Goal: Task Accomplishment & Management: Use online tool/utility

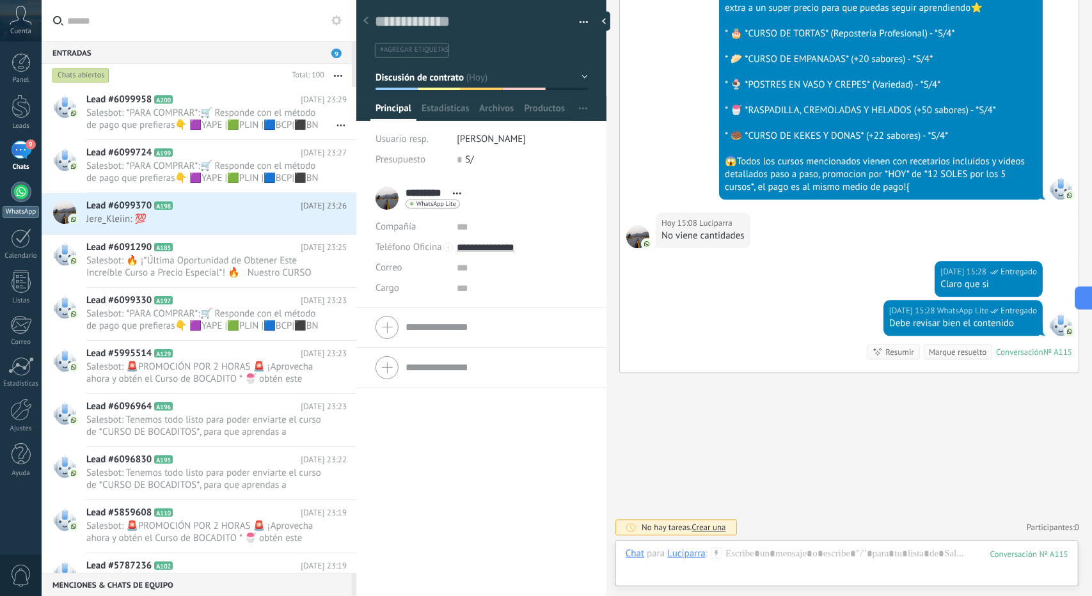
click at [9, 196] on link "WhatsApp" at bounding box center [21, 200] width 42 height 36
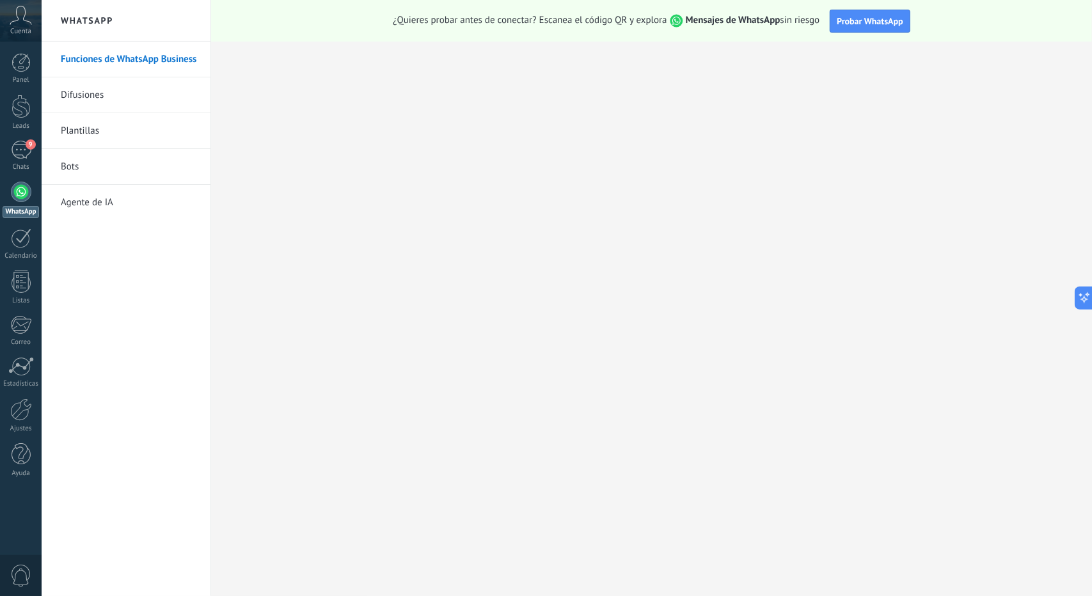
click at [68, 168] on link "Bots" at bounding box center [129, 167] width 137 height 36
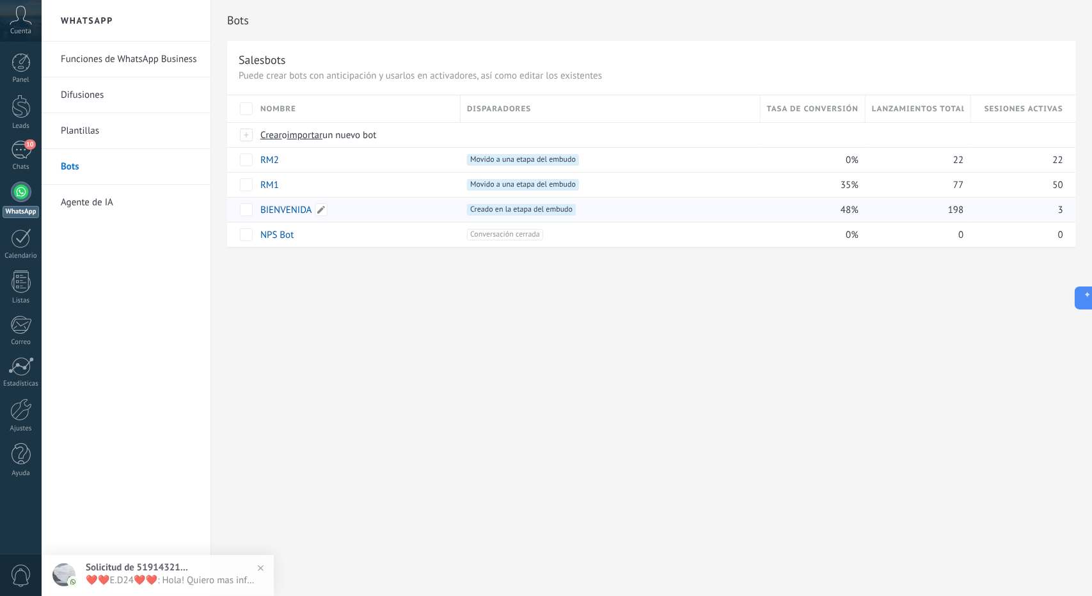
click at [276, 204] on link "BIENVENIDA" at bounding box center [286, 210] width 52 height 12
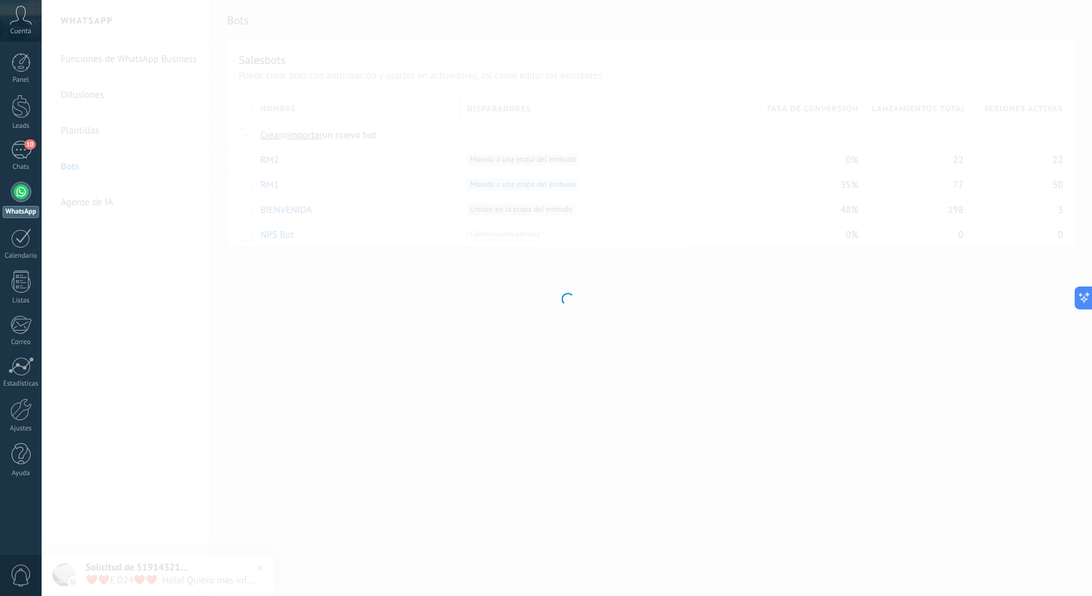
type input "**********"
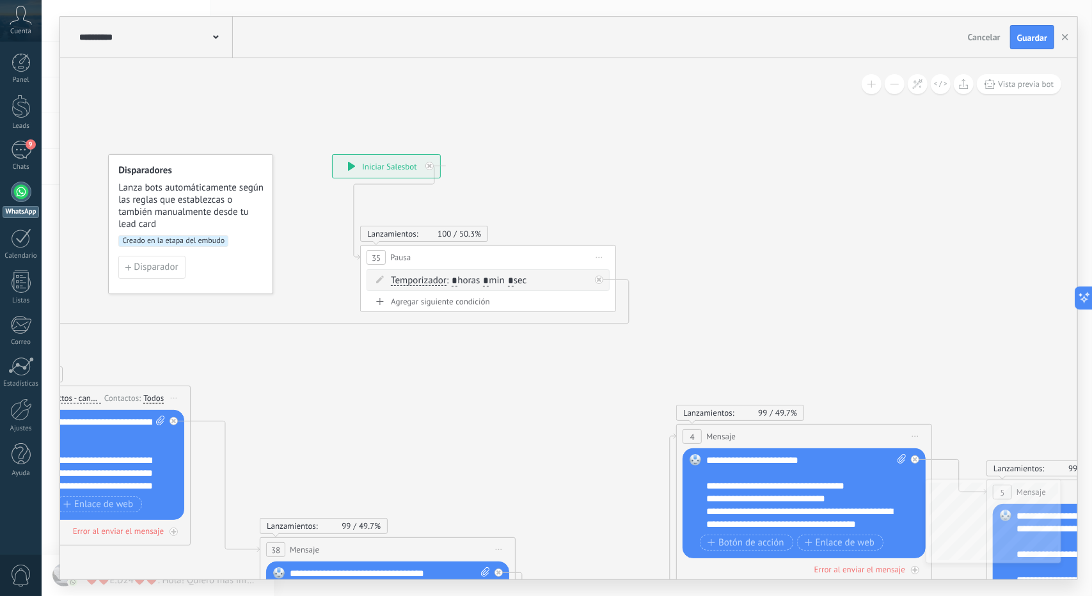
click at [889, 81] on button at bounding box center [895, 84] width 20 height 20
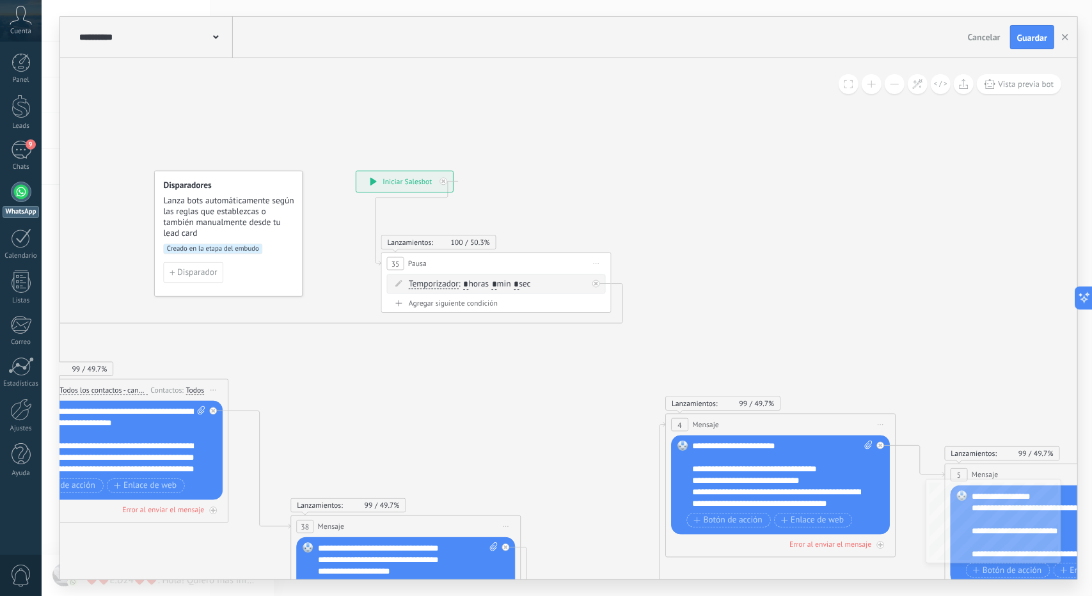
click at [889, 81] on button at bounding box center [895, 84] width 20 height 20
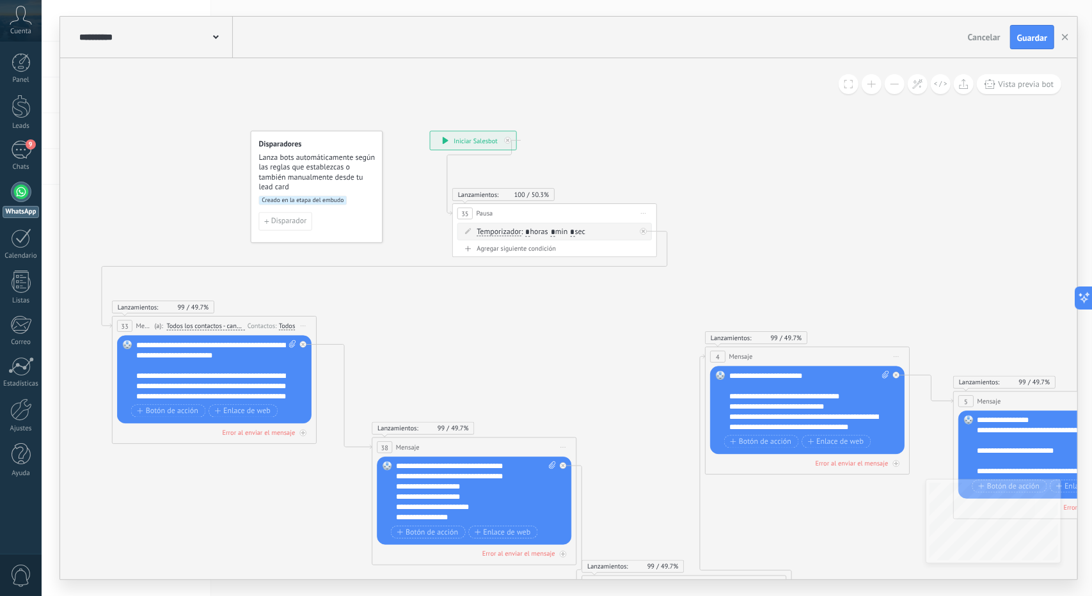
drag, startPoint x: 708, startPoint y: 244, endPoint x: 754, endPoint y: 190, distance: 71.2
click at [754, 190] on icon at bounding box center [948, 417] width 2184 height 1084
drag, startPoint x: 605, startPoint y: 351, endPoint x: 572, endPoint y: 356, distance: 33.6
click at [572, 355] on icon at bounding box center [949, 417] width 2184 height 1084
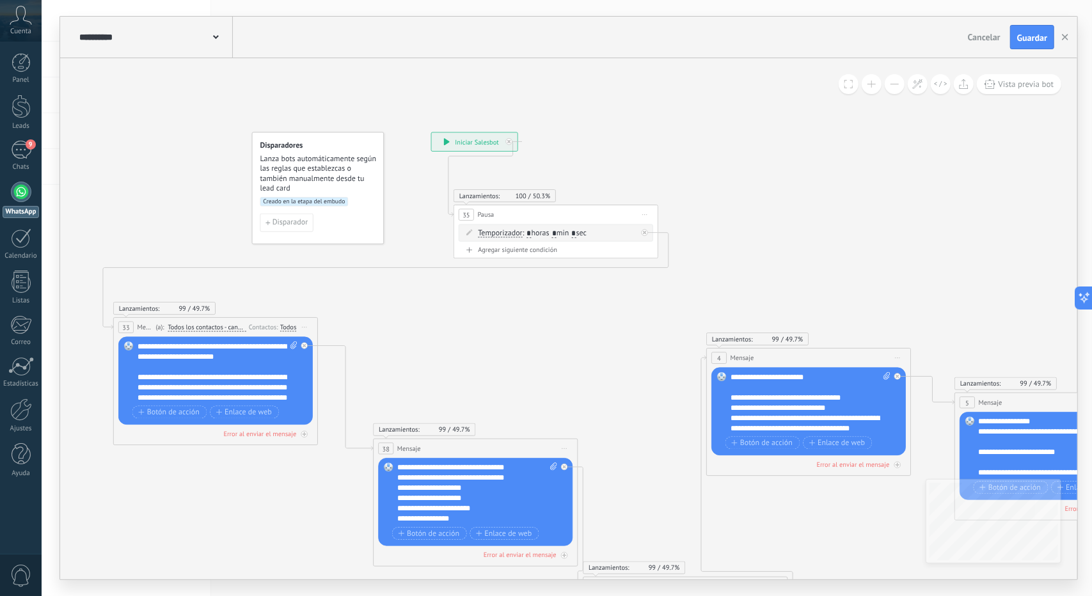
drag, startPoint x: 572, startPoint y: 356, endPoint x: 564, endPoint y: 351, distance: 9.2
click at [564, 351] on icon at bounding box center [949, 419] width 2184 height 1084
drag, startPoint x: 564, startPoint y: 351, endPoint x: 548, endPoint y: 349, distance: 15.6
click at [548, 349] on icon at bounding box center [950, 419] width 2184 height 1084
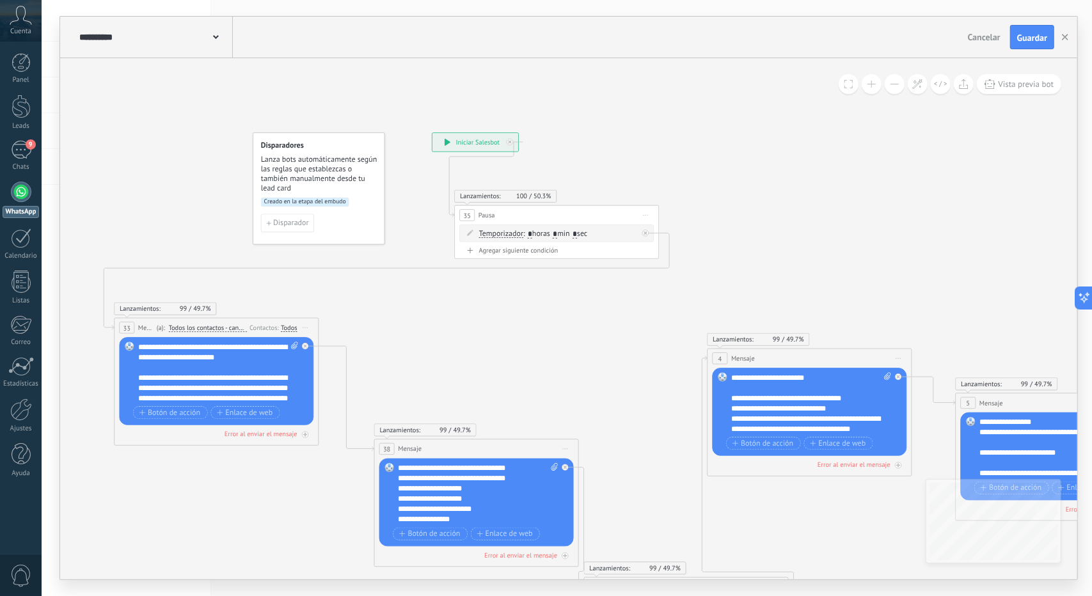
click at [542, 346] on icon at bounding box center [950, 419] width 2184 height 1084
click at [541, 346] on icon at bounding box center [951, 420] width 2184 height 1084
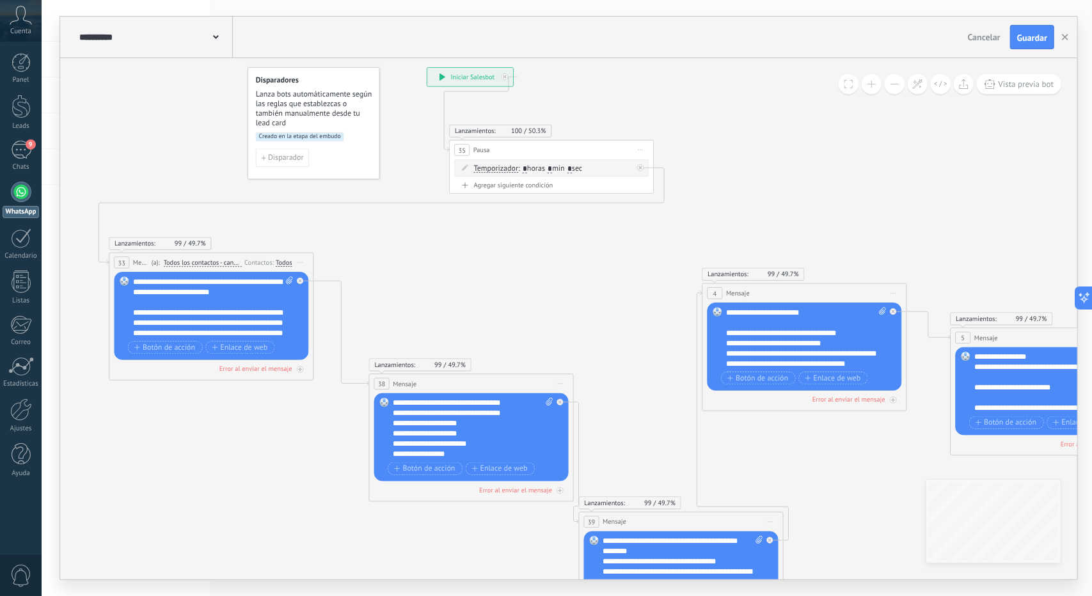
drag, startPoint x: 542, startPoint y: 370, endPoint x: 536, endPoint y: 306, distance: 63.6
click at [536, 306] on icon at bounding box center [945, 353] width 2184 height 1084
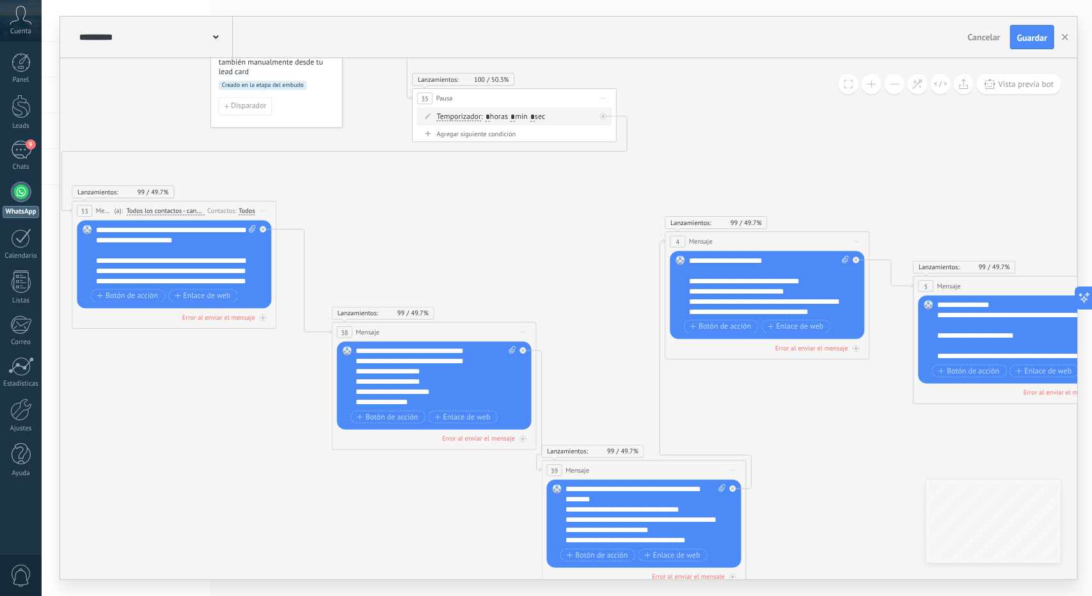
drag, startPoint x: 576, startPoint y: 294, endPoint x: 545, endPoint y: 263, distance: 43.9
click at [545, 263] on icon at bounding box center [908, 302] width 2184 height 1084
drag, startPoint x: 704, startPoint y: 347, endPoint x: 607, endPoint y: 347, distance: 97.9
click at [390, 16] on div "**********" at bounding box center [390, 16] width 0 height 0
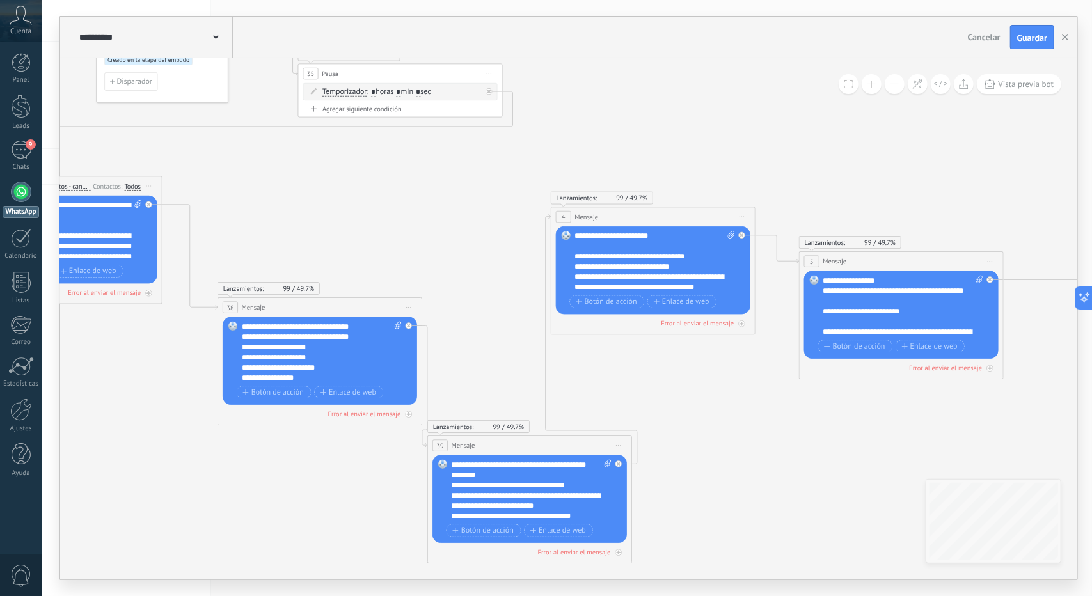
drag, startPoint x: 740, startPoint y: 404, endPoint x: 631, endPoint y: 379, distance: 111.5
click at [631, 379] on icon at bounding box center [794, 277] width 2184 height 1084
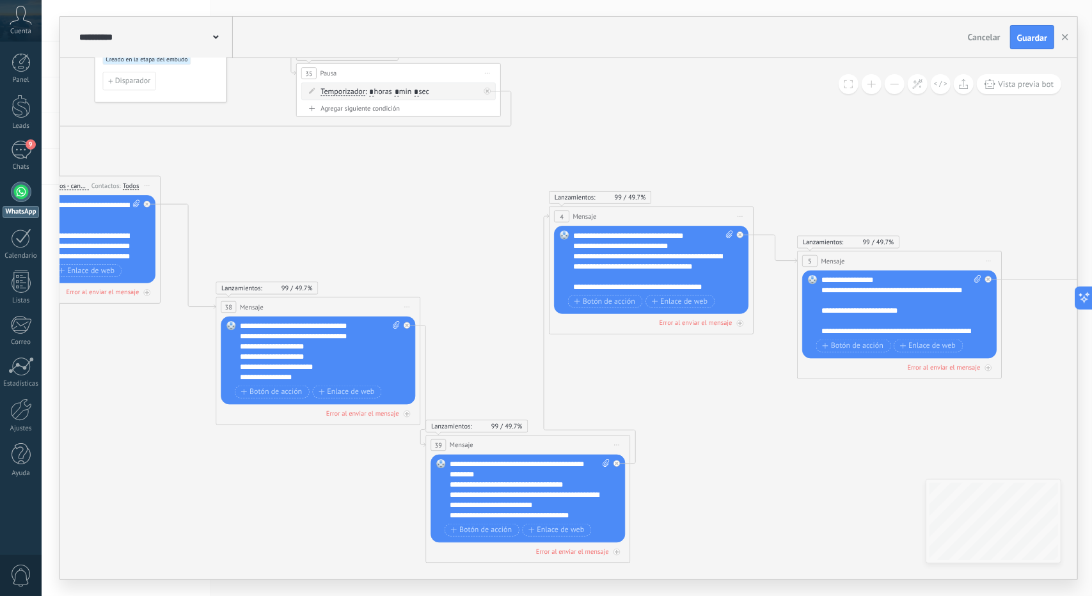
scroll to position [51, 0]
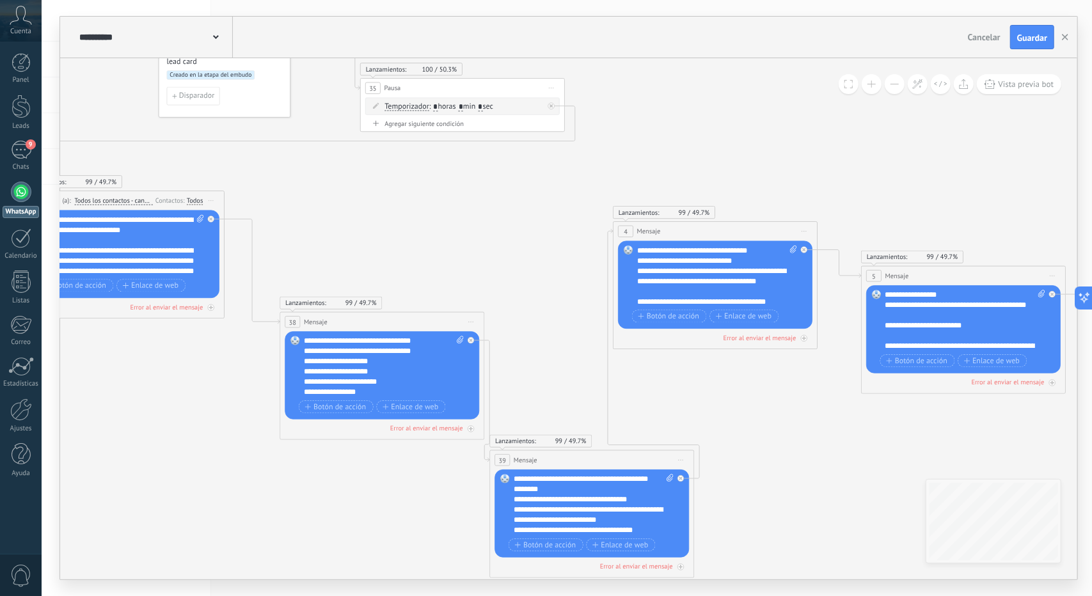
drag, startPoint x: 562, startPoint y: 414, endPoint x: 660, endPoint y: 429, distance: 99.7
click at [660, 429] on icon at bounding box center [856, 292] width 2184 height 1084
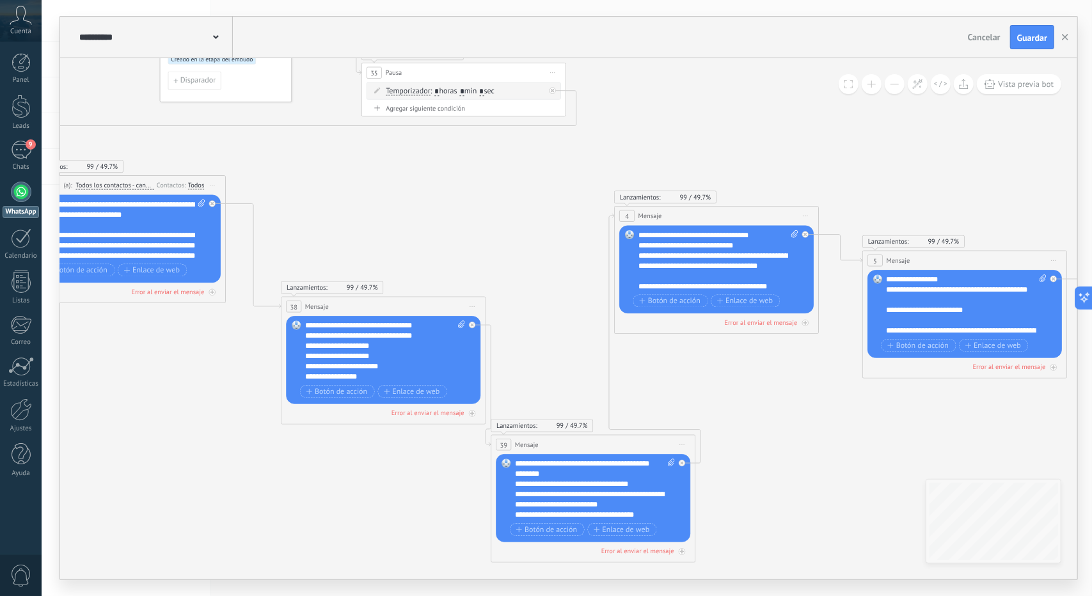
drag, startPoint x: 706, startPoint y: 386, endPoint x: 623, endPoint y: 345, distance: 93.0
click at [623, 345] on icon at bounding box center [857, 276] width 2184 height 1084
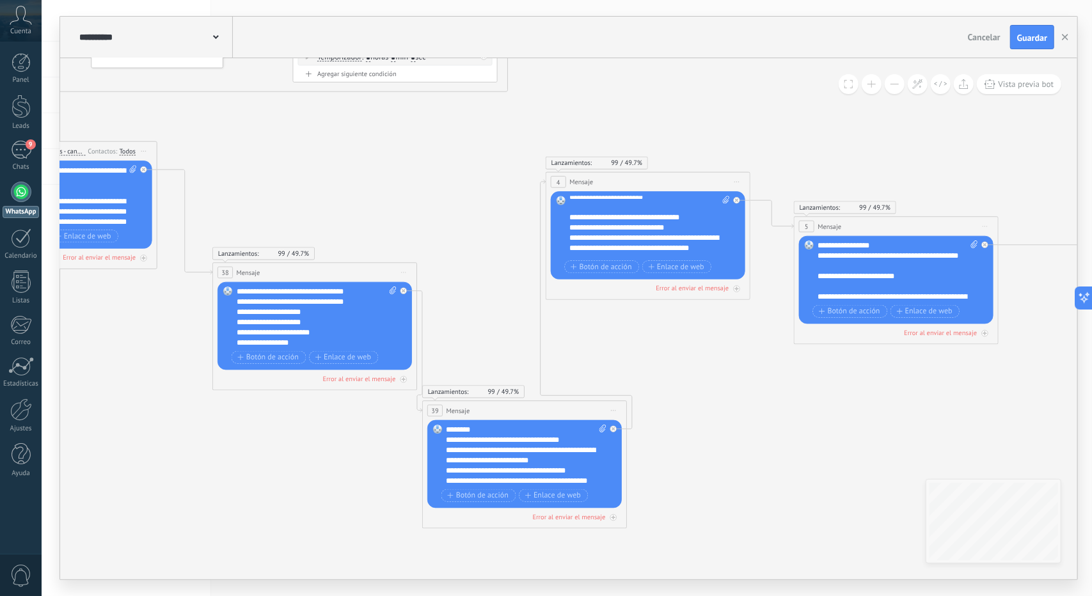
scroll to position [0, 0]
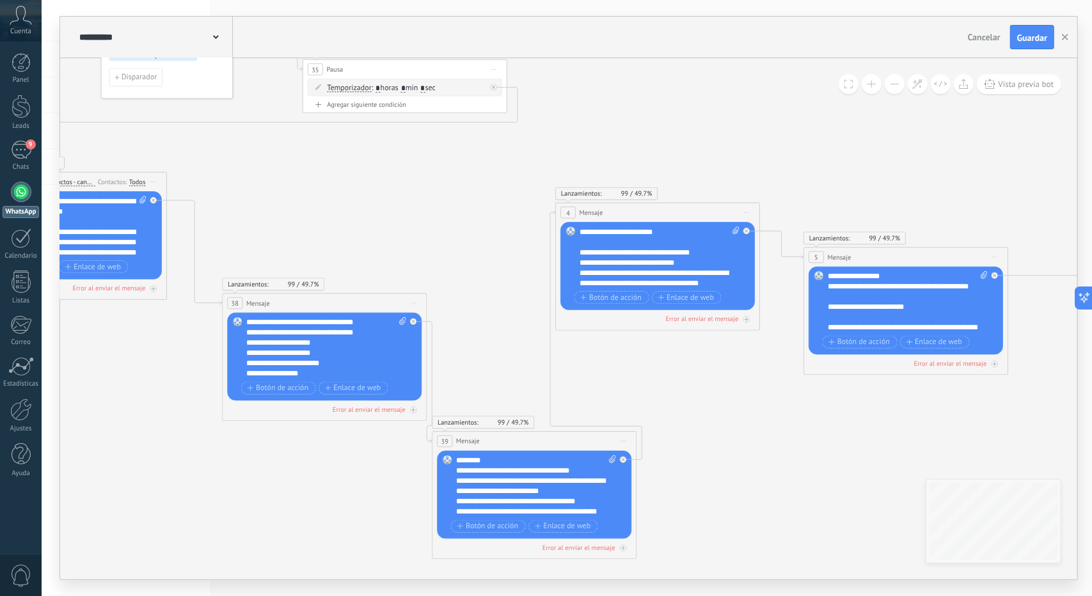
drag, startPoint x: 703, startPoint y: 360, endPoint x: 706, endPoint y: 392, distance: 32.2
click at [708, 389] on icon at bounding box center [798, 273] width 2184 height 1084
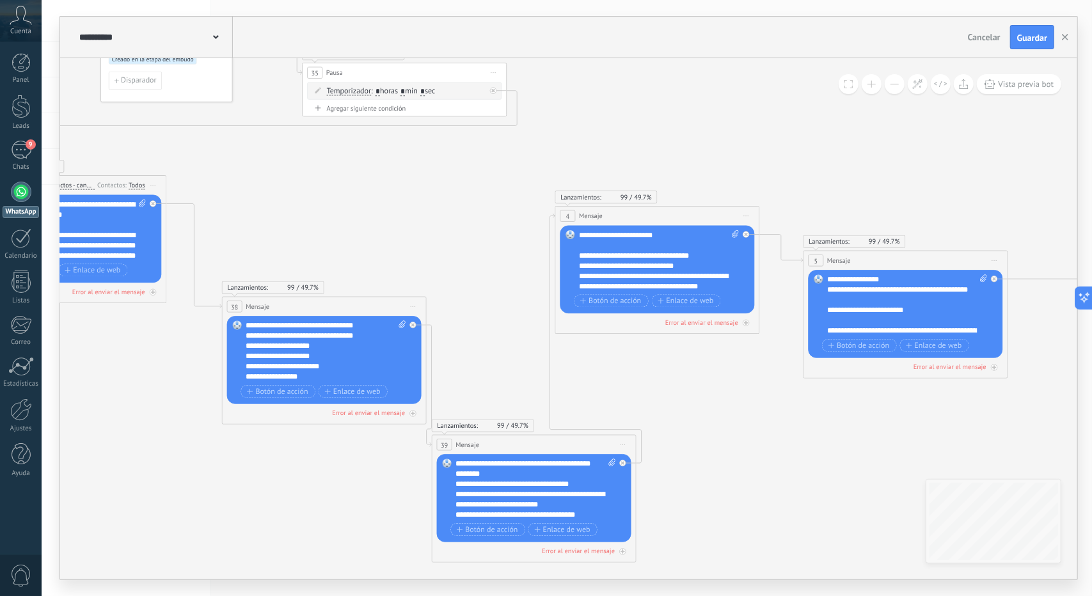
scroll to position [38, 0]
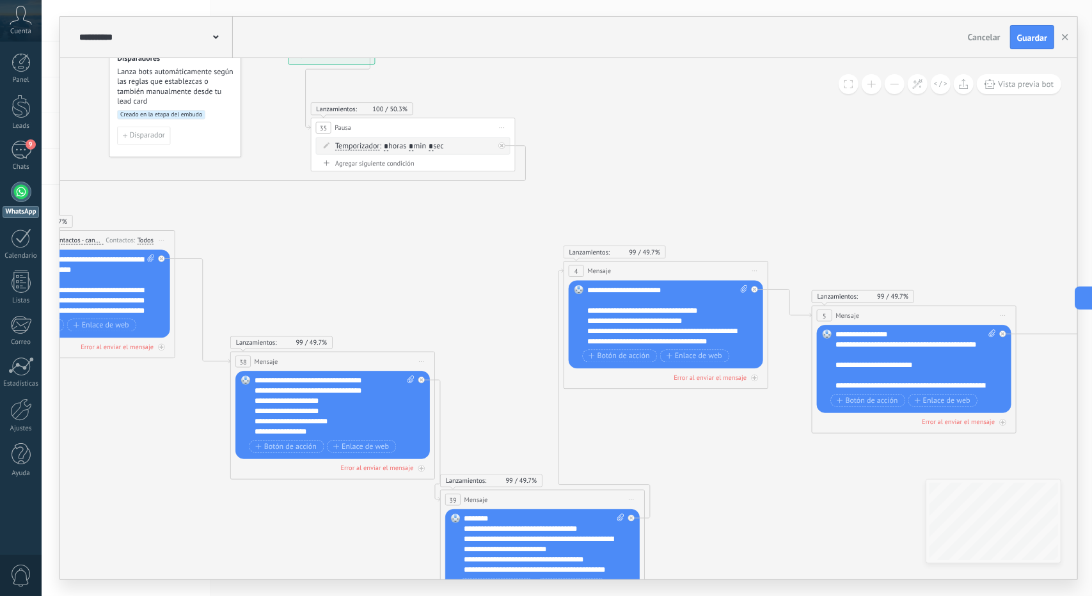
drag, startPoint x: 681, startPoint y: 447, endPoint x: 684, endPoint y: 459, distance: 12.6
click at [685, 496] on icon at bounding box center [807, 332] width 2184 height 1084
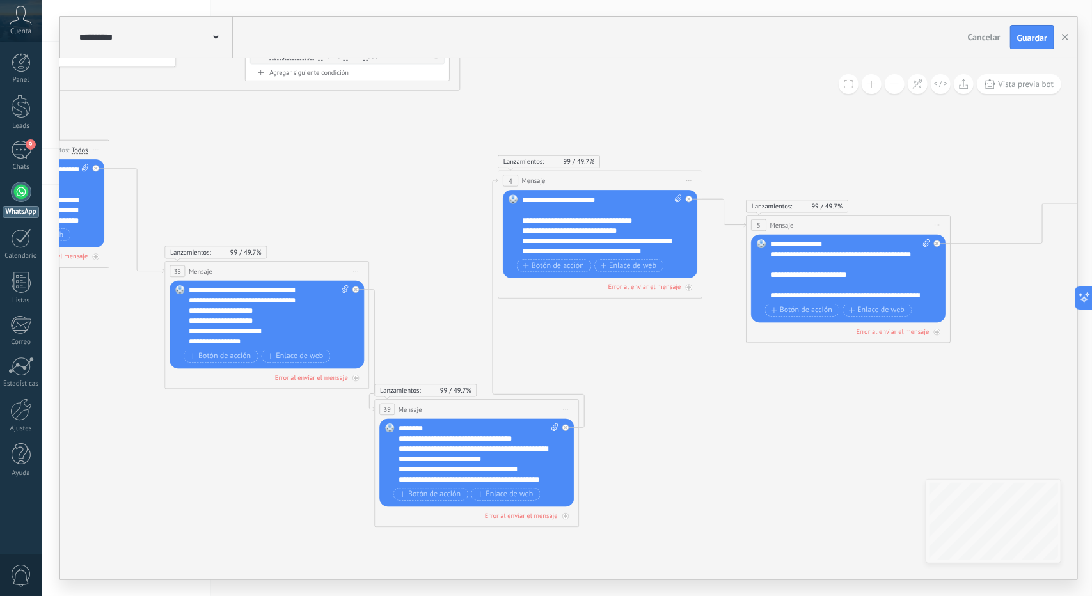
drag, startPoint x: 726, startPoint y: 477, endPoint x: 656, endPoint y: 376, distance: 123.0
click at [656, 376] on icon at bounding box center [741, 241] width 2184 height 1084
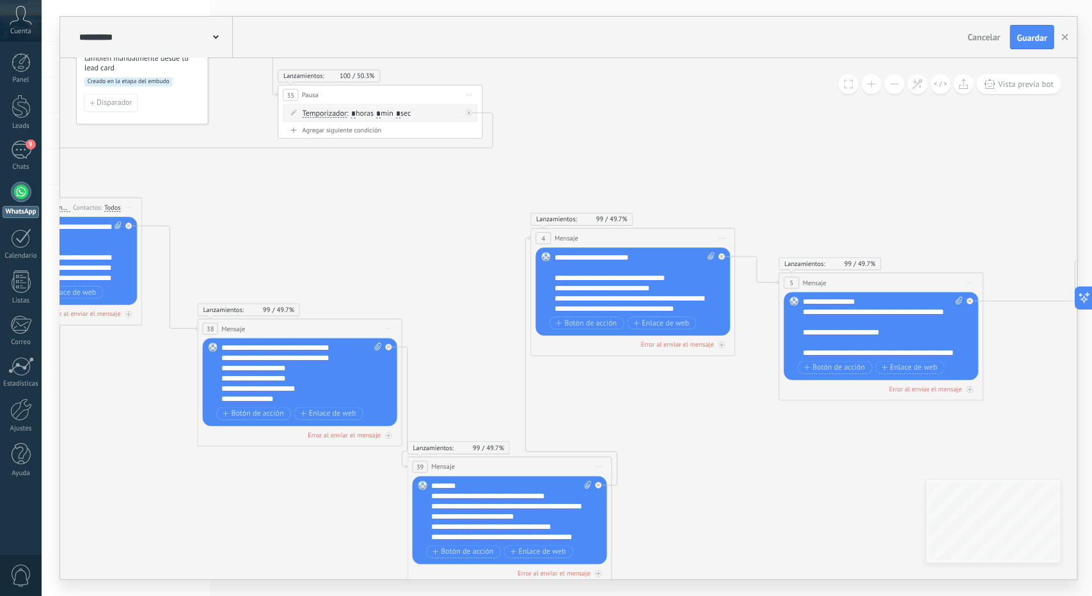
drag, startPoint x: 664, startPoint y: 388, endPoint x: 704, endPoint y: 449, distance: 72.9
click at [704, 447] on icon at bounding box center [773, 298] width 2184 height 1084
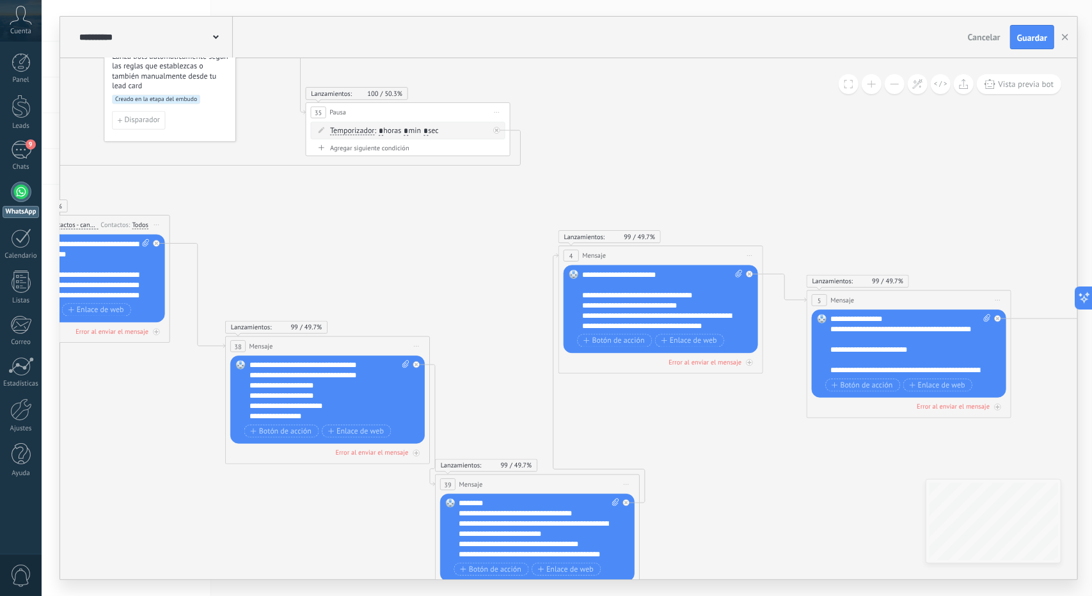
drag, startPoint x: 695, startPoint y: 431, endPoint x: 742, endPoint y: 450, distance: 51.1
click at [742, 449] on icon at bounding box center [802, 316] width 2184 height 1084
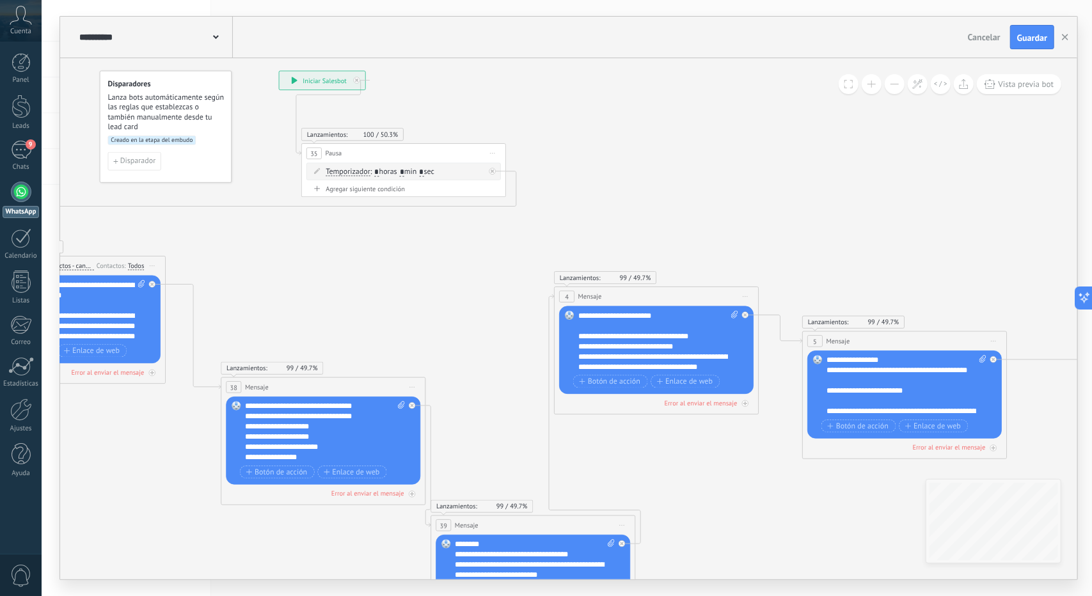
drag, startPoint x: 725, startPoint y: 477, endPoint x: 717, endPoint y: 490, distance: 15.8
click at [717, 488] on icon at bounding box center [797, 357] width 2184 height 1084
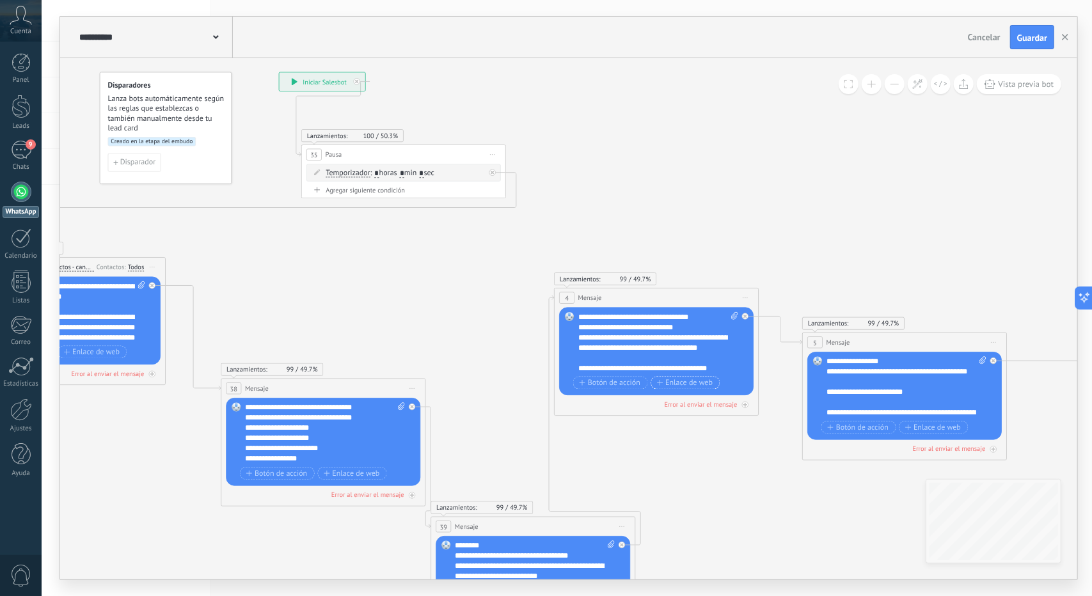
scroll to position [51, 0]
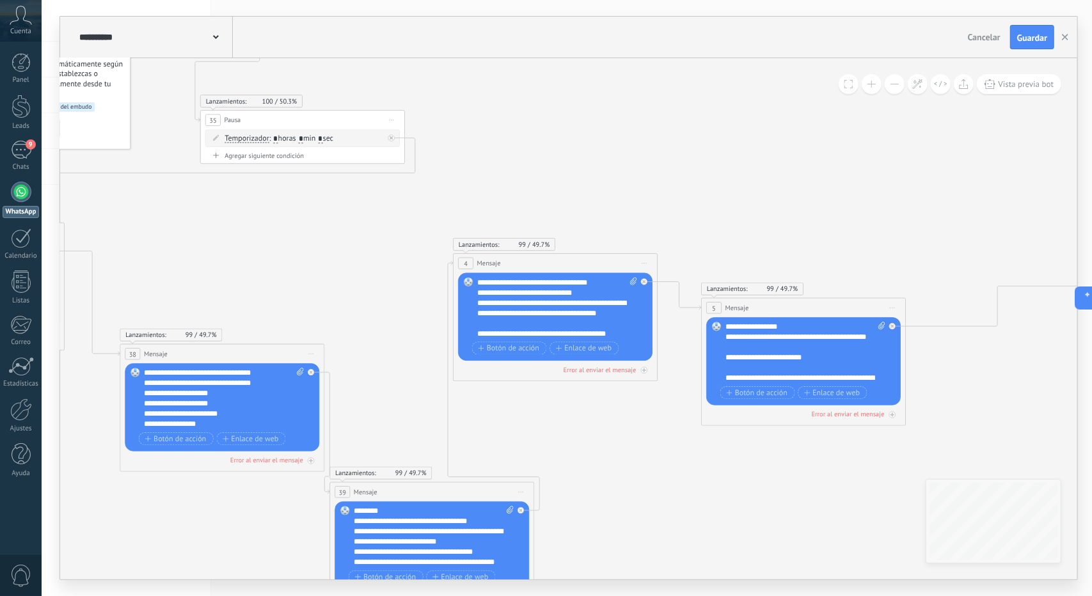
drag, startPoint x: 730, startPoint y: 454, endPoint x: 530, endPoint y: 394, distance: 209.1
click at [530, 394] on icon at bounding box center [696, 324] width 2184 height 1084
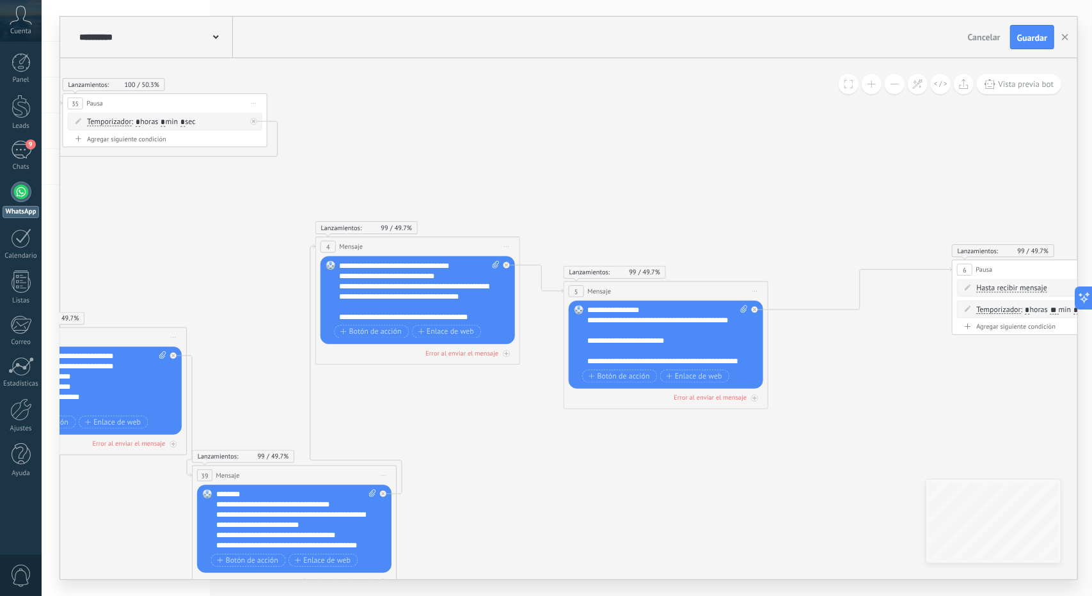
drag, startPoint x: 662, startPoint y: 427, endPoint x: 626, endPoint y: 440, distance: 38.0
click at [626, 438] on icon at bounding box center [558, 307] width 2184 height 1084
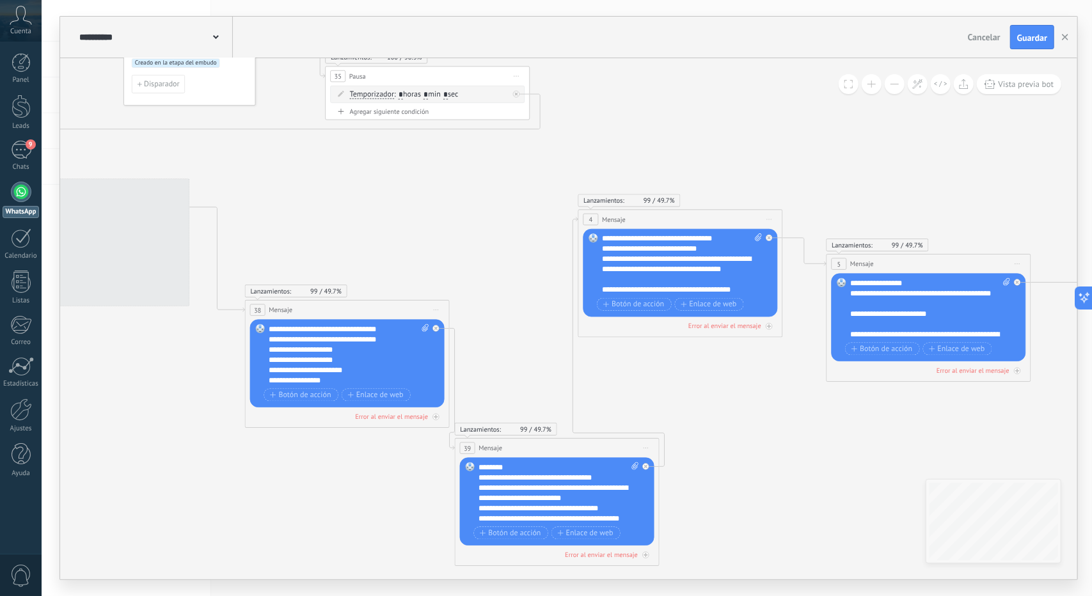
drag, startPoint x: 511, startPoint y: 443, endPoint x: 790, endPoint y: 412, distance: 281.3
click at [790, 412] on icon at bounding box center [866, 280] width 2274 height 1084
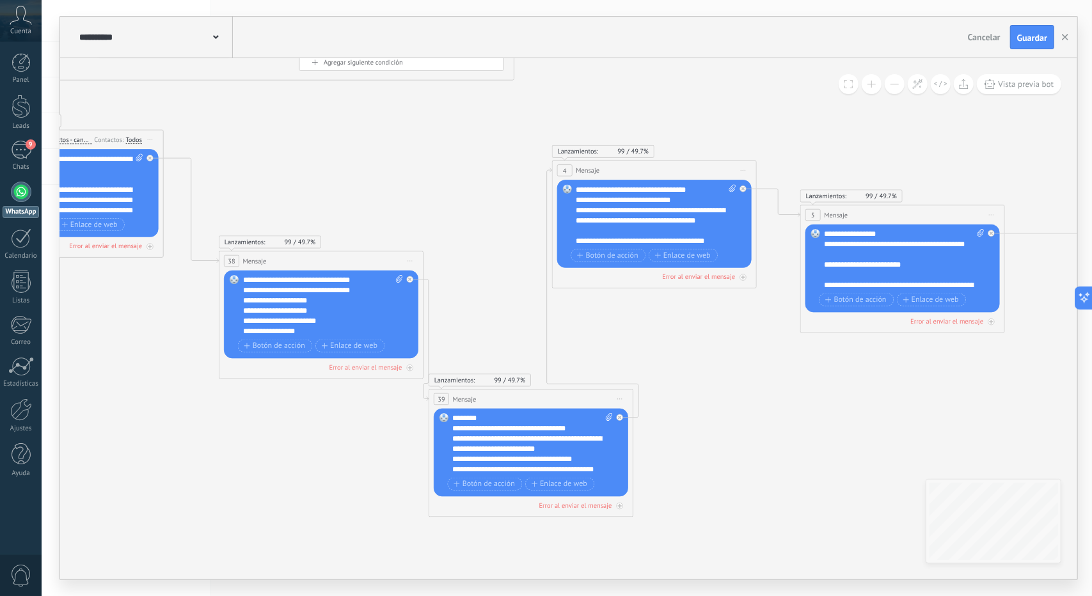
drag, startPoint x: 758, startPoint y: 399, endPoint x: 694, endPoint y: 353, distance: 79.2
click at [694, 353] on icon at bounding box center [840, 230] width 2274 height 1084
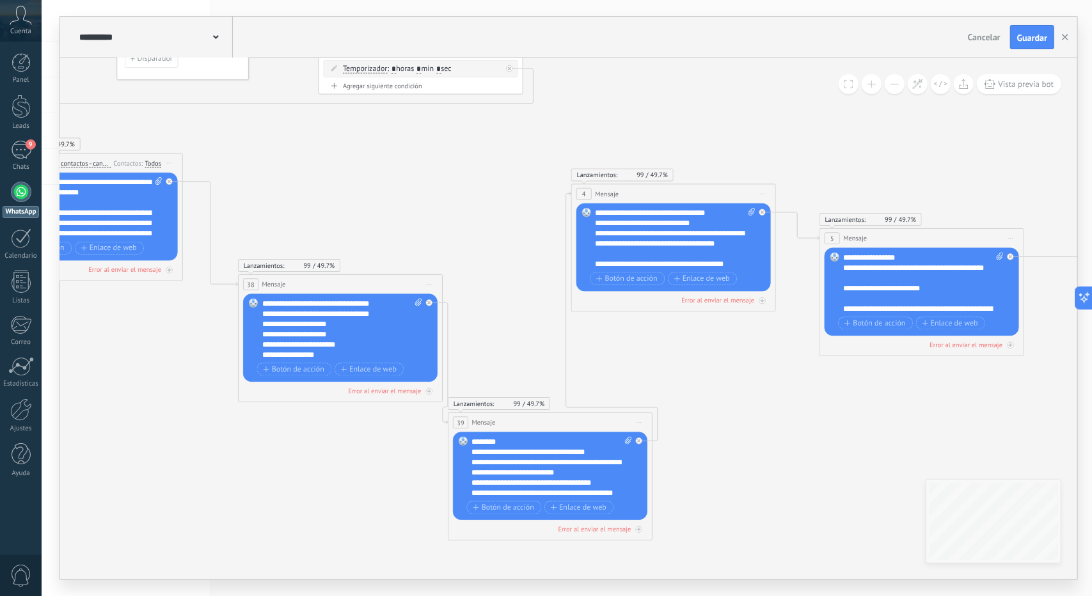
click at [630, 336] on icon at bounding box center [859, 254] width 2274 height 1084
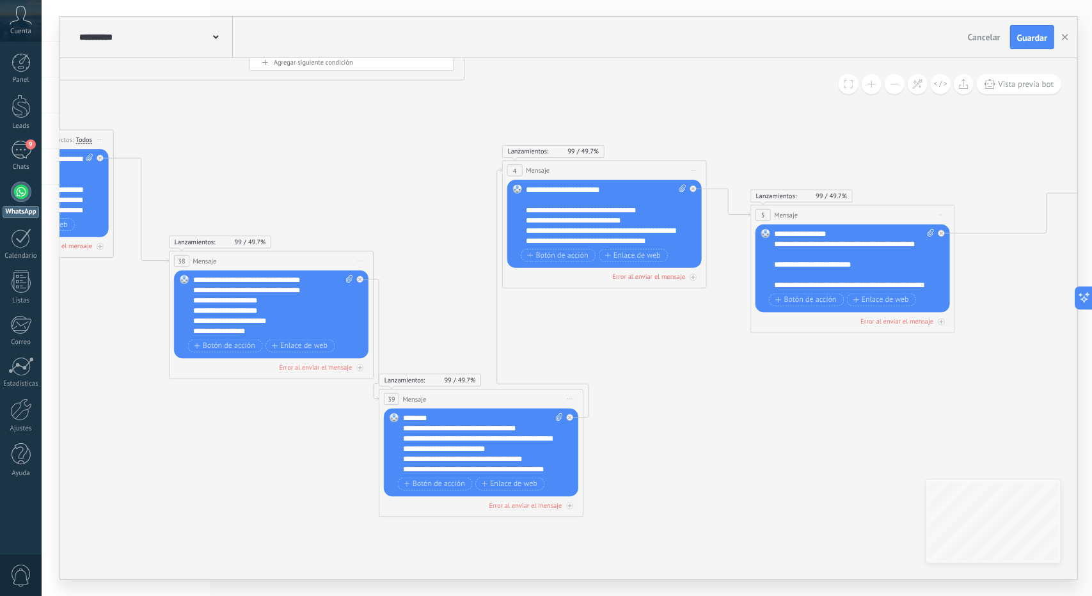
drag, startPoint x: 660, startPoint y: 360, endPoint x: 607, endPoint y: 342, distance: 56.7
click at [607, 342] on icon at bounding box center [790, 230] width 2274 height 1084
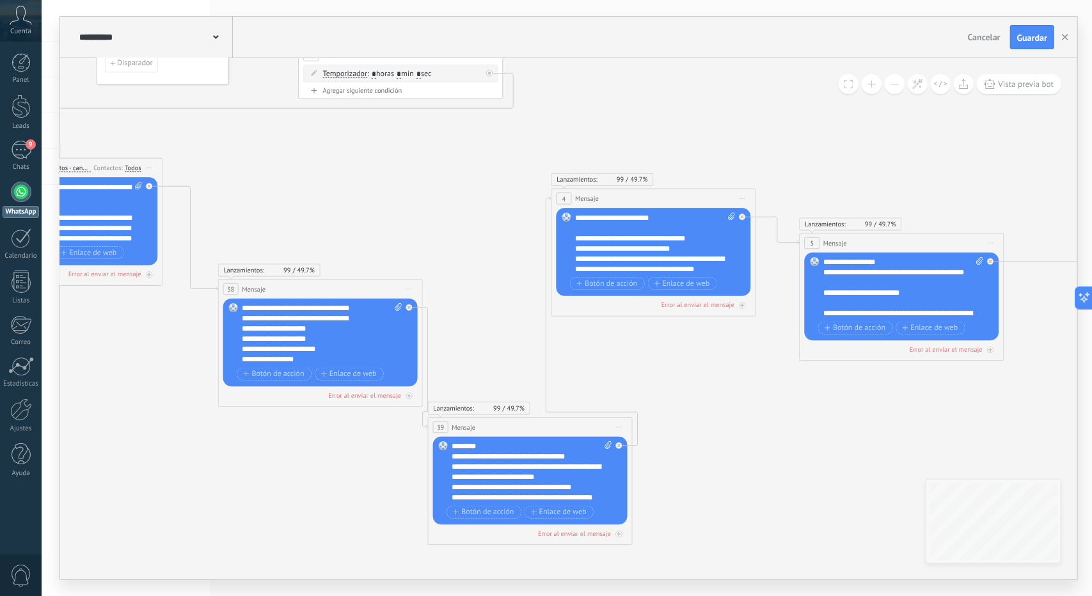
drag, startPoint x: 678, startPoint y: 360, endPoint x: 745, endPoint y: 392, distance: 74.4
click at [745, 391] on icon at bounding box center [839, 259] width 2274 height 1084
drag, startPoint x: 631, startPoint y: 244, endPoint x: 589, endPoint y: 219, distance: 49.0
click at [589, 219] on div "**********" at bounding box center [655, 243] width 161 height 61
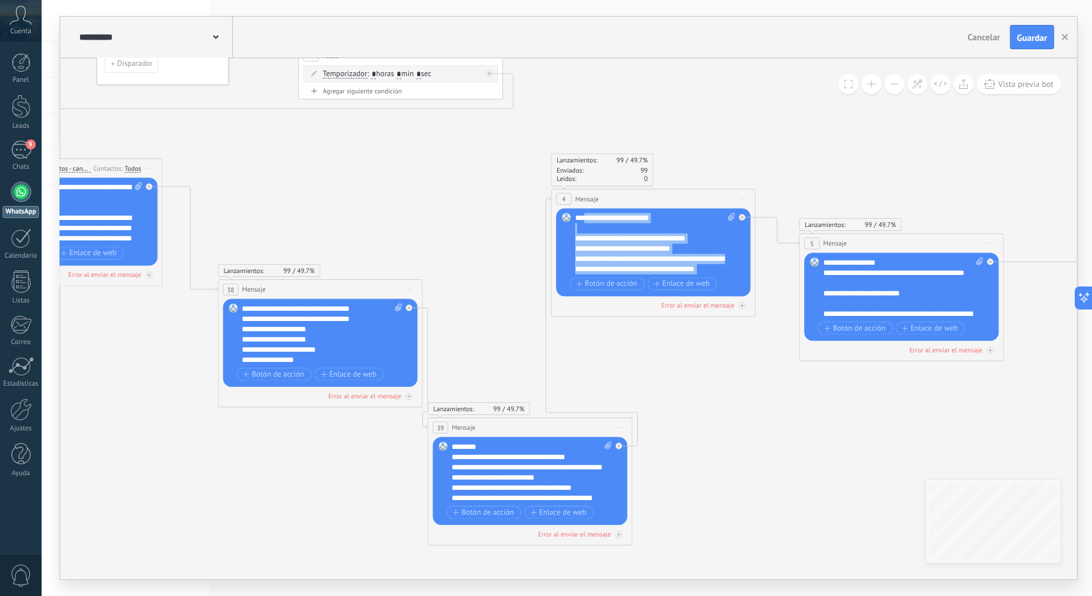
click at [619, 236] on div "**********" at bounding box center [655, 243] width 161 height 61
drag, startPoint x: 603, startPoint y: 234, endPoint x: 577, endPoint y: 259, distance: 35.7
click at [577, 259] on div "**********" at bounding box center [655, 243] width 161 height 61
click at [688, 384] on icon at bounding box center [839, 259] width 2274 height 1084
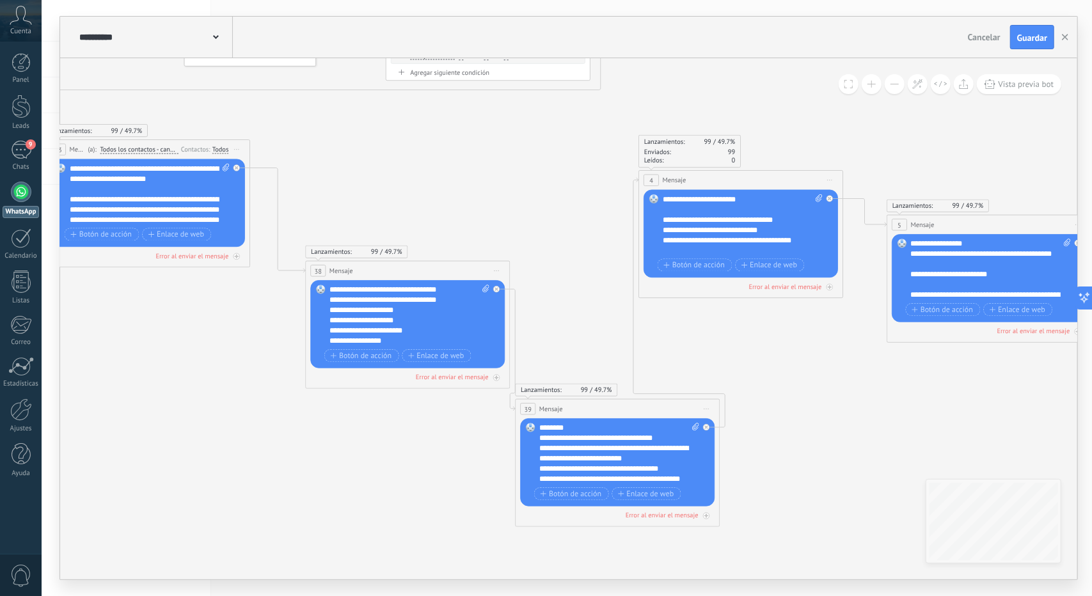
drag, startPoint x: 688, startPoint y: 385, endPoint x: 774, endPoint y: 366, distance: 87.1
click at [774, 366] on icon at bounding box center [927, 241] width 2274 height 1084
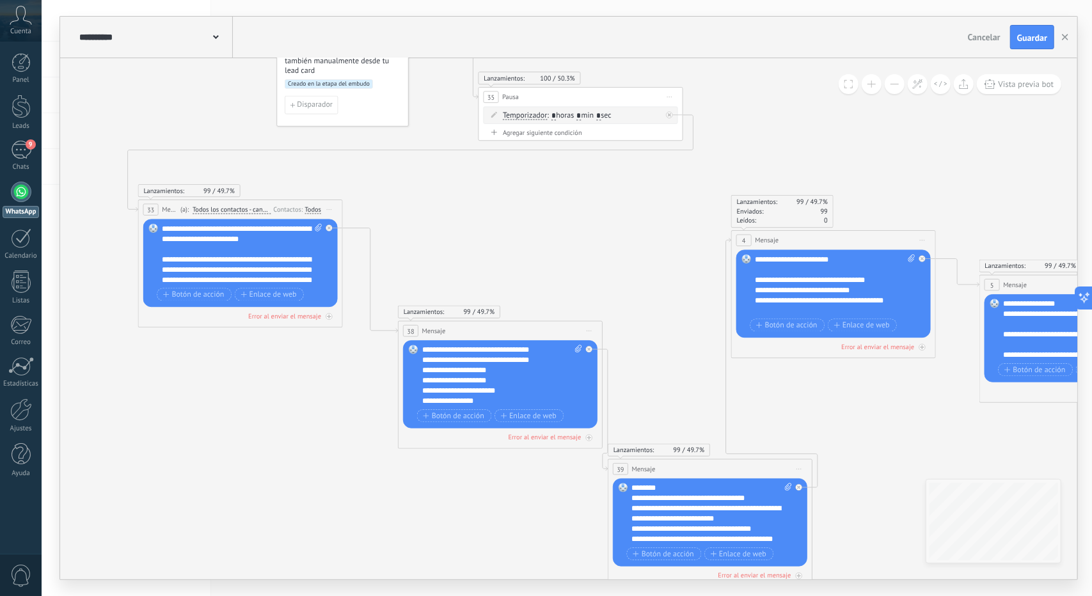
drag, startPoint x: 164, startPoint y: 330, endPoint x: 228, endPoint y: 363, distance: 71.5
click at [228, 363] on icon at bounding box center [1019, 301] width 2274 height 1084
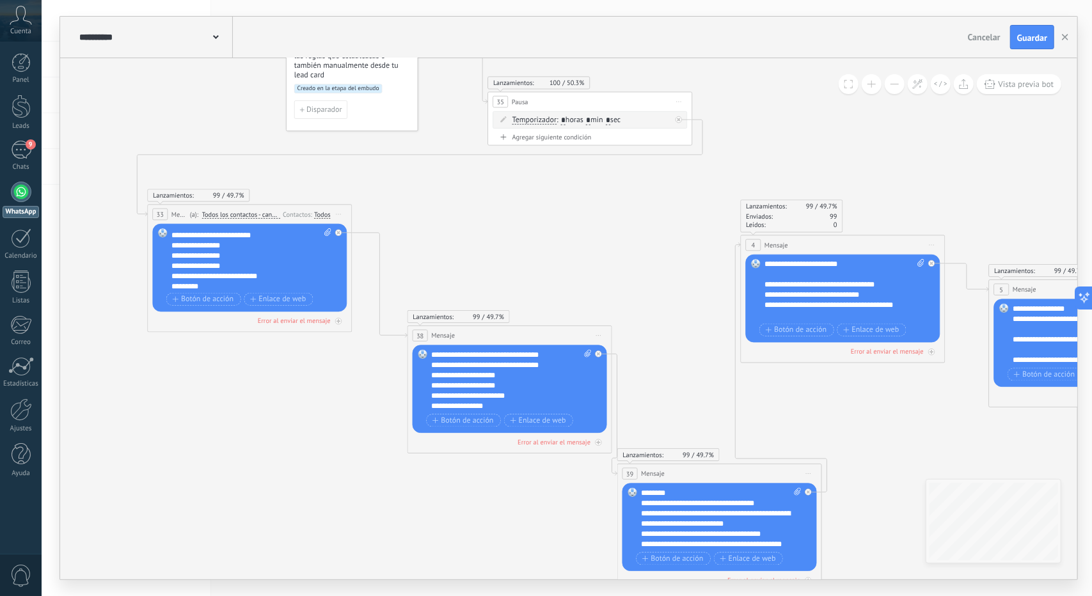
scroll to position [282, 0]
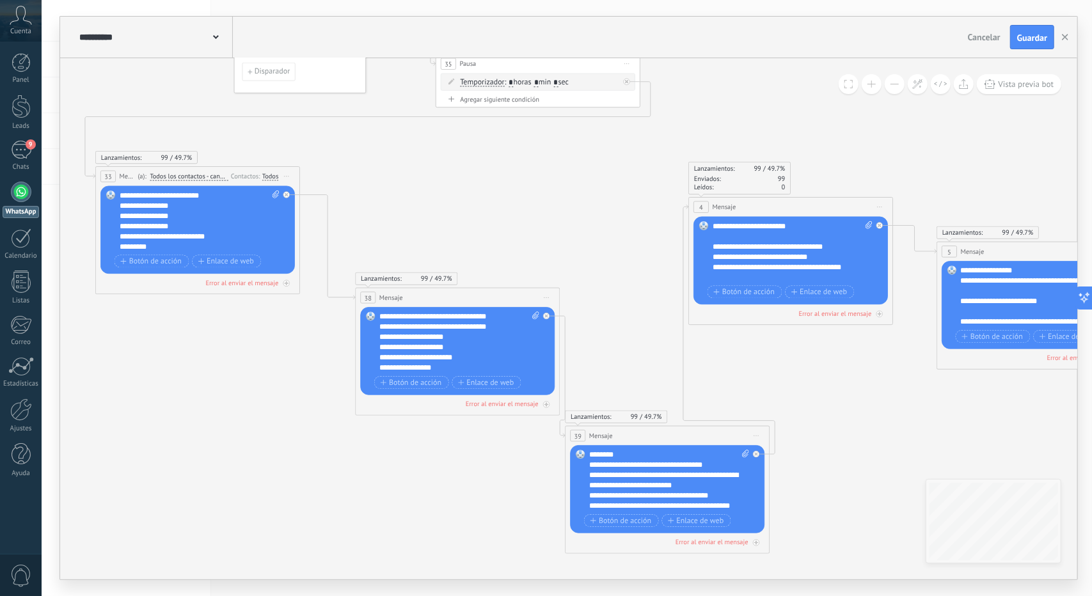
drag, startPoint x: 294, startPoint y: 375, endPoint x: 185, endPoint y: 290, distance: 138.1
click at [185, 289] on icon at bounding box center [976, 268] width 2274 height 1084
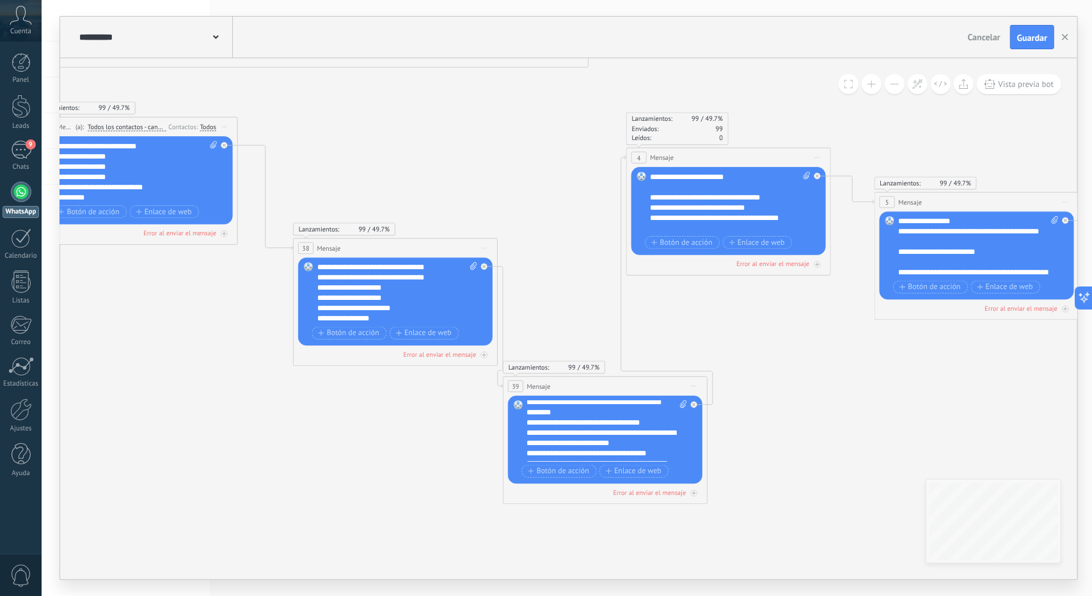
scroll to position [0, 0]
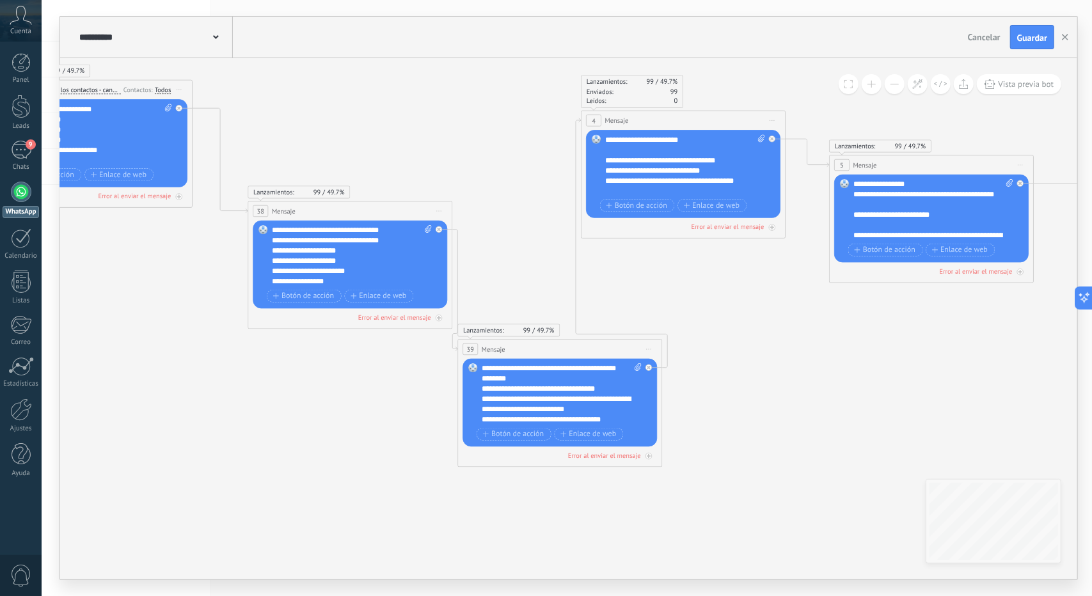
click at [733, 402] on icon at bounding box center [869, 181] width 2274 height 1084
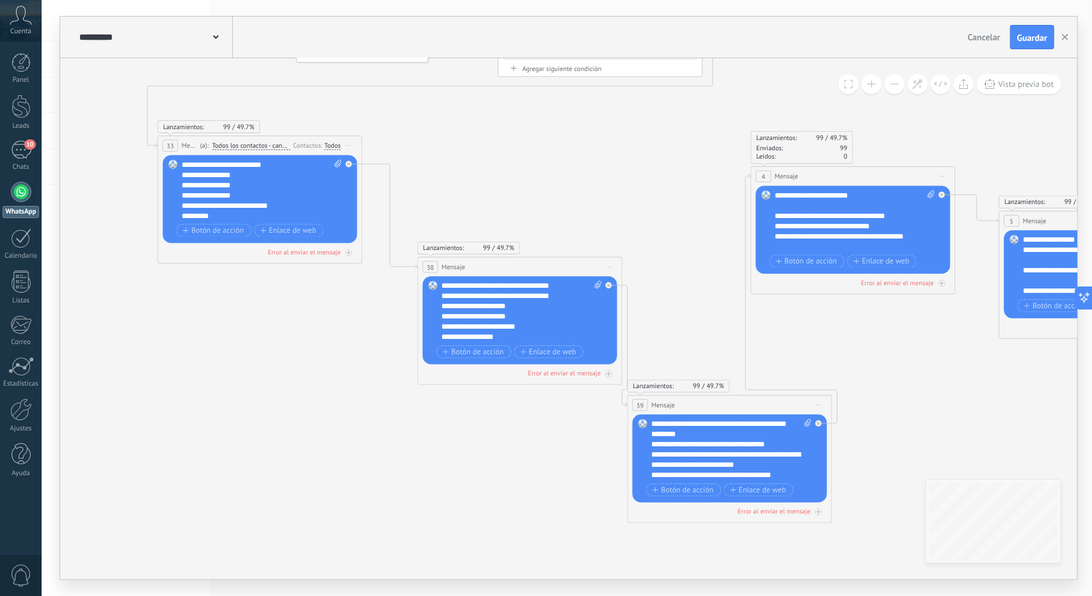
drag, startPoint x: 430, startPoint y: 428, endPoint x: 477, endPoint y: 454, distance: 53.8
click at [477, 454] on icon at bounding box center [1038, 237] width 2274 height 1084
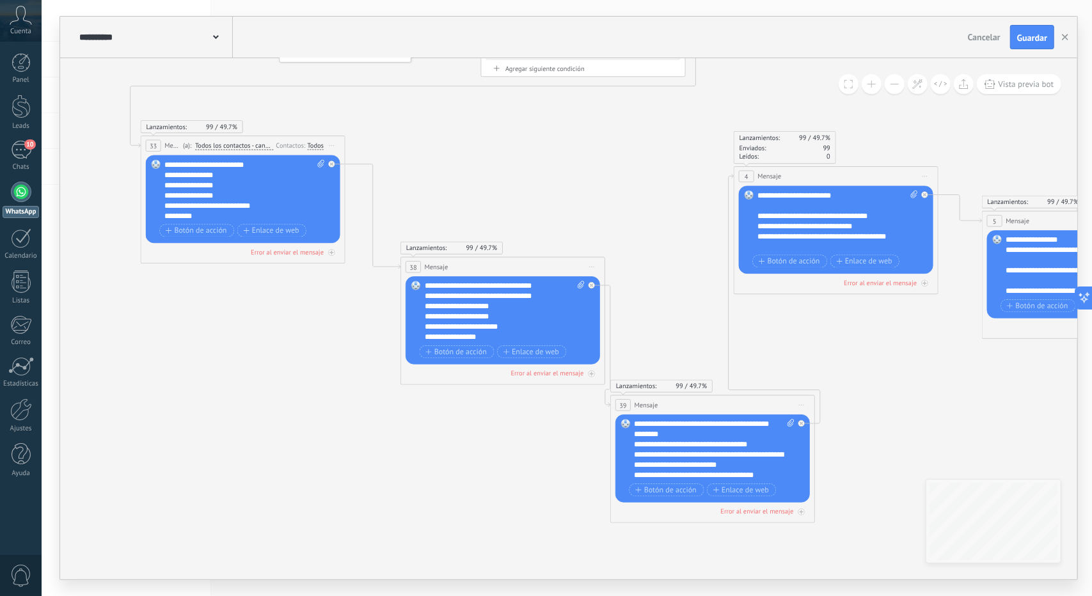
drag, startPoint x: 888, startPoint y: 81, endPoint x: 888, endPoint y: 89, distance: 7.7
click at [888, 82] on button at bounding box center [895, 84] width 20 height 20
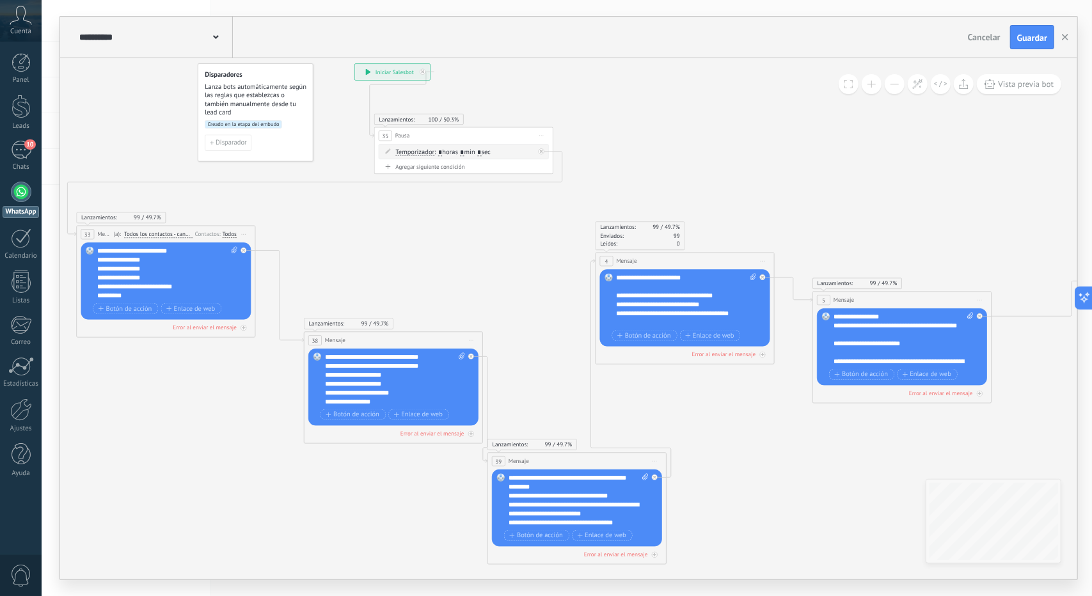
drag, startPoint x: 857, startPoint y: 319, endPoint x: 756, endPoint y: 377, distance: 116.7
click at [756, 377] on icon at bounding box center [847, 313] width 1989 height 949
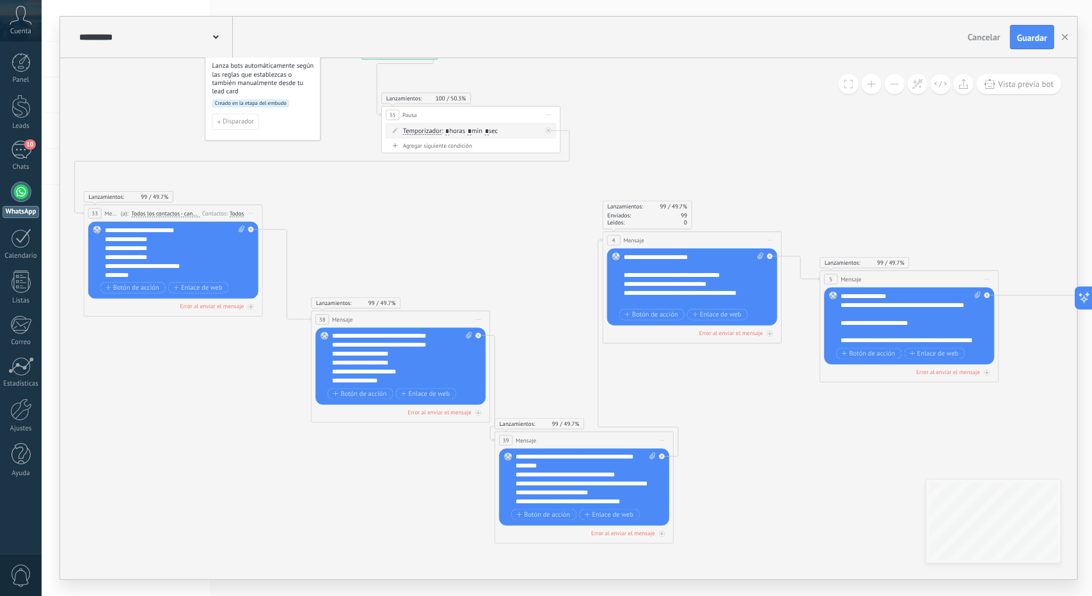
drag, startPoint x: 734, startPoint y: 401, endPoint x: 736, endPoint y: 382, distance: 18.7
click at [736, 382] on icon at bounding box center [854, 293] width 1989 height 949
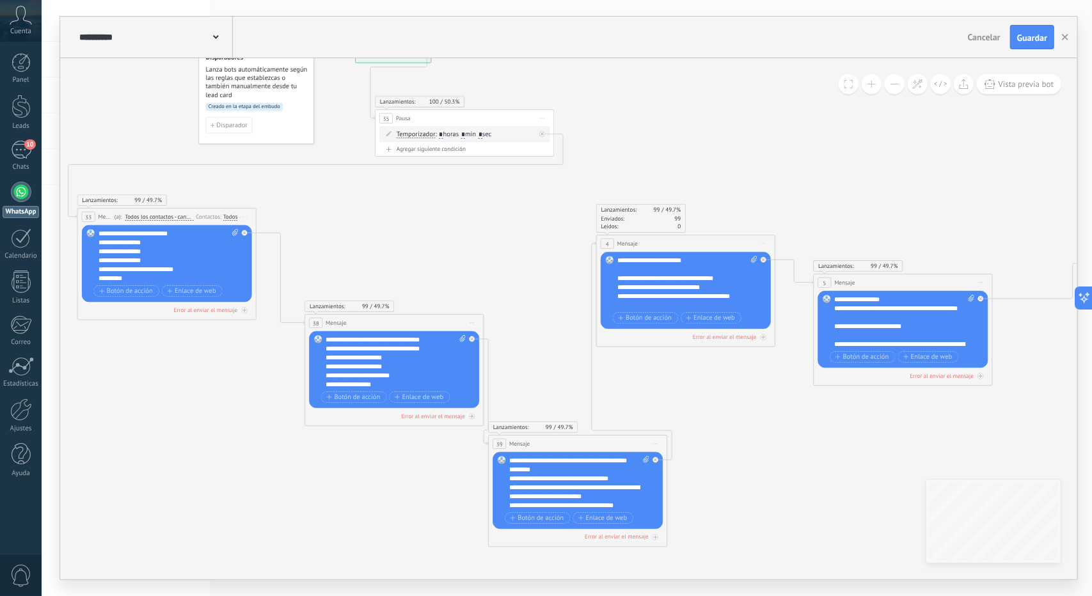
drag, startPoint x: 763, startPoint y: 406, endPoint x: 757, endPoint y: 409, distance: 6.9
click at [757, 409] on icon at bounding box center [847, 296] width 1989 height 949
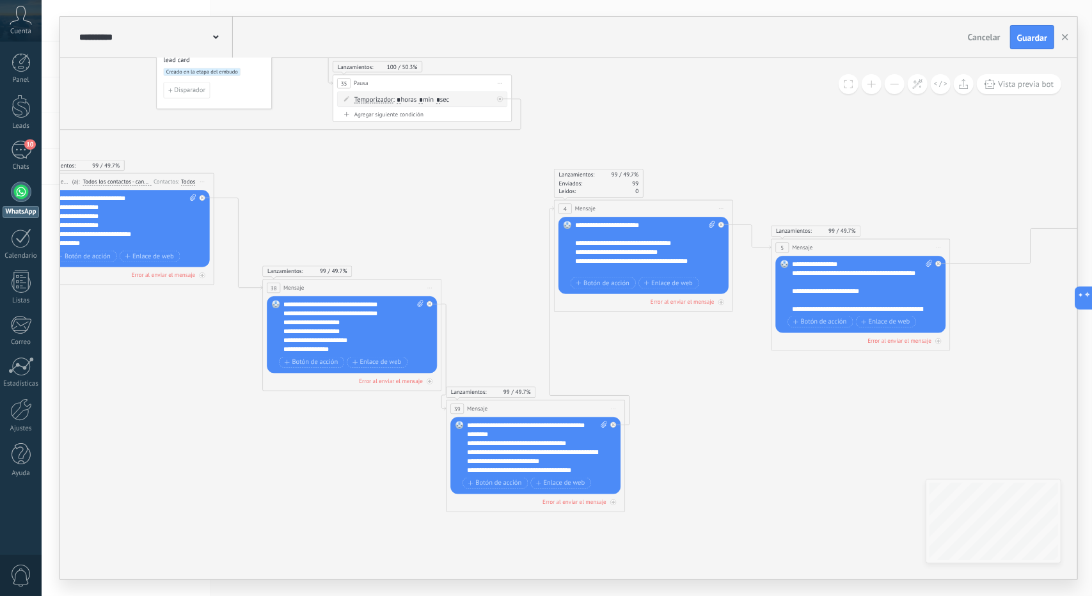
drag, startPoint x: 452, startPoint y: 260, endPoint x: 410, endPoint y: 226, distance: 54.2
click at [410, 226] on icon at bounding box center [805, 261] width 1989 height 949
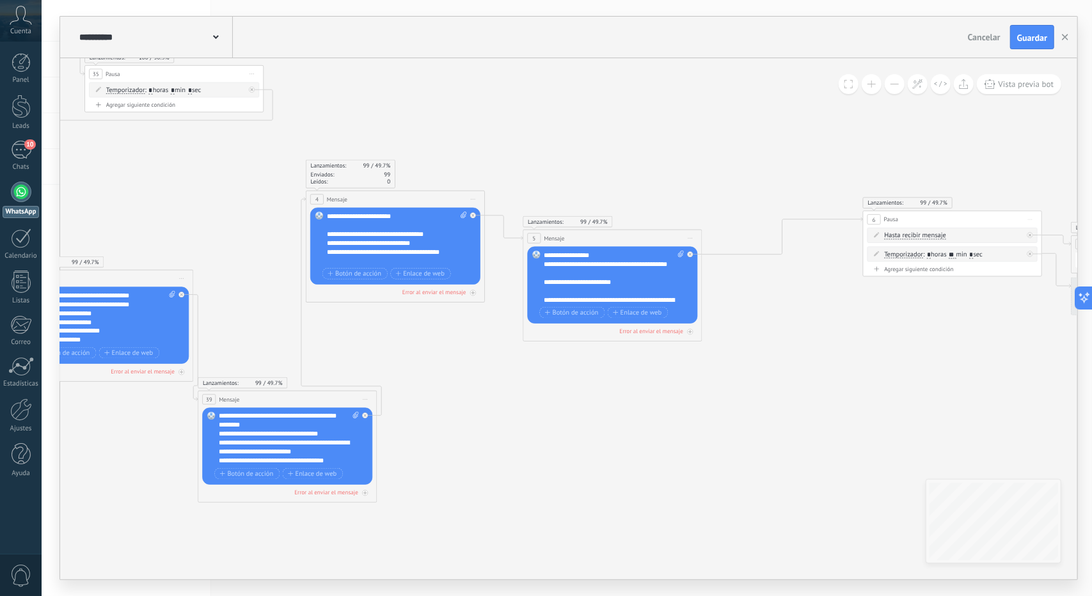
drag, startPoint x: 672, startPoint y: 388, endPoint x: 424, endPoint y: 381, distance: 248.3
click at [424, 381] on icon at bounding box center [557, 252] width 1989 height 949
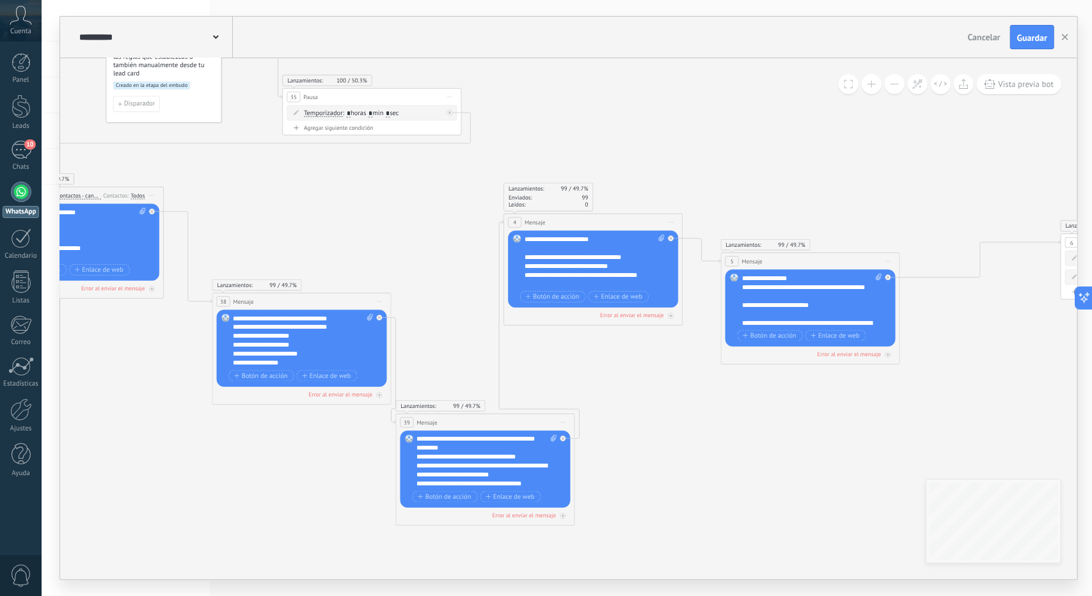
drag, startPoint x: 422, startPoint y: 383, endPoint x: 619, endPoint y: 408, distance: 199.3
click at [619, 407] on icon at bounding box center [755, 275] width 1989 height 949
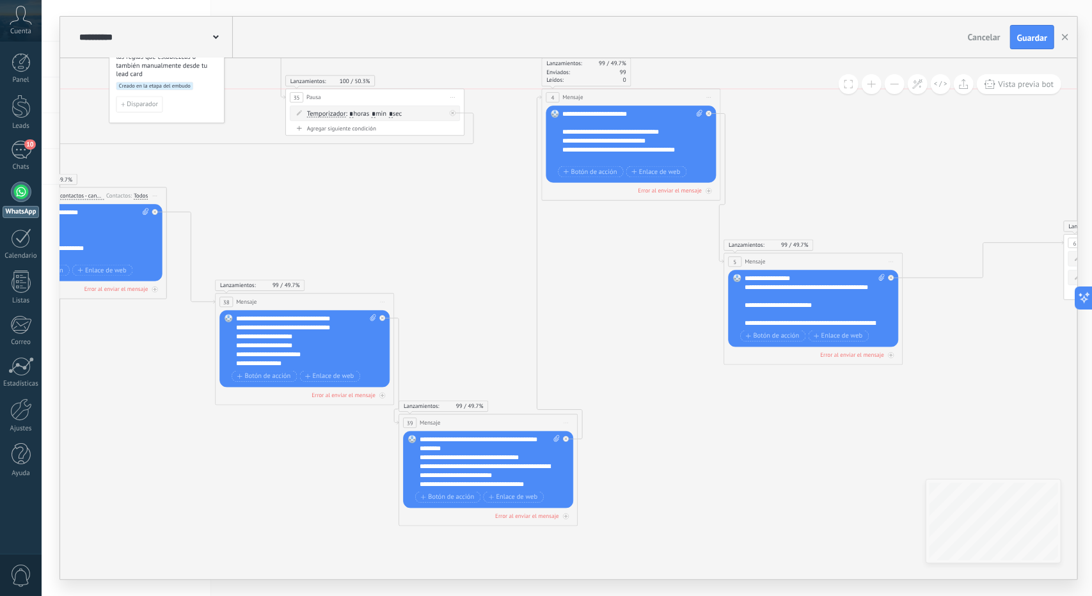
drag, startPoint x: 627, startPoint y: 218, endPoint x: 670, endPoint y: 94, distance: 130.7
click at [670, 94] on div "4 Mensaje ******* (a): Todos los contactos - canales seleccionados Todos los co…" at bounding box center [631, 97] width 179 height 17
click at [563, 418] on span "Iniciar vista previa aquí Cambiar nombre Duplicar Borrar" at bounding box center [566, 423] width 14 height 13
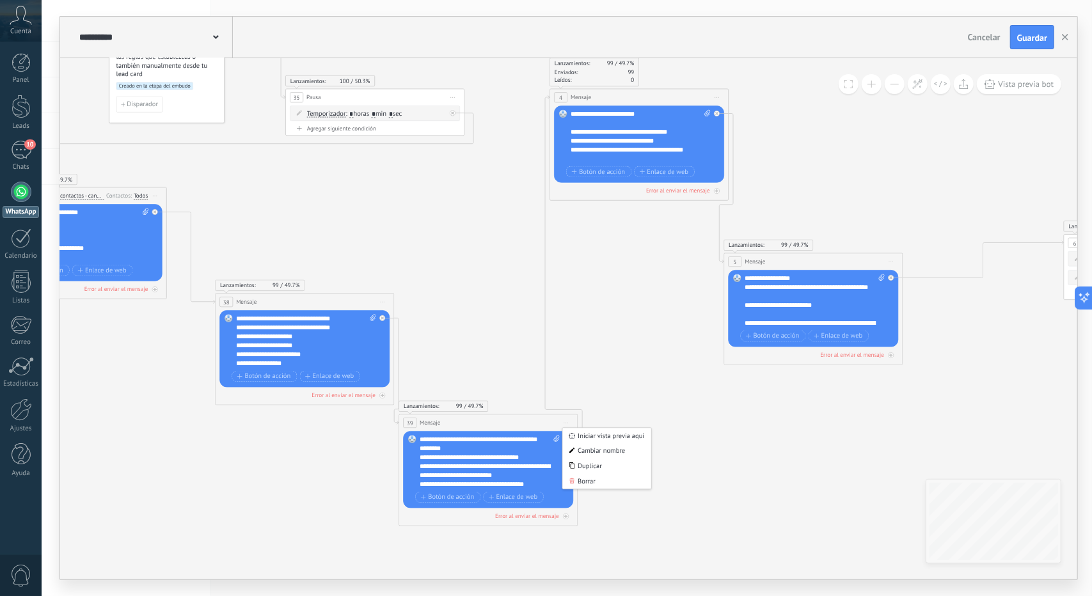
click at [683, 392] on icon at bounding box center [758, 275] width 1989 height 949
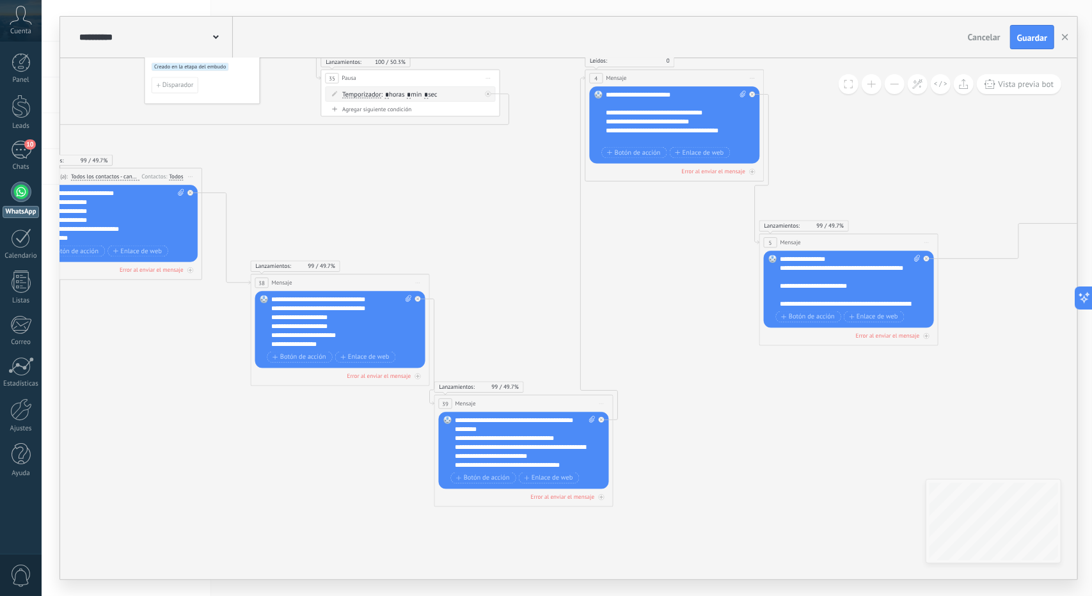
drag, startPoint x: 598, startPoint y: 457, endPoint x: 635, endPoint y: 437, distance: 42.1
click at [635, 437] on icon at bounding box center [793, 256] width 1989 height 949
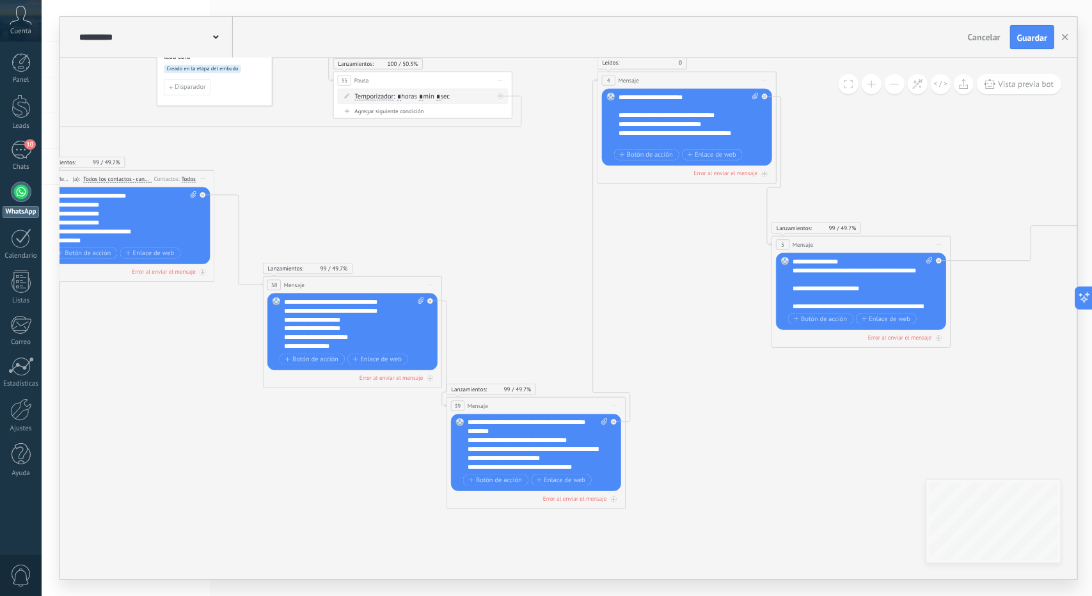
drag, startPoint x: 636, startPoint y: 435, endPoint x: 647, endPoint y: 440, distance: 11.8
click at [647, 440] on icon at bounding box center [806, 258] width 1989 height 949
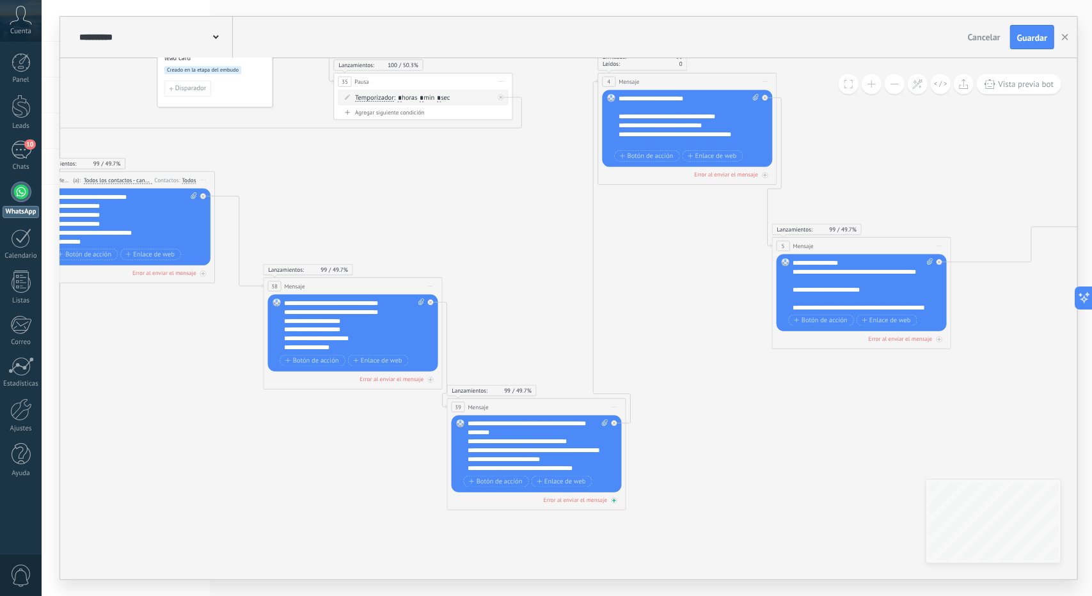
click at [763, 177] on icon at bounding box center [765, 175] width 4 height 4
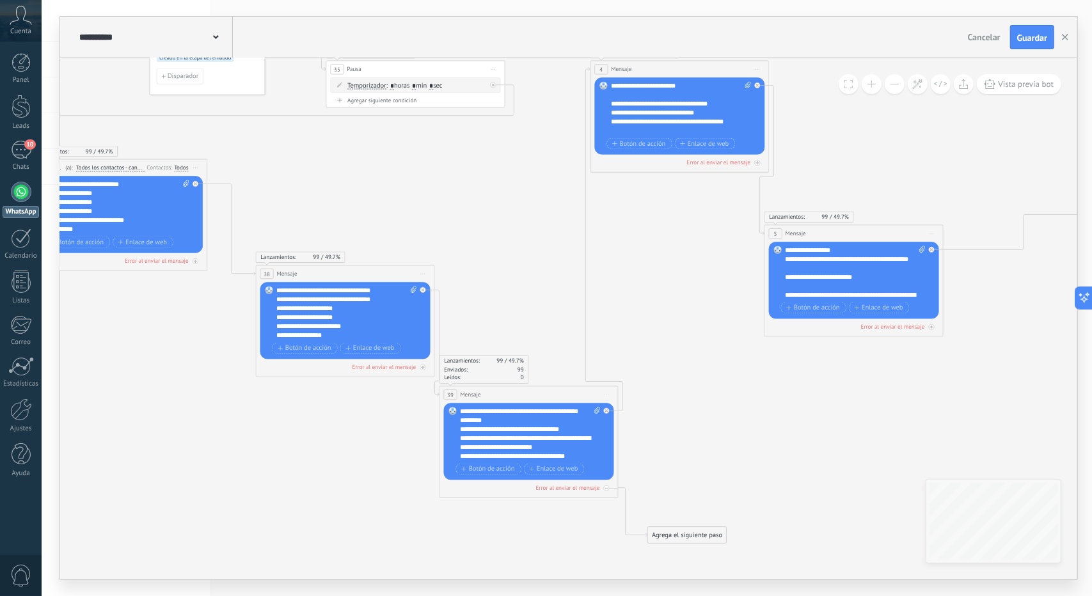
drag, startPoint x: 676, startPoint y: 465, endPoint x: 649, endPoint y: 425, distance: 47.6
click at [649, 425] on icon at bounding box center [798, 270] width 1989 height 995
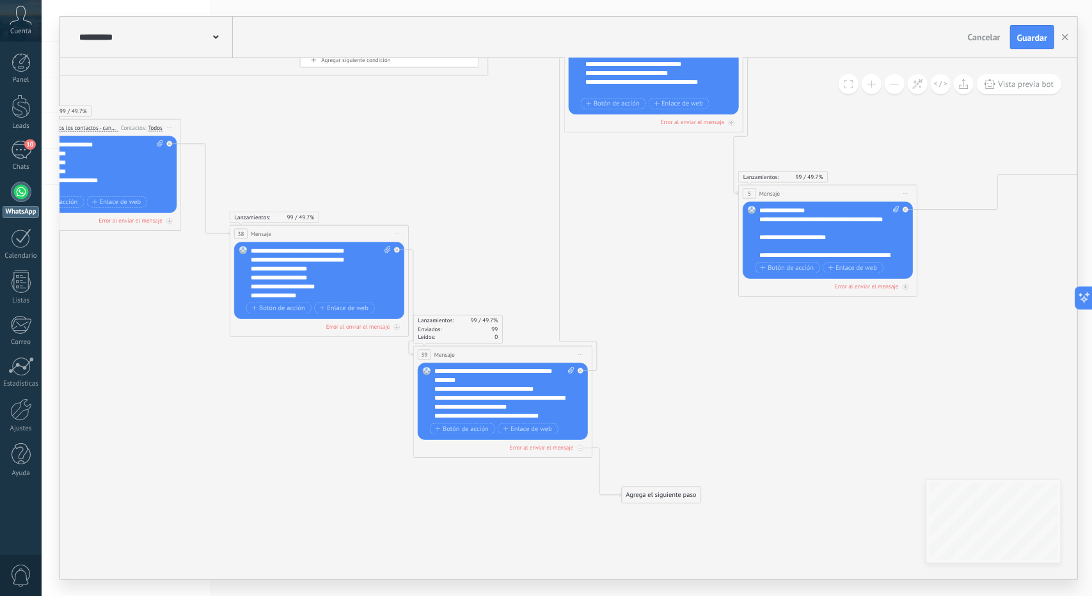
click at [660, 487] on div "Agrega el siguiente paso Mensaje Mensaje Mensaje Reacción Comentario Enviar men…" at bounding box center [661, 495] width 79 height 17
click at [669, 493] on div "Agrega el siguiente paso" at bounding box center [661, 495] width 79 height 15
click at [688, 507] on div "Mensaje" at bounding box center [683, 511] width 75 height 9
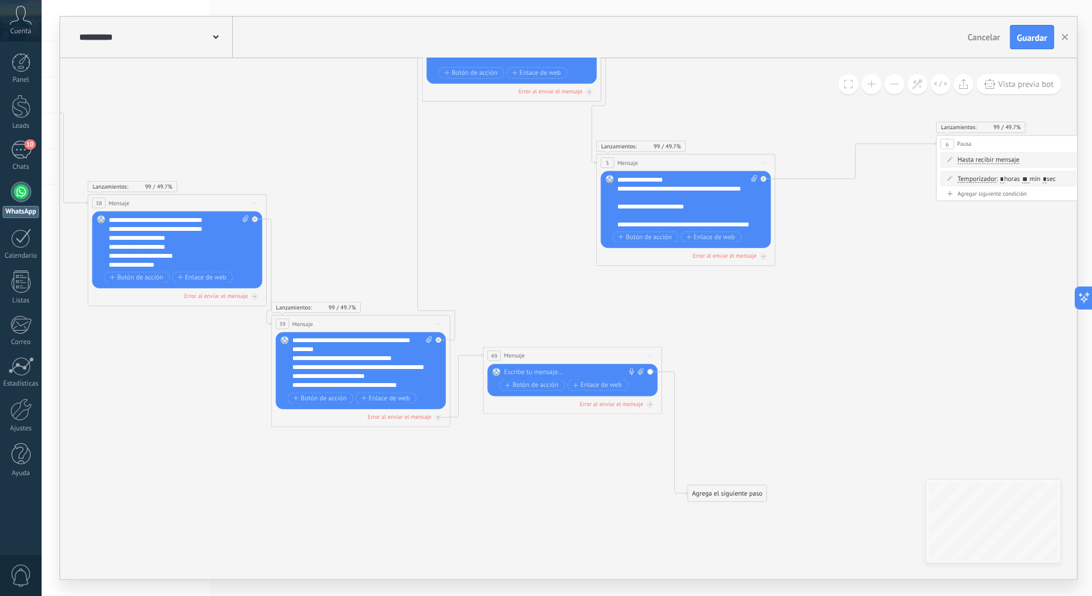
drag, startPoint x: 603, startPoint y: 462, endPoint x: 607, endPoint y: 354, distance: 108.2
click at [607, 354] on div "49 Mensaje ******* (a): Todos los contactos - canales seleccionados Todos los c…" at bounding box center [573, 355] width 179 height 17
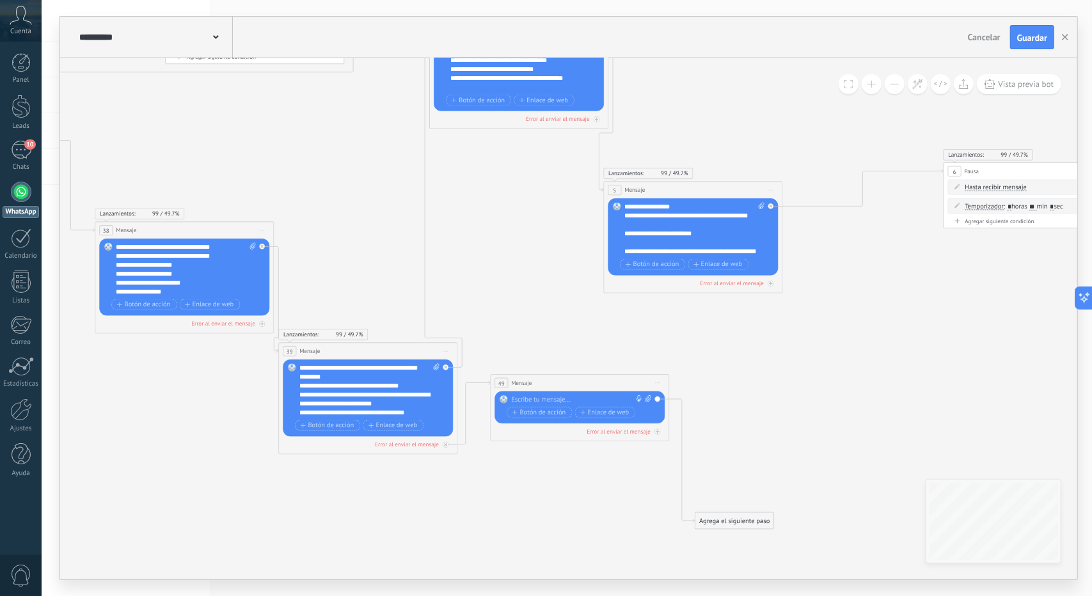
drag, startPoint x: 585, startPoint y: 469, endPoint x: 592, endPoint y: 496, distance: 27.8
click at [592, 496] on icon at bounding box center [638, 241] width 1989 height 1024
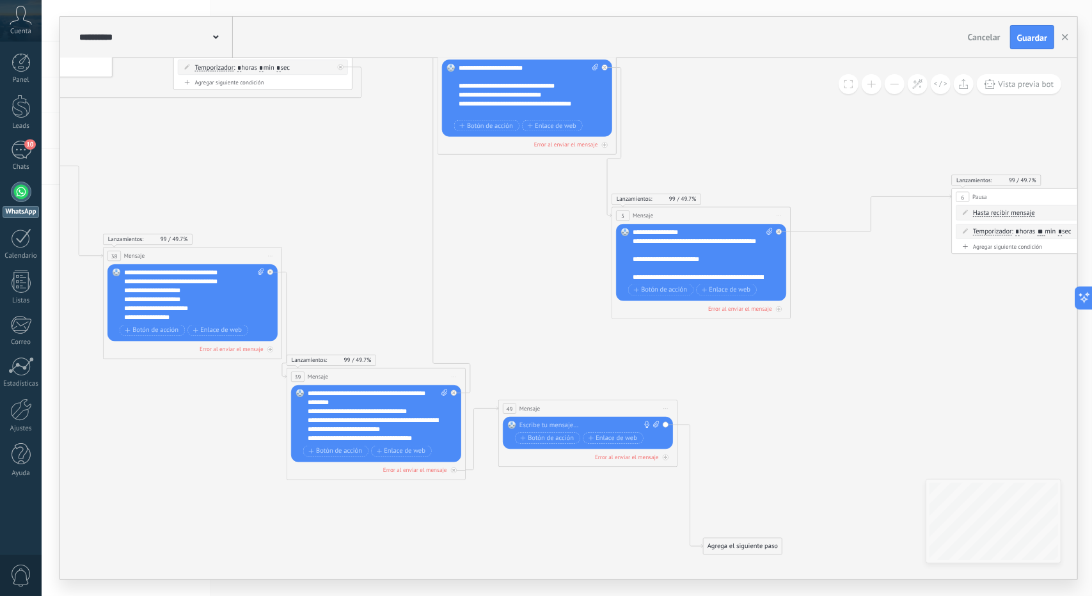
drag, startPoint x: 578, startPoint y: 282, endPoint x: 566, endPoint y: 344, distance: 62.7
click at [585, 306] on icon at bounding box center [646, 267] width 1989 height 1024
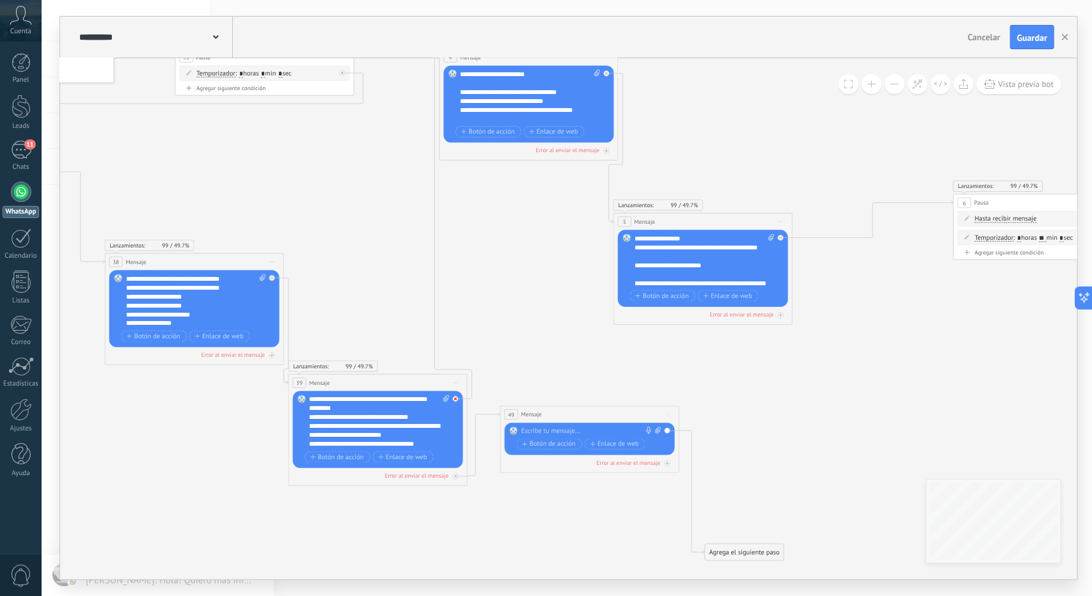
click at [605, 75] on icon at bounding box center [606, 73] width 3 height 3
drag, startPoint x: 522, startPoint y: 479, endPoint x: 541, endPoint y: 443, distance: 40.9
click at [459, 397] on div at bounding box center [458, 396] width 10 height 11
click at [539, 487] on div "Agrega el siguiente paso" at bounding box center [536, 486] width 79 height 15
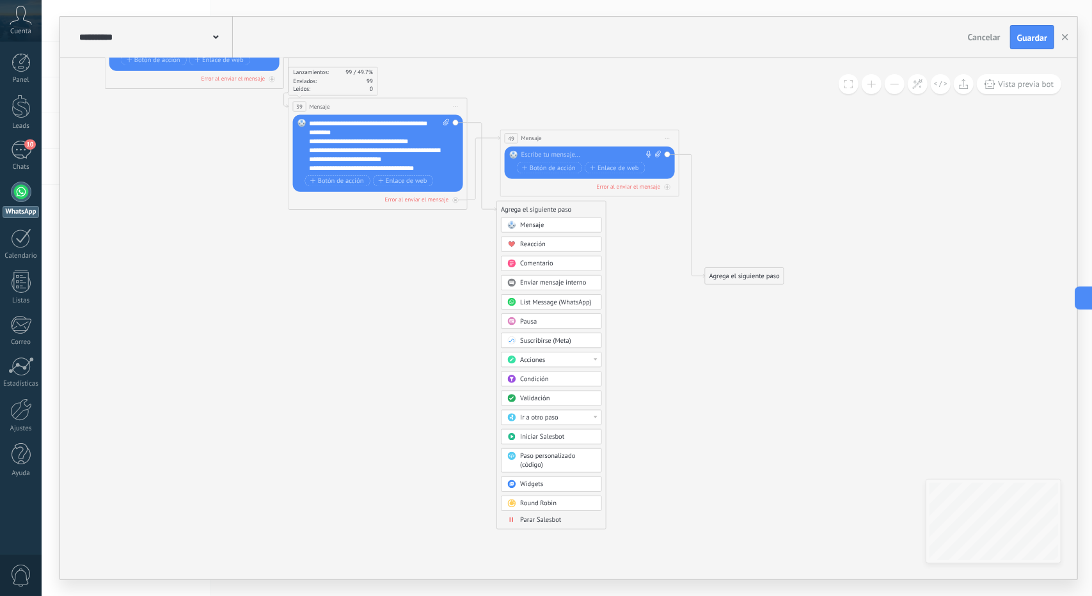
click at [543, 518] on span "Parar Salesbot" at bounding box center [540, 520] width 41 height 8
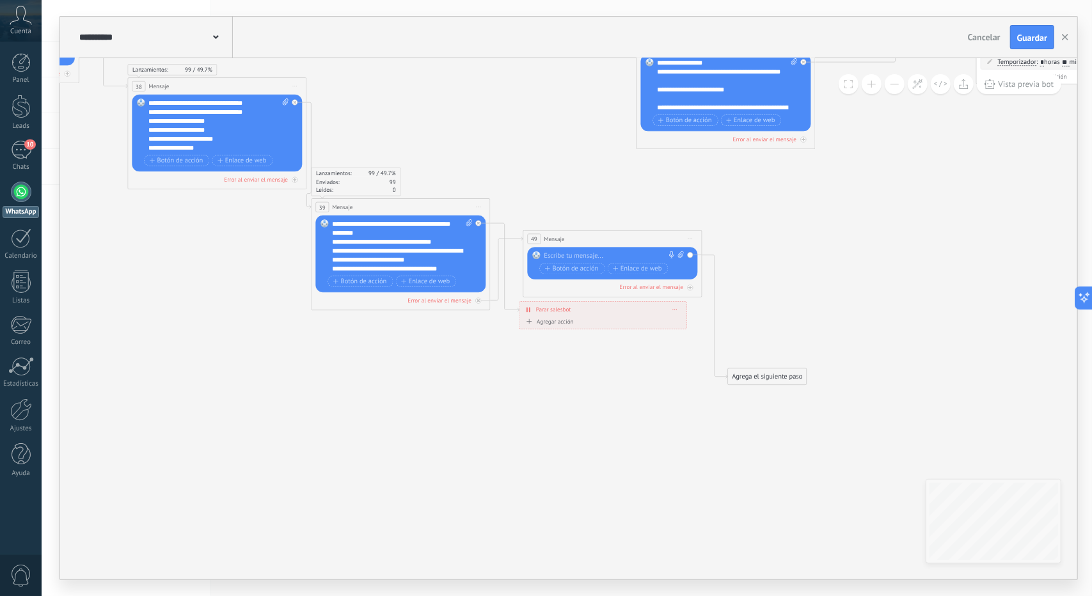
drag, startPoint x: 523, startPoint y: 415, endPoint x: 559, endPoint y: 519, distance: 110.1
click at [559, 518] on icon at bounding box center [670, 97] width 1989 height 1024
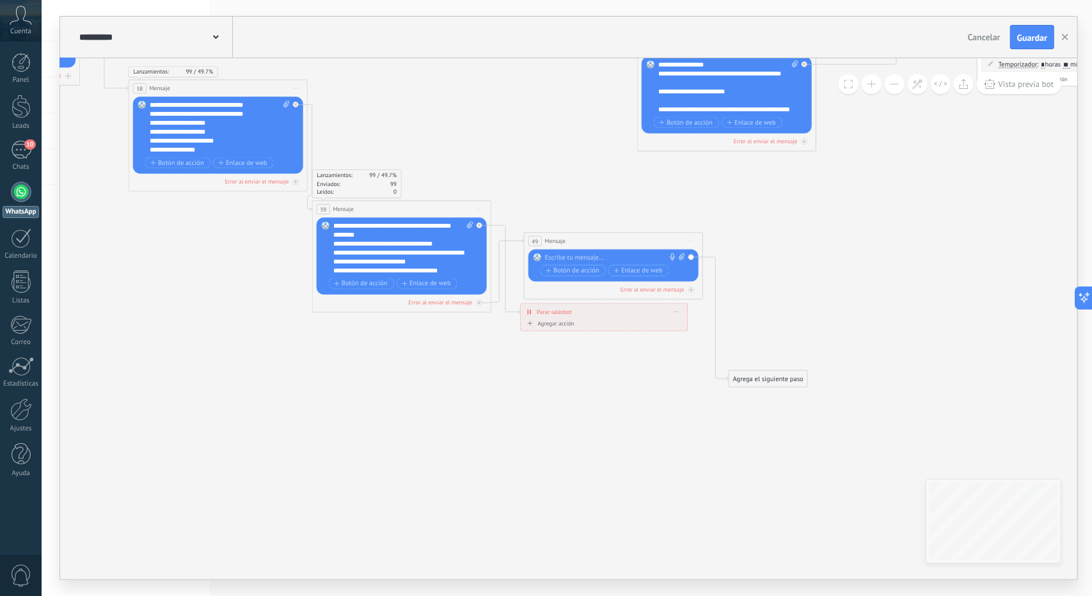
click at [678, 307] on div "**********" at bounding box center [604, 312] width 166 height 16
click at [673, 308] on div "**********" at bounding box center [604, 312] width 166 height 16
click at [674, 308] on div "**********" at bounding box center [604, 312] width 166 height 16
click at [528, 308] on icon at bounding box center [530, 311] width 4 height 7
drag, startPoint x: 540, startPoint y: 308, endPoint x: 547, endPoint y: 316, distance: 10.4
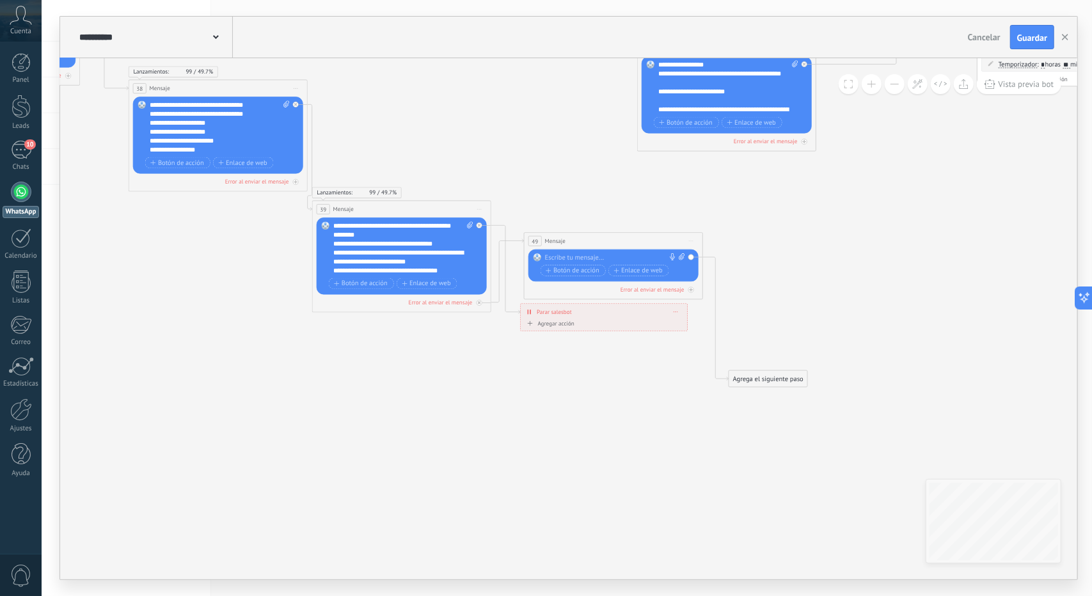
click at [541, 308] on span "Parar salesbot" at bounding box center [554, 312] width 35 height 8
drag, startPoint x: 550, startPoint y: 319, endPoint x: 558, endPoint y: 326, distance: 10.9
click at [551, 321] on div "**********" at bounding box center [604, 318] width 168 height 28
click at [683, 306] on div "**********" at bounding box center [604, 312] width 166 height 16
click at [683, 305] on div "**********" at bounding box center [604, 312] width 166 height 16
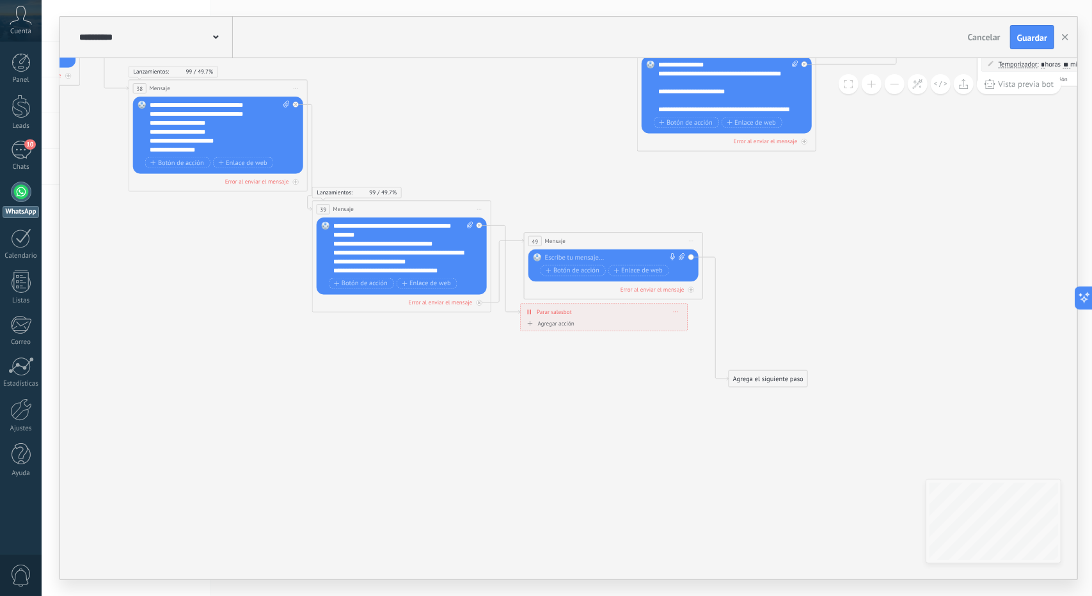
click at [678, 310] on span at bounding box center [676, 312] width 4 height 5
click at [678, 312] on icon at bounding box center [676, 312] width 4 height 1
click at [683, 329] on div "Borrar" at bounding box center [692, 324] width 40 height 15
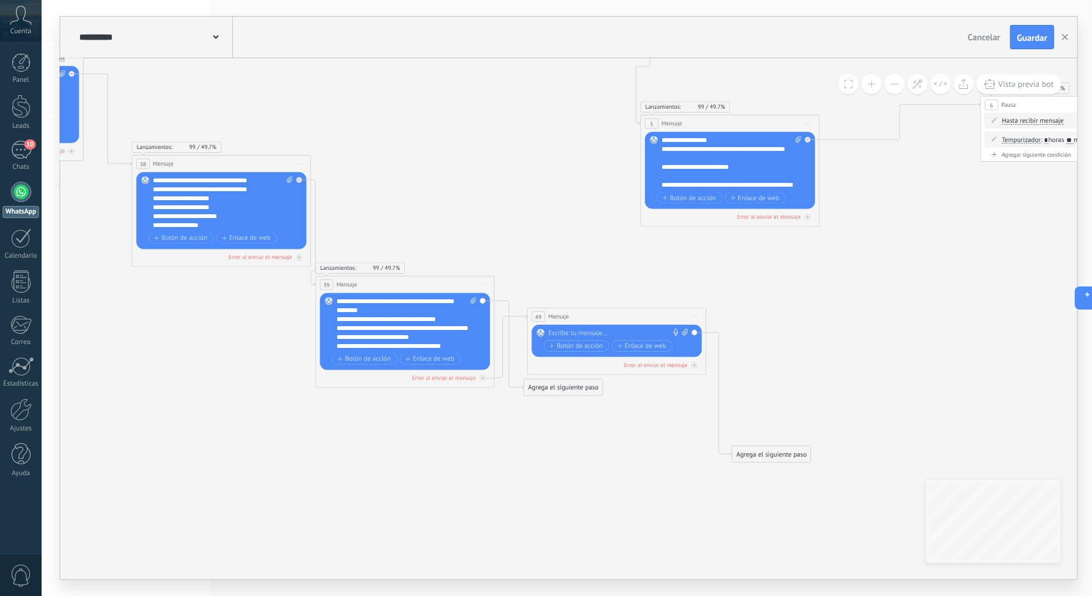
drag, startPoint x: 568, startPoint y: 376, endPoint x: 571, endPoint y: 444, distance: 67.9
click at [571, 444] on icon at bounding box center [675, 175] width 1989 height 1024
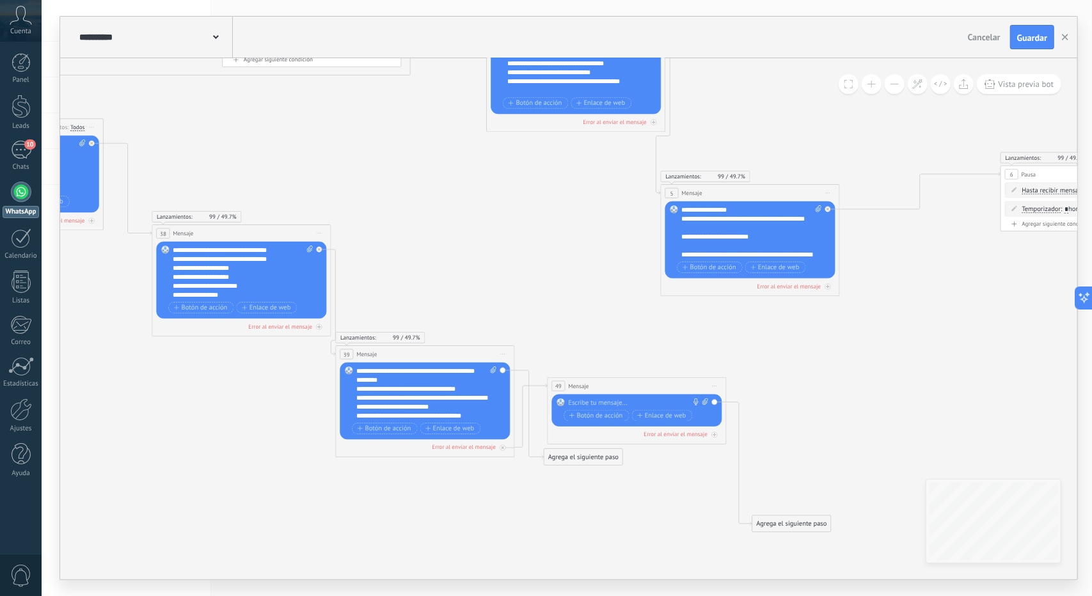
drag, startPoint x: 554, startPoint y: 448, endPoint x: 571, endPoint y: 509, distance: 63.0
click at [571, 509] on icon at bounding box center [695, 245] width 1989 height 1024
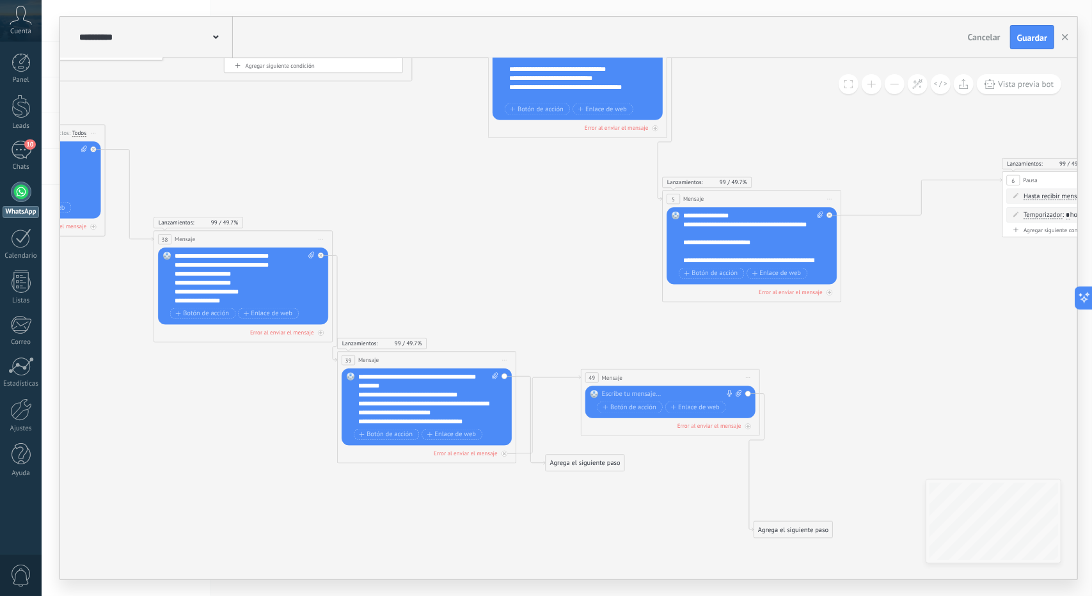
drag, startPoint x: 579, startPoint y: 388, endPoint x: 611, endPoint y: 374, distance: 35.0
click at [611, 374] on span "Mensaje" at bounding box center [612, 378] width 20 height 8
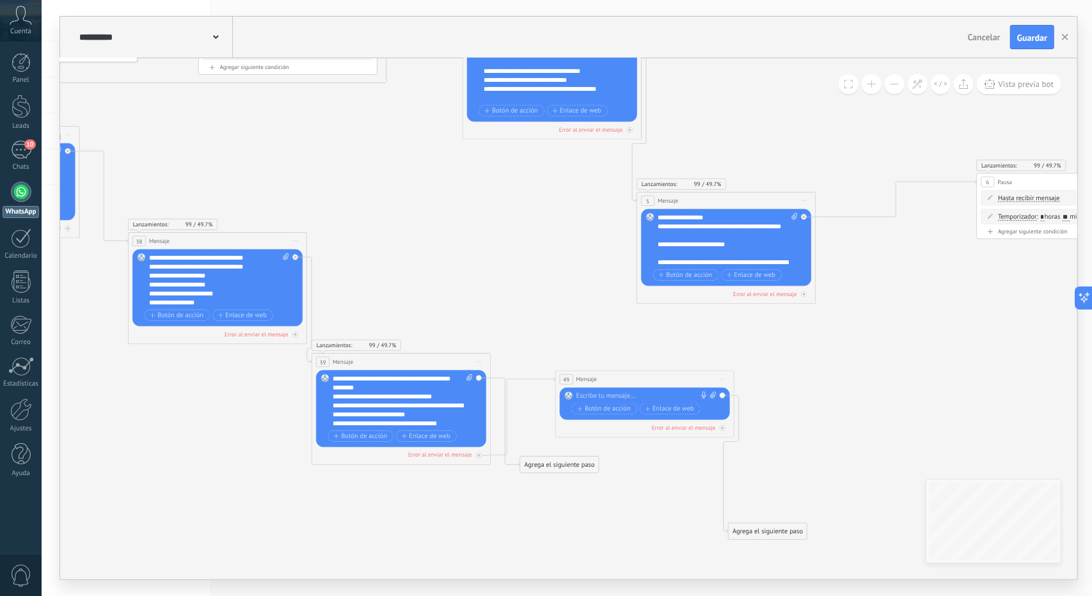
drag, startPoint x: 662, startPoint y: 495, endPoint x: 608, endPoint y: 498, distance: 53.2
click at [608, 498] on icon at bounding box center [671, 252] width 1989 height 1024
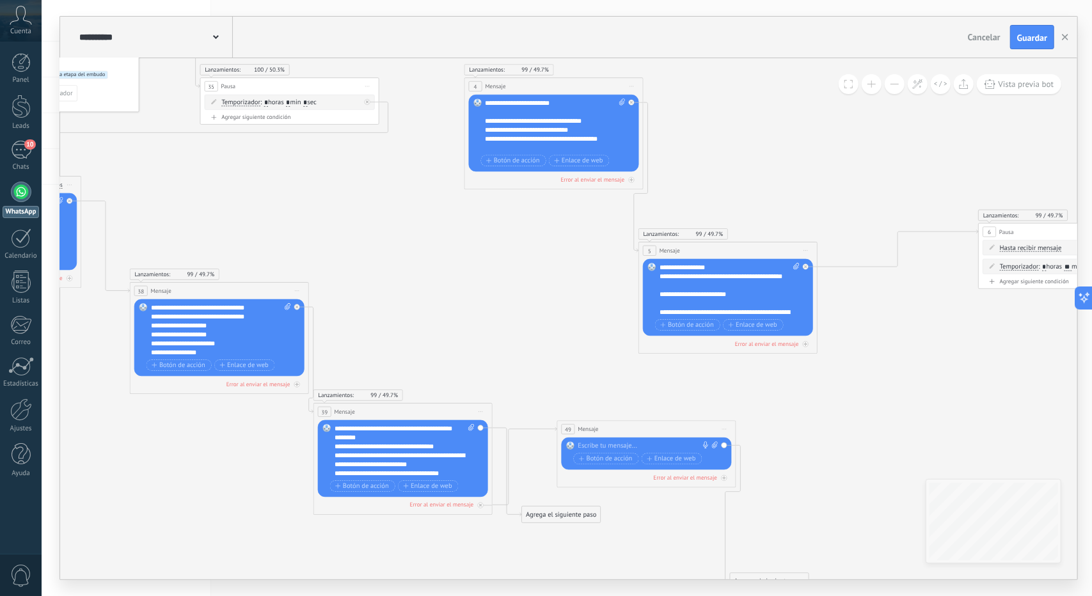
drag, startPoint x: 746, startPoint y: 379, endPoint x: 784, endPoint y: 429, distance: 63.0
click at [788, 426] on icon at bounding box center [672, 302] width 1989 height 1024
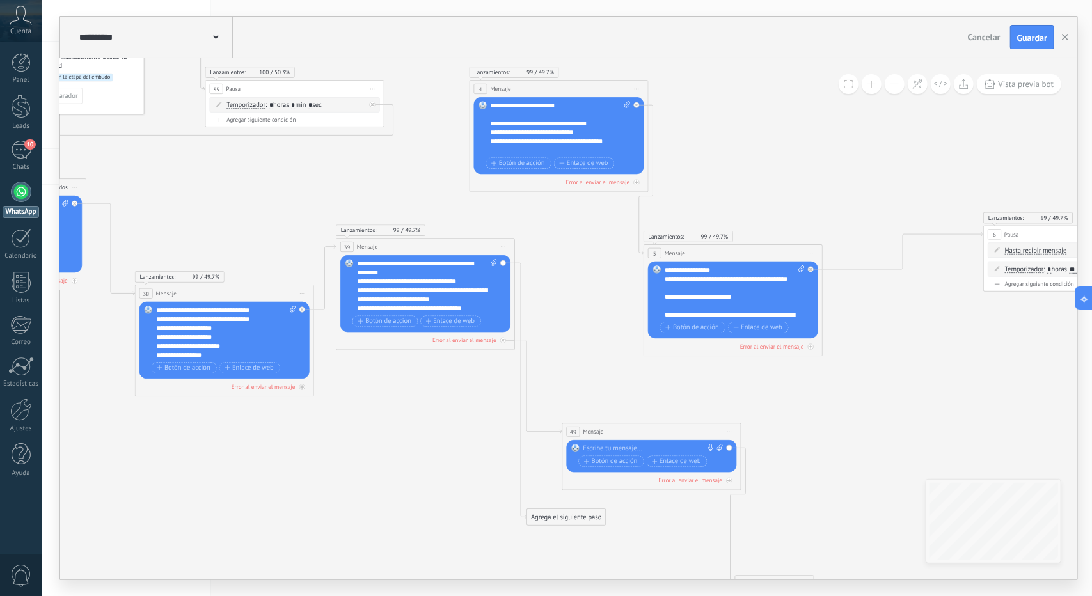
drag, startPoint x: 437, startPoint y: 416, endPoint x: 452, endPoint y: 246, distance: 170.2
click at [452, 246] on div "39 Mensaje ******* (a): Todos los contactos - canales seleccionados Todos los c…" at bounding box center [426, 247] width 179 height 17
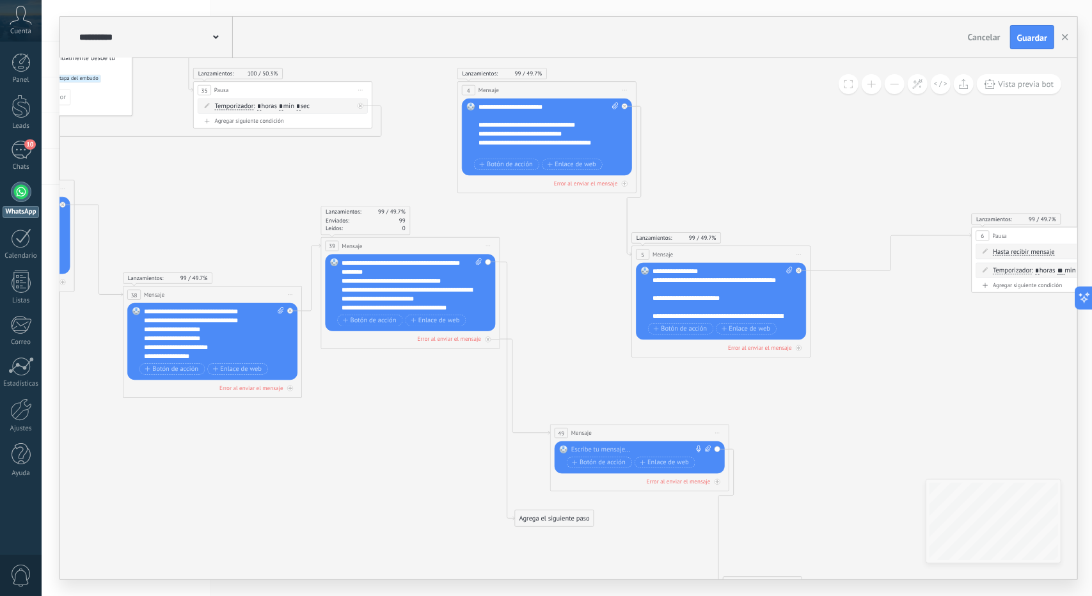
drag, startPoint x: 765, startPoint y: 385, endPoint x: 650, endPoint y: 376, distance: 115.5
click at [652, 376] on icon at bounding box center [666, 306] width 1989 height 1024
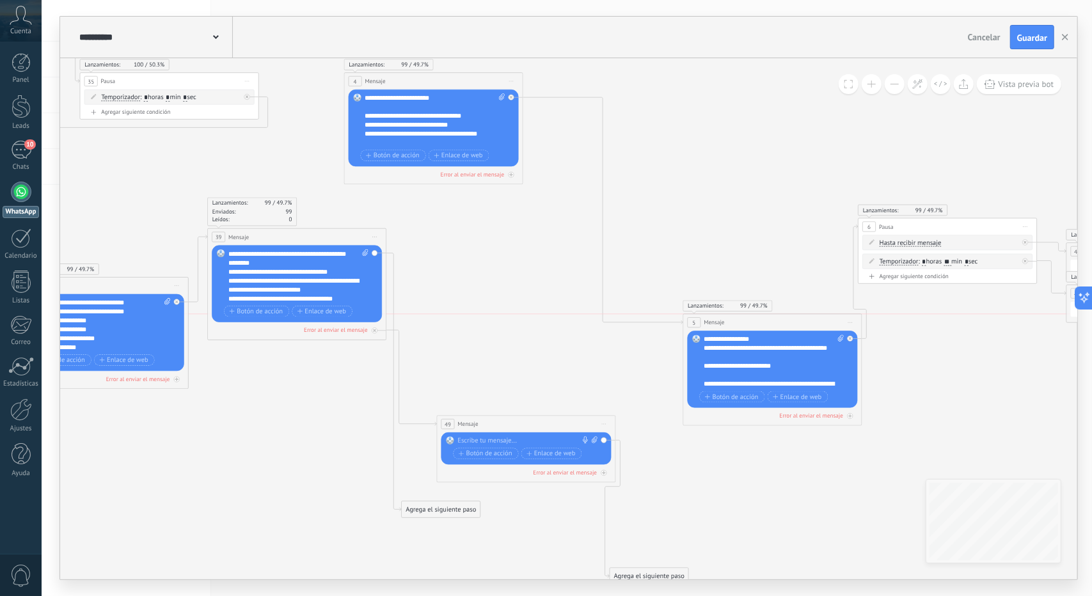
drag, startPoint x: 623, startPoint y: 244, endPoint x: 788, endPoint y: 323, distance: 182.9
click at [788, 323] on div "5 Mensaje ******* (a): Todos los contactos - canales seleccionados Todos los co…" at bounding box center [772, 322] width 179 height 17
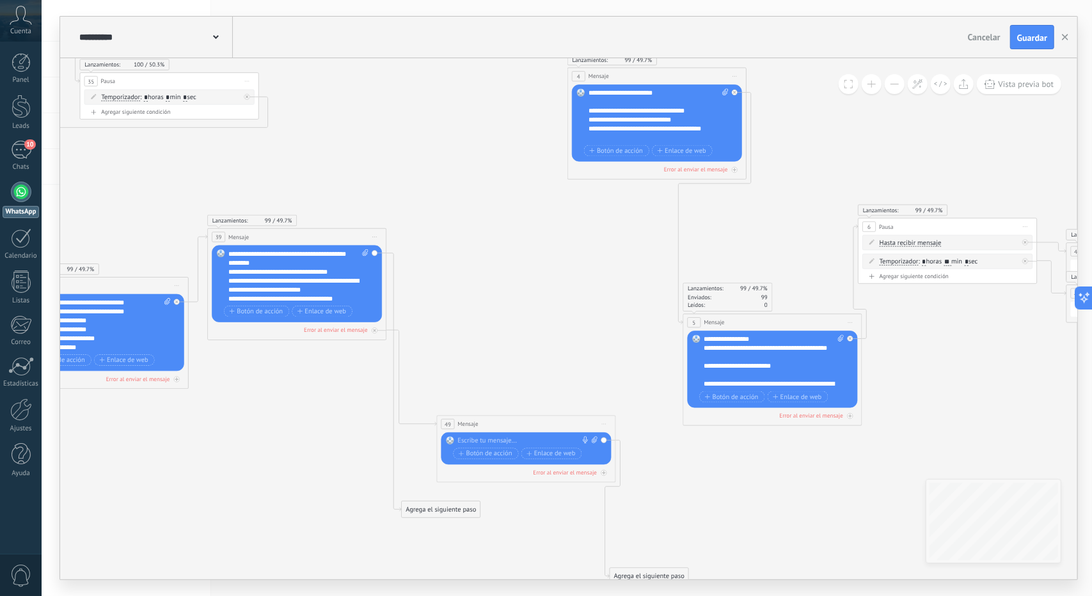
drag, startPoint x: 582, startPoint y: 84, endPoint x: 719, endPoint y: 72, distance: 136.8
click at [719, 72] on div "4 Mensaje ******* (a): Todos los contactos - canales seleccionados Todos los co…" at bounding box center [657, 76] width 179 height 17
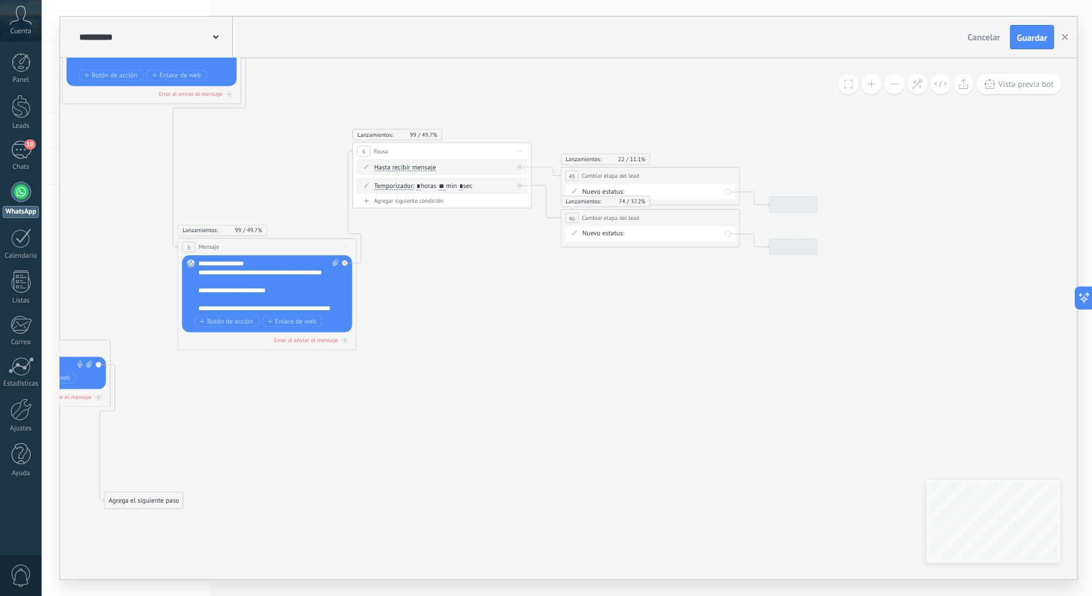
drag, startPoint x: 1038, startPoint y: 331, endPoint x: 569, endPoint y: 260, distance: 473.7
click at [569, 259] on icon at bounding box center [46, 222] width 1989 height 1024
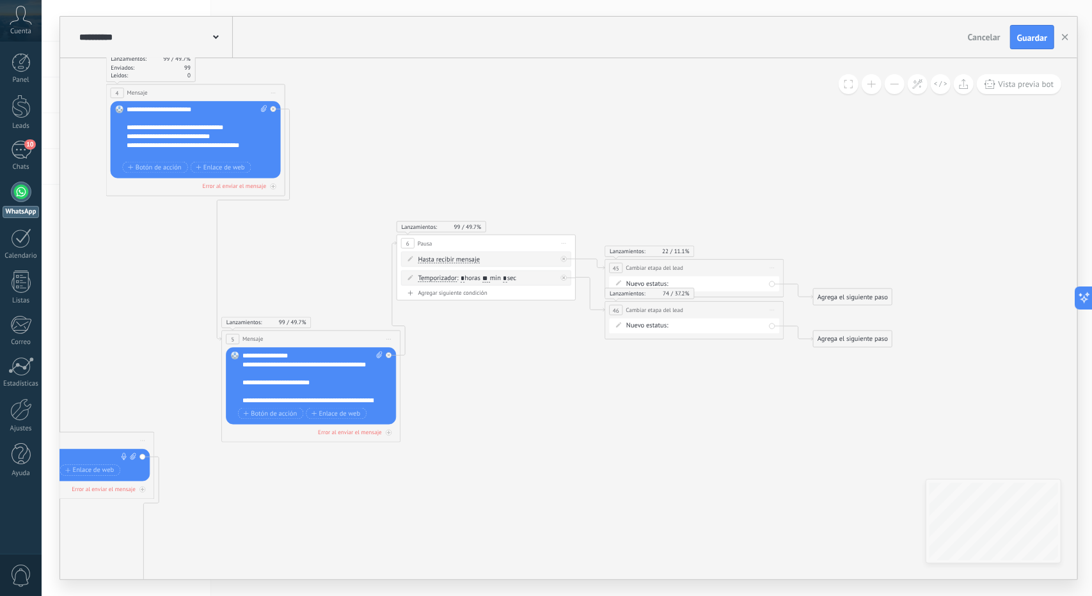
drag, startPoint x: 609, startPoint y: 332, endPoint x: 633, endPoint y: 387, distance: 60.2
click at [633, 387] on icon at bounding box center [91, 314] width 1989 height 1024
drag, startPoint x: 734, startPoint y: 262, endPoint x: 880, endPoint y: 118, distance: 205.4
click at [880, 139] on div "**********" at bounding box center [841, 147] width 179 height 17
drag, startPoint x: 871, startPoint y: 284, endPoint x: 1036, endPoint y: 145, distance: 215.6
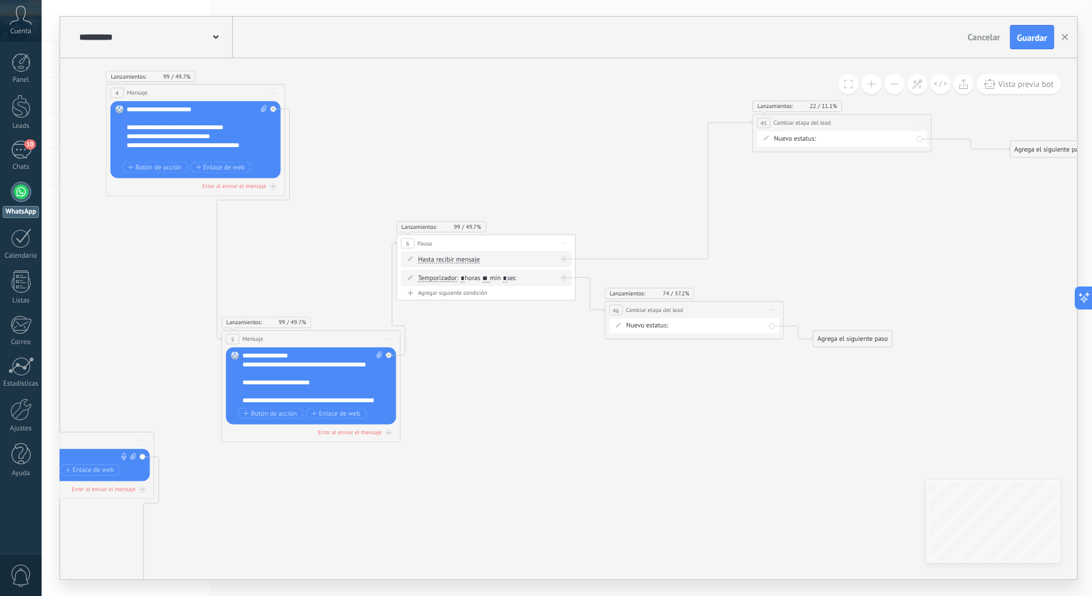
click at [1036, 145] on div "Agrega el siguiente paso" at bounding box center [1050, 149] width 79 height 15
drag, startPoint x: 893, startPoint y: 344, endPoint x: 1079, endPoint y: 370, distance: 188.1
click at [1079, 368] on div "**********" at bounding box center [567, 298] width 1051 height 596
drag, startPoint x: 744, startPoint y: 315, endPoint x: 639, endPoint y: 332, distance: 106.9
click at [896, 340] on div "**********" at bounding box center [882, 346] width 179 height 17
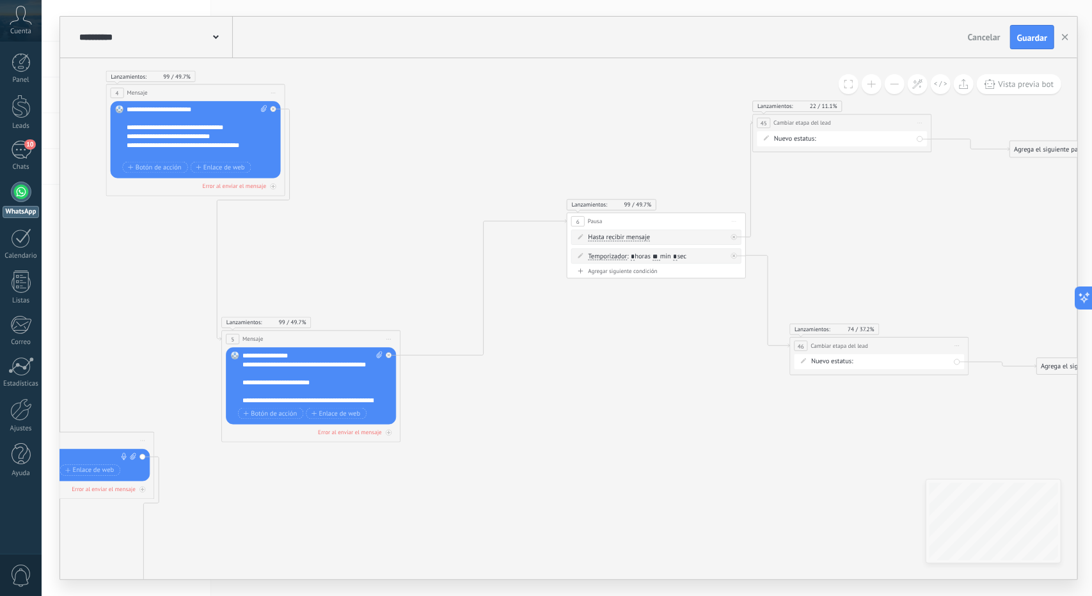
drag, startPoint x: 507, startPoint y: 238, endPoint x: 677, endPoint y: 217, distance: 171.5
click at [677, 217] on div "6 Pausa ***** Iniciar vista previa aquí Cambiar nombre Duplicar Borrar" at bounding box center [657, 221] width 179 height 17
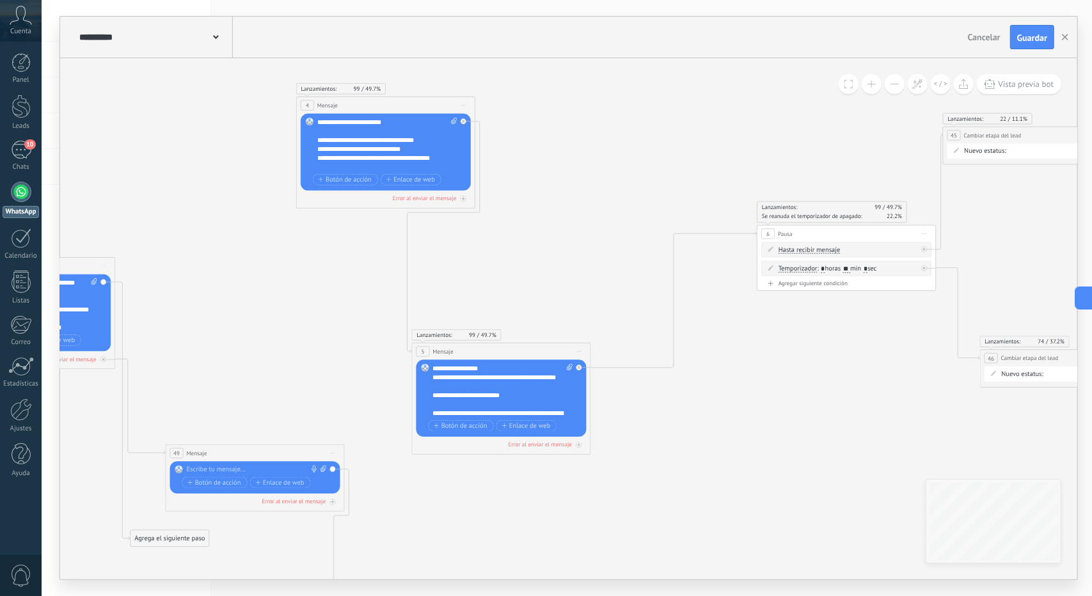
drag, startPoint x: 653, startPoint y: 338, endPoint x: 787, endPoint y: 344, distance: 134.5
click at [787, 344] on icon at bounding box center [393, 326] width 2213 height 1024
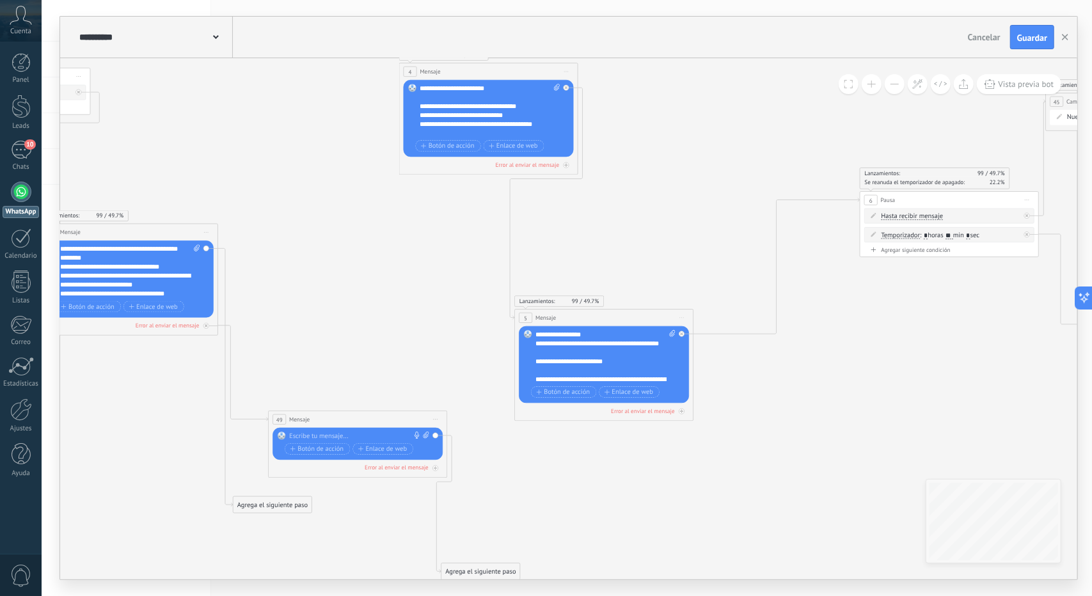
drag, startPoint x: 704, startPoint y: 422, endPoint x: 817, endPoint y: 379, distance: 121.1
click at [802, 390] on icon at bounding box center [496, 293] width 2213 height 1024
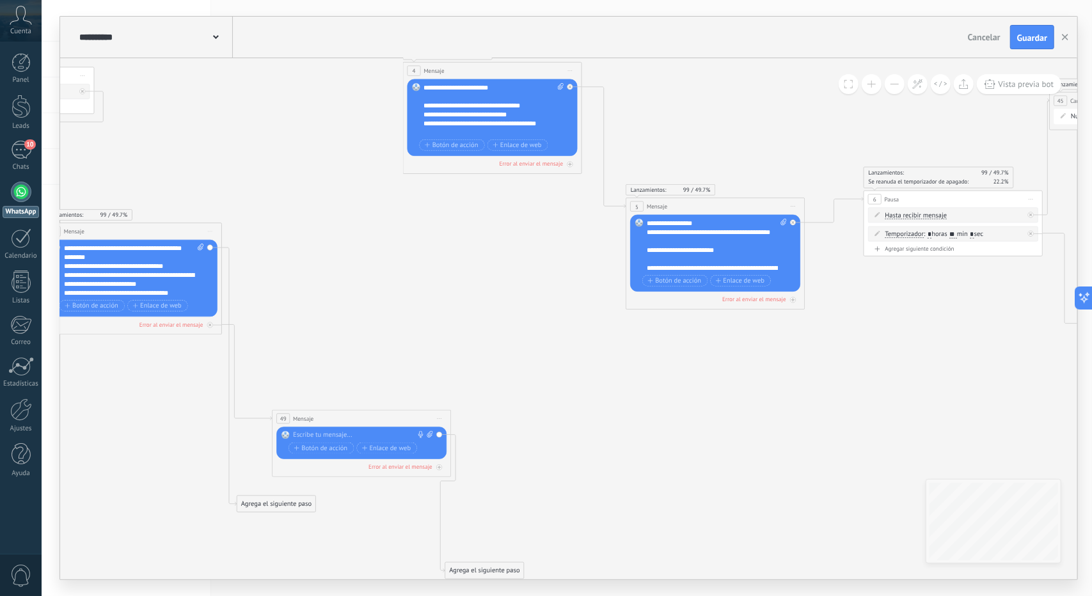
drag, startPoint x: 645, startPoint y: 318, endPoint x: 737, endPoint y: 209, distance: 142.5
click at [737, 205] on div "5 Mensaje ******* (a): Todos los contactos - canales seleccionados Todos los co…" at bounding box center [715, 206] width 179 height 17
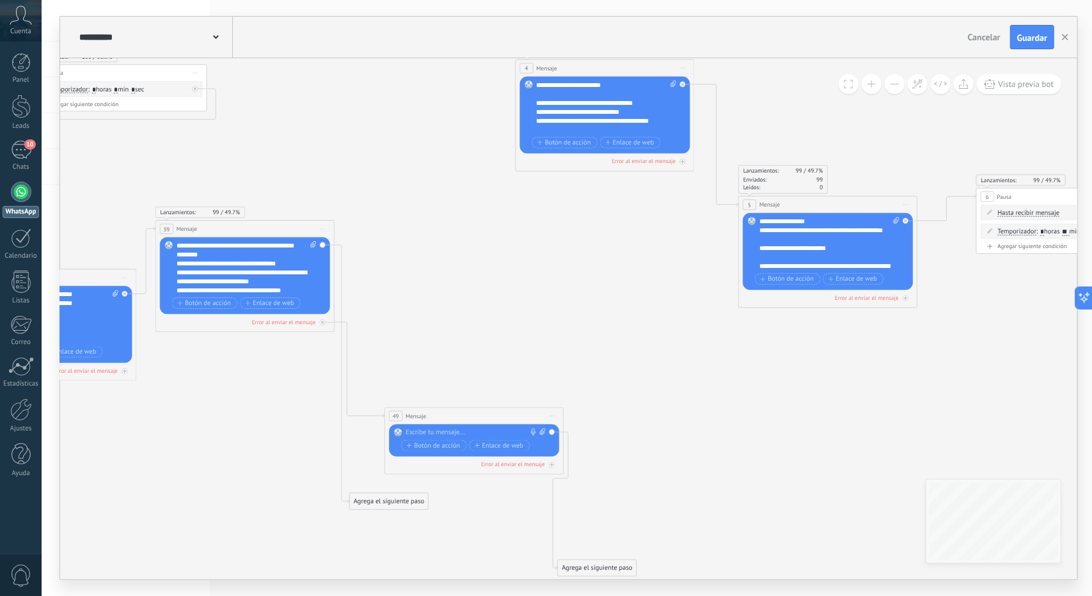
drag, startPoint x: 574, startPoint y: 346, endPoint x: 708, endPoint y: 305, distance: 139.8
click at [708, 305] on icon at bounding box center [612, 289] width 2213 height 1024
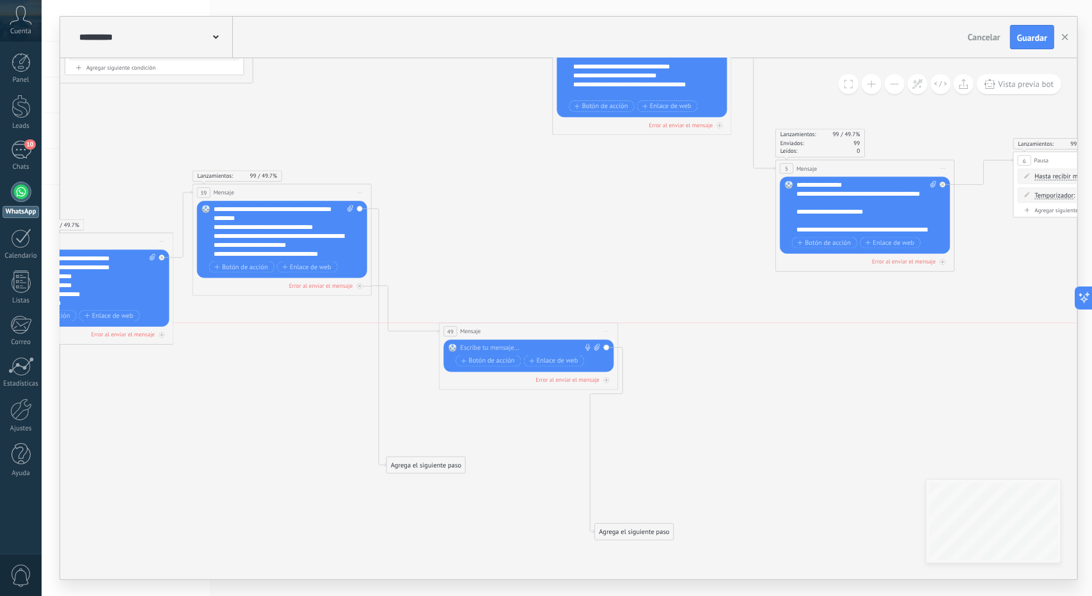
drag
click at [545, 335] on div "49 Mensaje ******* (a): Todos los contactos - canales seleccionados Todos los c…" at bounding box center [529, 331] width 179 height 17
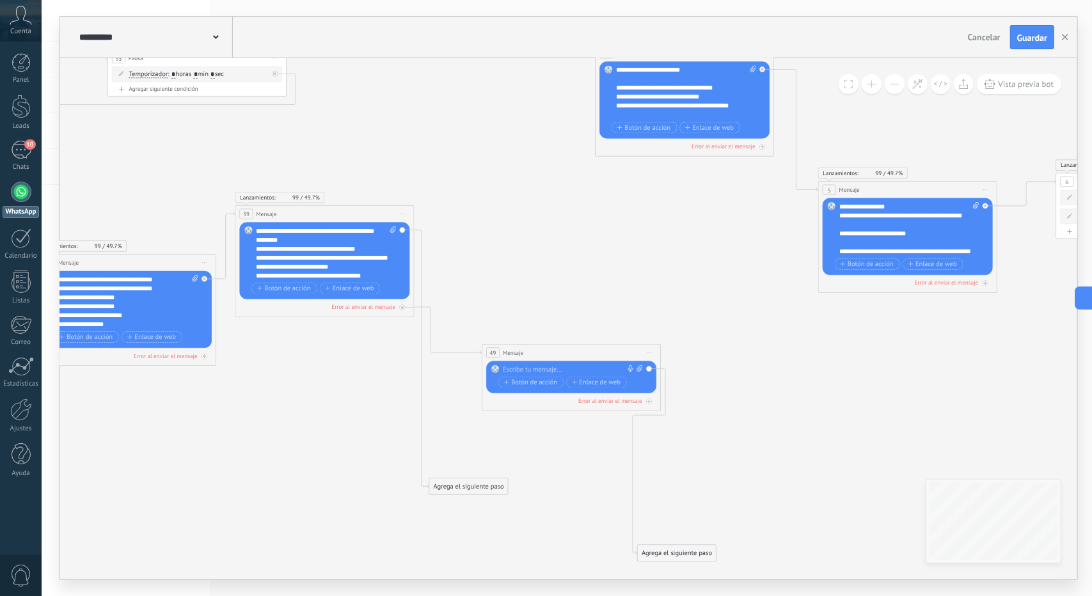
click at [504, 440] on icon at bounding box center [692, 274] width 2213 height 1024
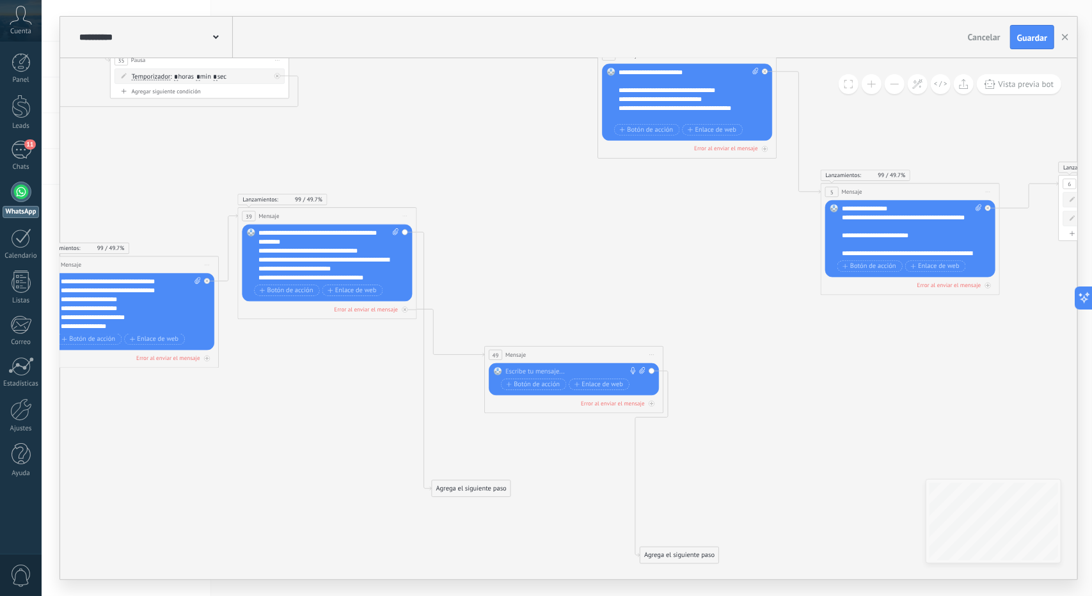
click at [642, 369] on icon at bounding box center [643, 370] width 6 height 6
click input "Subir" at bounding box center [0, 0] width 0 height 0
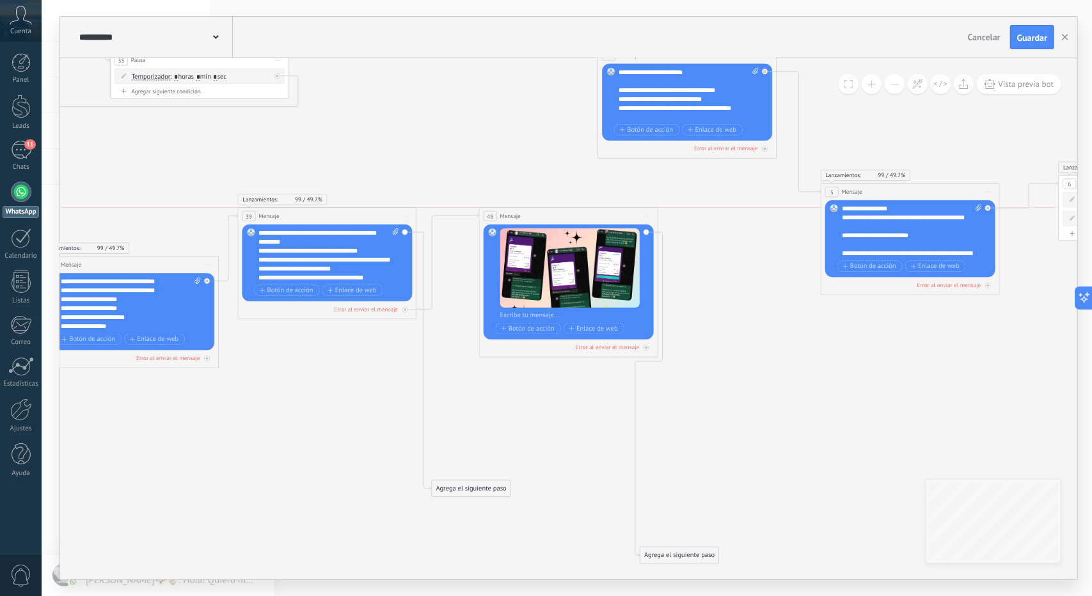
drag, startPoint x: 561, startPoint y: 350, endPoint x: 557, endPoint y: 219, distance: 130.6
click at [557, 214] on div "49 Mensaje ******* (a): Todos los contactos - canales seleccionados Todos los c…" at bounding box center [569, 216] width 179 height 17
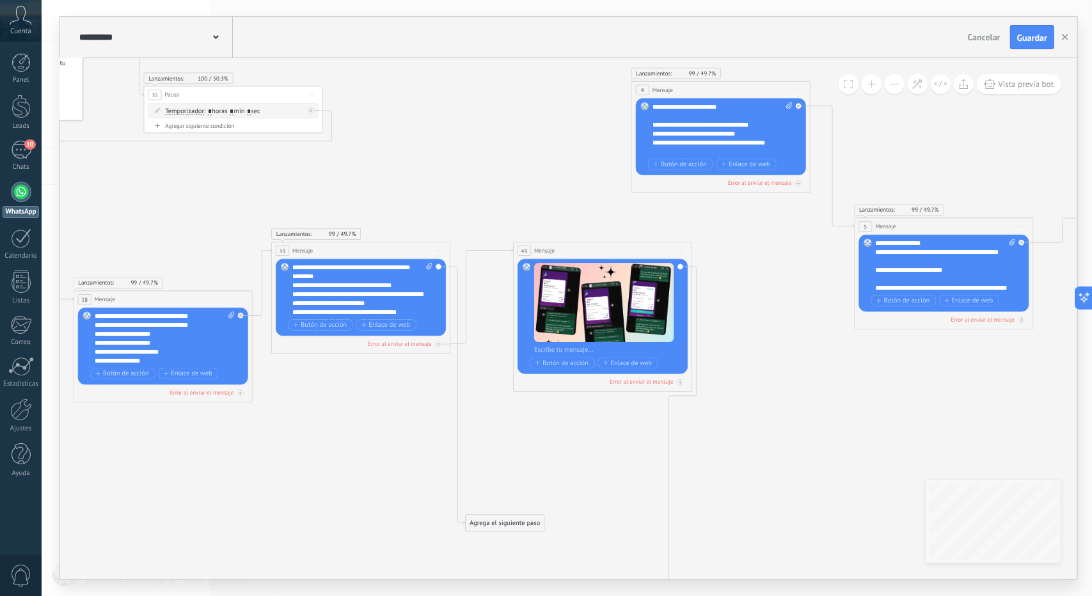
drag, startPoint x: 715, startPoint y: 346, endPoint x: 744, endPoint y: 385, distance: 48.0
click at [744, 384] on icon at bounding box center [728, 310] width 2213 height 1024
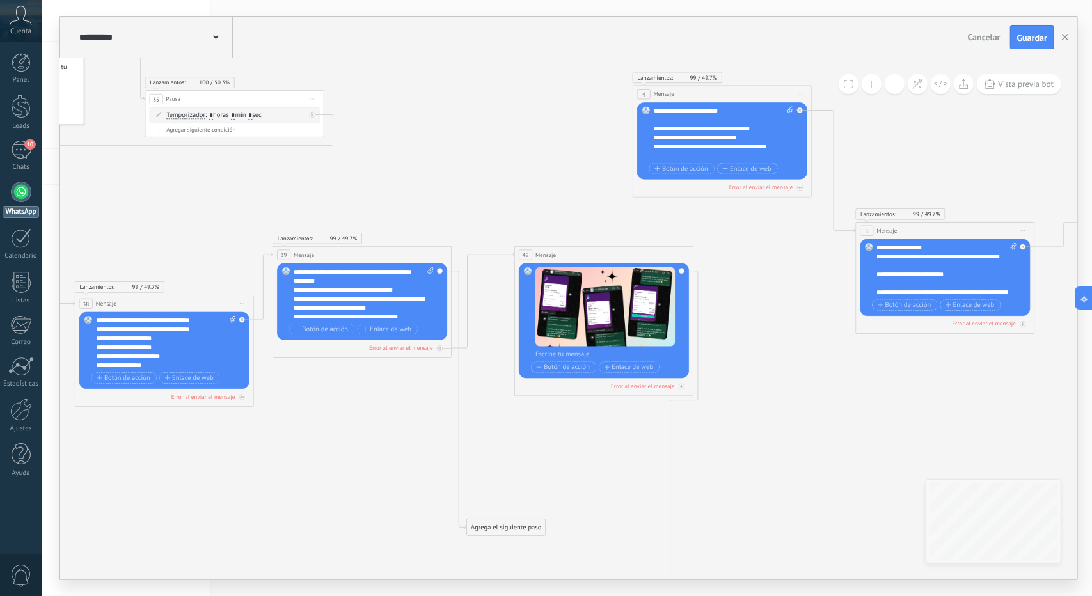
click at [596, 351] on div at bounding box center [610, 354] width 148 height 9
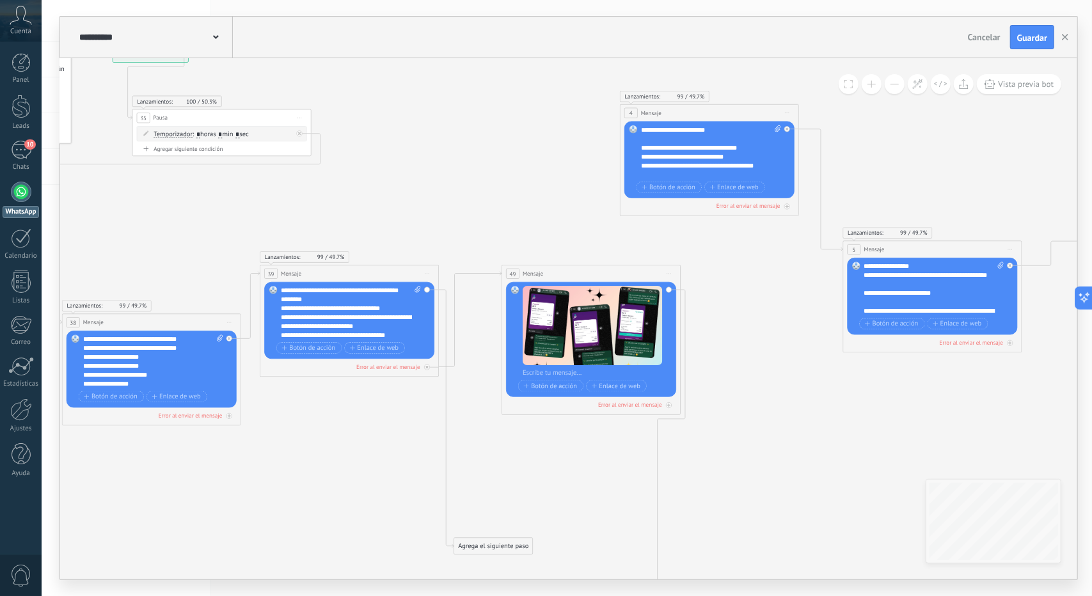
drag, startPoint x: 759, startPoint y: 409, endPoint x: 719, endPoint y: 447, distance: 55.7
click at [745, 423] on icon at bounding box center [716, 333] width 2213 height 1024
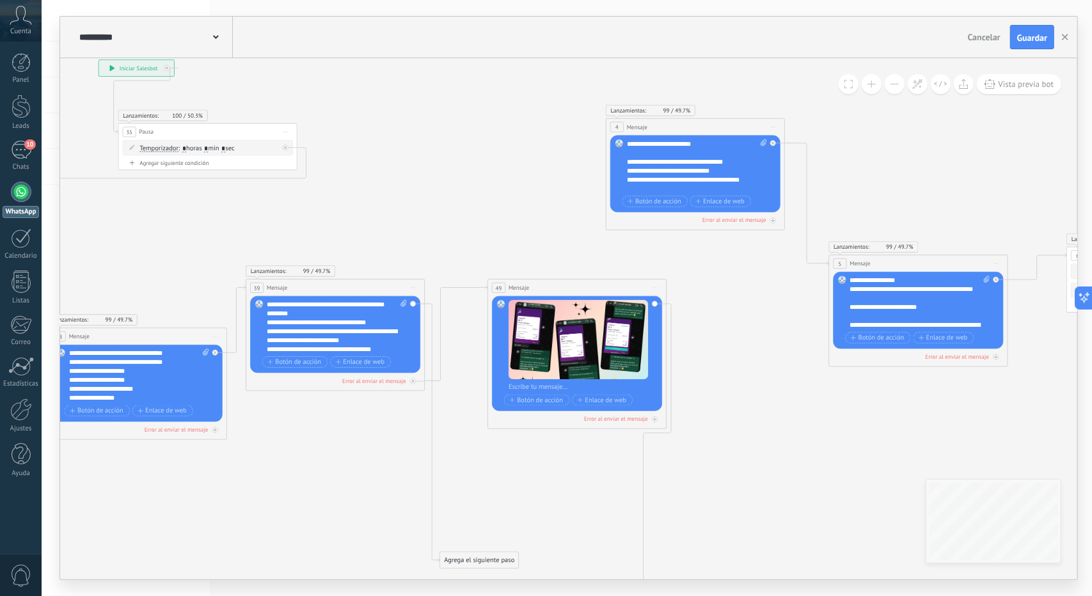
click at [925, 145] on icon at bounding box center [702, 348] width 2213 height 1024
click at [562, 383] on div at bounding box center [583, 387] width 148 height 9
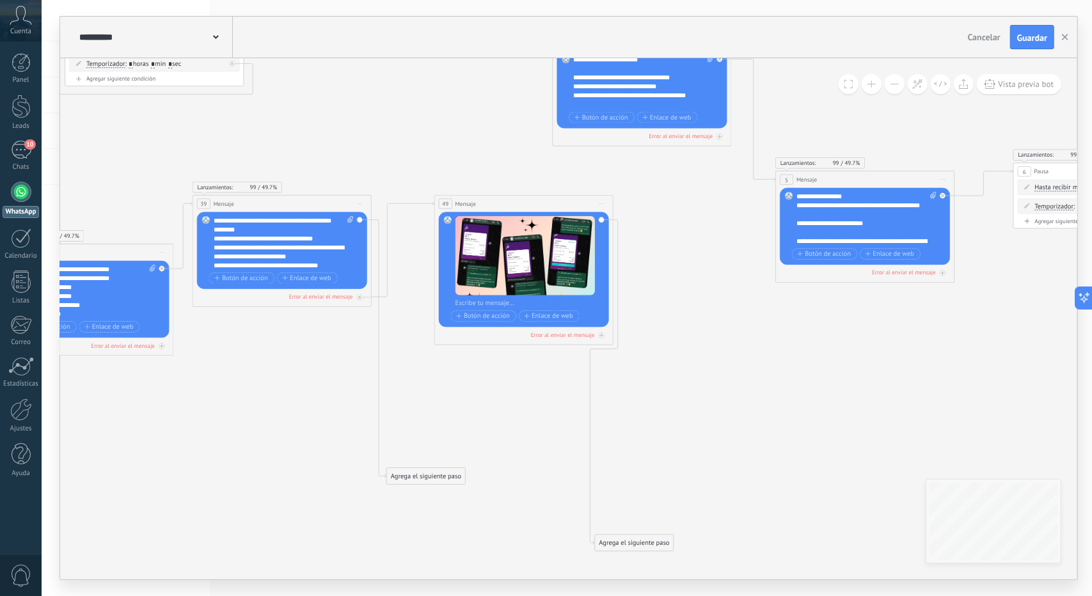
drag, startPoint x: 753, startPoint y: 460, endPoint x: 700, endPoint y: 377, distance: 98.7
click at [700, 377] on icon at bounding box center [649, 264] width 2213 height 1024
click at [912, 362] on icon at bounding box center [649, 264] width 2213 height 1024
click at [479, 301] on div at bounding box center [530, 303] width 148 height 9
paste div
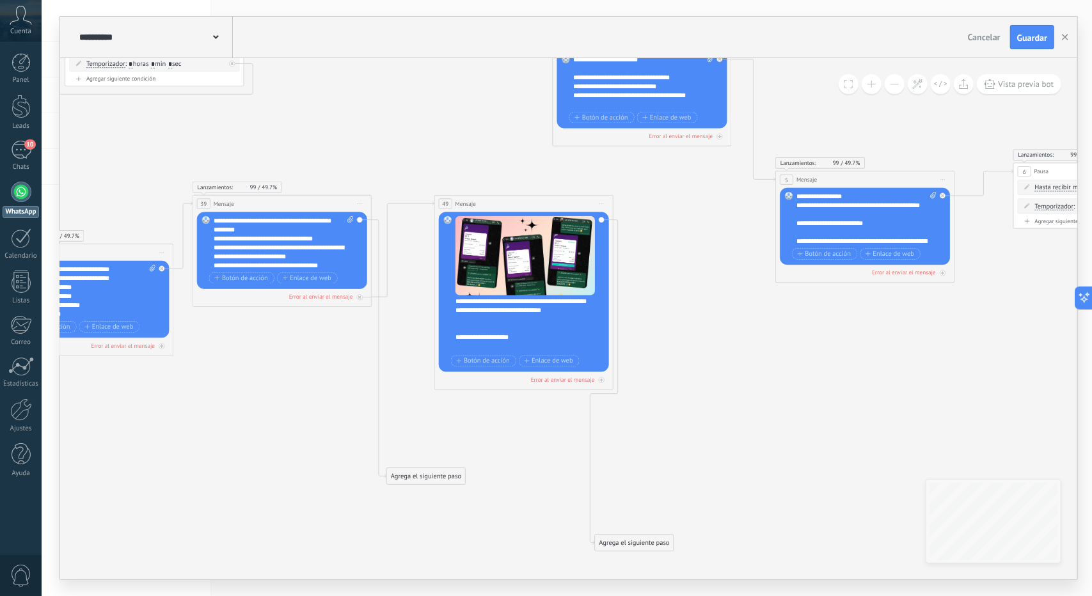
scroll to position [51, 0]
click at [656, 368] on icon at bounding box center [649, 264] width 2213 height 1024
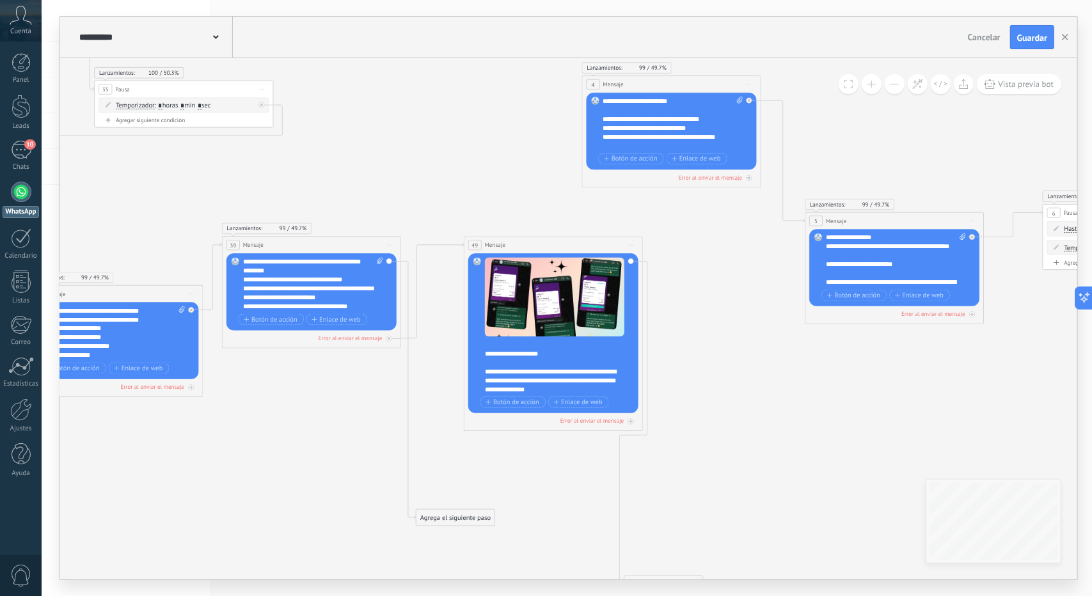
drag, startPoint x: 696, startPoint y: 401, endPoint x: 722, endPoint y: 448, distance: 53.3
click at [722, 446] on icon at bounding box center [679, 305] width 2213 height 1024
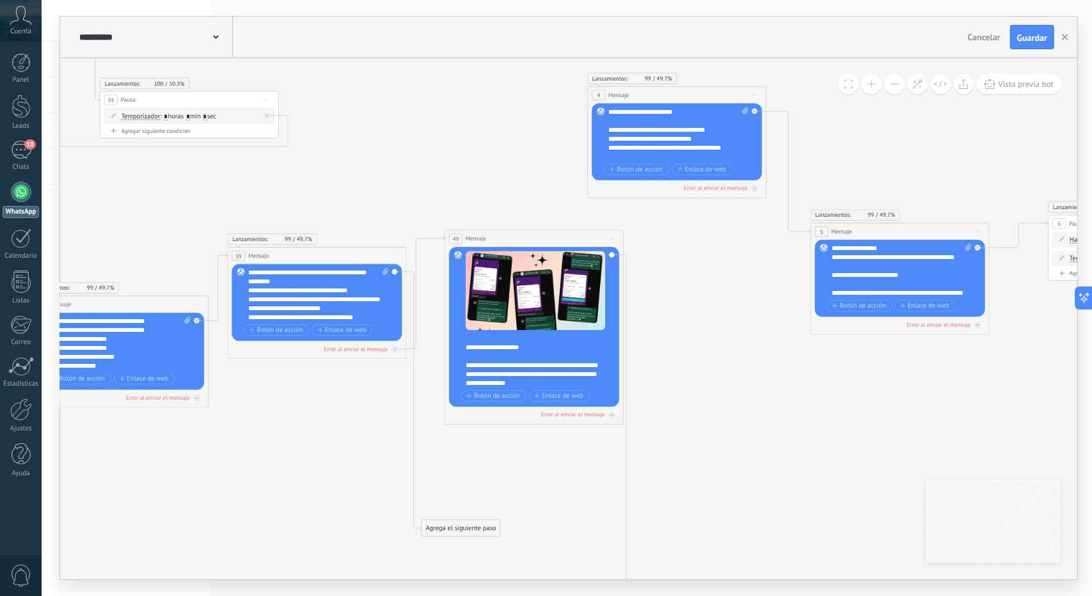
drag, startPoint x: 566, startPoint y: 249, endPoint x: 541, endPoint y: 233, distance: 29.1
click at [541, 233] on div "49 Mensaje ******* (a): Todos los contactos - canales seleccionados Todos los c…" at bounding box center [534, 238] width 179 height 17
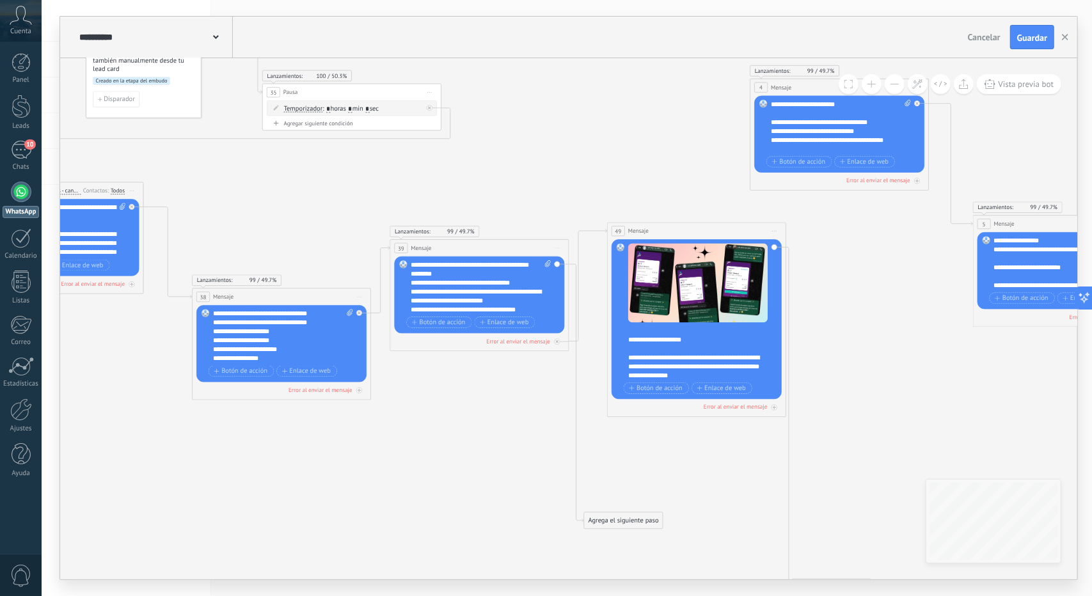
drag, startPoint x: 855, startPoint y: 395, endPoint x: 1012, endPoint y: 385, distance: 157.7
click at [1012, 385] on icon at bounding box center [847, 308] width 2213 height 1024
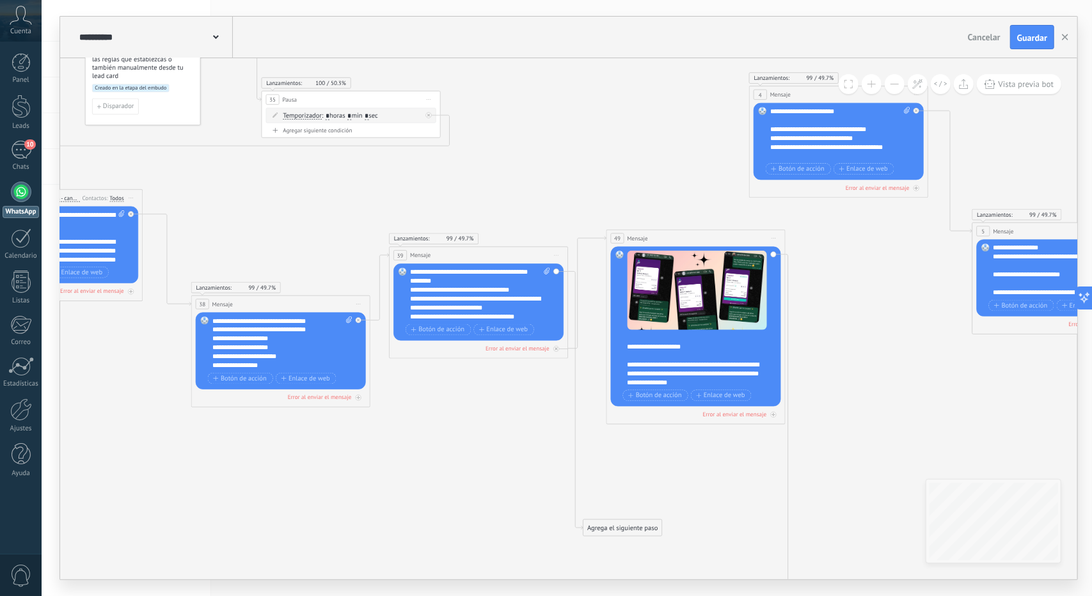
drag, startPoint x: 493, startPoint y: 239, endPoint x: 491, endPoint y: 248, distance: 9.7
click at [491, 248] on icon at bounding box center [846, 316] width 2213 height 1024
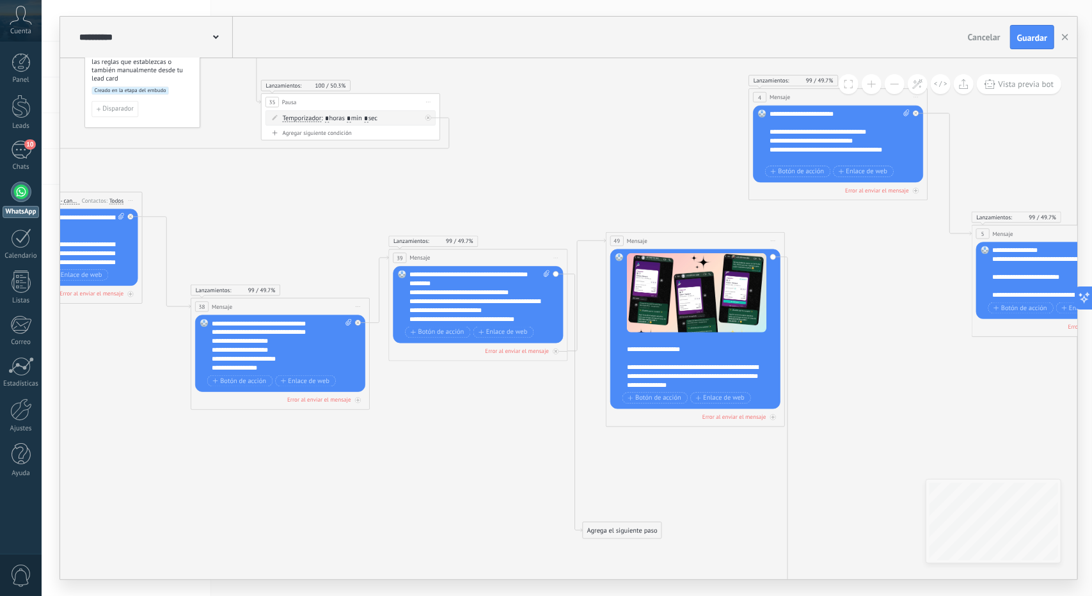
click at [493, 264] on div "39 Mensaje ******* (a): Todos los contactos - canales seleccionados Todos los c…" at bounding box center [478, 258] width 179 height 17
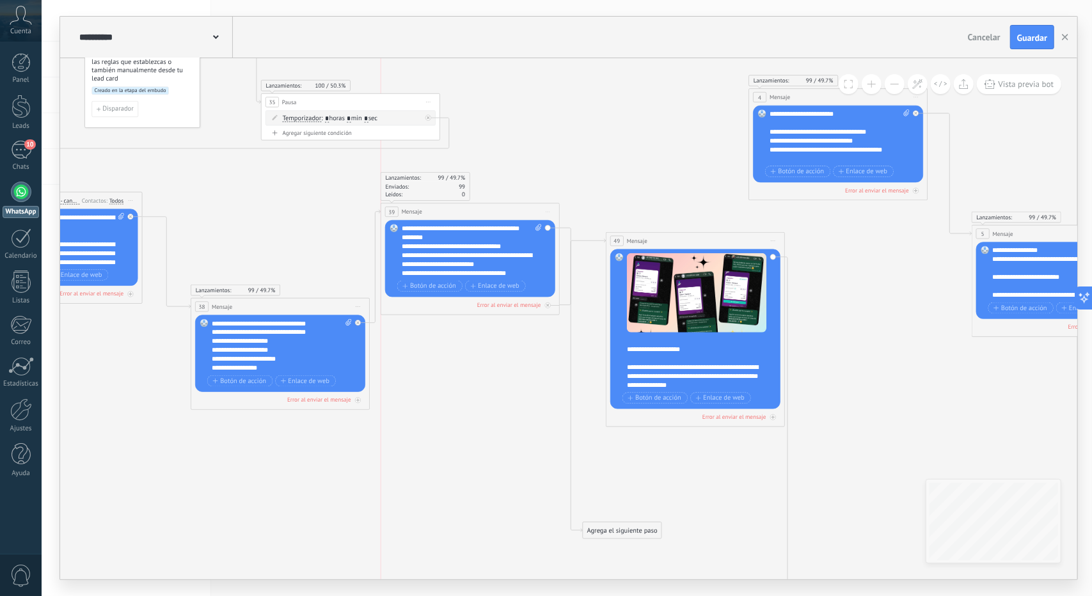
drag, startPoint x: 488, startPoint y: 253, endPoint x: 489, endPoint y: 214, distance: 39.1
click at [489, 214] on div "39 Mensaje ******* (a): Todos los contactos - canales seleccionados Todos los c…" at bounding box center [470, 211] width 179 height 17
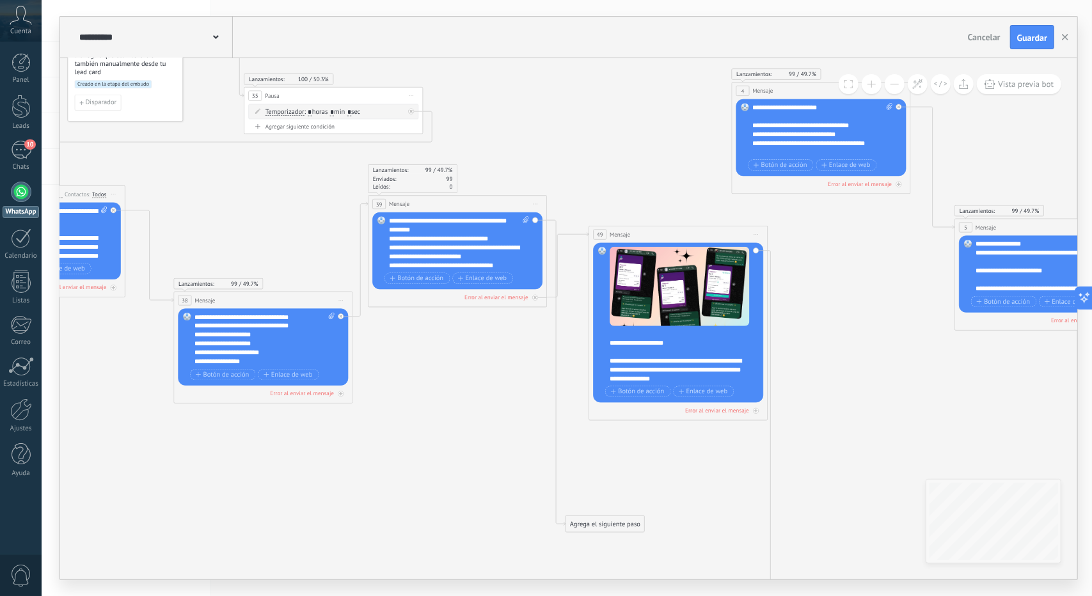
drag, startPoint x: 971, startPoint y: 406, endPoint x: 951, endPoint y: 399, distance: 21.6
click at [951, 399] on icon at bounding box center [828, 312] width 2213 height 1024
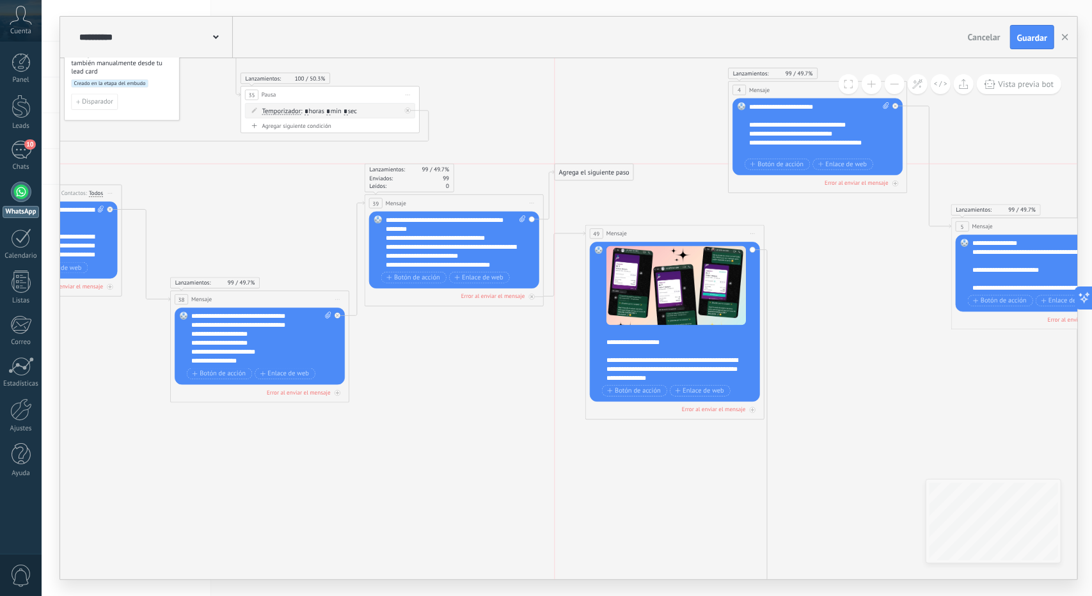
drag, startPoint x: 598, startPoint y: 517, endPoint x: 589, endPoint y: 170, distance: 347.5
click at [589, 170] on div "Agrega el siguiente paso" at bounding box center [594, 172] width 79 height 15
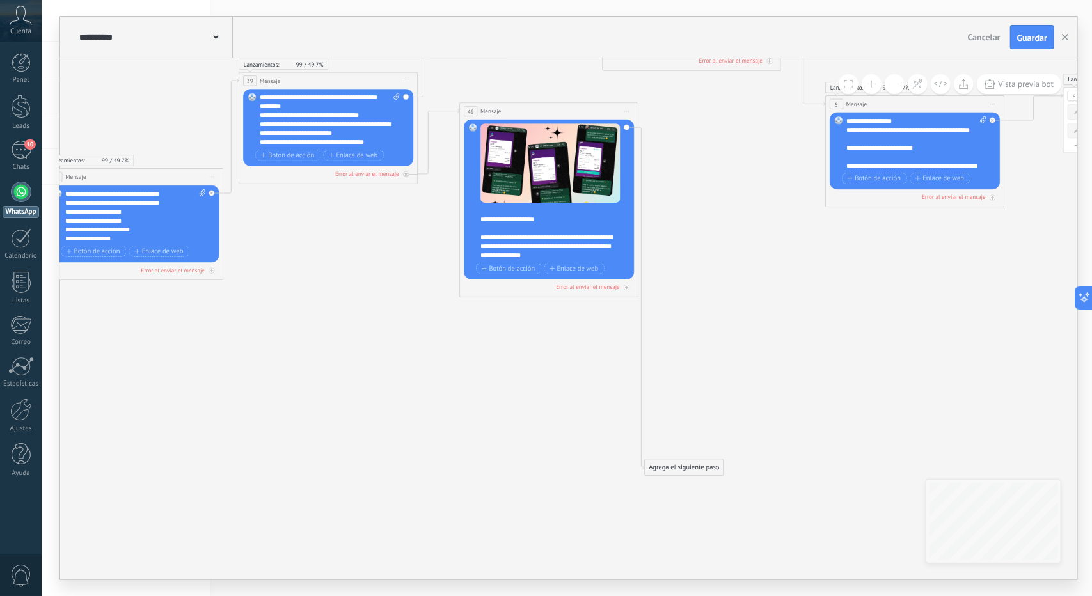
drag, startPoint x: 877, startPoint y: 374, endPoint x: 777, endPoint y: 271, distance: 143.9
click at [777, 271] on icon at bounding box center [699, 188] width 2213 height 1024
drag, startPoint x: 679, startPoint y: 469, endPoint x: 773, endPoint y: 286, distance: 205.7
click at [774, 290] on div "Agrega el siguiente paso" at bounding box center [787, 297] width 79 height 15
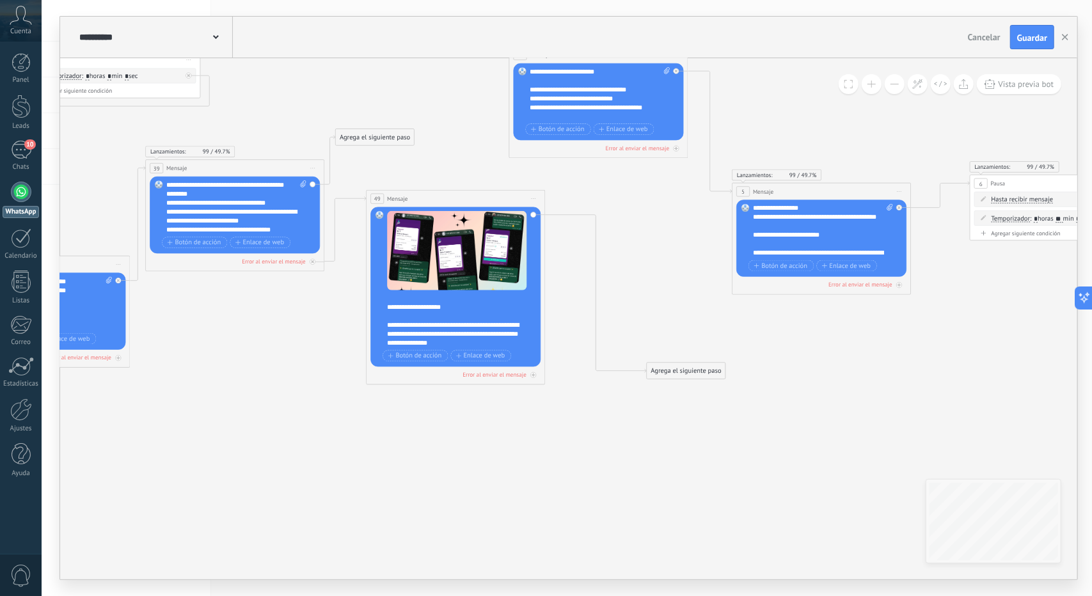
drag, startPoint x: 772, startPoint y: 402, endPoint x: 696, endPoint y: 480, distance: 109.1
click at [696, 479] on icon at bounding box center [606, 186] width 2213 height 845
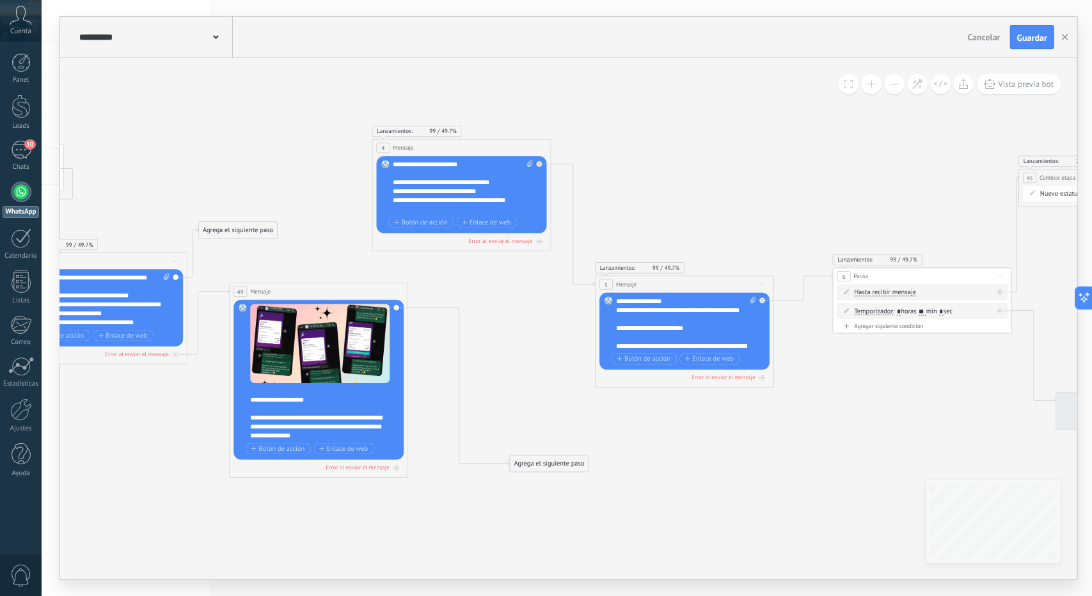
drag, startPoint x: 802, startPoint y: 424, endPoint x: 660, endPoint y: 529, distance: 177.0
click at [661, 528] on icon at bounding box center [469, 279] width 2213 height 845
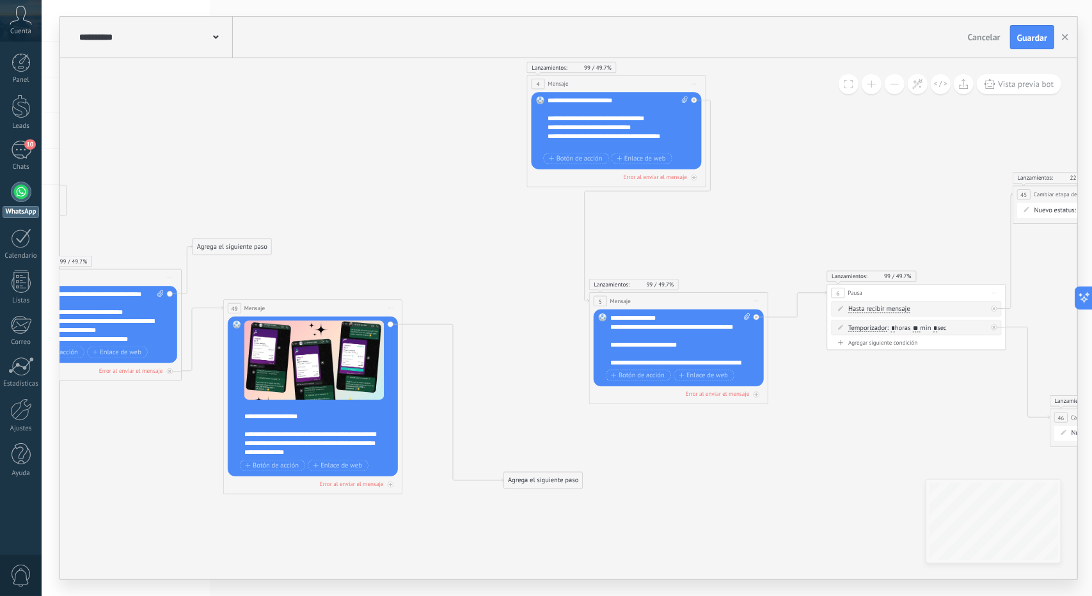
drag, startPoint x: 554, startPoint y: 130, endPoint x: 655, endPoint y: 89, distance: 108.5
click at [658, 81] on div "4 Mensaje ******* (a): Todos los contactos - canales seleccionados Todos los co…" at bounding box center [616, 83] width 179 height 17
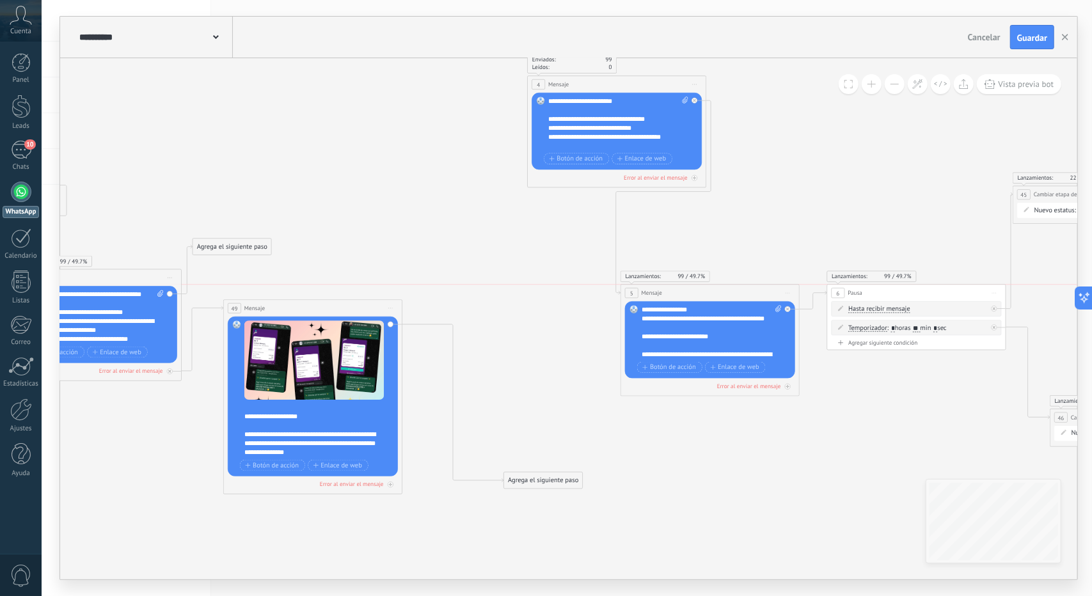
click at [740, 291] on div "5 Mensaje ******* (a): Todos los contactos - canales seleccionados Todos los co…" at bounding box center [710, 293] width 179 height 17
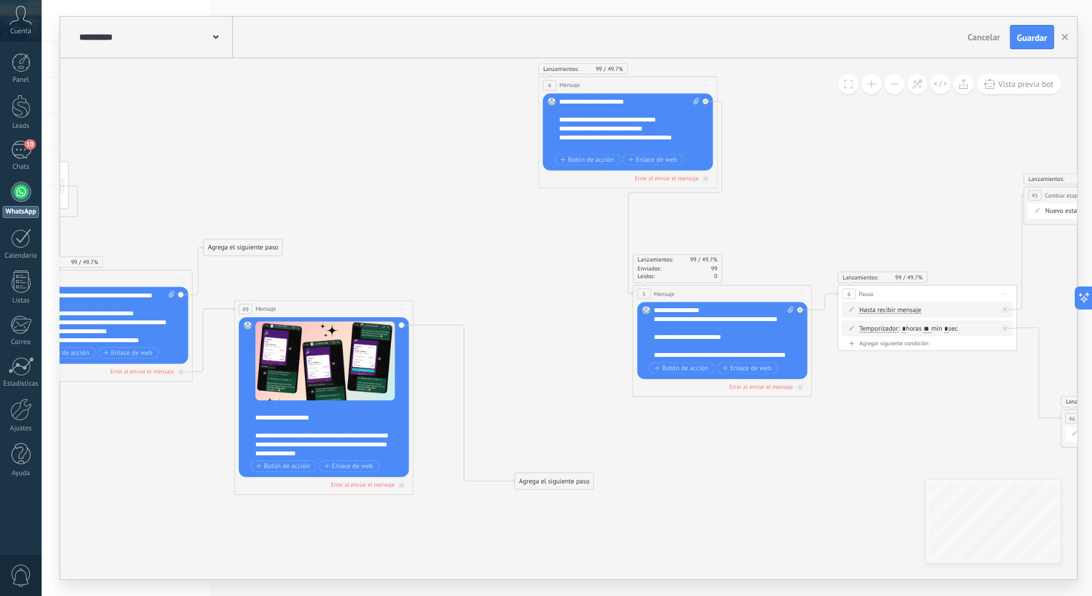
drag, startPoint x: 724, startPoint y: 447, endPoint x: 742, endPoint y: 453, distance: 19.0
click at [747, 449] on icon at bounding box center [474, 286] width 2213 height 866
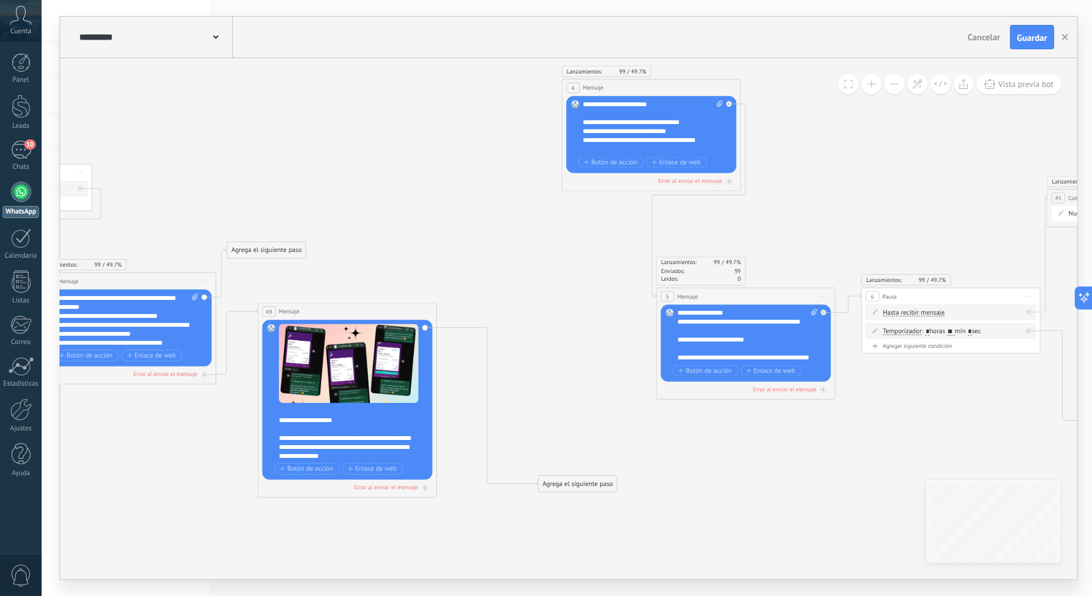
click at [576, 486] on div "Agrega el siguiente paso" at bounding box center [578, 484] width 79 height 15
click at [592, 501] on div "Mensaje" at bounding box center [599, 500] width 75 height 9
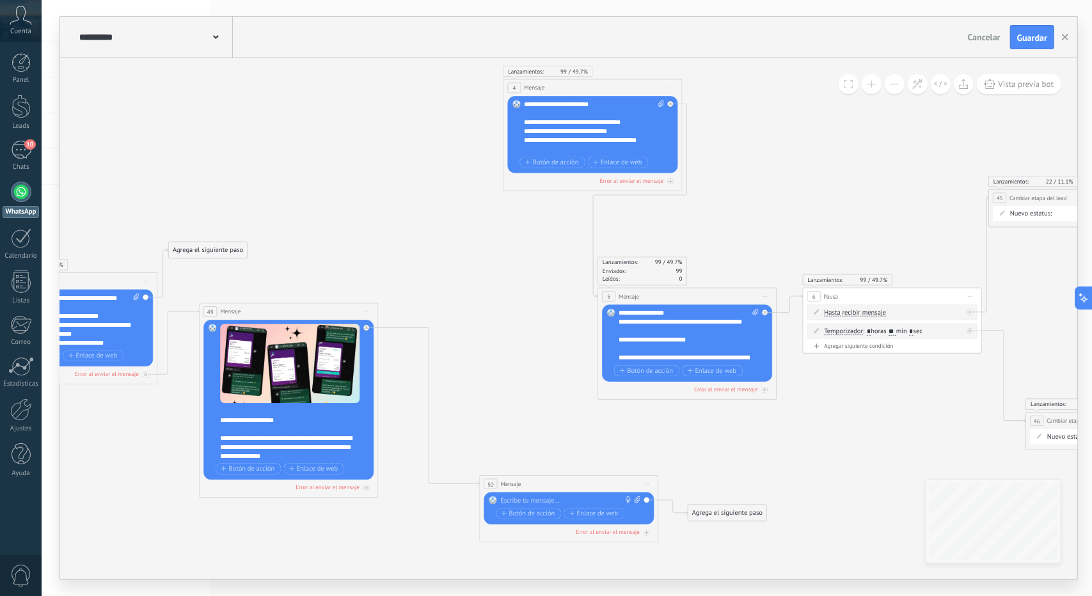
click at [592, 498] on div at bounding box center [567, 500] width 133 height 9
click at [635, 495] on div "Reemplazar Quitar Convertir a mensaje de voz Arrastre la imagen aquí para adjun…" at bounding box center [569, 509] width 170 height 32
click at [640, 498] on icon at bounding box center [638, 499] width 6 height 7
click input "Subir" at bounding box center [0, 0] width 0 height 0
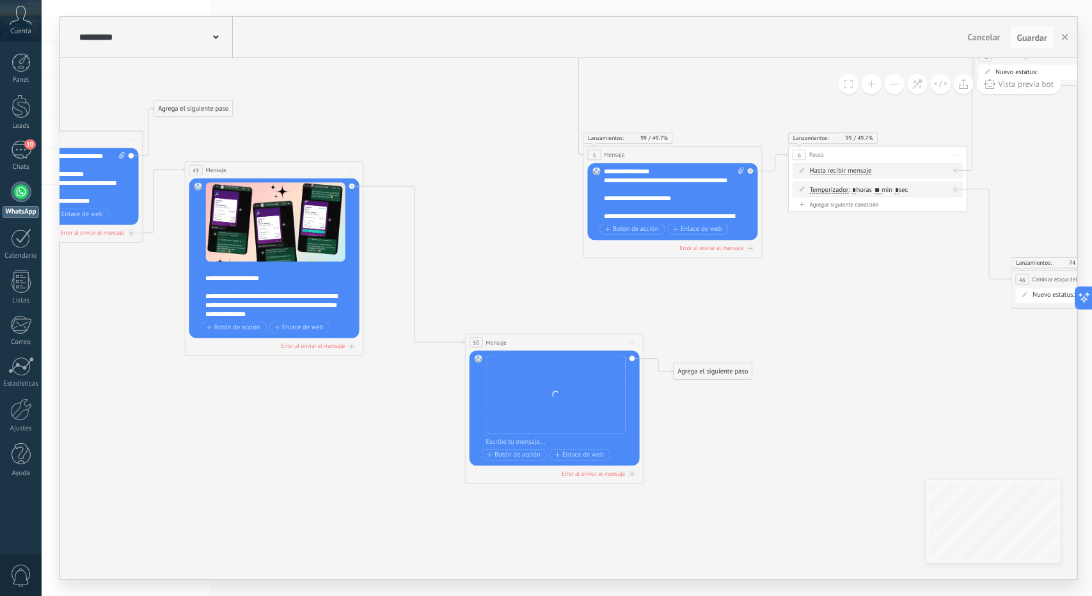
drag, startPoint x: 438, startPoint y: 274, endPoint x: 423, endPoint y: 129, distance: 145.4
click at [423, 129] on icon at bounding box center [424, 168] width 2213 height 911
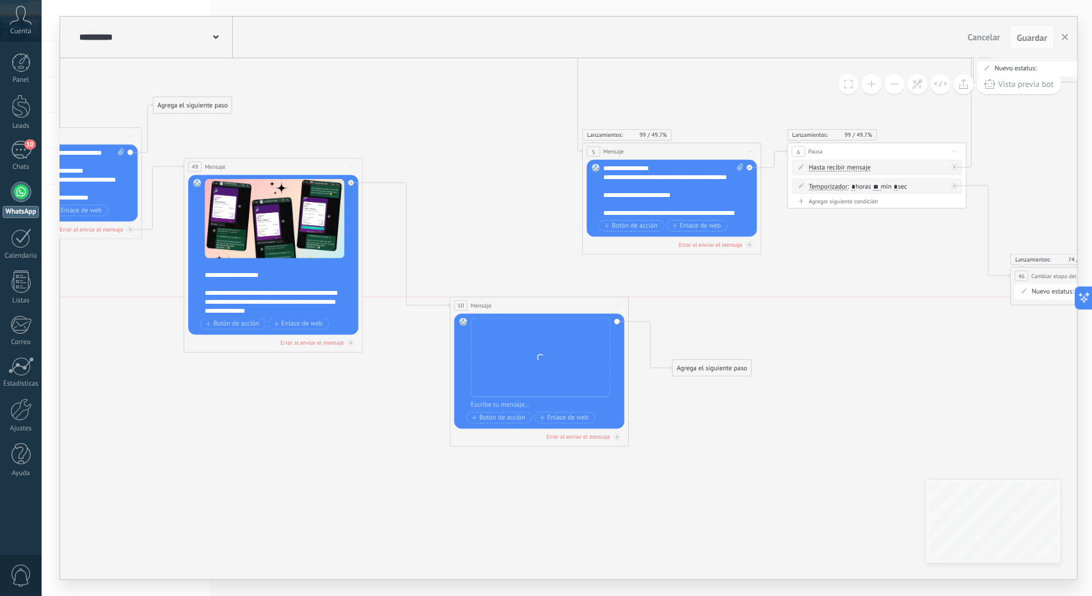
drag, startPoint x: 534, startPoint y: 335, endPoint x: 516, endPoint y: 301, distance: 38.4
click at [516, 301] on div "50 Mensaje ******* (a): Todos los contactos - canales seleccionados Todos los c…" at bounding box center [539, 306] width 179 height 17
click at [502, 401] on div at bounding box center [542, 405] width 148 height 9
paste div
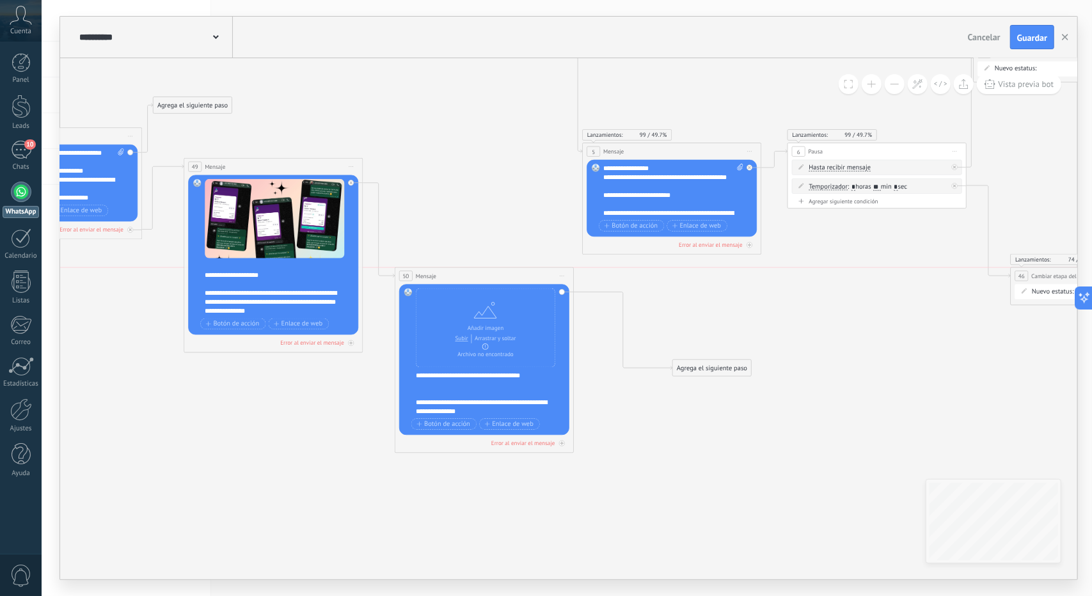
drag, startPoint x: 497, startPoint y: 301, endPoint x: 445, endPoint y: 274, distance: 58.4
click at [445, 274] on div "50 Mensaje ******* (a): Todos los contactos - canales seleccionados Todos los c…" at bounding box center [484, 276] width 179 height 17
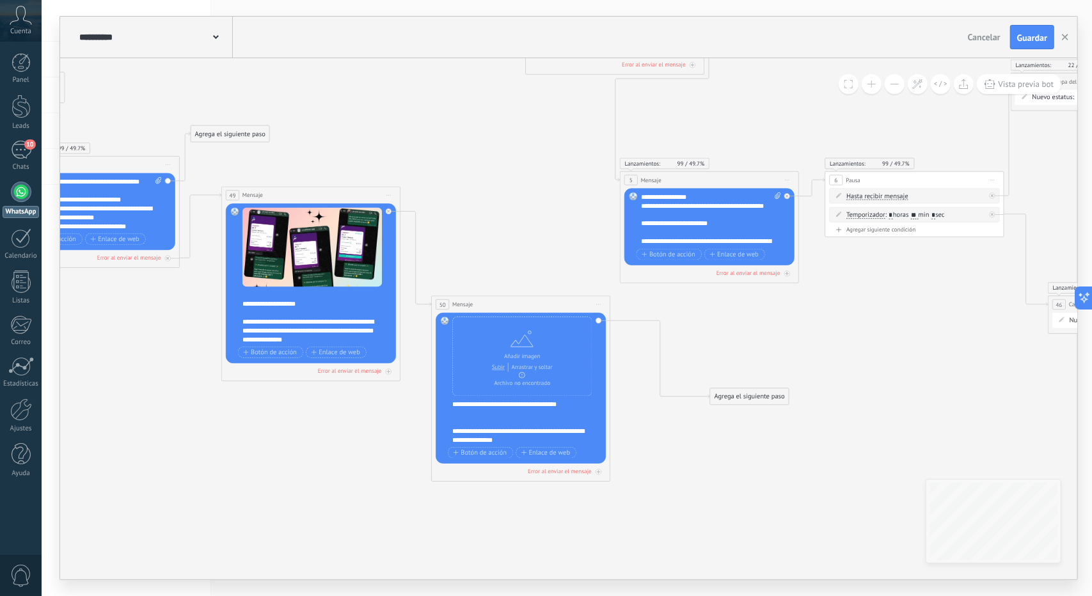
drag, startPoint x: 637, startPoint y: 463, endPoint x: 664, endPoint y: 484, distance: 35.1
click at [664, 484] on icon at bounding box center [461, 222] width 2213 height 967
click at [692, 479] on icon at bounding box center [461, 222] width 2213 height 967
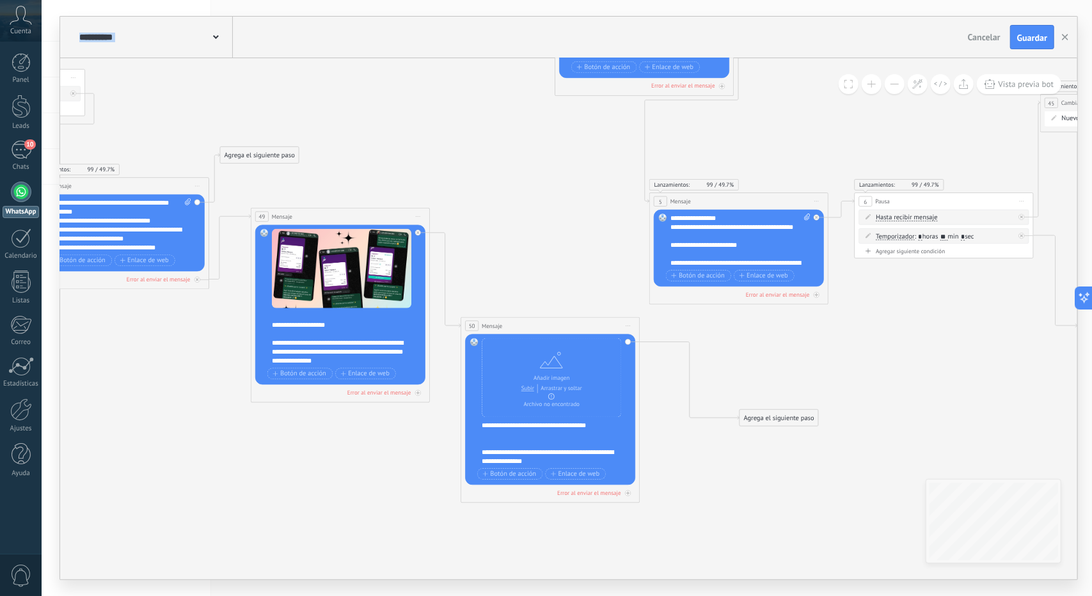
drag, startPoint x: 692, startPoint y: 480, endPoint x: 734, endPoint y: 516, distance: 55.0
click at [734, 515] on icon at bounding box center [491, 243] width 2213 height 967
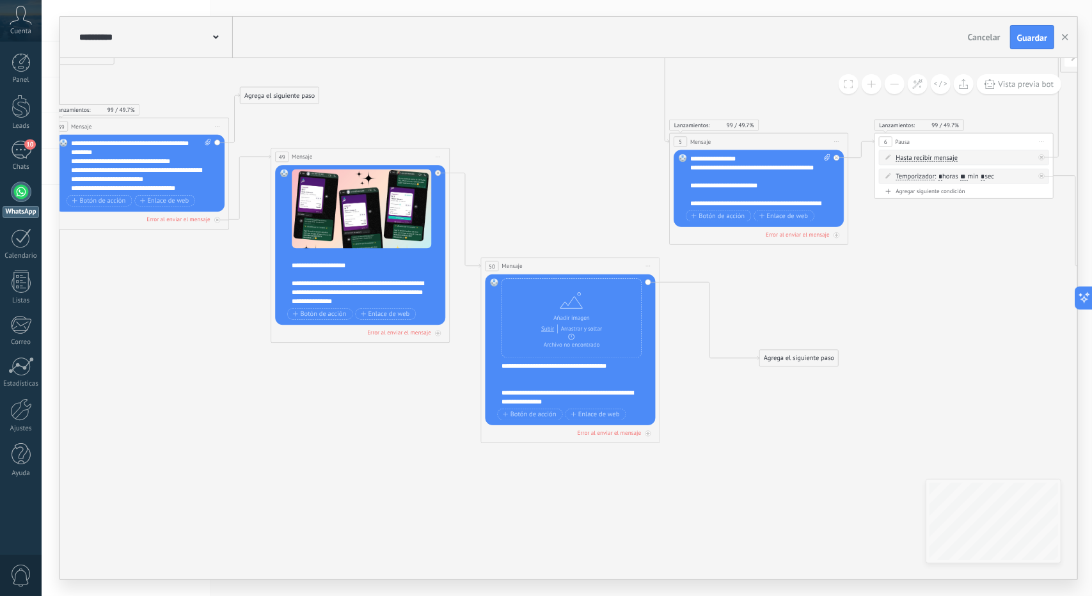
drag, startPoint x: 708, startPoint y: 410, endPoint x: 717, endPoint y: 442, distance: 33.2
click at [717, 442] on icon at bounding box center [510, 184] width 2213 height 967
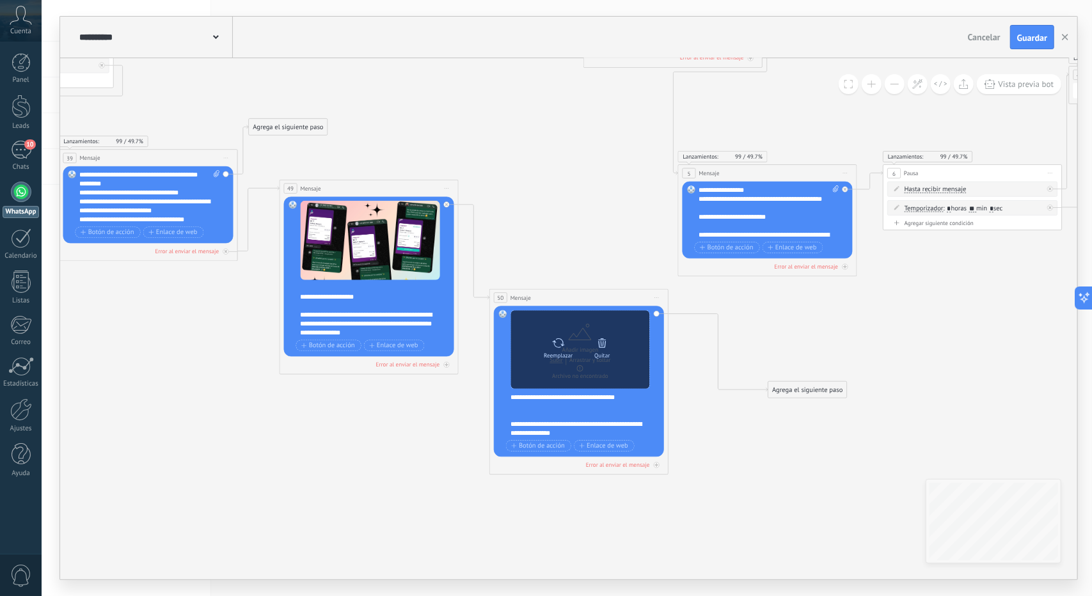
click at [555, 359] on div "Reemplazar Quitar Convertir a mensaje de voz" at bounding box center [581, 349] width 88 height 31
click at [550, 341] on div "Reemplazar" at bounding box center [559, 346] width 38 height 25
click input "Subir" at bounding box center [0, 0] width 0 height 0
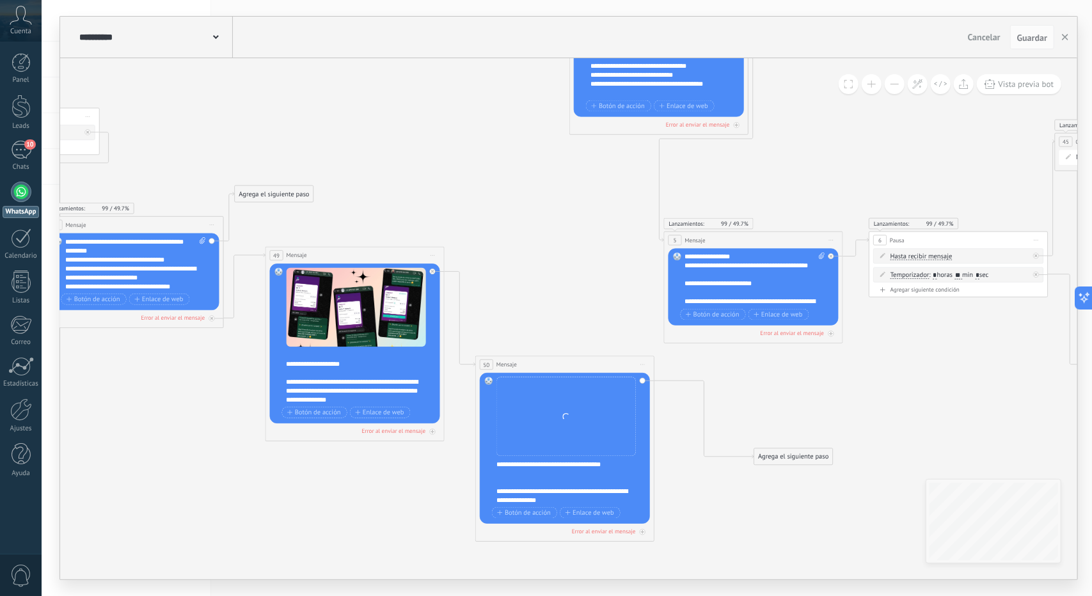
drag, startPoint x: 728, startPoint y: 480, endPoint x: 723, endPoint y: 518, distance: 37.5
click at [723, 517] on icon at bounding box center [505, 282] width 2213 height 967
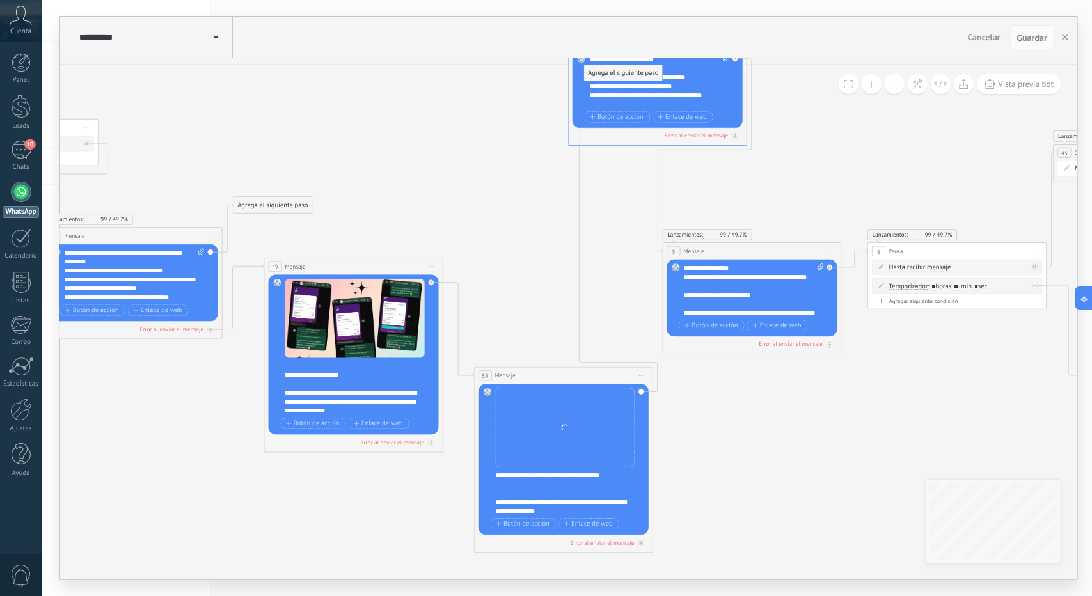
drag, startPoint x: 778, startPoint y: 465, endPoint x: 610, endPoint y: 73, distance: 426.8
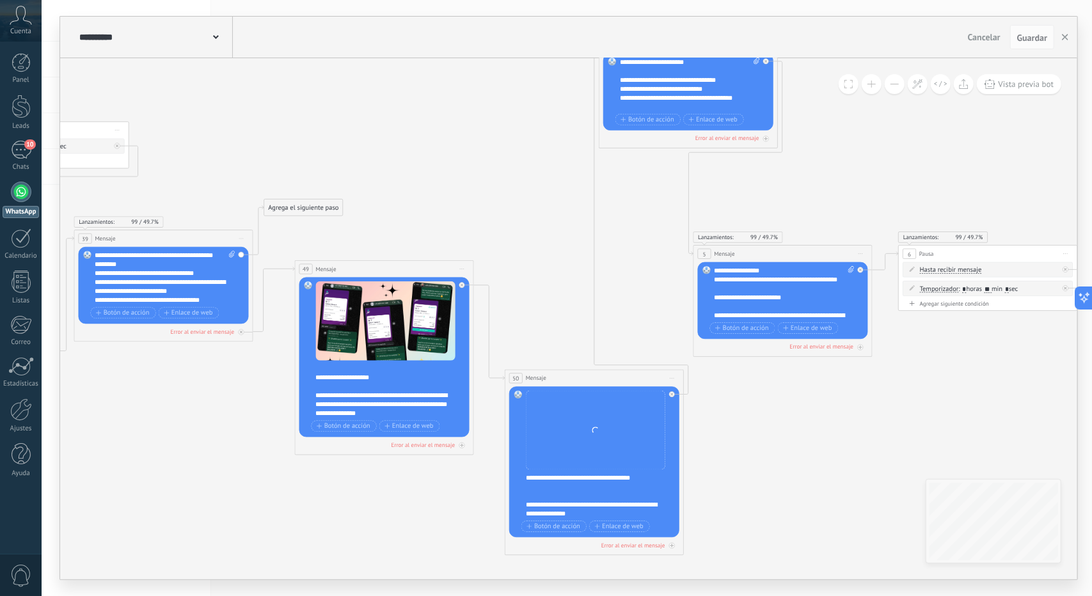
drag, startPoint x: 729, startPoint y: 404, endPoint x: 746, endPoint y: 411, distance: 18.7
click at [749, 408] on icon at bounding box center [534, 296] width 2213 height 967
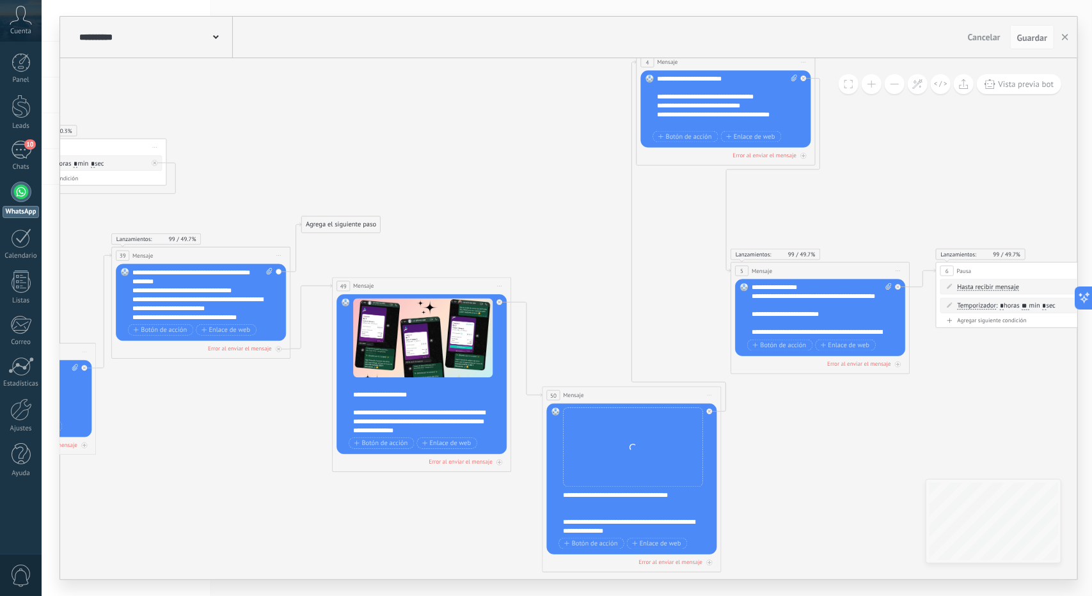
drag, startPoint x: 742, startPoint y: 407, endPoint x: 781, endPoint y: 427, distance: 43.8
click at [781, 426] on icon at bounding box center [572, 313] width 2213 height 967
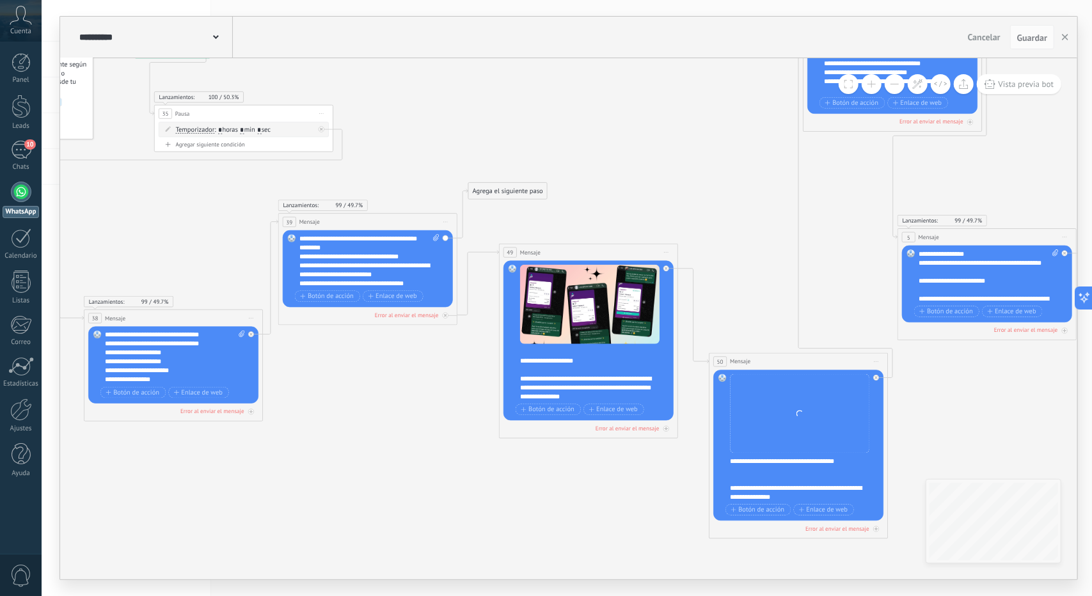
drag, startPoint x: 406, startPoint y: 244, endPoint x: 542, endPoint y: 207, distance: 140.6
click at [542, 207] on icon at bounding box center [739, 279] width 2213 height 967
click at [447, 239] on div "Reemplazar Quitar Convertir a mensaje de voz Arrastre la imagen aquí para adjun…" at bounding box center [368, 268] width 170 height 77
drag, startPoint x: 496, startPoint y: 189, endPoint x: 541, endPoint y: 321, distance: 139.2
click at [445, 313] on div at bounding box center [446, 316] width 6 height 6
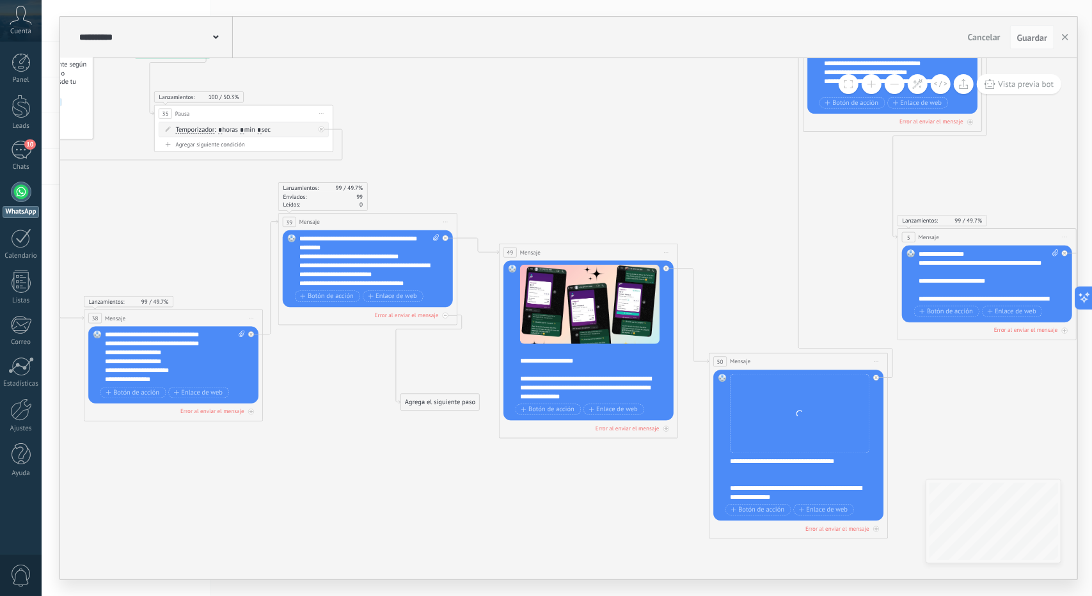
drag, startPoint x: 485, startPoint y: 443, endPoint x: 413, endPoint y: 390, distance: 89.7
click at [413, 395] on div "Agrega el siguiente paso" at bounding box center [440, 402] width 79 height 15
click at [1063, 329] on icon at bounding box center [1065, 331] width 4 height 4
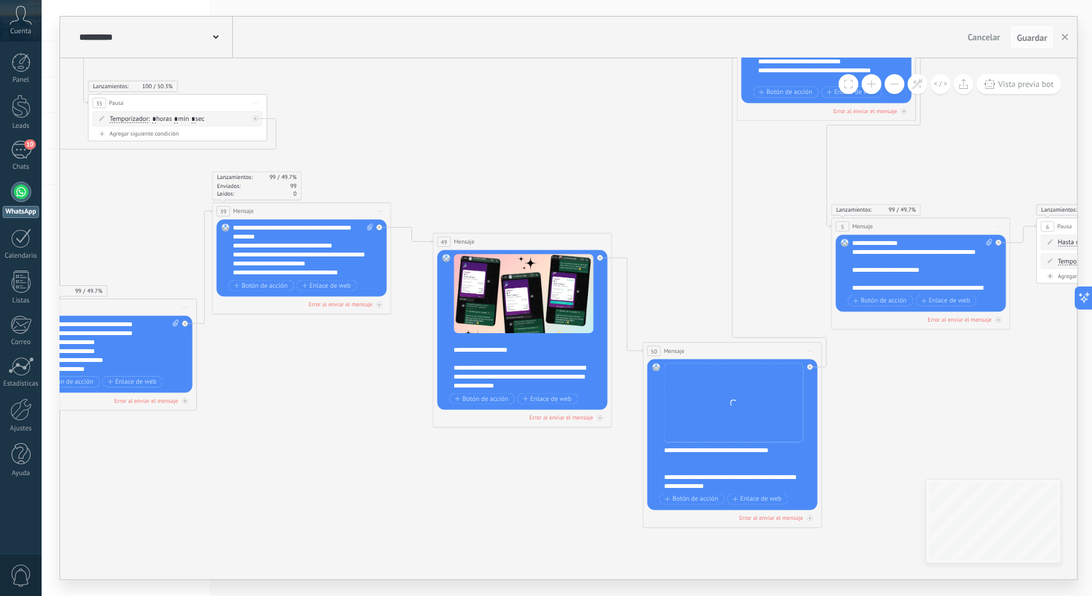
drag, startPoint x: 441, startPoint y: 358, endPoint x: 374, endPoint y: 347, distance: 67.5
click at [374, 347] on icon at bounding box center [672, 268] width 2213 height 967
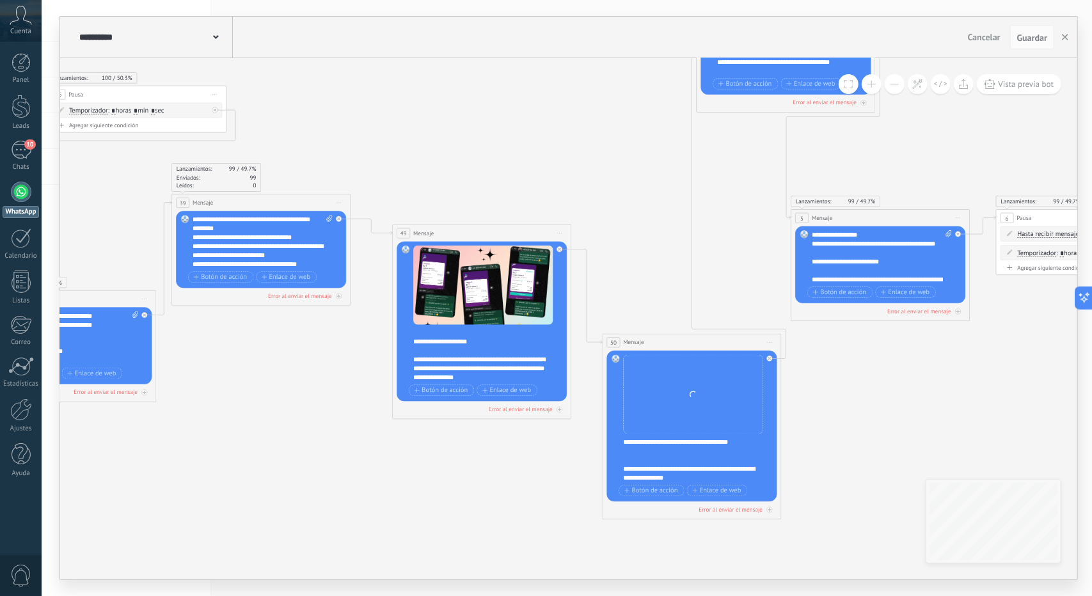
drag, startPoint x: 839, startPoint y: 436, endPoint x: 797, endPoint y: 427, distance: 43.2
click at [797, 427] on icon at bounding box center [632, 260] width 2213 height 967
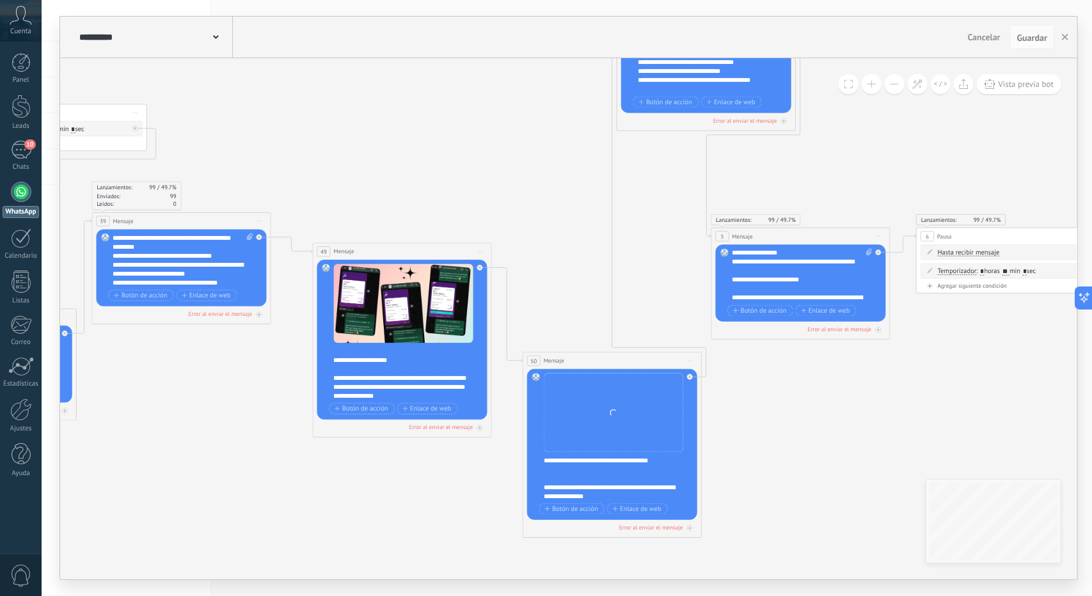
drag, startPoint x: 826, startPoint y: 429, endPoint x: 747, endPoint y: 449, distance: 81.0
click at [747, 449] on icon at bounding box center [552, 278] width 2213 height 967
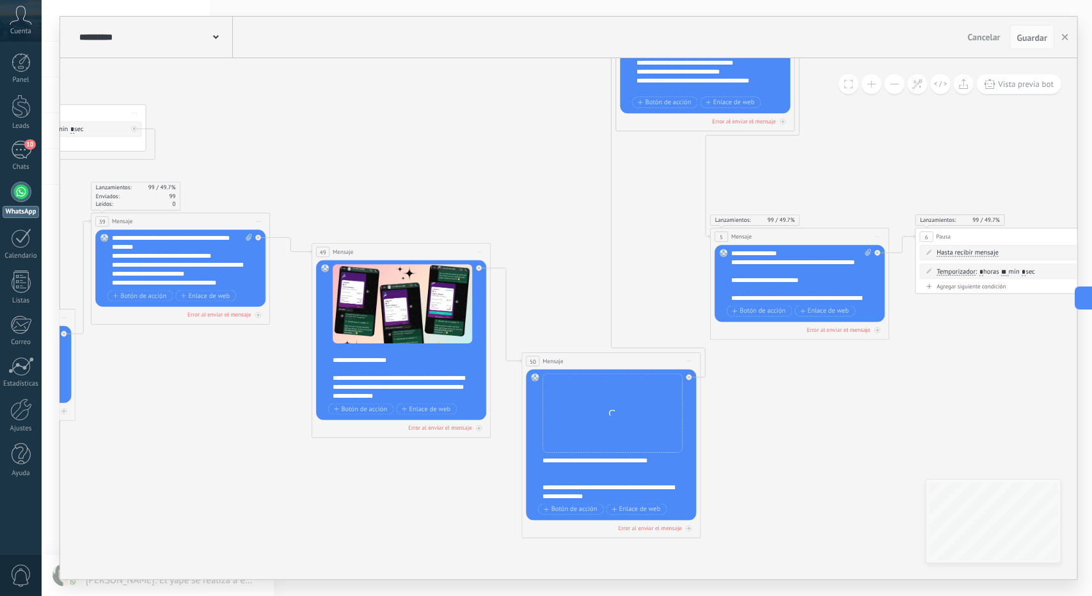
click at [749, 451] on icon at bounding box center [551, 278] width 2213 height 967
click at [0, 0] on icon at bounding box center [0, 0] width 0 height 0
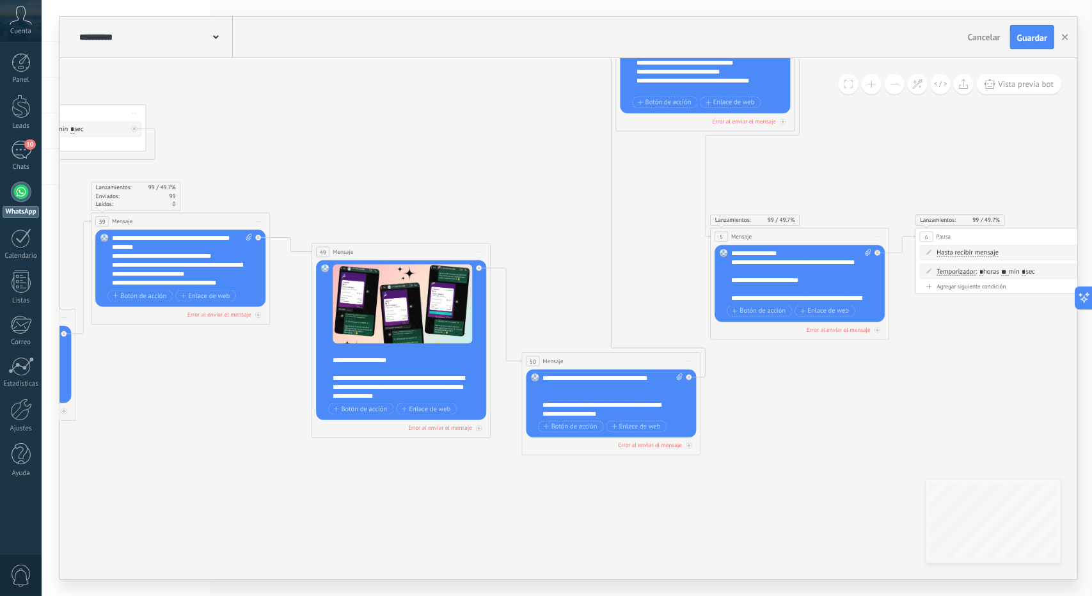
click at [678, 370] on div "Reemplazar Quitar Convertir a mensaje de voz Arrastre la imagen aquí para adjun…" at bounding box center [612, 404] width 170 height 68
click at [678, 378] on icon at bounding box center [680, 377] width 6 height 7
click input "Subir" at bounding box center [0, 0] width 0 height 0
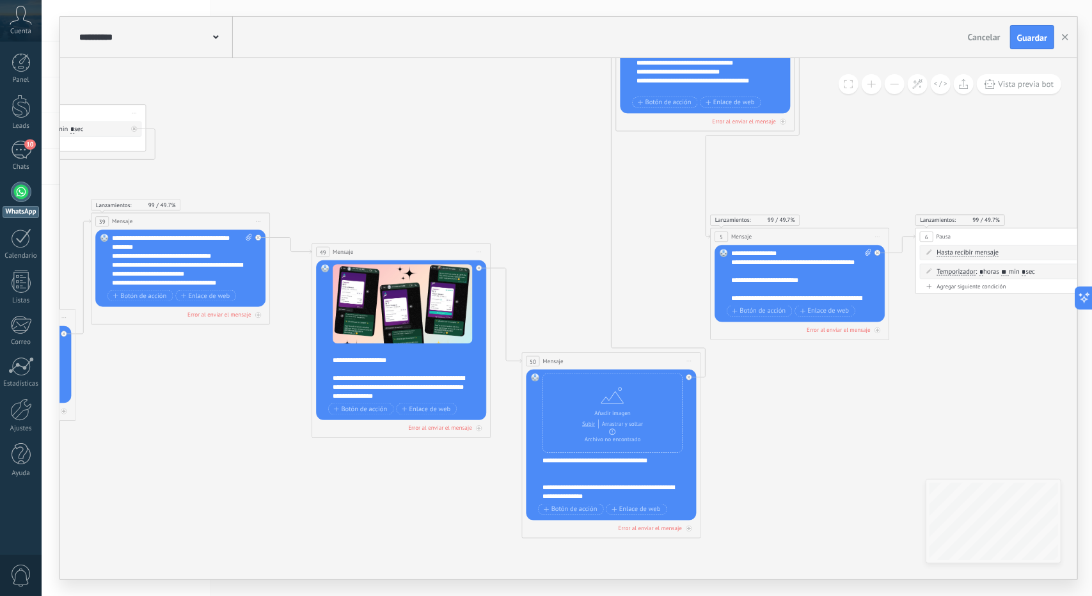
drag, startPoint x: 398, startPoint y: 173, endPoint x: 374, endPoint y: 157, distance: 29.1
click at [374, 156] on icon at bounding box center [551, 278] width 2213 height 967
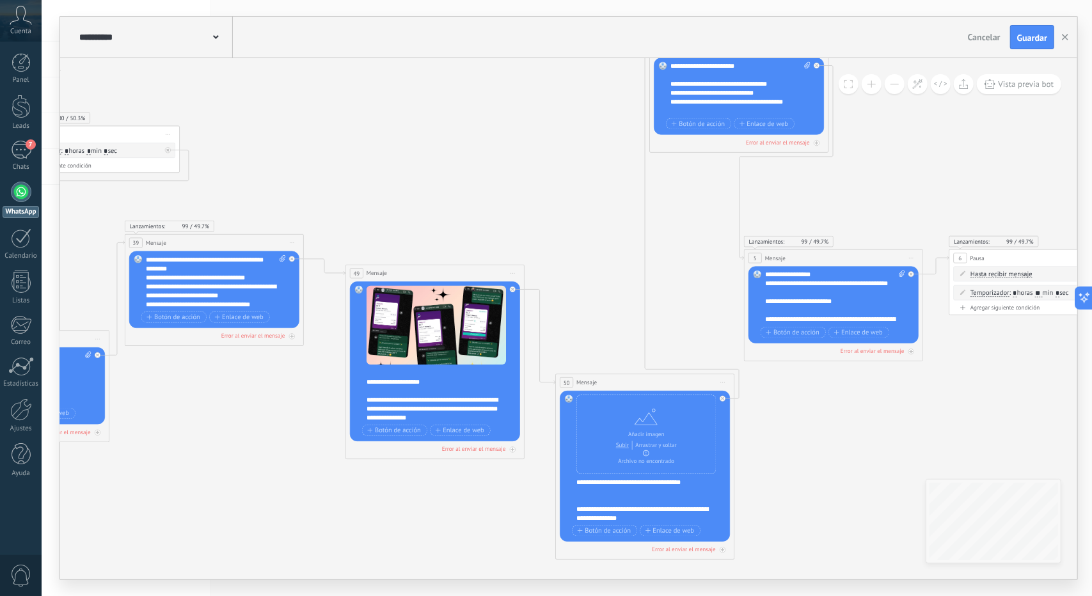
drag, startPoint x: 764, startPoint y: 484, endPoint x: 878, endPoint y: 550, distance: 131.6
click at [872, 550] on icon at bounding box center [585, 300] width 2213 height 967
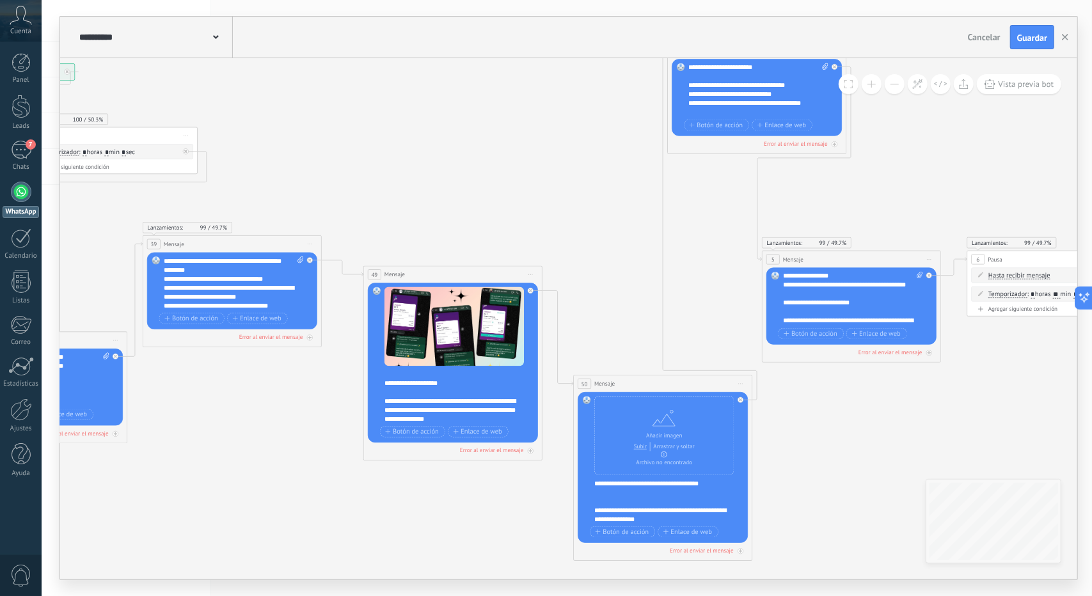
drag, startPoint x: 915, startPoint y: 455, endPoint x: 883, endPoint y: 460, distance: 32.4
click at [886, 459] on icon at bounding box center [603, 301] width 2213 height 967
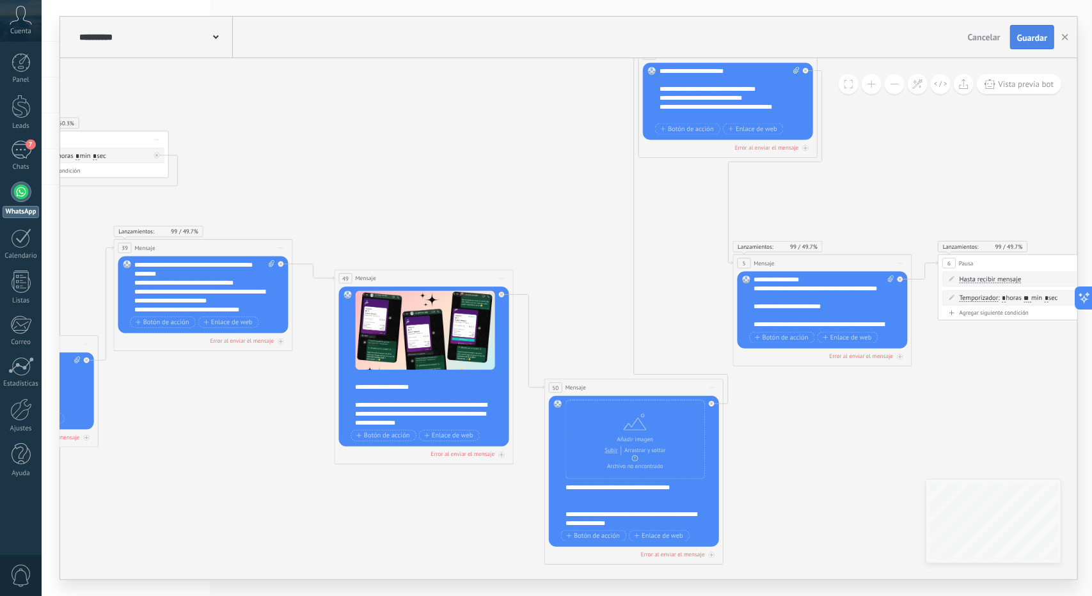
click at [1042, 45] on button "Guardar" at bounding box center [1032, 37] width 44 height 24
click at [1070, 36] on button "button" at bounding box center [1065, 37] width 19 height 24
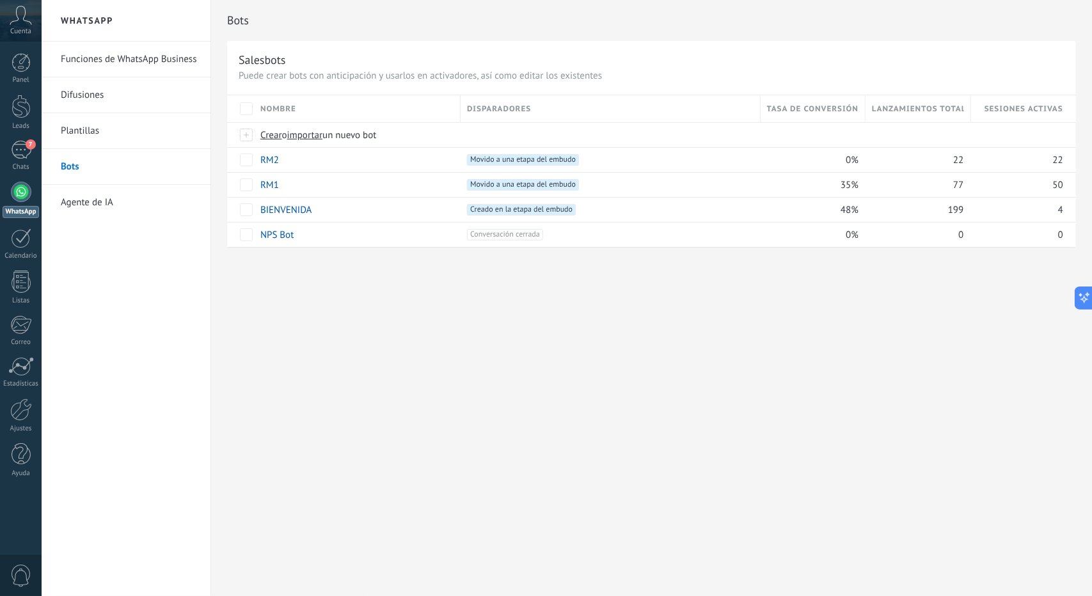
drag, startPoint x: 610, startPoint y: 322, endPoint x: 639, endPoint y: 397, distance: 80.6
click at [639, 397] on div "Bots Salesbots Puede crear bots con anticipación y usarlos en activadores, así …" at bounding box center [651, 298] width 881 height 596
click at [917, 353] on div "Bots Salesbots Puede crear bots con anticipación y usarlos en activadores, así …" at bounding box center [651, 298] width 881 height 596
click at [290, 208] on link "BIENVENIDA" at bounding box center [286, 210] width 52 height 12
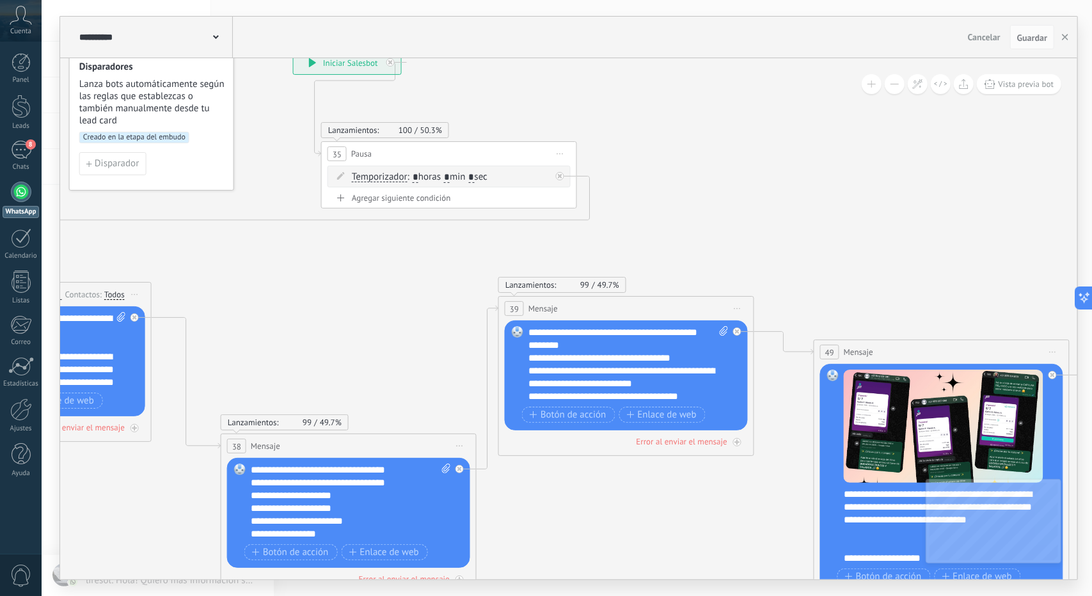
drag, startPoint x: 731, startPoint y: 286, endPoint x: 703, endPoint y: 222, distance: 70.2
click at [703, 222] on icon at bounding box center [1073, 390] width 2995 height 1381
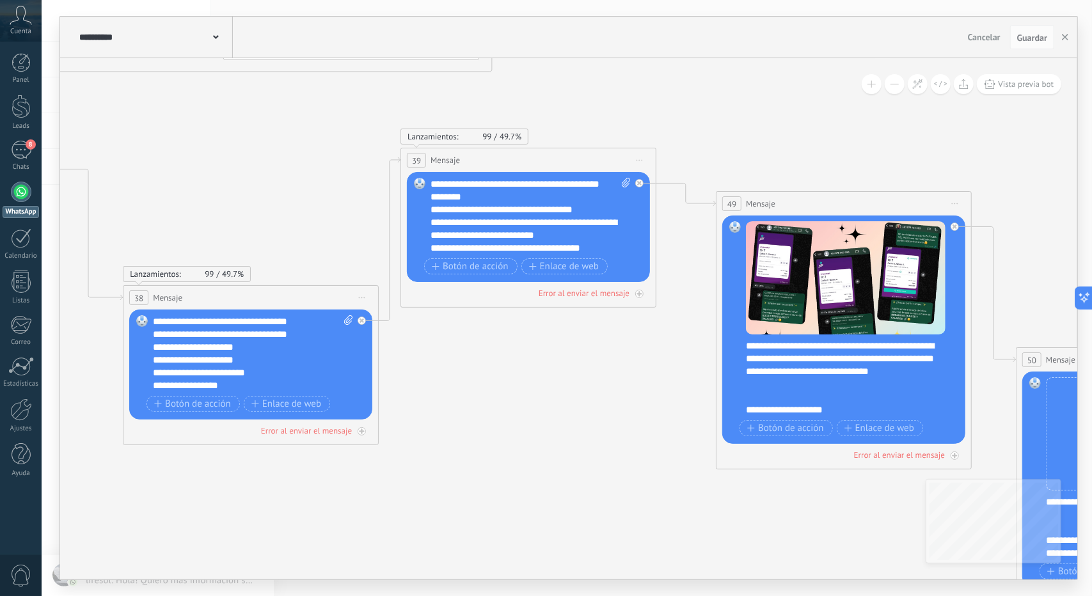
drag, startPoint x: 745, startPoint y: 230, endPoint x: 640, endPoint y: 99, distance: 167.9
click at [640, 99] on icon at bounding box center [975, 241] width 2995 height 1381
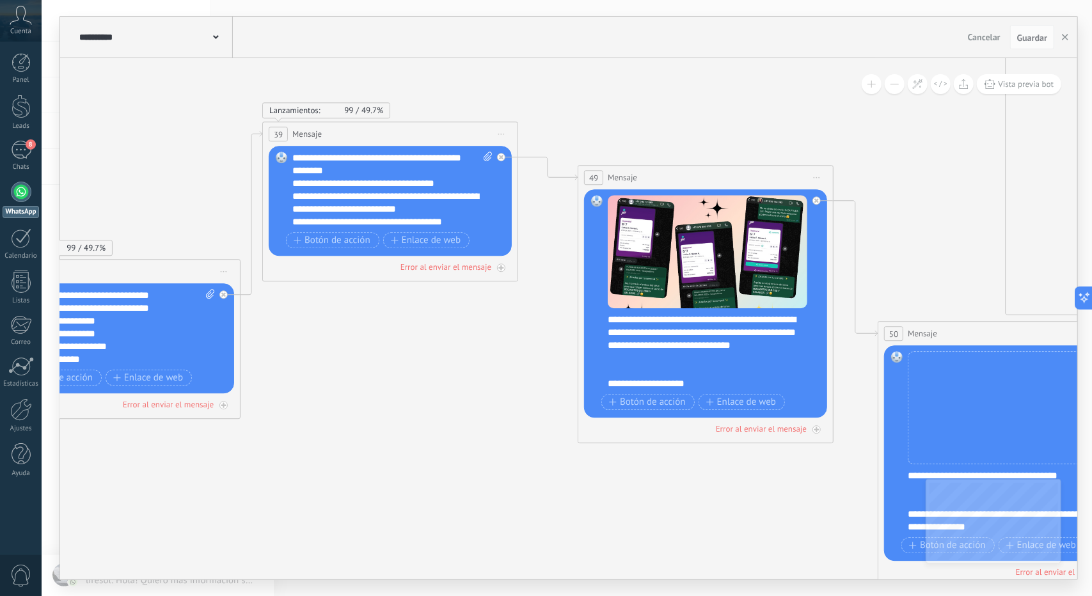
drag, startPoint x: 933, startPoint y: 173, endPoint x: 851, endPoint y: 170, distance: 82.0
click at [852, 170] on icon at bounding box center [837, 215] width 2995 height 1381
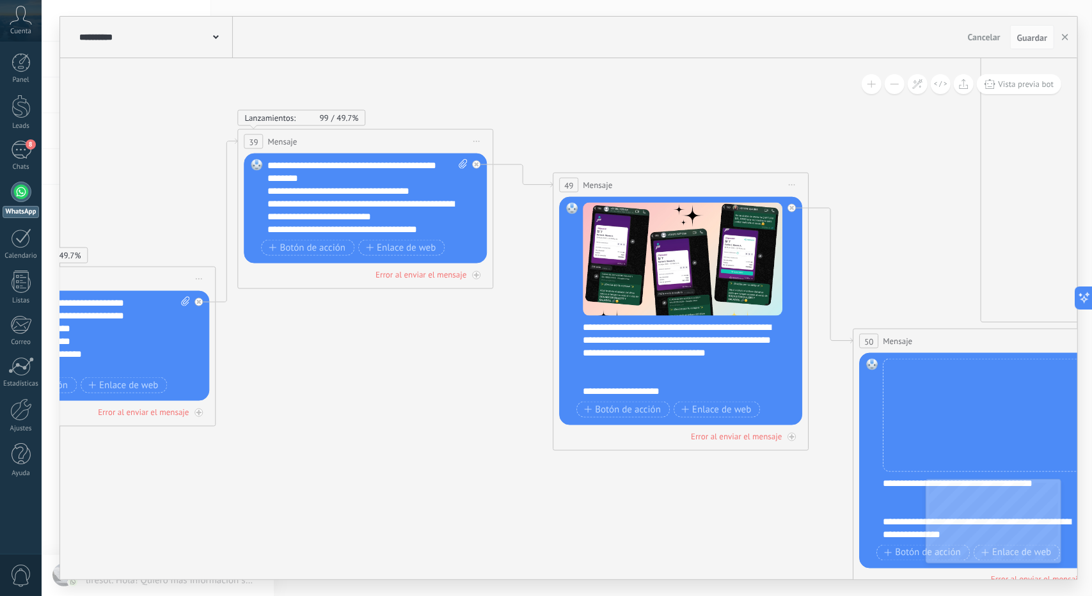
drag, startPoint x: 926, startPoint y: 166, endPoint x: 860, endPoint y: 181, distance: 67.7
click at [901, 173] on icon at bounding box center [812, 223] width 2995 height 1381
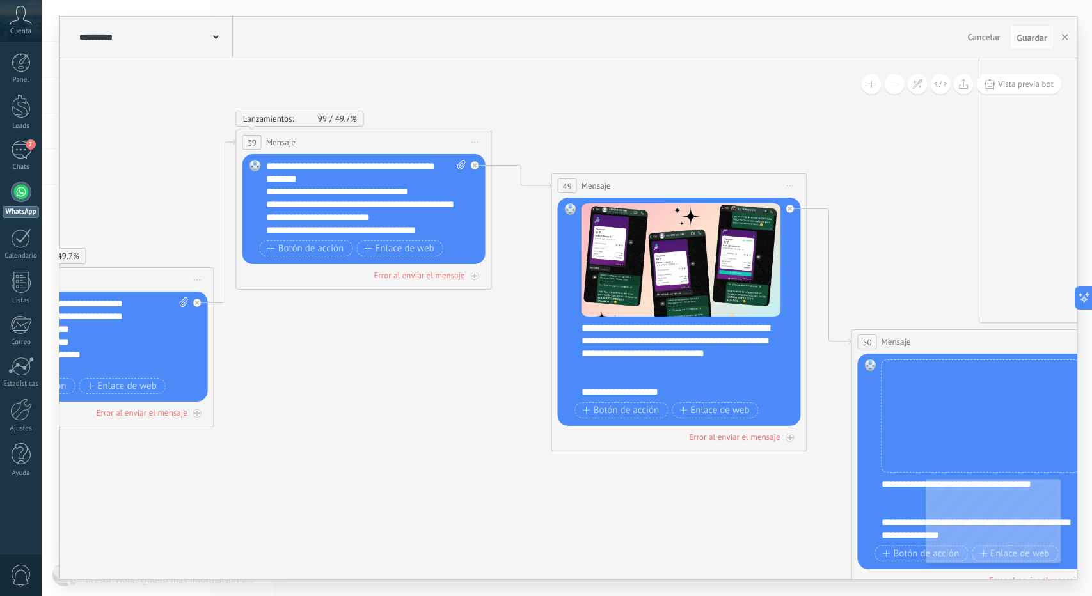
click at [794, 182] on span "Iniciar vista previa aquí Cambiar nombre Duplicar Borrar" at bounding box center [791, 186] width 20 height 19
click at [839, 255] on div "Duplicar" at bounding box center [849, 248] width 127 height 22
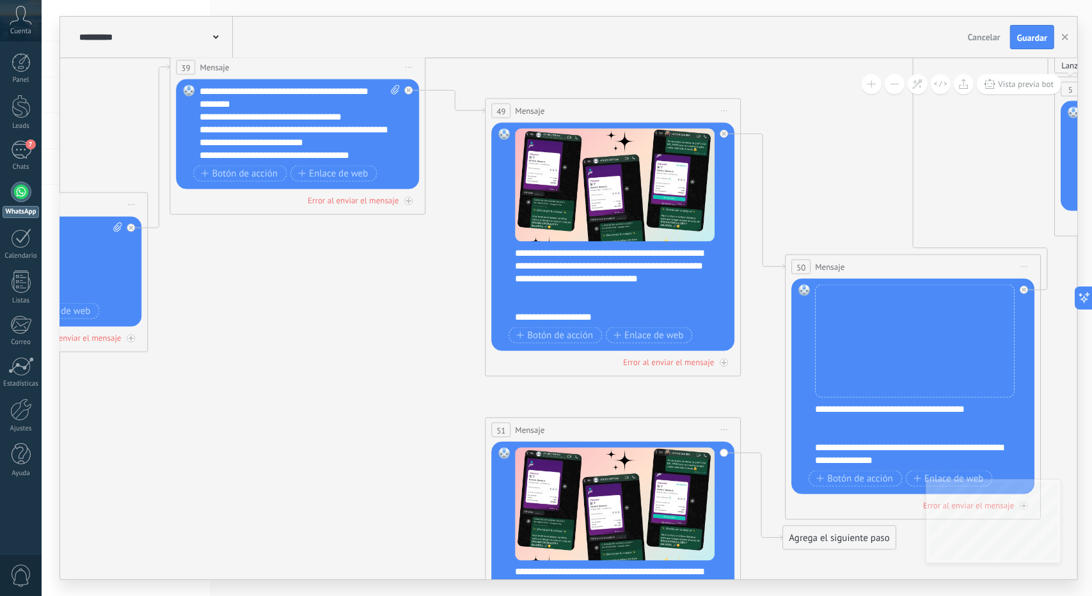
drag, startPoint x: 804, startPoint y: 132, endPoint x: 752, endPoint y: 88, distance: 68.1
click at [752, 85] on icon at bounding box center [745, 237] width 2995 height 1557
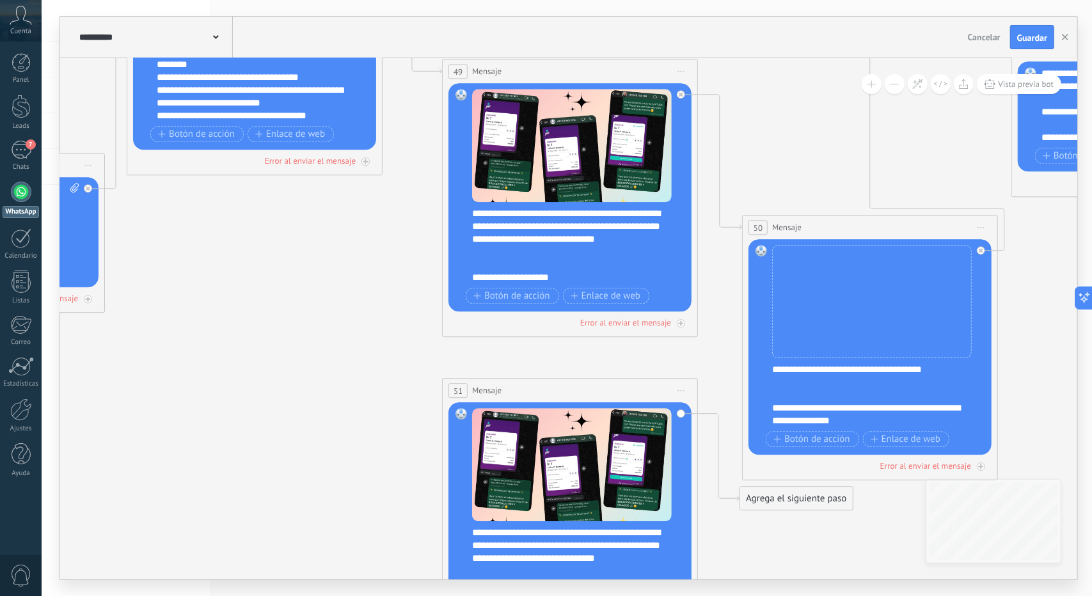
click at [683, 387] on span "Iniciar vista previa aquí Cambiar nombre Duplicar Borrar" at bounding box center [681, 390] width 20 height 19
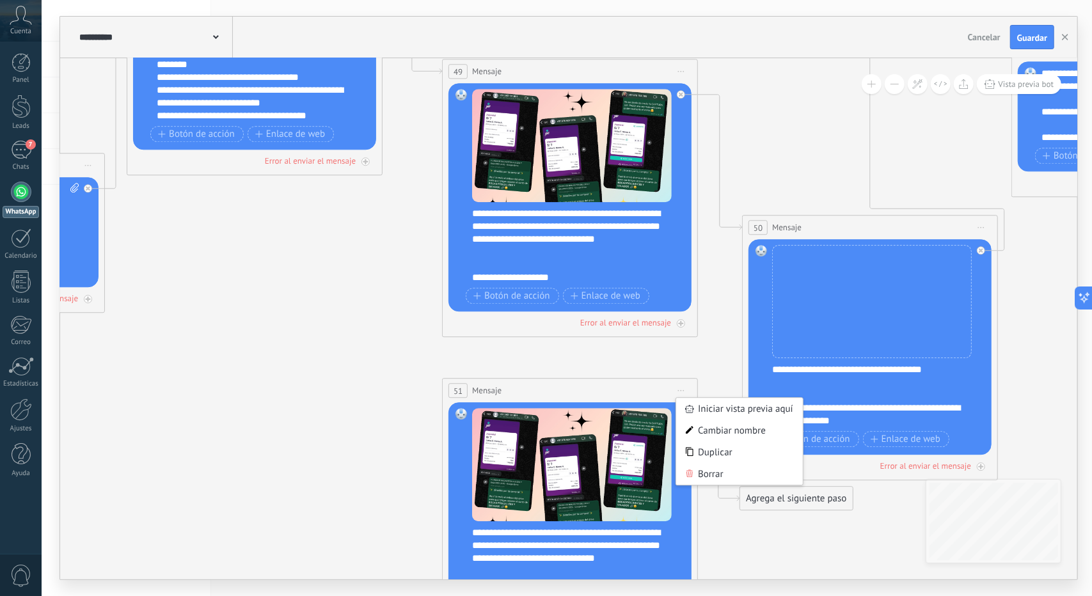
click at [734, 473] on div "Borrar" at bounding box center [739, 474] width 127 height 22
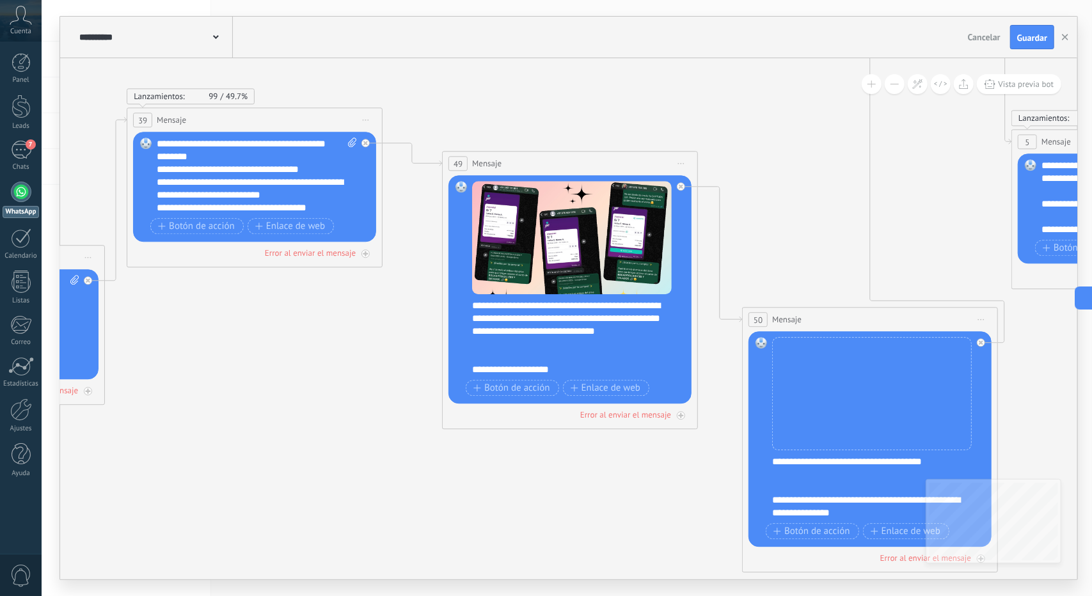
click at [682, 152] on div "49 Mensaje ******* (a): Todos los contactos - canales seleccionados Todos los c…" at bounding box center [570, 164] width 255 height 24
click at [682, 153] on div "49 Mensaje ******* (a): Todos los contactos - canales seleccionados Todos los c…" at bounding box center [570, 164] width 255 height 24
click at [683, 163] on icon at bounding box center [681, 163] width 6 height 1
click at [703, 251] on div "Borrar" at bounding box center [739, 247] width 127 height 22
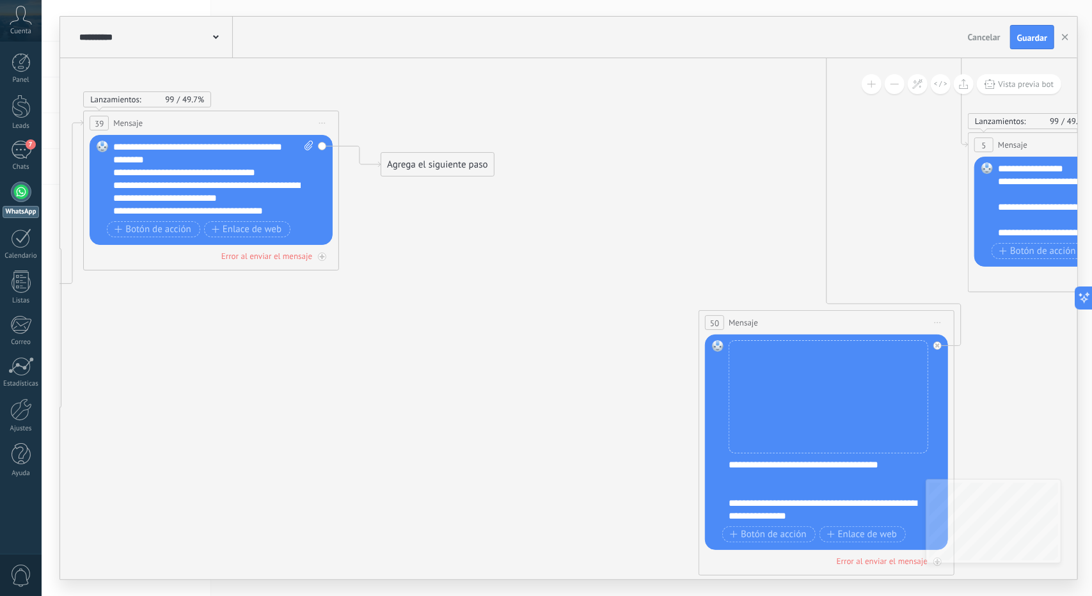
drag, startPoint x: 644, startPoint y: 303, endPoint x: 605, endPoint y: 305, distance: 38.4
click at [610, 303] on icon at bounding box center [658, 204] width 2995 height 1381
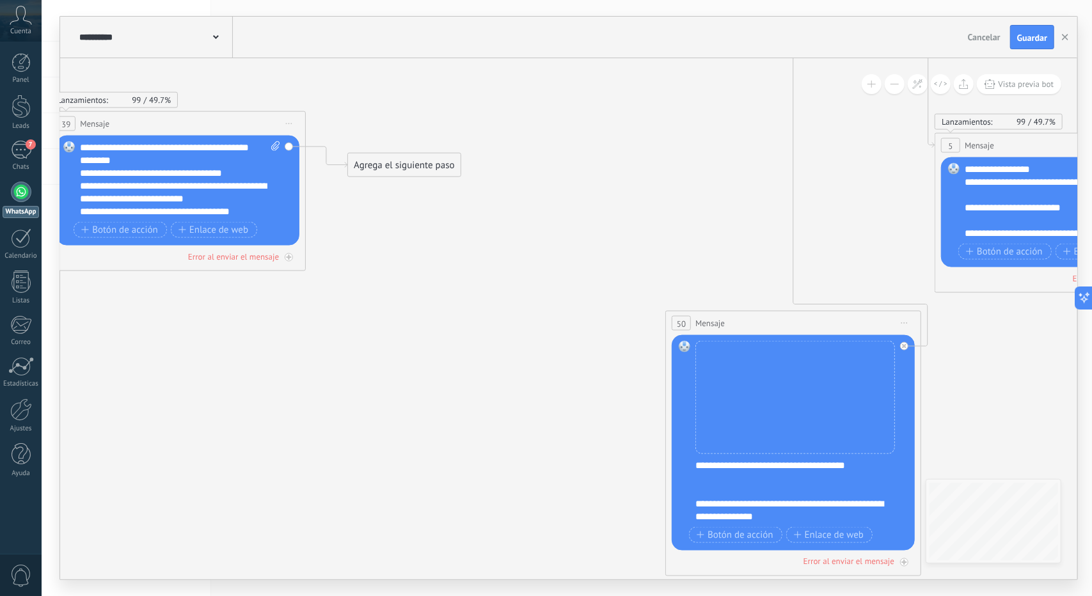
click at [906, 318] on span "Iniciar vista previa aquí Cambiar nombre Duplicar Borrar" at bounding box center [904, 323] width 20 height 19
click at [942, 399] on div "Borrar" at bounding box center [963, 407] width 127 height 22
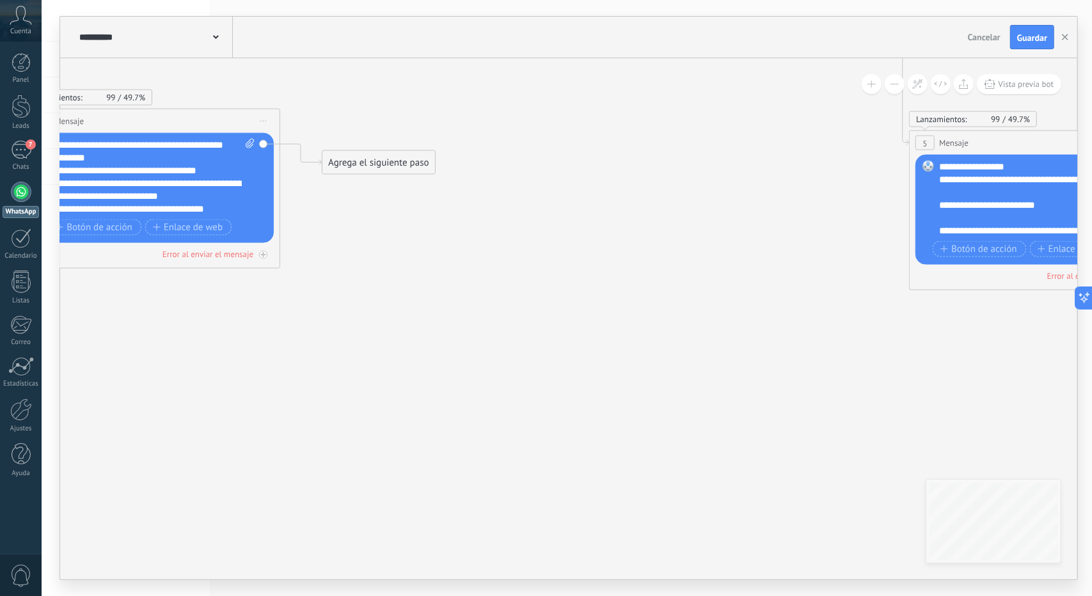
drag, startPoint x: 775, startPoint y: 377, endPoint x: 766, endPoint y: 377, distance: 8.3
click at [768, 377] on icon at bounding box center [599, 202] width 2995 height 1381
click at [893, 75] on button at bounding box center [895, 84] width 20 height 20
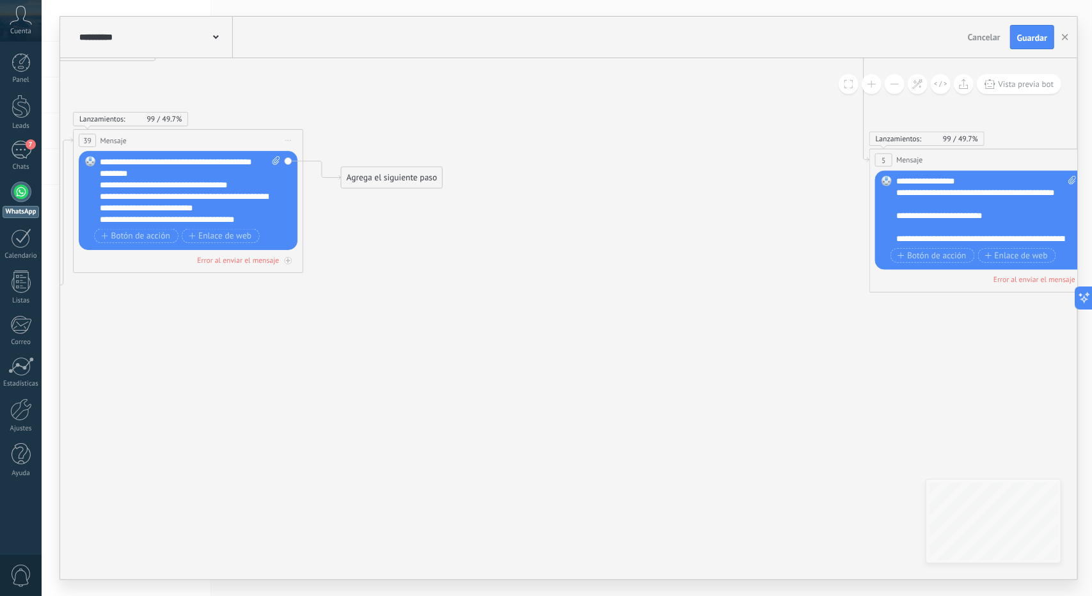
click at [893, 76] on button at bounding box center [895, 84] width 20 height 20
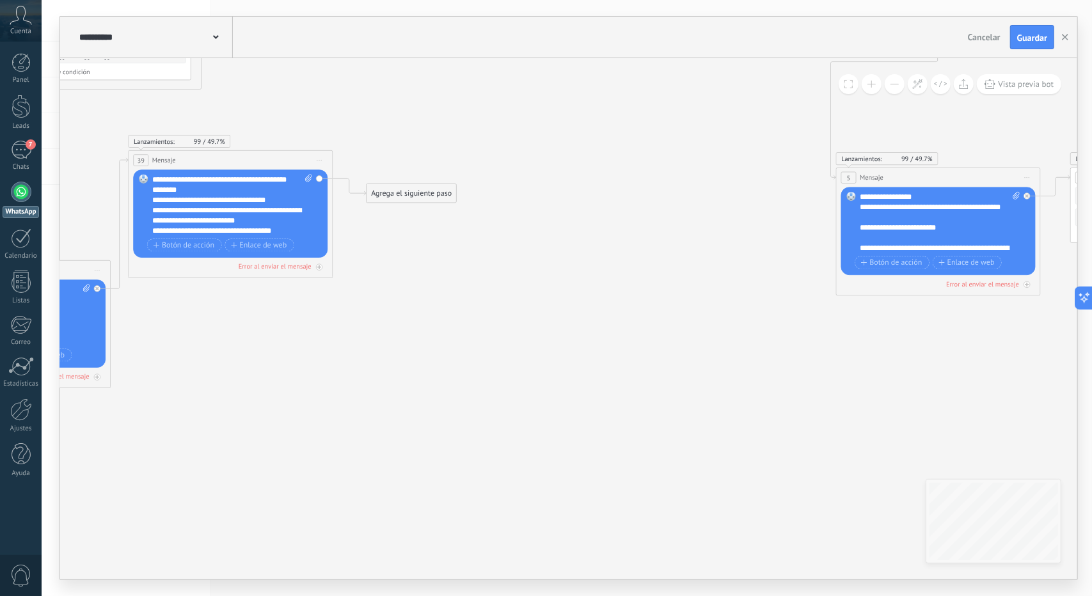
click at [892, 91] on button at bounding box center [895, 84] width 20 height 20
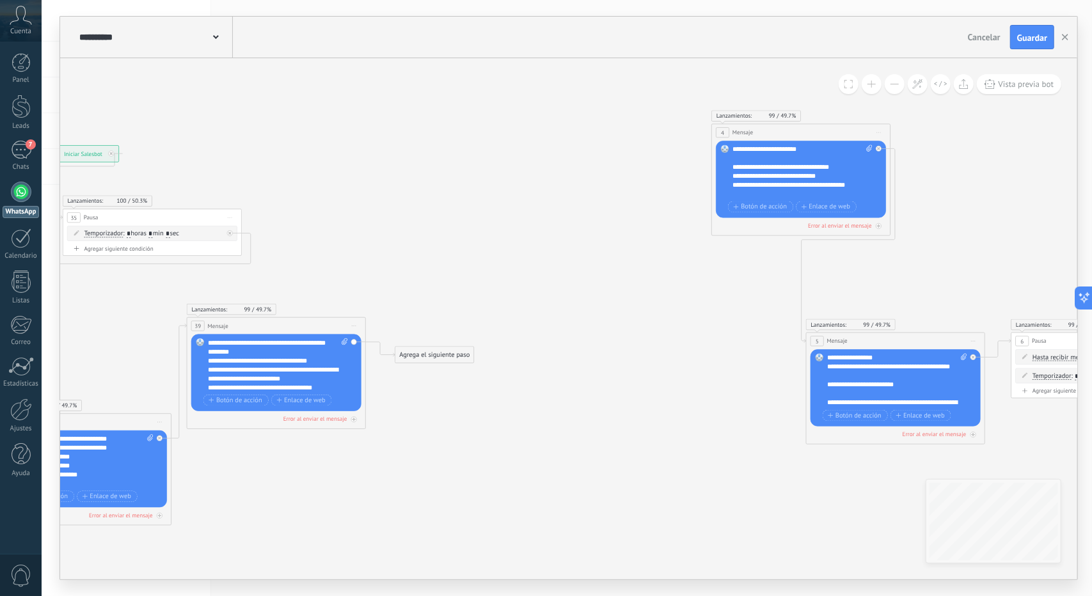
drag, startPoint x: 665, startPoint y: 322, endPoint x: 669, endPoint y: 420, distance: 98.0
click at [669, 420] on icon at bounding box center [589, 383] width 2097 height 967
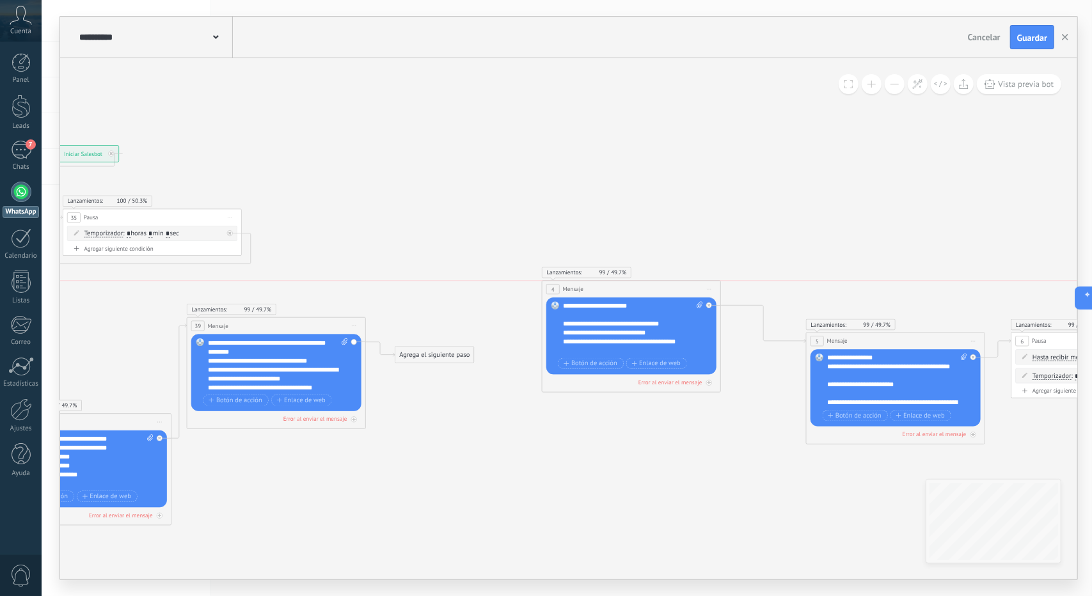
drag, startPoint x: 792, startPoint y: 131, endPoint x: 619, endPoint y: 297, distance: 239.4
click at [621, 295] on div "4 Mensaje ******* (a): Todos los contactos - canales seleccionados Todos los co…" at bounding box center [632, 289] width 179 height 17
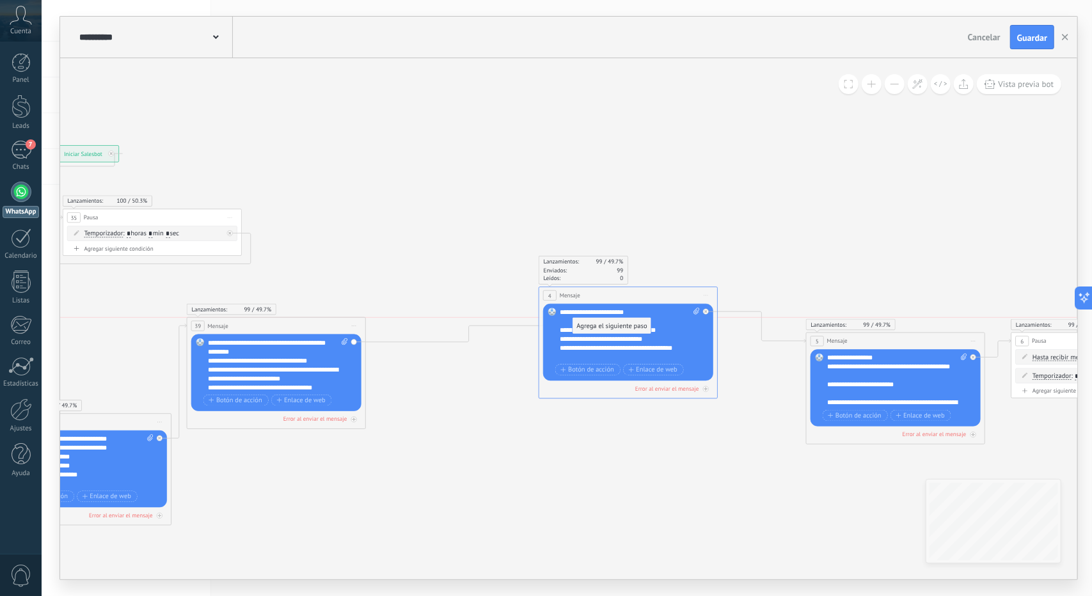
drag, startPoint x: 428, startPoint y: 351, endPoint x: 606, endPoint y: 326, distance: 179.6
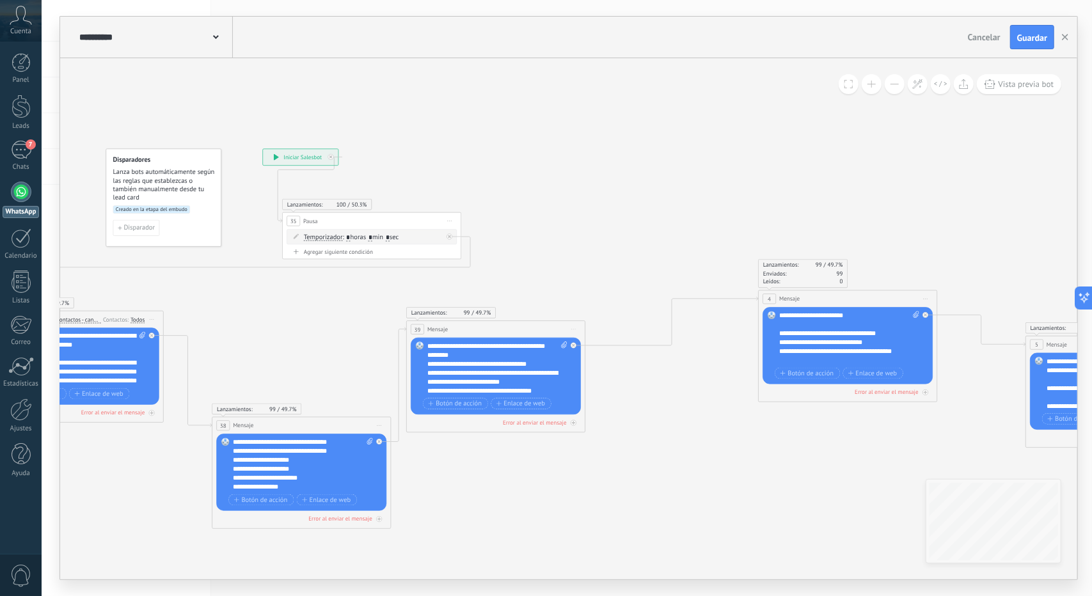
drag, startPoint x: 508, startPoint y: 452, endPoint x: 725, endPoint y: 456, distance: 216.9
click at [725, 456] on icon at bounding box center [809, 339] width 2097 height 828
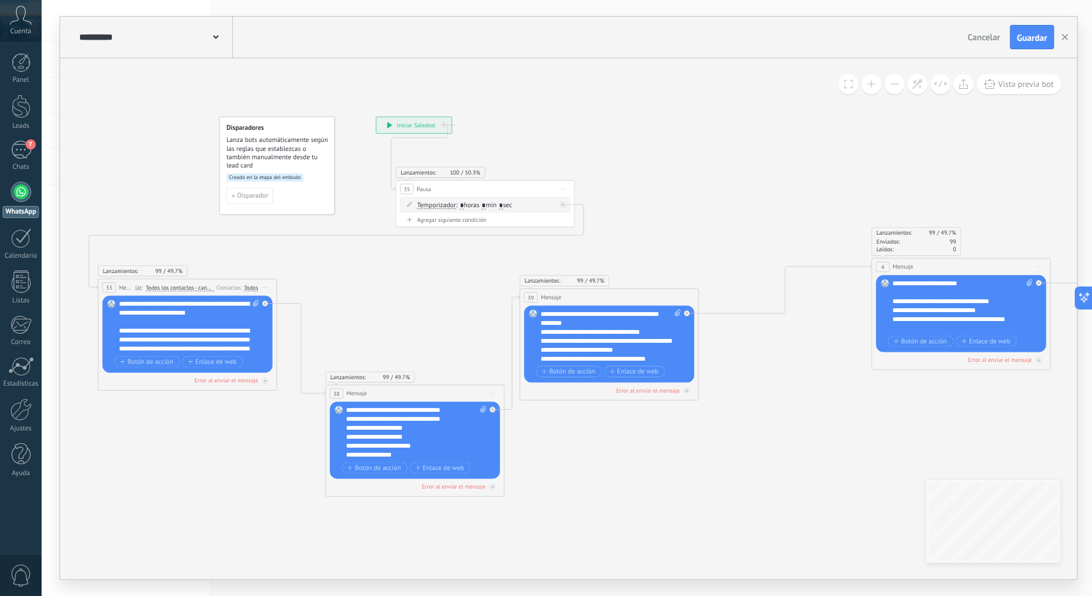
drag, startPoint x: 675, startPoint y: 454, endPoint x: 801, endPoint y: 425, distance: 129.3
click at [791, 424] on icon at bounding box center [922, 307] width 2097 height 828
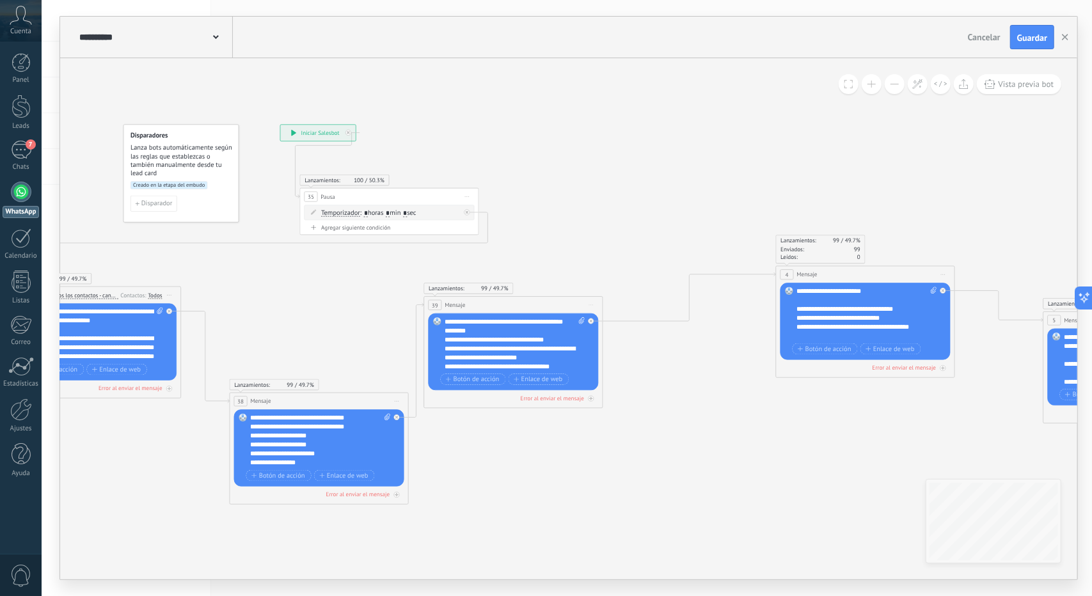
drag, startPoint x: 766, startPoint y: 136, endPoint x: 777, endPoint y: 226, distance: 90.2
click at [793, 182] on icon at bounding box center [826, 314] width 2097 height 828
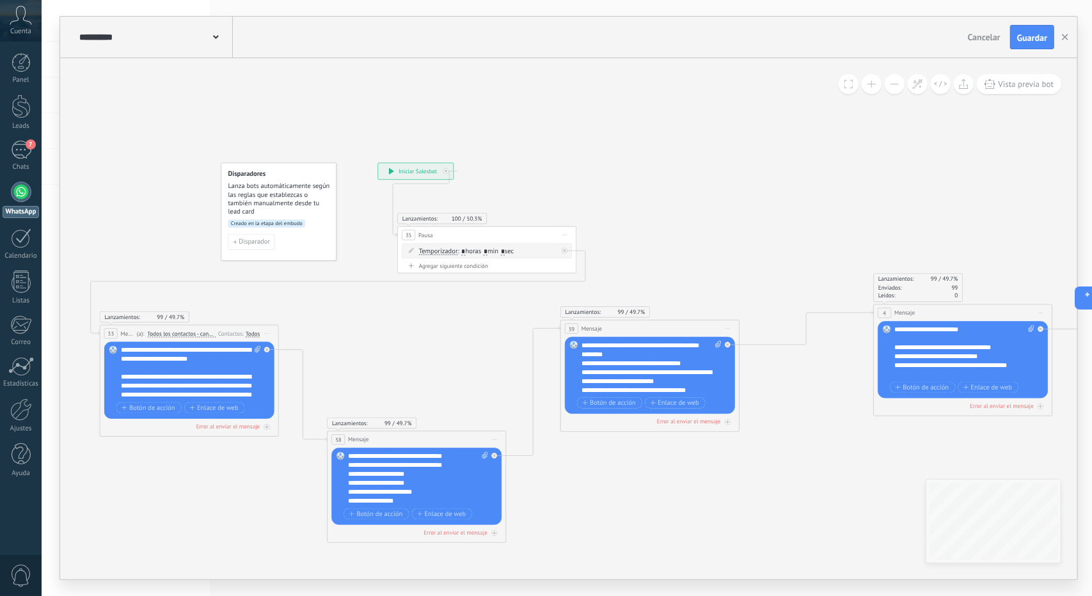
drag, startPoint x: 660, startPoint y: 331, endPoint x: 682, endPoint y: 323, distance: 23.3
click at [682, 322] on div "39 Mensaje ******* (a): Todos los contactos - canales seleccionados Todos los c…" at bounding box center [650, 329] width 179 height 17
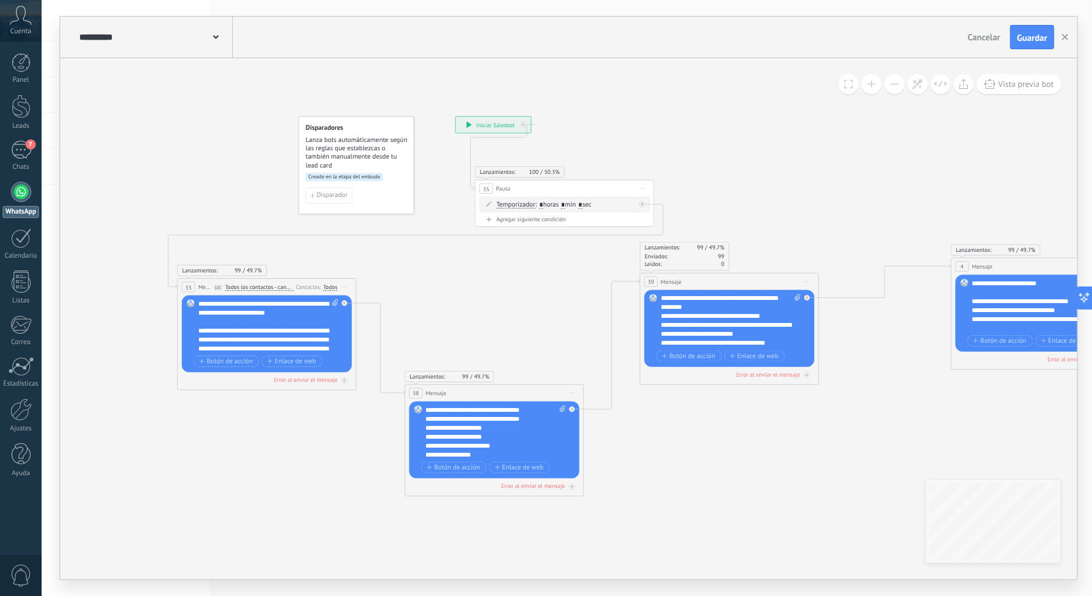
drag, startPoint x: 678, startPoint y: 491, endPoint x: 690, endPoint y: 440, distance: 53.1
click at [691, 440] on icon at bounding box center [1001, 307] width 2097 height 828
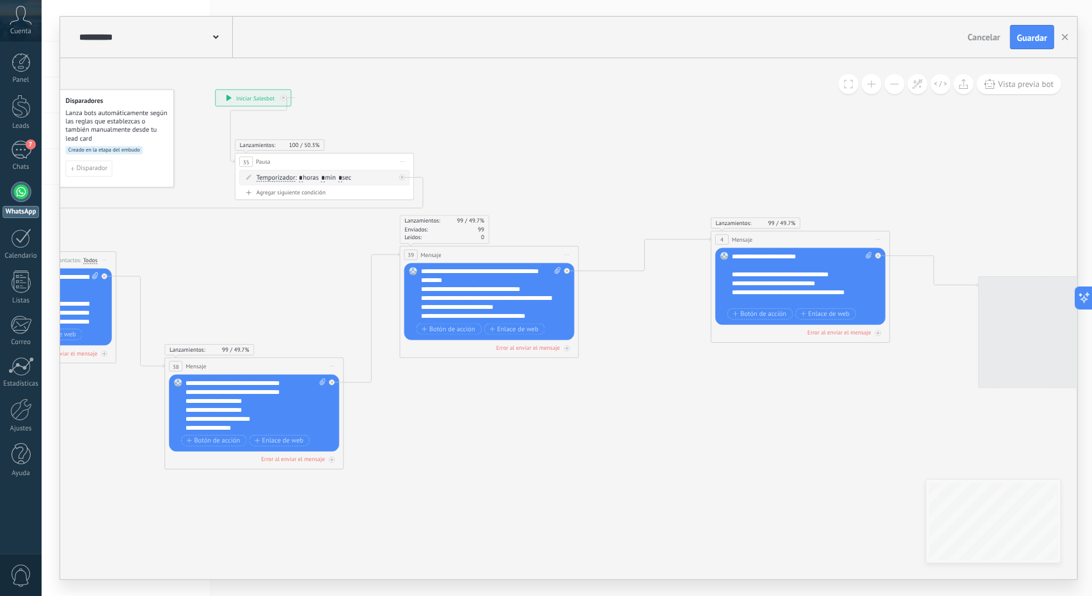
drag, startPoint x: 791, startPoint y: 446, endPoint x: 575, endPoint y: 419, distance: 217.3
click at [575, 419] on icon at bounding box center [761, 280] width 2097 height 828
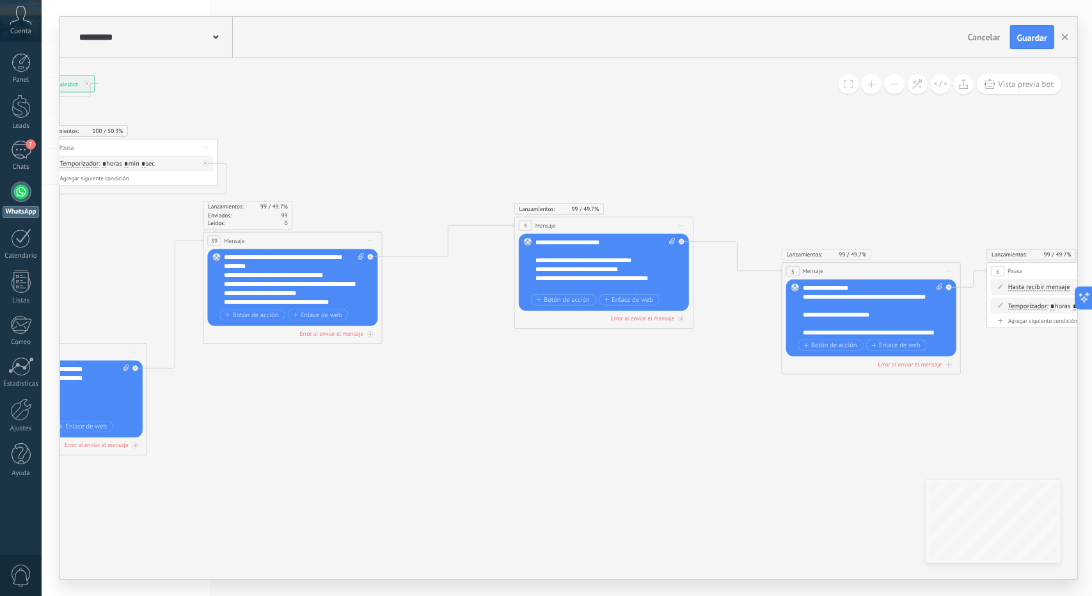
drag, startPoint x: 661, startPoint y: 400, endPoint x: 573, endPoint y: 397, distance: 87.7
click at [573, 397] on icon at bounding box center [585, 266] width 2137 height 828
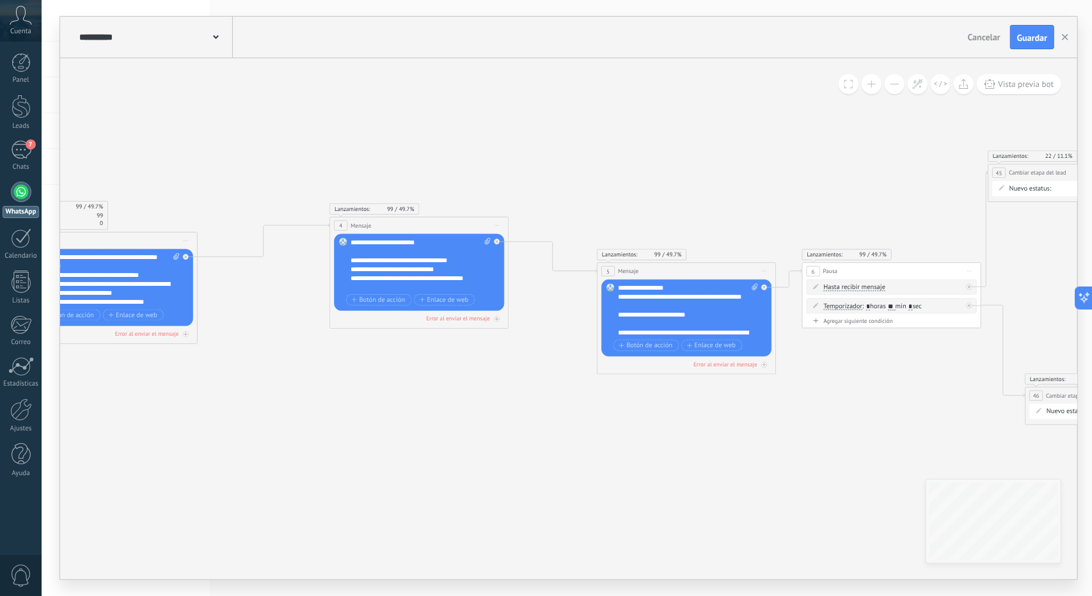
drag, startPoint x: 607, startPoint y: 419, endPoint x: 559, endPoint y: 422, distance: 48.1
click at [559, 422] on icon at bounding box center [419, 266] width 2175 height 828
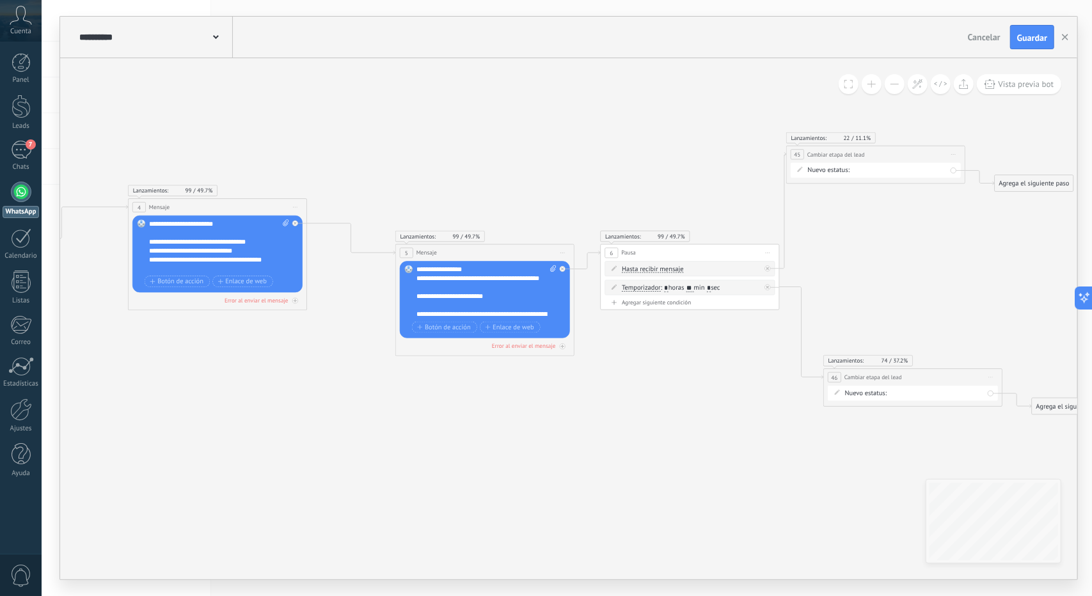
drag, startPoint x: 834, startPoint y: 478, endPoint x: 632, endPoint y: 461, distance: 202.3
click at [632, 460] on icon at bounding box center [218, 247] width 2175 height 828
click at [1028, 39] on span "Guardar" at bounding box center [1032, 37] width 30 height 9
click at [1067, 35] on use "button" at bounding box center [1065, 37] width 6 height 6
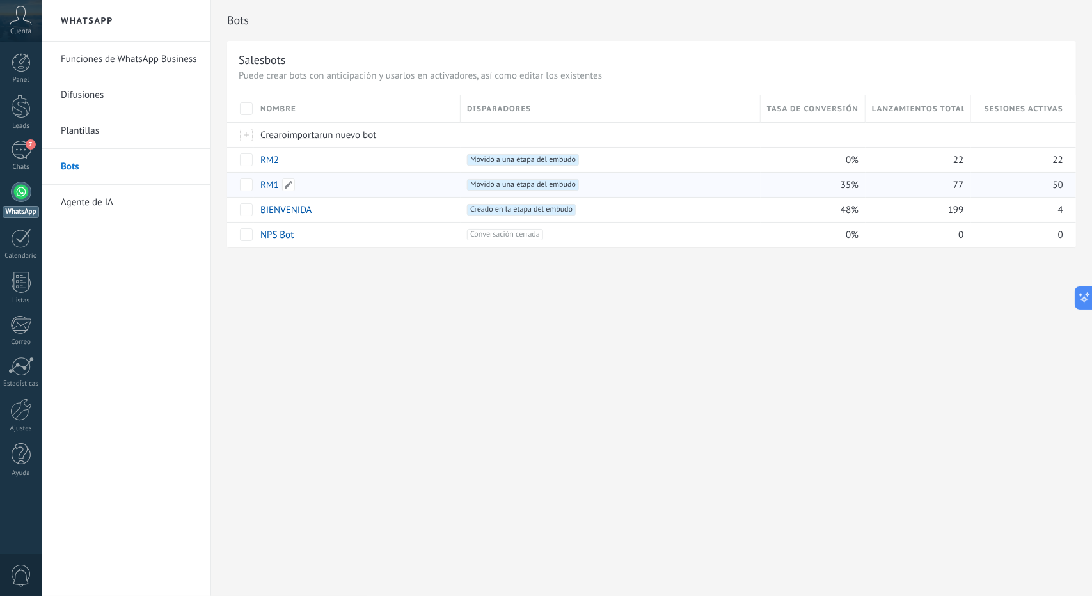
click at [272, 183] on link "RM1" at bounding box center [269, 185] width 19 height 12
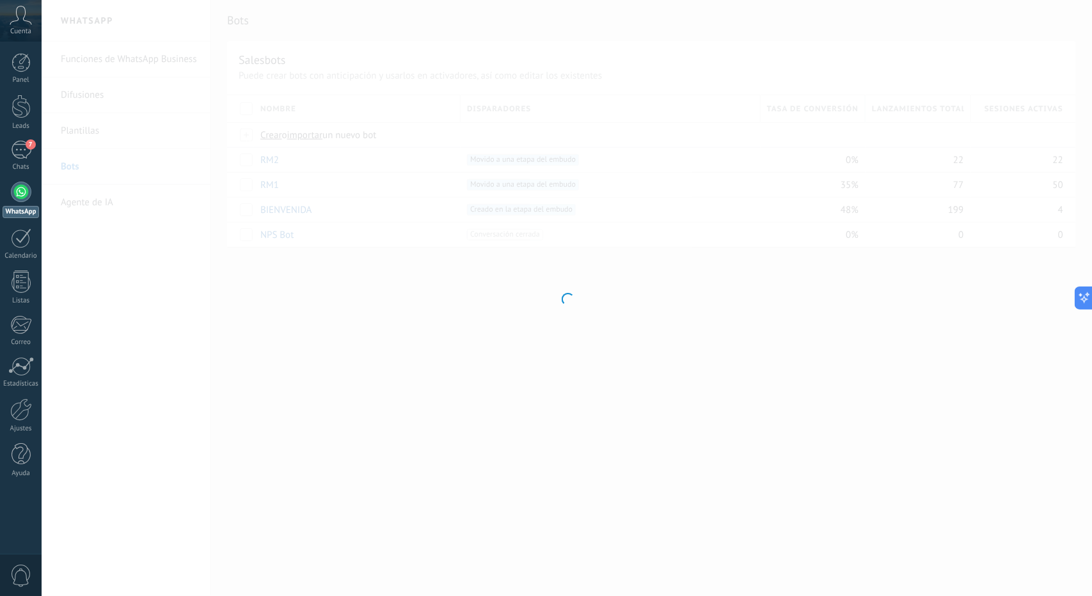
type input "***"
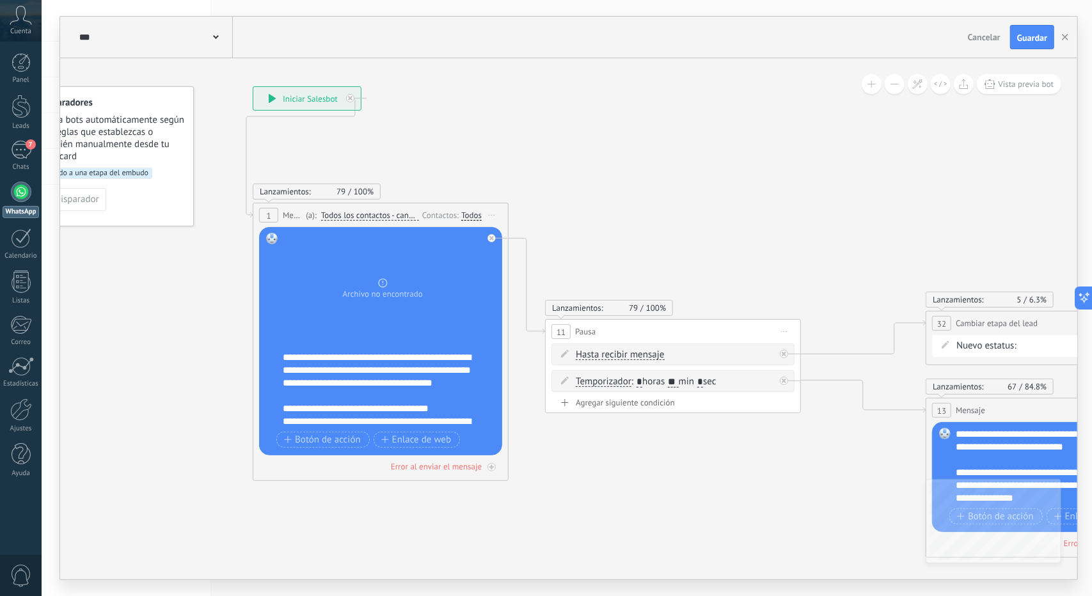
drag, startPoint x: 628, startPoint y: 217, endPoint x: 605, endPoint y: 207, distance: 24.6
click at [605, 207] on icon at bounding box center [1024, 346] width 2182 height 1161
click at [0, 0] on icon at bounding box center [0, 0] width 0 height 0
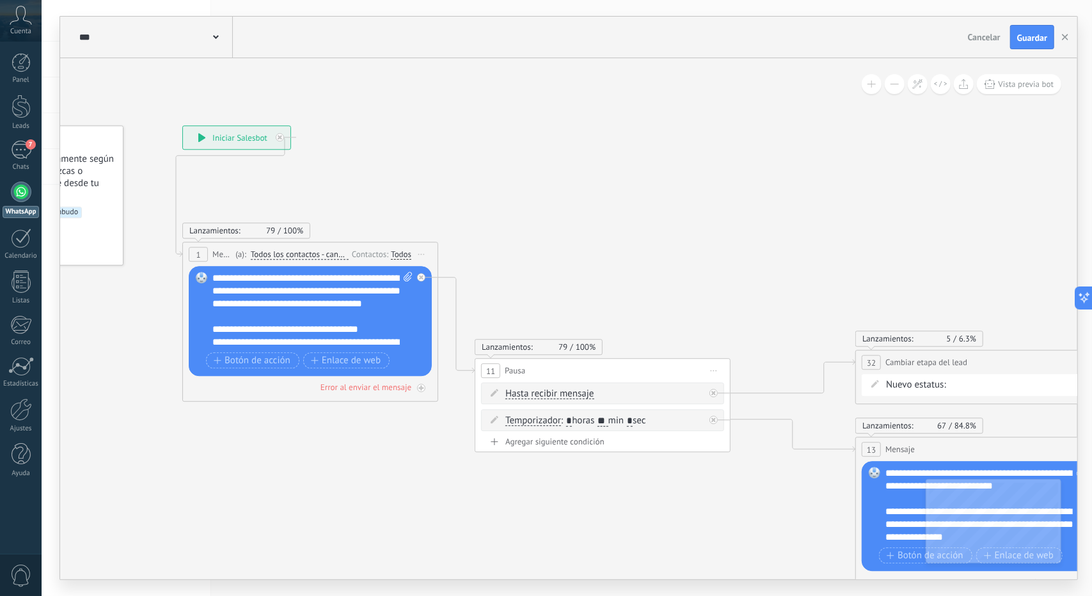
drag, startPoint x: 543, startPoint y: 433, endPoint x: 467, endPoint y: 461, distance: 81.0
click at [467, 460] on icon at bounding box center [953, 385] width 2182 height 1161
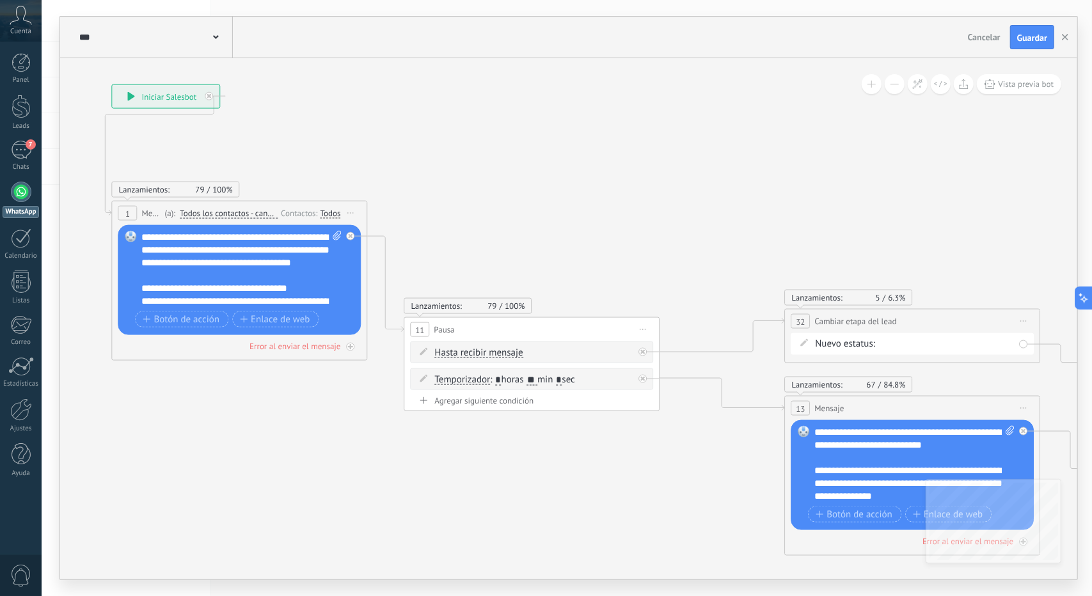
drag, startPoint x: 530, startPoint y: 484, endPoint x: 471, endPoint y: 449, distance: 68.9
click at [472, 449] on icon at bounding box center [883, 345] width 2182 height 1161
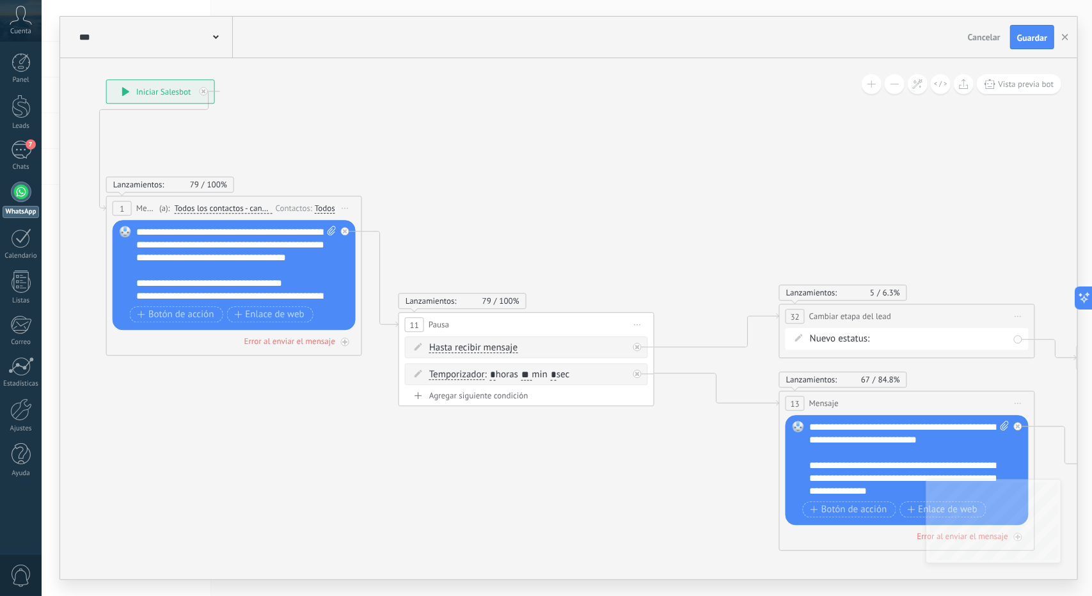
click at [958, 167] on icon at bounding box center [877, 339] width 2182 height 1161
click at [343, 203] on span "Iniciar vista previa aquí Cambiar nombre Duplicar Borrar" at bounding box center [345, 208] width 20 height 19
click at [331, 230] on icon at bounding box center [332, 231] width 8 height 10
click input "Subir" at bounding box center [0, 0] width 0 height 0
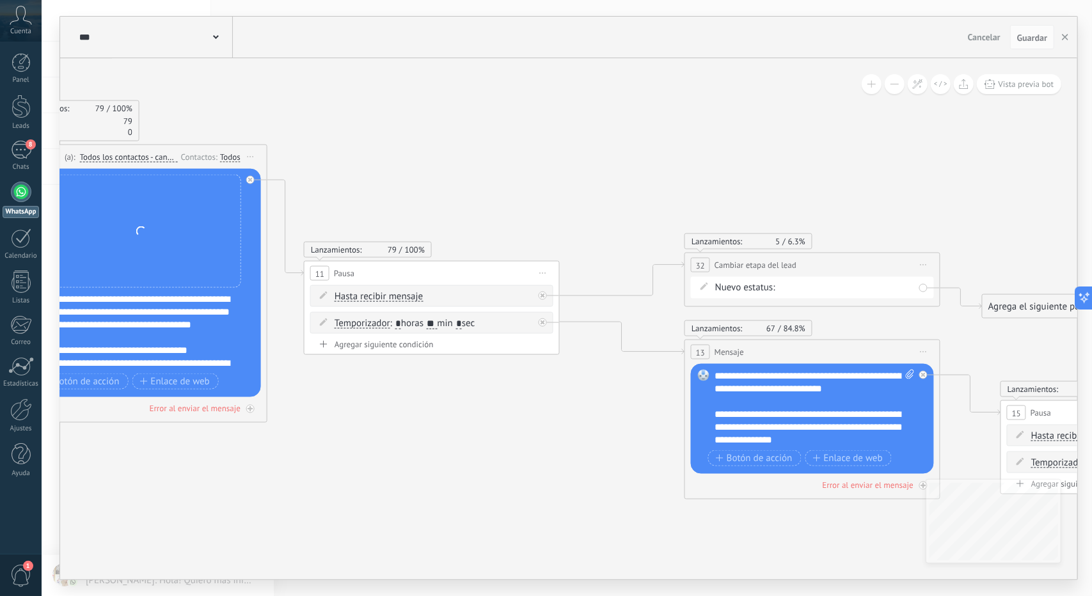
drag, startPoint x: 457, startPoint y: 445, endPoint x: 407, endPoint y: 411, distance: 60.3
click at [407, 410] on icon at bounding box center [783, 288] width 2182 height 1161
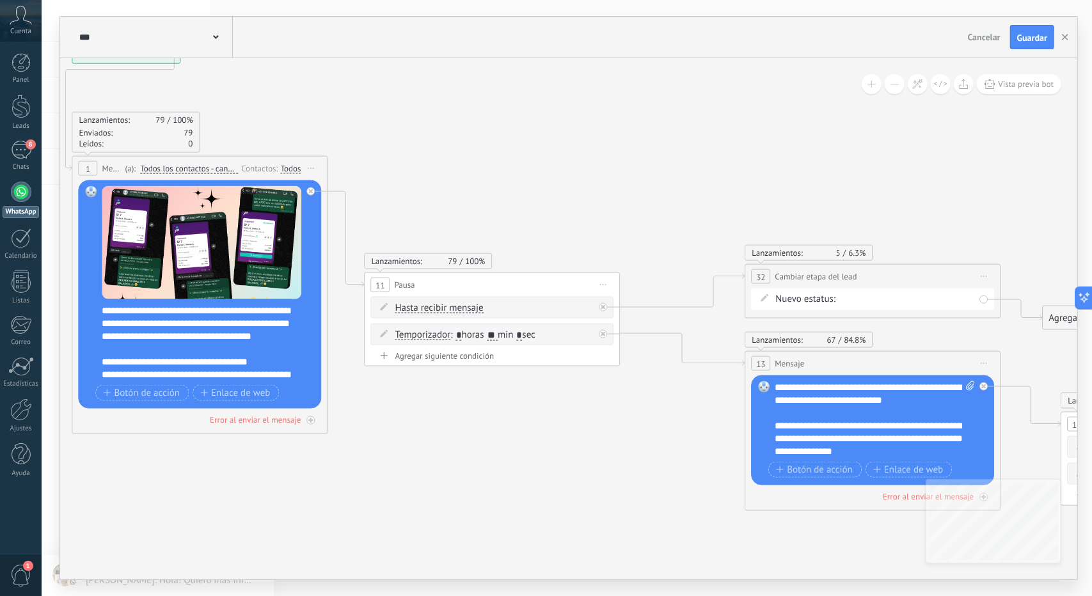
drag, startPoint x: 452, startPoint y: 428, endPoint x: 472, endPoint y: 420, distance: 21.3
click at [472, 420] on icon at bounding box center [843, 300] width 2182 height 1161
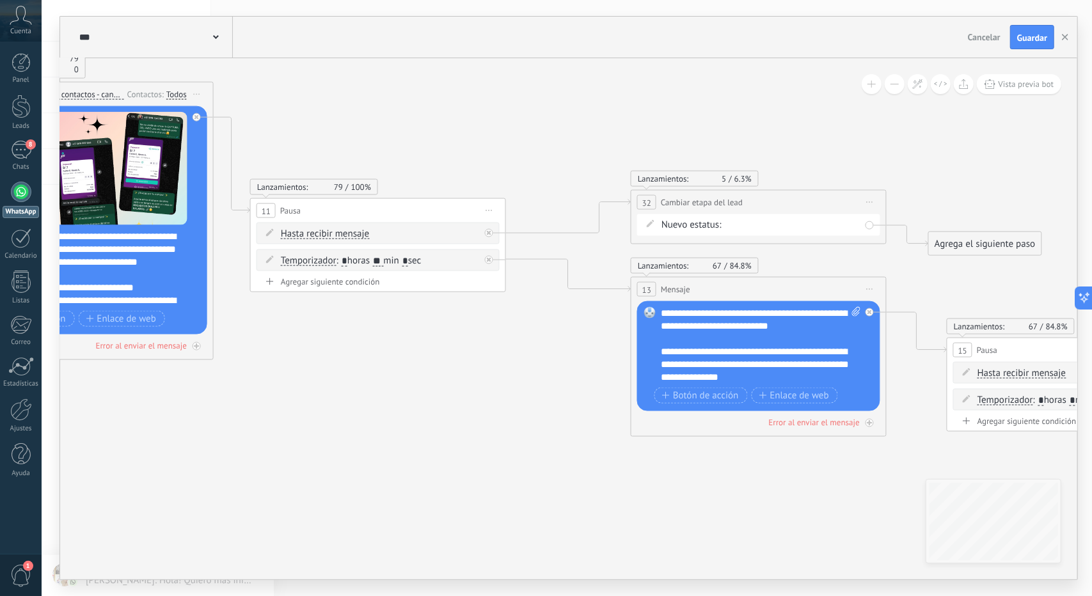
drag, startPoint x: 448, startPoint y: 428, endPoint x: 294, endPoint y: 356, distance: 169.7
click at [294, 354] on icon at bounding box center [729, 226] width 2182 height 1161
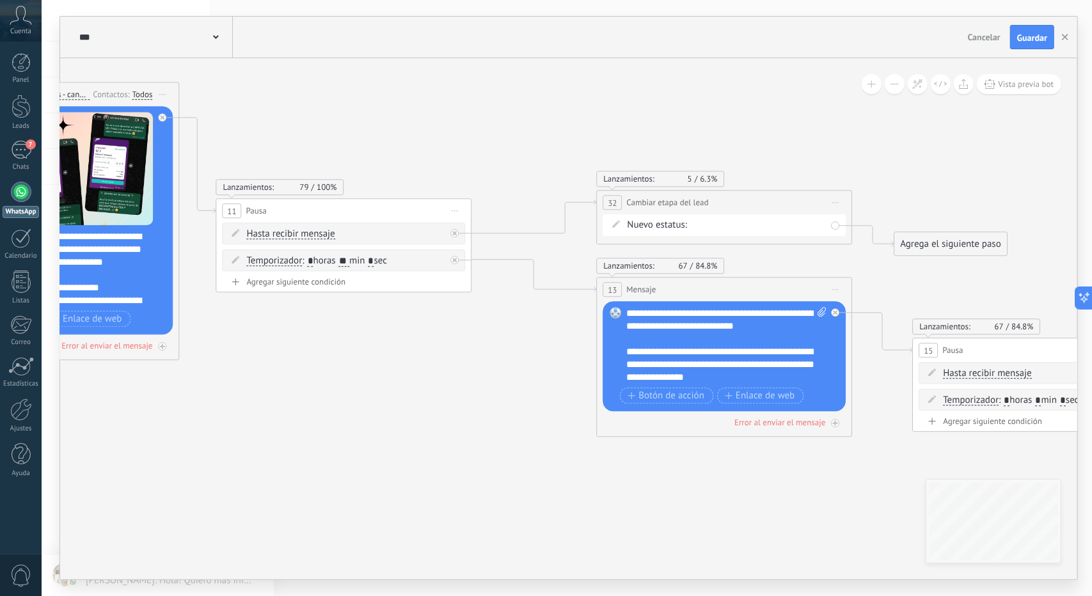
drag, startPoint x: 426, startPoint y: 396, endPoint x: 427, endPoint y: 418, distance: 22.4
click at [406, 396] on icon at bounding box center [751, 232] width 2294 height 1173
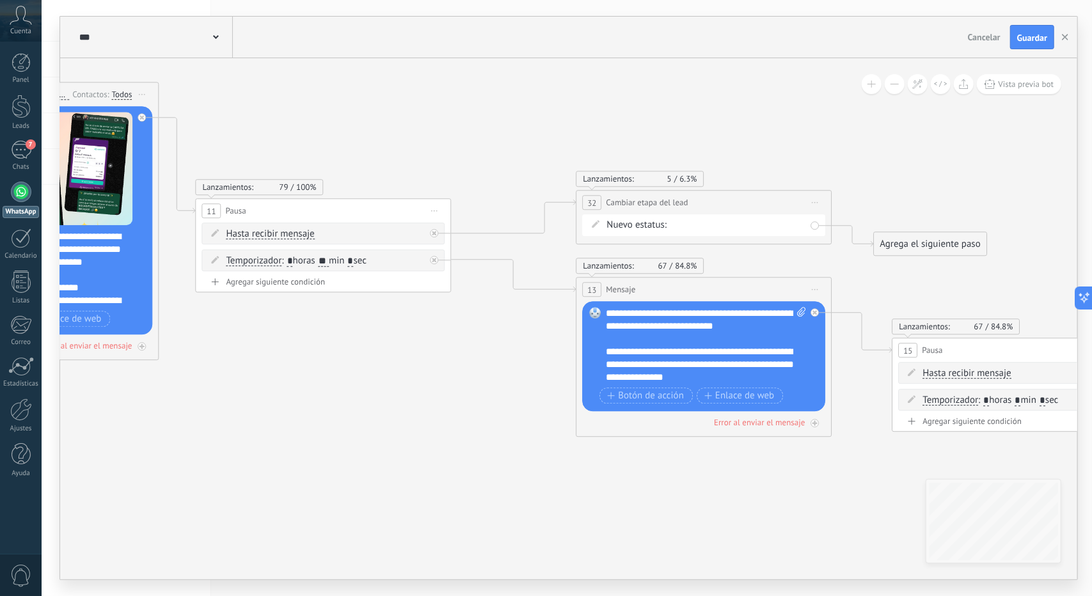
drag, startPoint x: 431, startPoint y: 450, endPoint x: 477, endPoint y: 452, distance: 46.1
click at [477, 451] on icon at bounding box center [730, 232] width 2294 height 1173
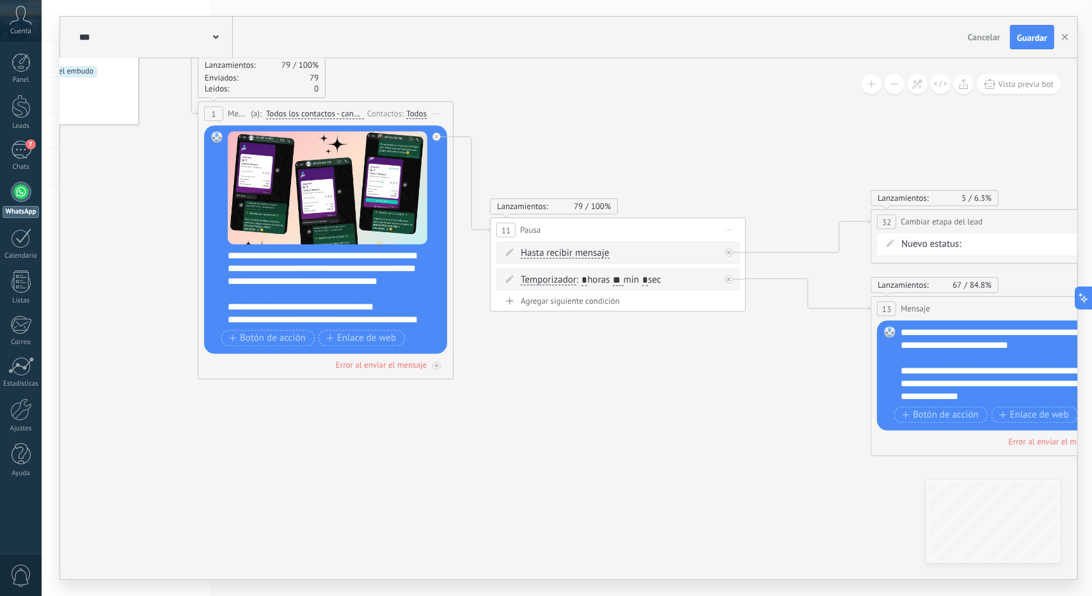
drag, startPoint x: 435, startPoint y: 437, endPoint x: 616, endPoint y: 451, distance: 181.6
click at [616, 451] on icon at bounding box center [1025, 251] width 2294 height 1173
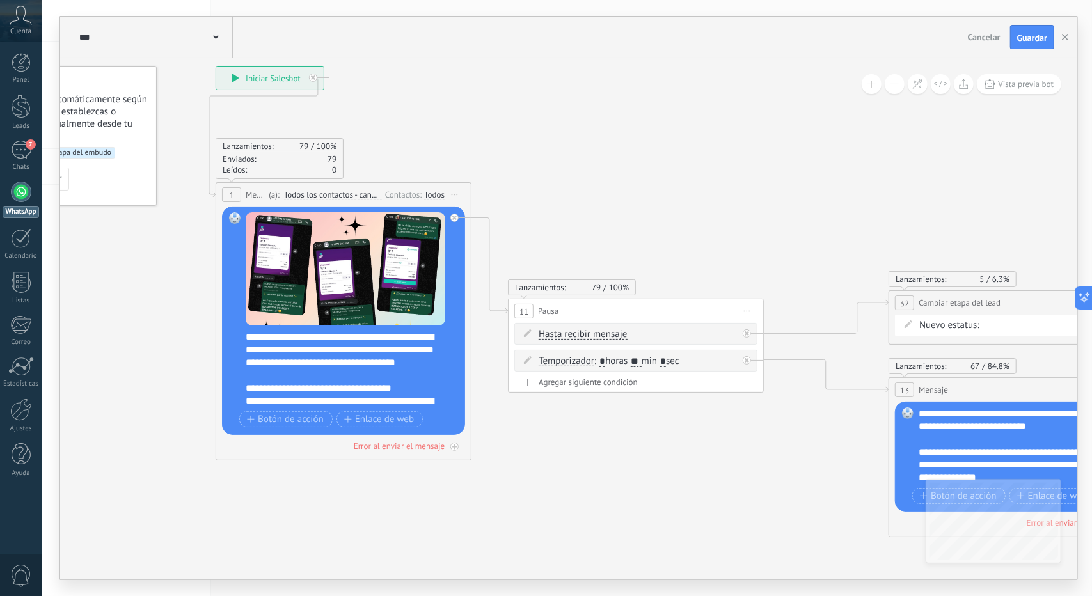
drag, startPoint x: 541, startPoint y: 424, endPoint x: 559, endPoint y: 505, distance: 83.2
click at [559, 505] on icon at bounding box center [1043, 332] width 2294 height 1173
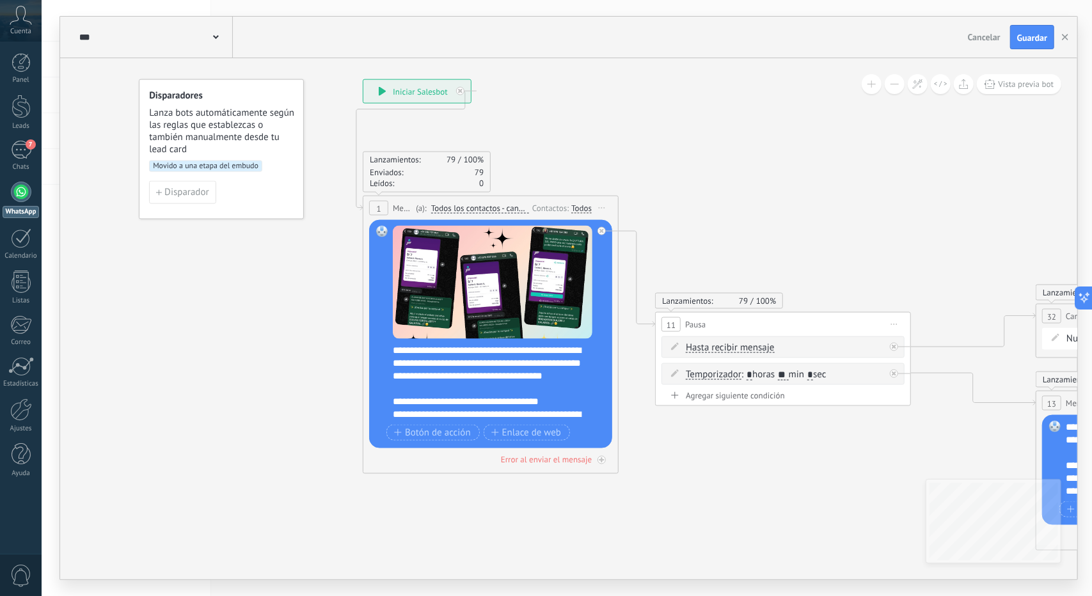
drag, startPoint x: 602, startPoint y: 497, endPoint x: 736, endPoint y: 510, distance: 134.3
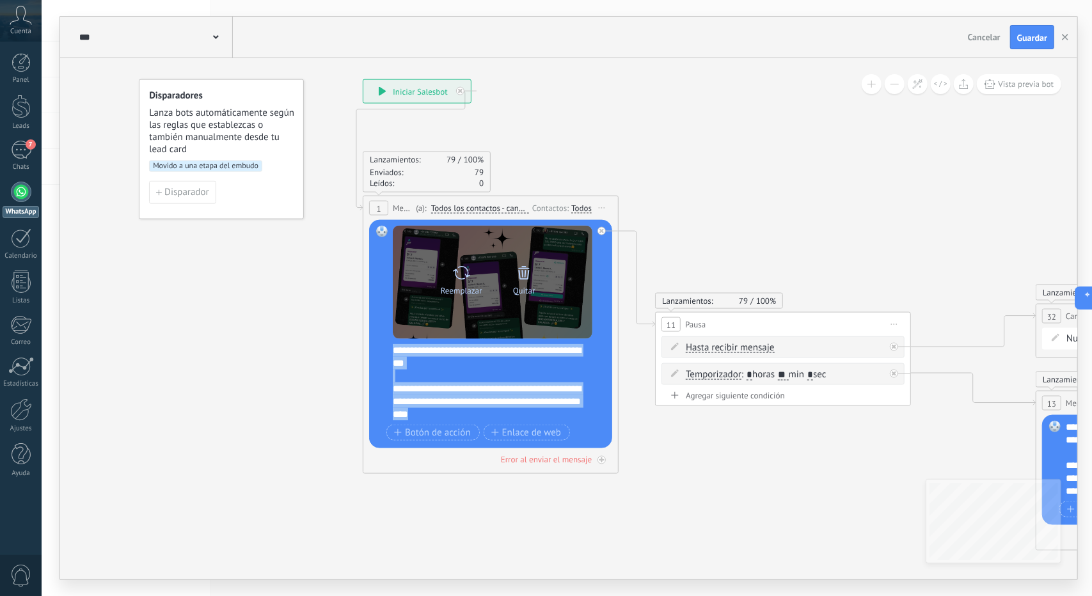
scroll to position [0, 0]
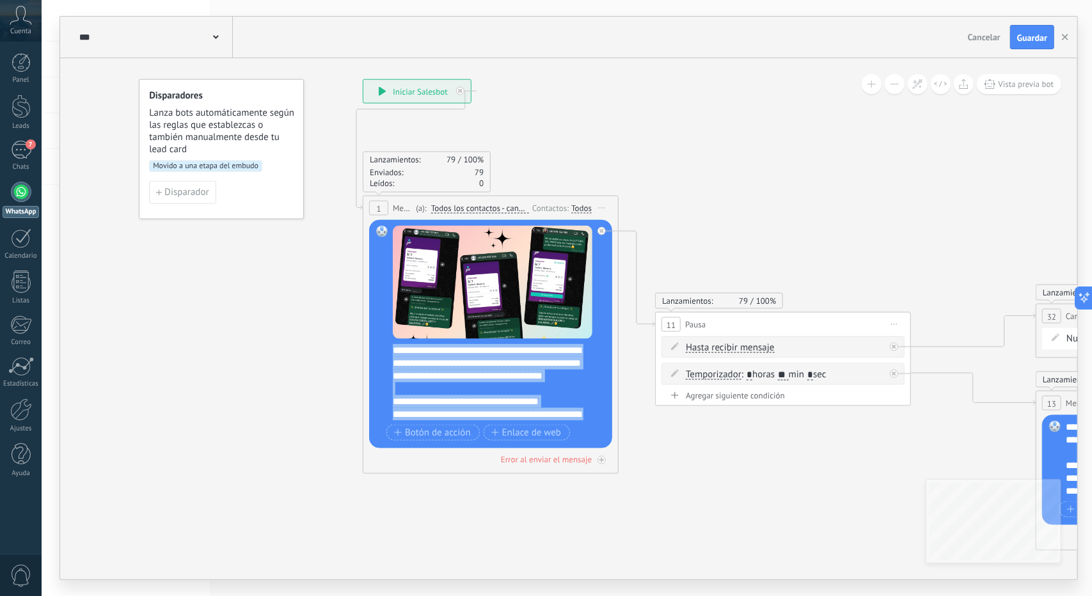
drag, startPoint x: 495, startPoint y: 417, endPoint x: 385, endPoint y: 329, distance: 141.2
click at [385, 329] on div "Reemplazar Quitar Convertir a mensaje de voz Arrastre la imagen aquí para adjun…" at bounding box center [490, 334] width 243 height 228
paste div
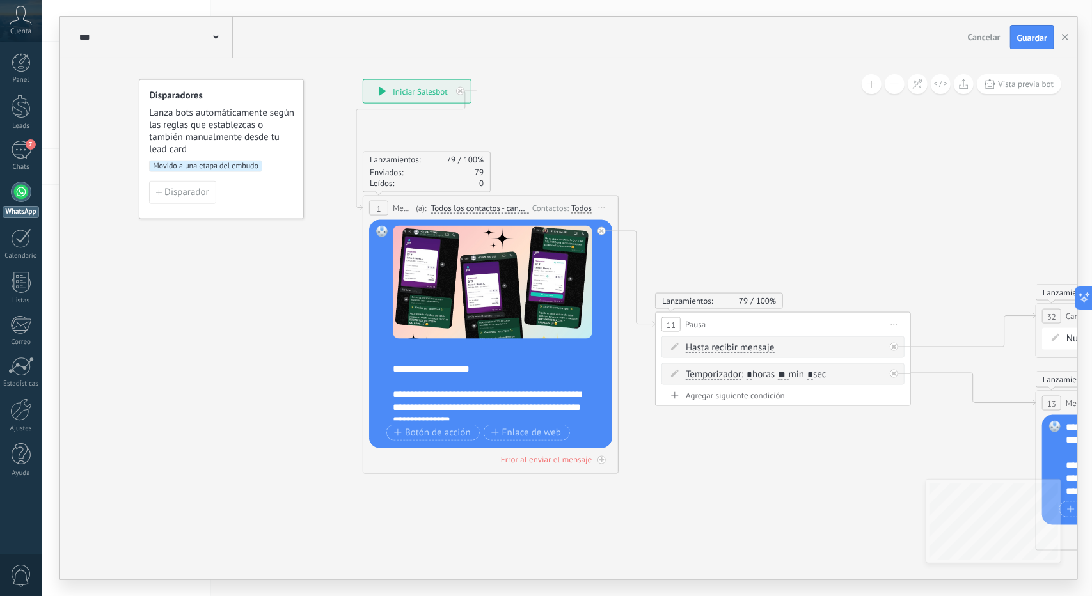
scroll to position [51, 0]
click at [388, 367] on div "Reemplazar Quitar Convertir a mensaje de voz Arrastre la imagen aquí para adjun…" at bounding box center [490, 334] width 243 height 228
click at [393, 365] on div "**********" at bounding box center [488, 363] width 191 height 13
click at [526, 363] on div "**********" at bounding box center [488, 363] width 191 height 13
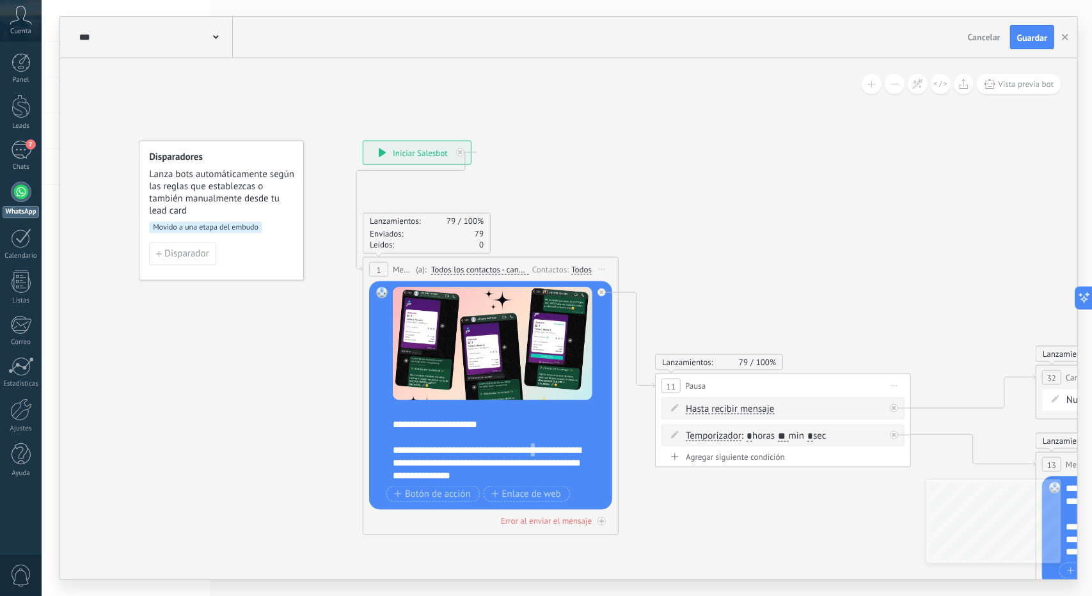
click at [548, 449] on div "**********" at bounding box center [488, 463] width 191 height 38
click at [550, 454] on div "**********" at bounding box center [488, 463] width 191 height 38
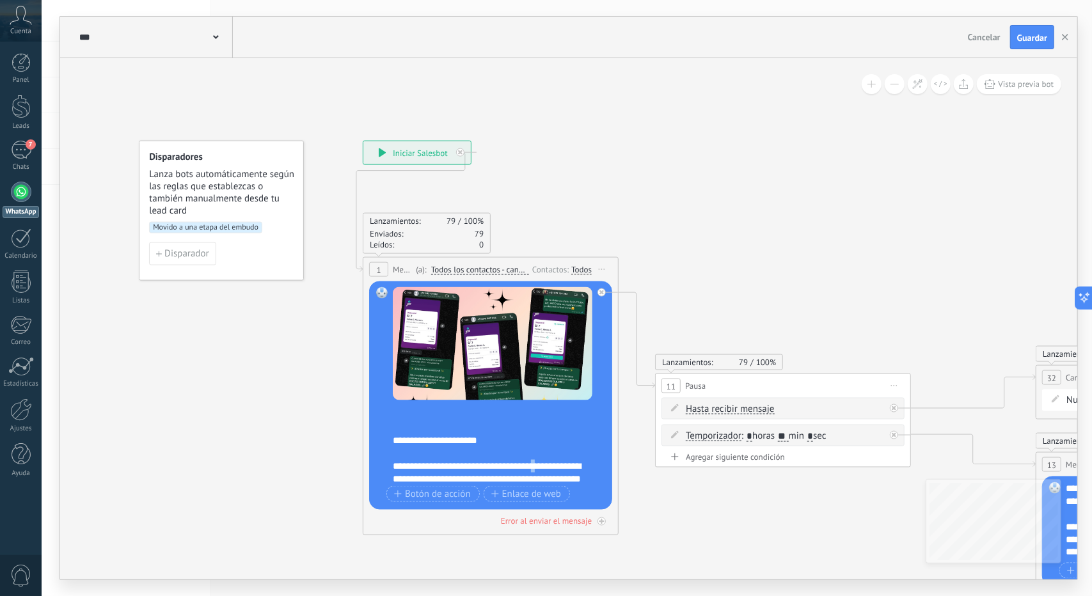
scroll to position [0, 0]
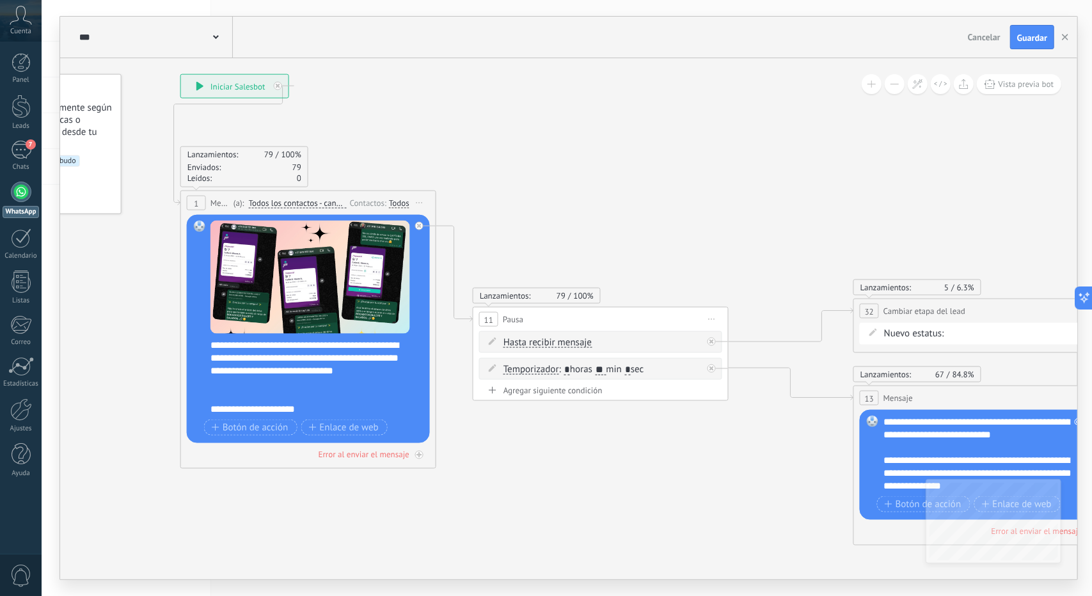
drag, startPoint x: 742, startPoint y: 516, endPoint x: 557, endPoint y: 452, distance: 195.7
click at [557, 452] on icon at bounding box center [1008, 340] width 2294 height 1173
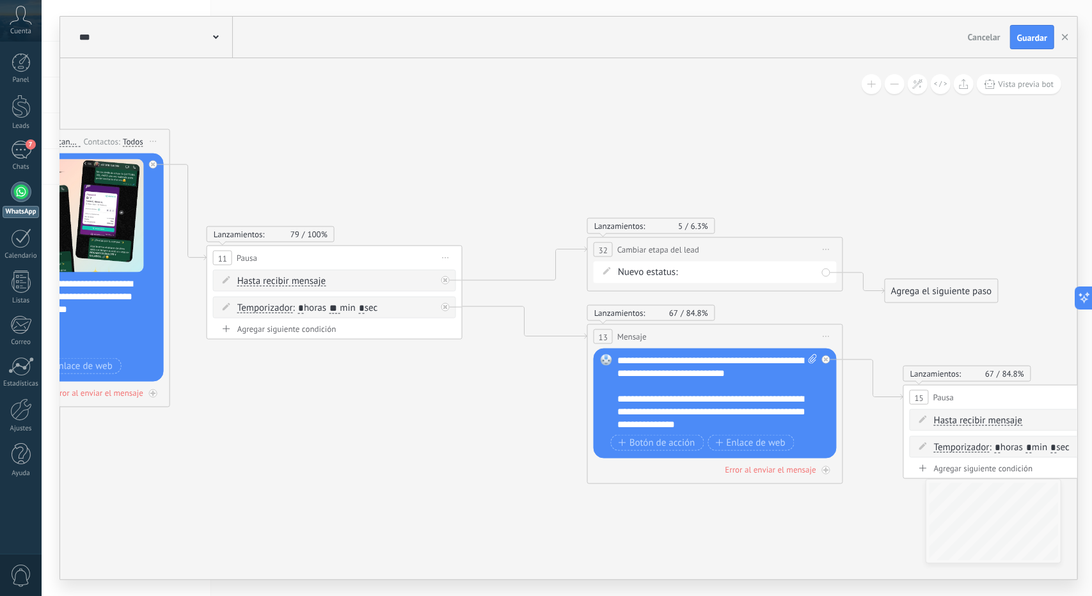
drag, startPoint x: 592, startPoint y: 469, endPoint x: 334, endPoint y: 409, distance: 265.4
click at [334, 409] on icon at bounding box center [741, 279] width 2294 height 1173
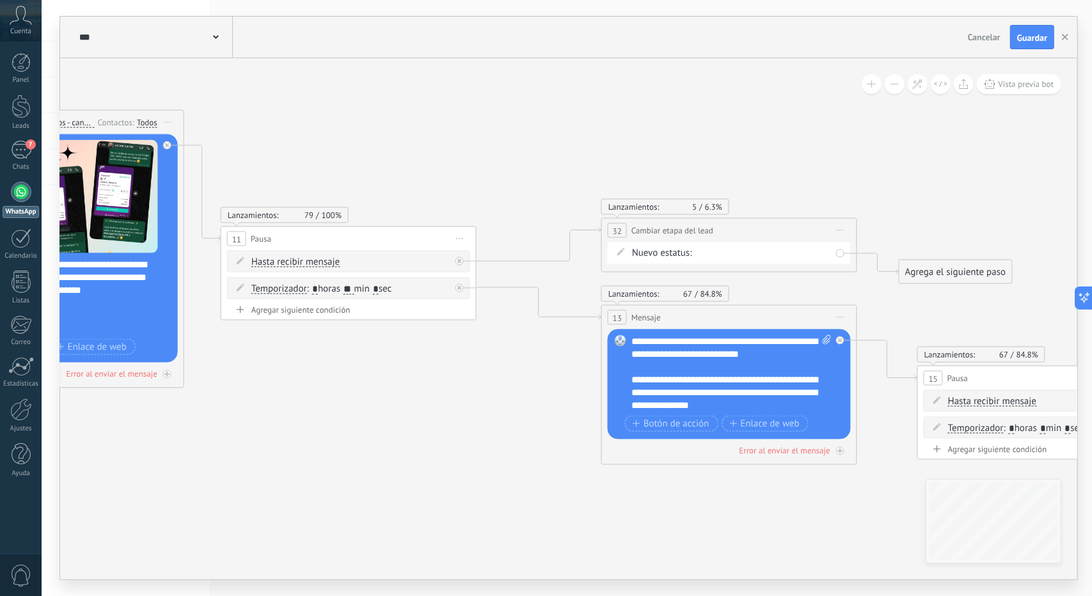
drag, startPoint x: 426, startPoint y: 442, endPoint x: 672, endPoint y: 447, distance: 245.7
click at [672, 447] on icon at bounding box center [755, 260] width 2294 height 1173
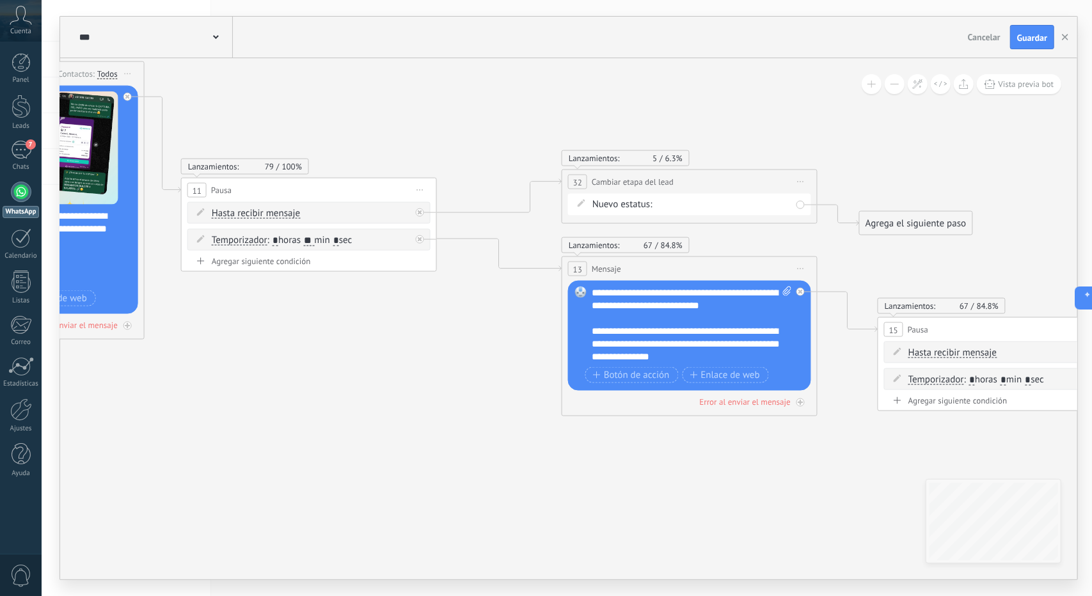
drag, startPoint x: 393, startPoint y: 378, endPoint x: 314, endPoint y: 364, distance: 81.2
click at [314, 363] on icon at bounding box center [716, 211] width 2294 height 1173
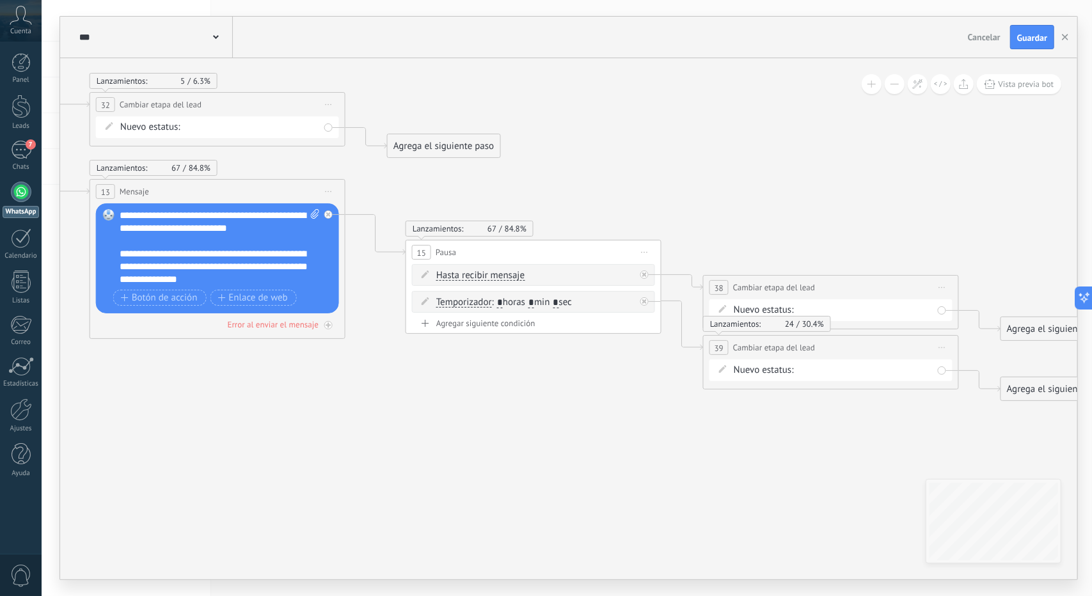
drag, startPoint x: 728, startPoint y: 492, endPoint x: 257, endPoint y: 419, distance: 476.5
click at [257, 419] on icon at bounding box center [244, 134] width 2294 height 1173
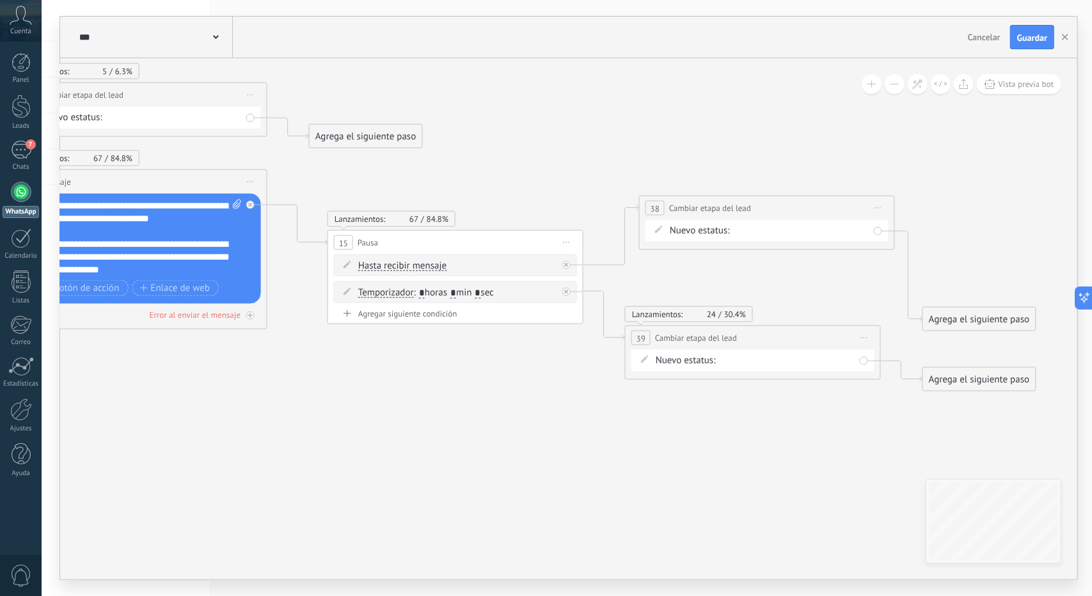
drag, startPoint x: 723, startPoint y: 273, endPoint x: 716, endPoint y: 241, distance: 32.8
click at [728, 214] on span "Cambiar etapa del lead" at bounding box center [710, 208] width 82 height 12
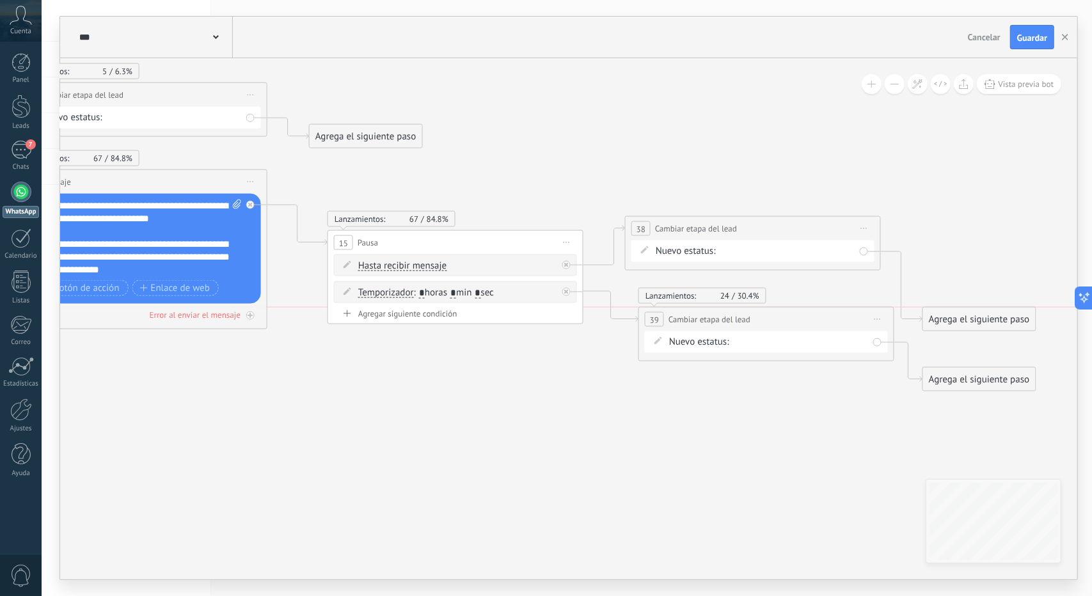
drag, startPoint x: 733, startPoint y: 336, endPoint x: 708, endPoint y: 333, distance: 25.7
click at [736, 317] on span "Cambiar etapa del lead" at bounding box center [710, 320] width 82 height 12
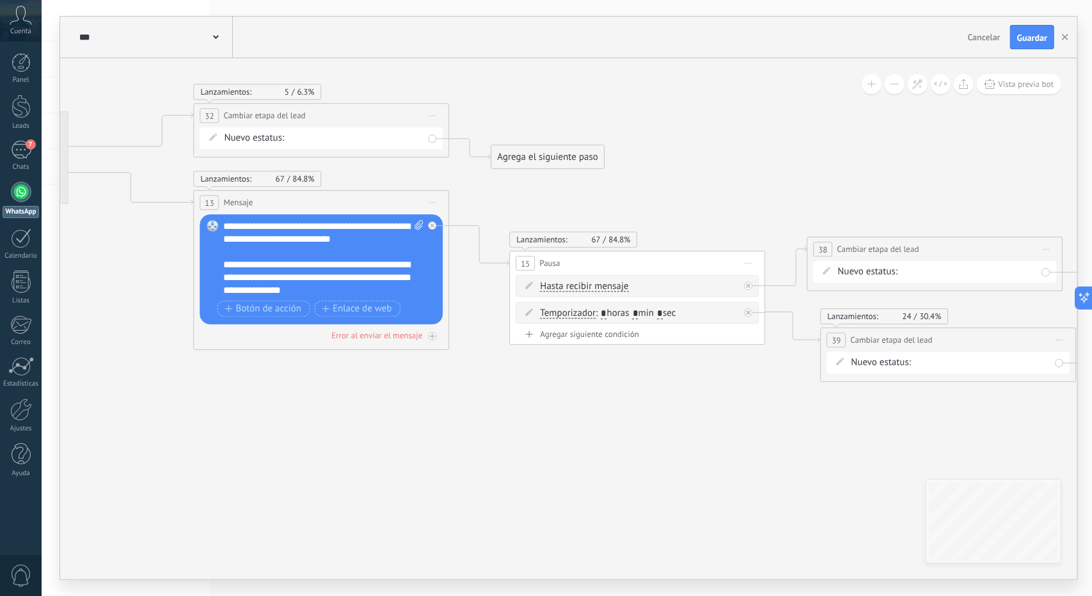
drag, startPoint x: 553, startPoint y: 385, endPoint x: 748, endPoint y: 399, distance: 195.6
click at [761, 401] on icon at bounding box center [348, 145] width 2294 height 1173
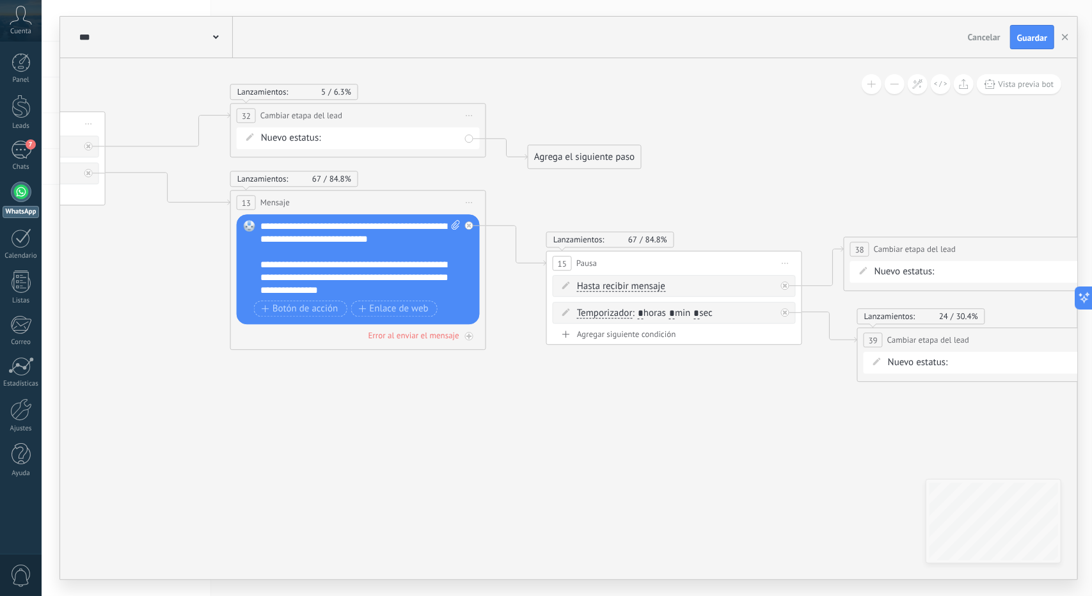
drag, startPoint x: 631, startPoint y: 388, endPoint x: 566, endPoint y: 401, distance: 65.8
click at [566, 401] on icon at bounding box center [384, 145] width 2294 height 1173
drag, startPoint x: 566, startPoint y: 400, endPoint x: 540, endPoint y: 411, distance: 28.6
click at [540, 410] on icon at bounding box center [384, 146] width 2294 height 1173
drag, startPoint x: 524, startPoint y: 411, endPoint x: 433, endPoint y: 432, distance: 93.1
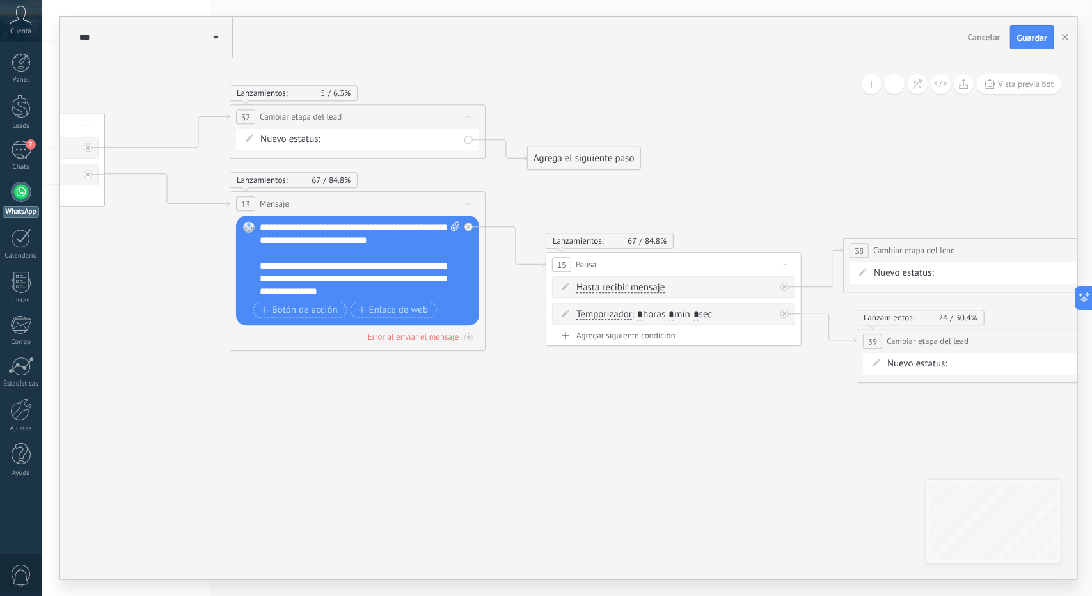
click at [508, 415] on icon at bounding box center [384, 146] width 2294 height 1173
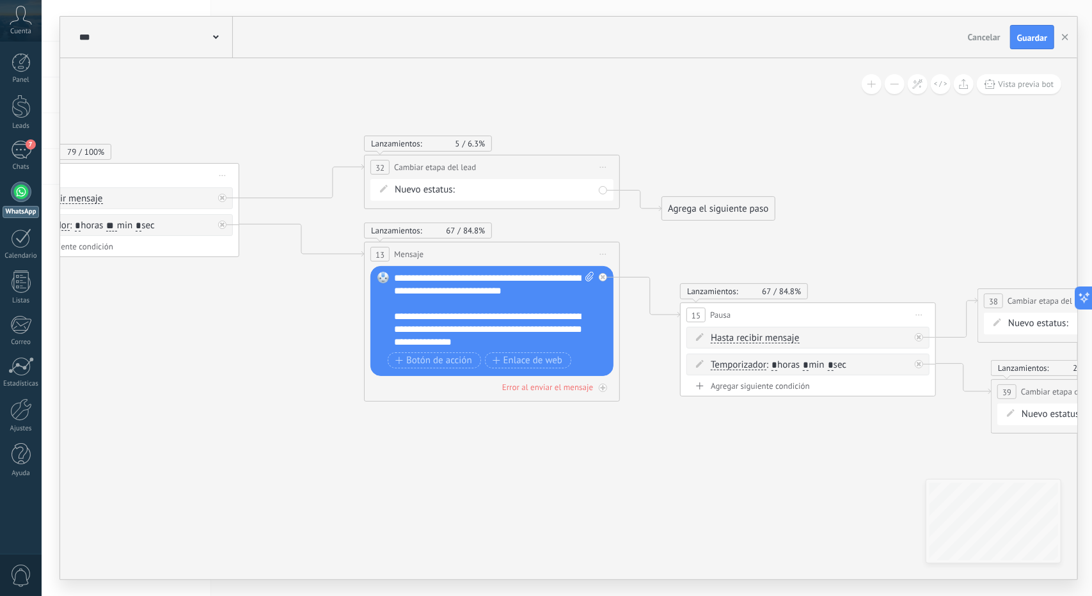
drag, startPoint x: 408, startPoint y: 437, endPoint x: 748, endPoint y: 504, distance: 346.2
click at [748, 504] on icon at bounding box center [518, 196] width 2294 height 1173
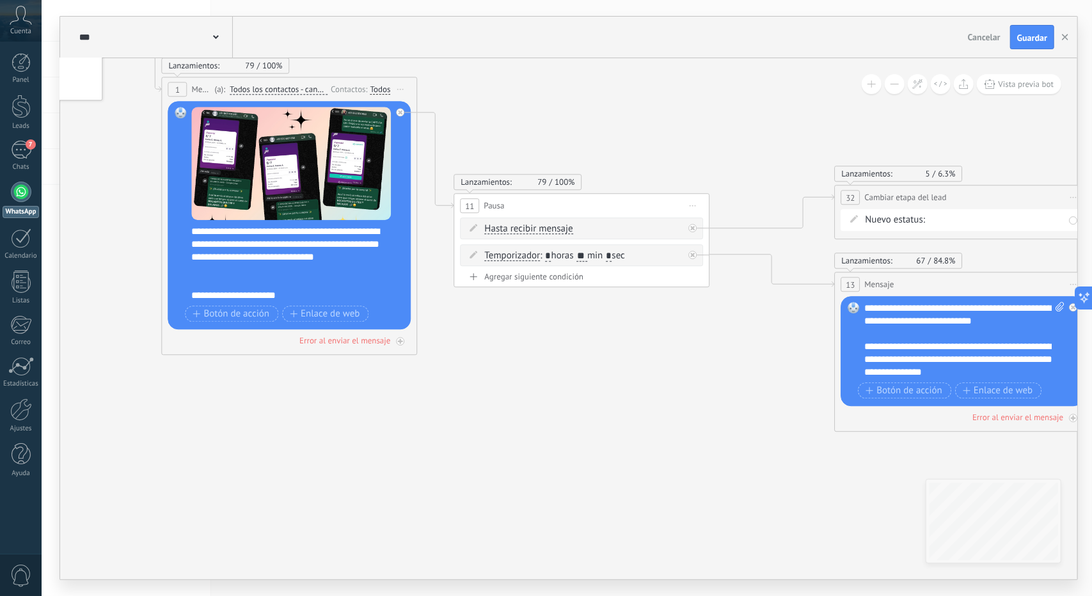
drag, startPoint x: 694, startPoint y: 500, endPoint x: 790, endPoint y: 502, distance: 96.0
click at [790, 502] on icon at bounding box center [989, 226] width 2294 height 1173
click at [897, 86] on button at bounding box center [895, 84] width 20 height 20
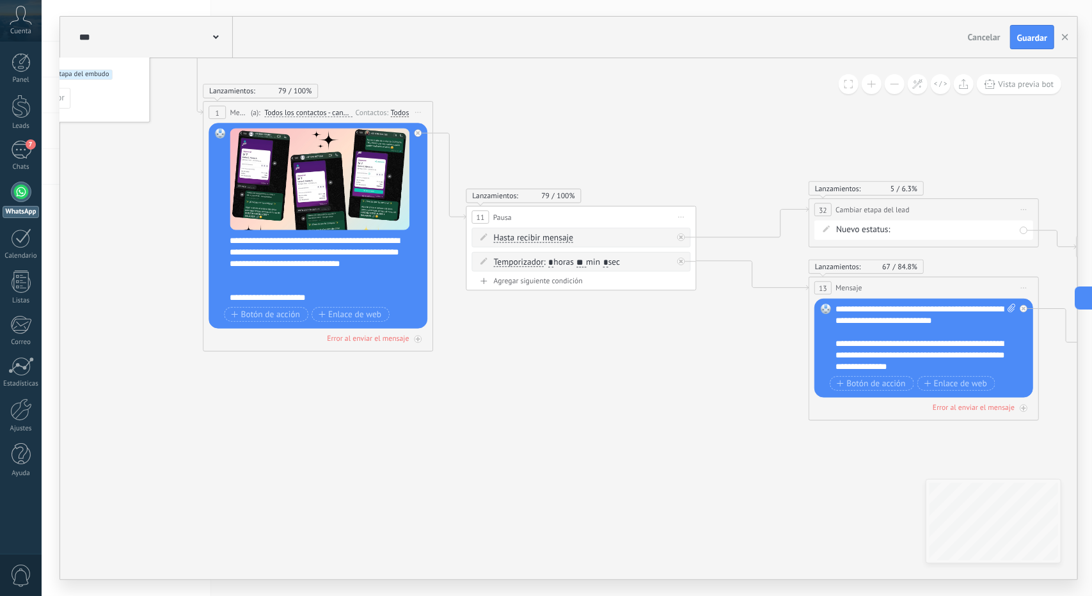
click at [897, 86] on button at bounding box center [895, 84] width 20 height 20
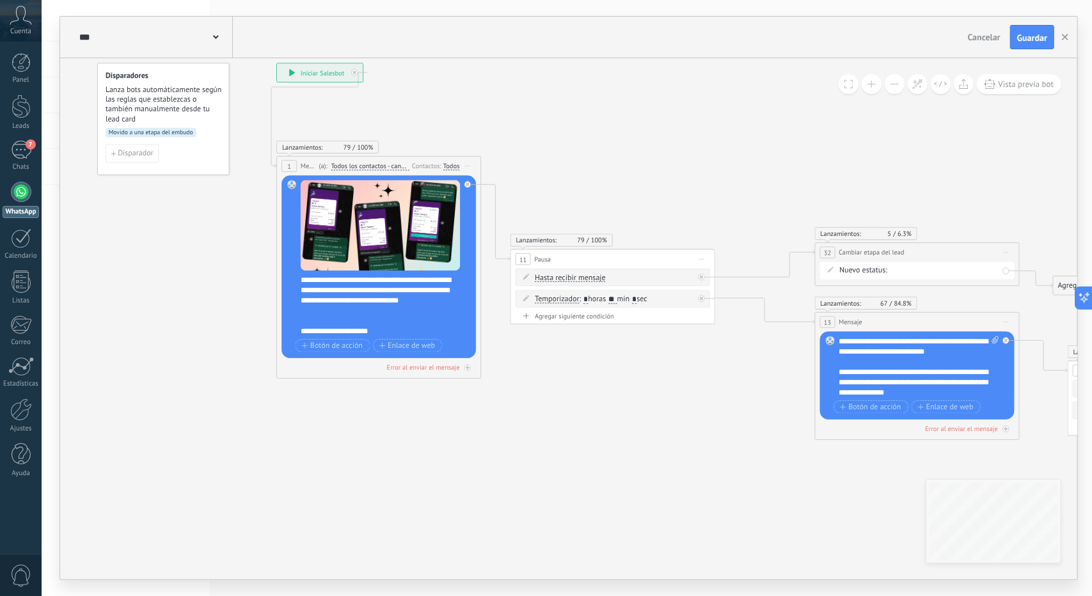
drag, startPoint x: 683, startPoint y: 356, endPoint x: 737, endPoint y: 408, distance: 74.2
click at [737, 407] on icon at bounding box center [937, 276] width 1835 height 939
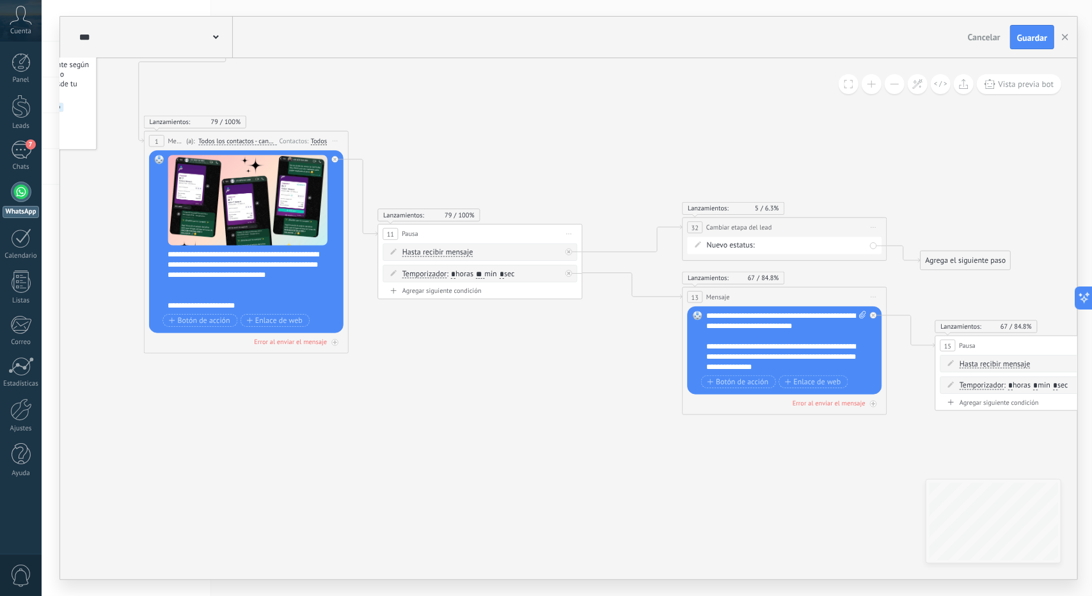
drag, startPoint x: 735, startPoint y: 418, endPoint x: 586, endPoint y: 374, distance: 155.5
click at [586, 374] on icon at bounding box center [805, 251] width 1835 height 939
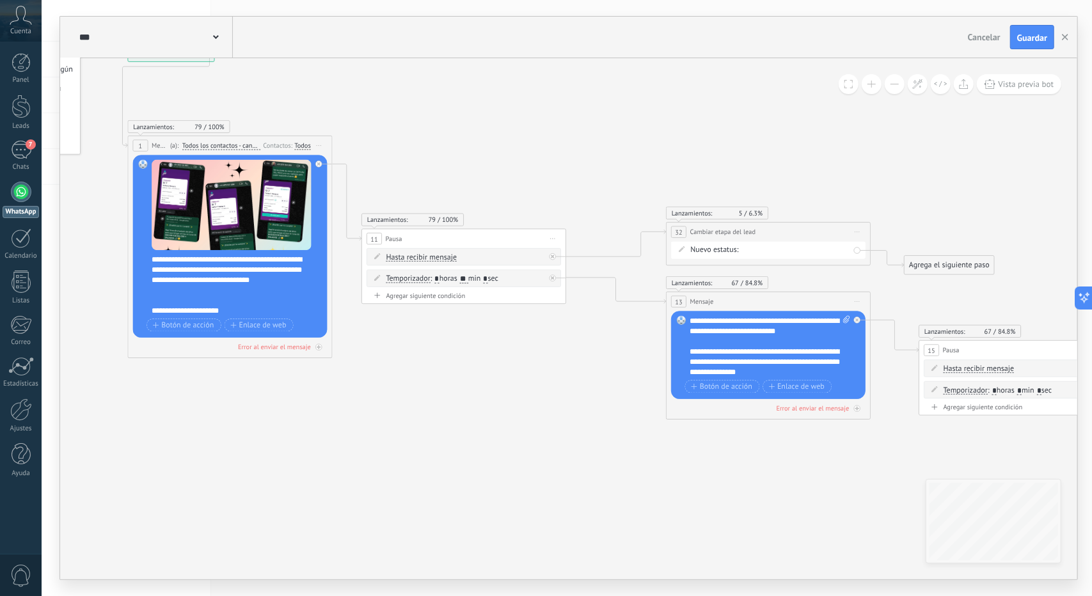
drag, startPoint x: 597, startPoint y: 405, endPoint x: 587, endPoint y: 408, distance: 9.9
click at [587, 408] on icon at bounding box center [789, 255] width 1835 height 939
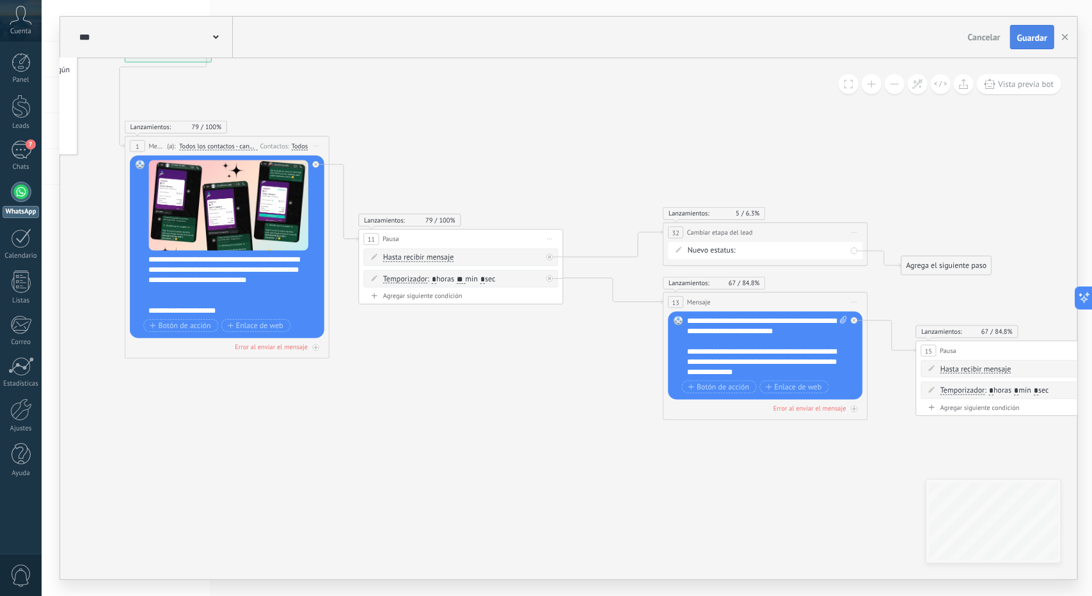
click at [1044, 36] on span "Guardar" at bounding box center [1032, 37] width 30 height 9
click at [1065, 30] on button "button" at bounding box center [1065, 37] width 19 height 23
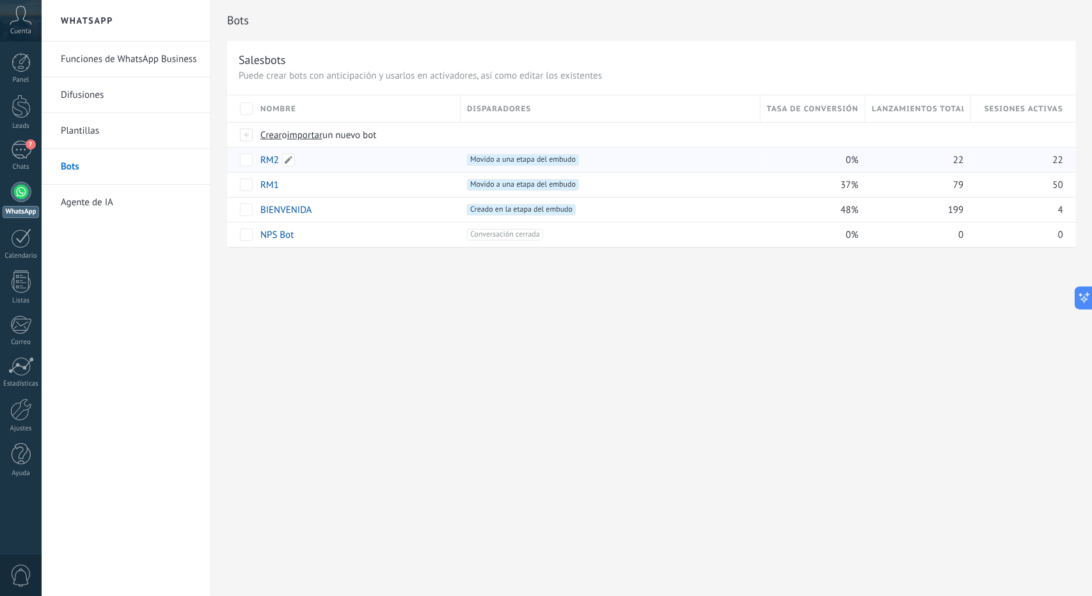
click at [264, 159] on link "RM2" at bounding box center [269, 160] width 19 height 12
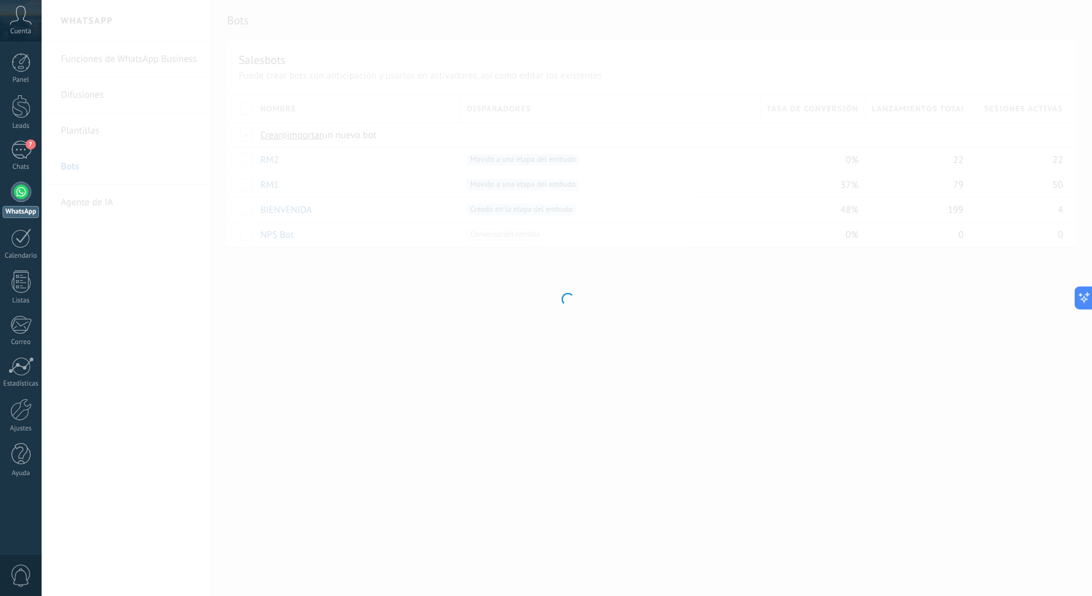
type input "***"
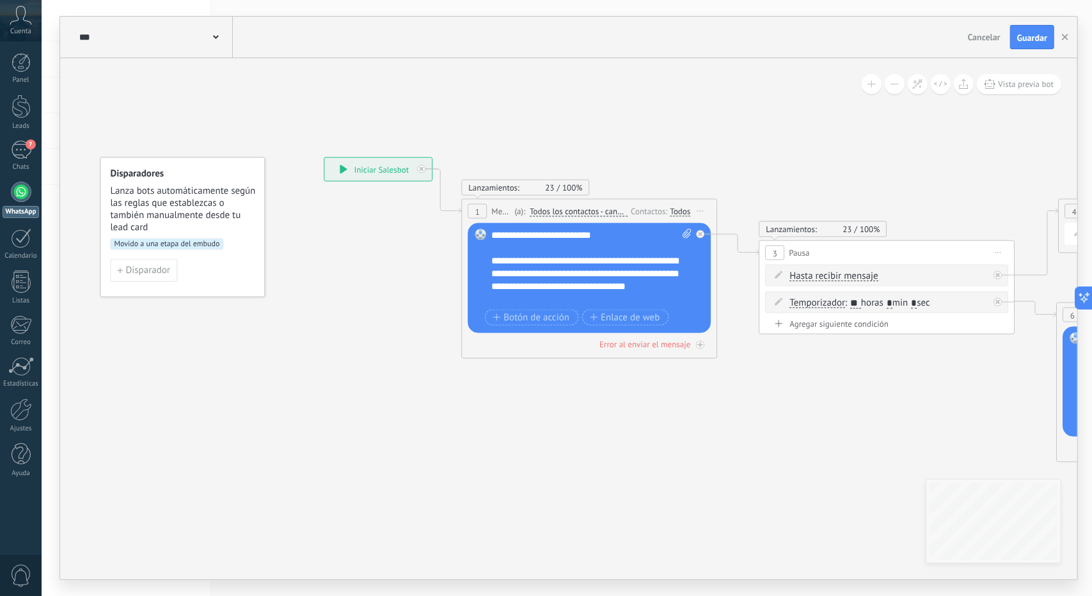
drag, startPoint x: 445, startPoint y: 384, endPoint x: 358, endPoint y: 415, distance: 91.7
click at [358, 415] on icon at bounding box center [965, 309] width 1923 height 944
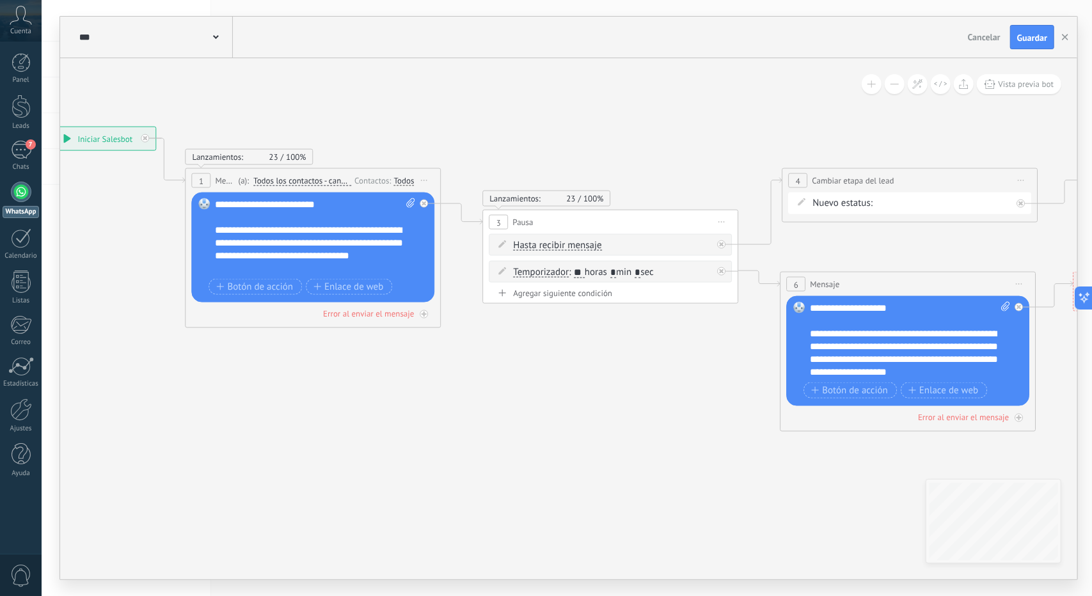
drag, startPoint x: 552, startPoint y: 432, endPoint x: 445, endPoint y: 404, distance: 110.3
click at [445, 404] on icon at bounding box center [689, 279] width 1923 height 944
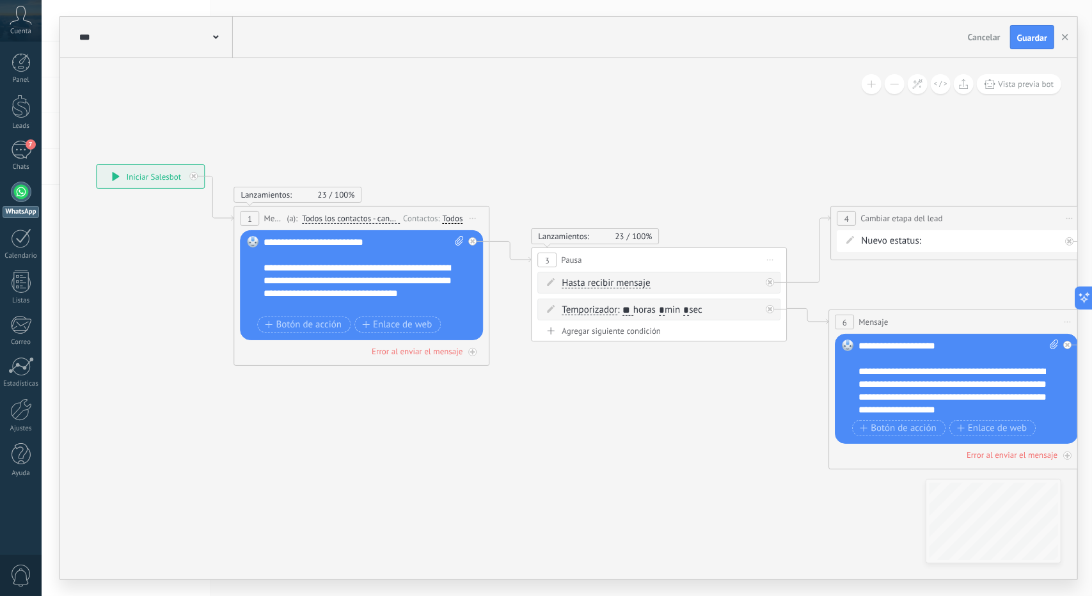
drag, startPoint x: 585, startPoint y: 429, endPoint x: 621, endPoint y: 459, distance: 46.4
click at [621, 459] on icon at bounding box center [738, 317] width 1923 height 944
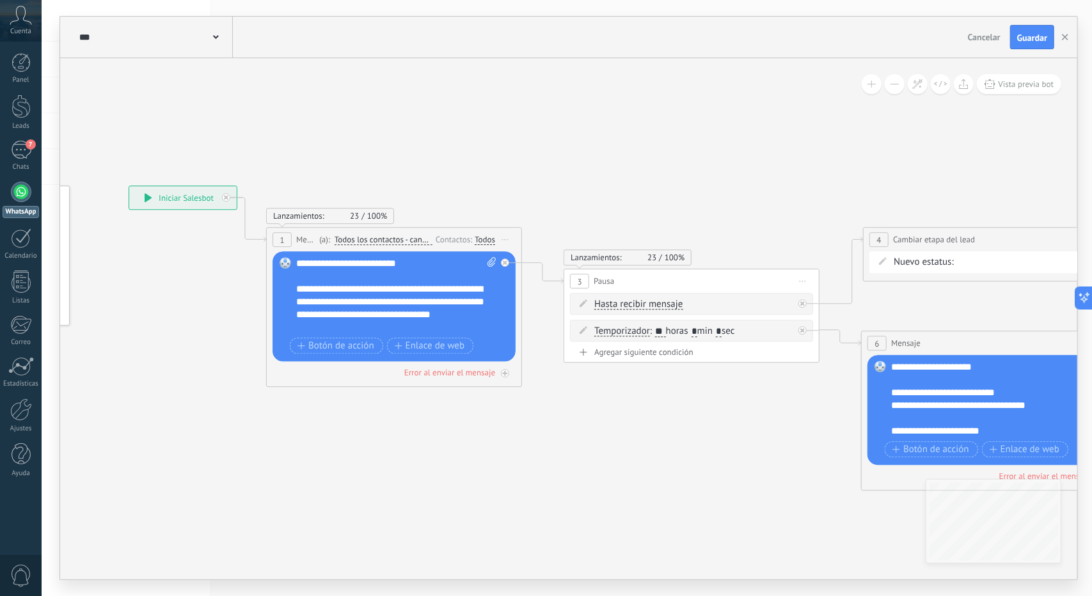
drag, startPoint x: 573, startPoint y: 424, endPoint x: 626, endPoint y: 457, distance: 62.1
click at [626, 456] on icon at bounding box center [770, 338] width 1923 height 944
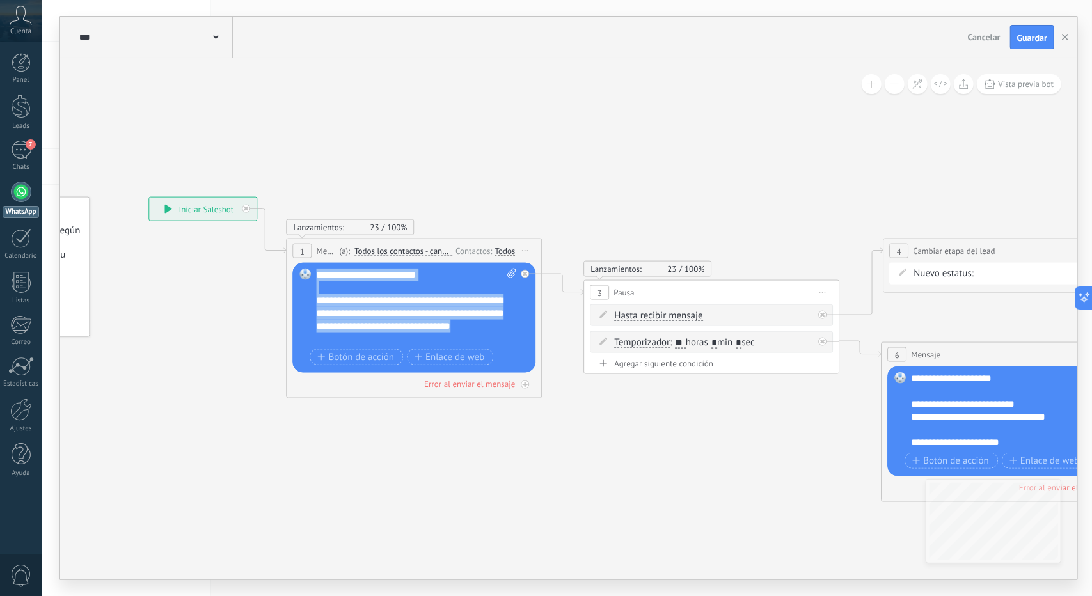
drag, startPoint x: 428, startPoint y: 337, endPoint x: 311, endPoint y: 263, distance: 138.6
click at [311, 263] on div "Reemplazar Quitar Convertir a mensaje de voz Arrastre la imagen aquí para adjun…" at bounding box center [414, 318] width 243 height 110
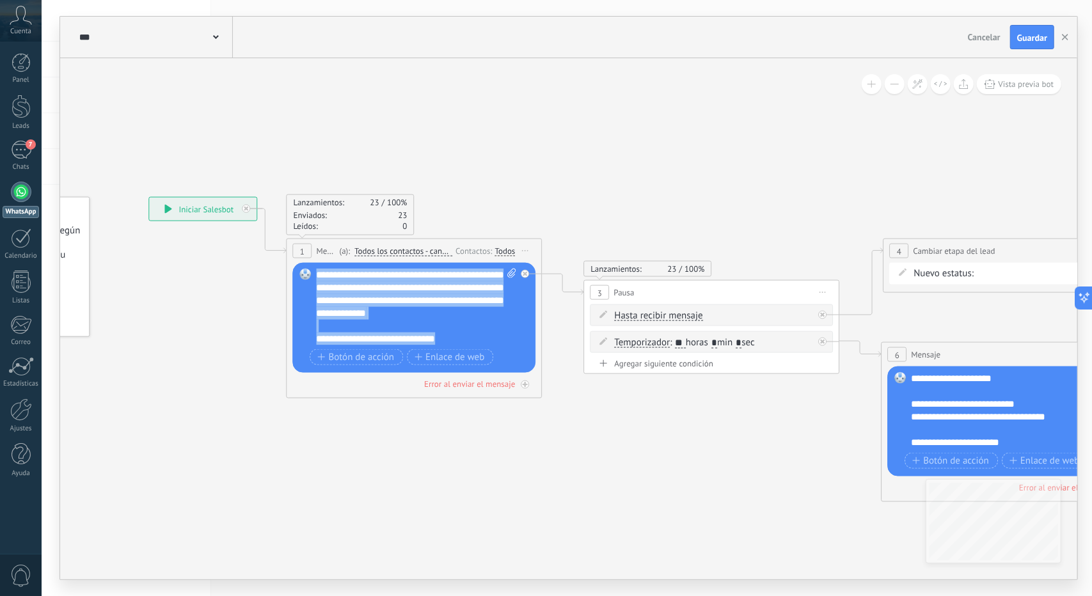
scroll to position [0, 0]
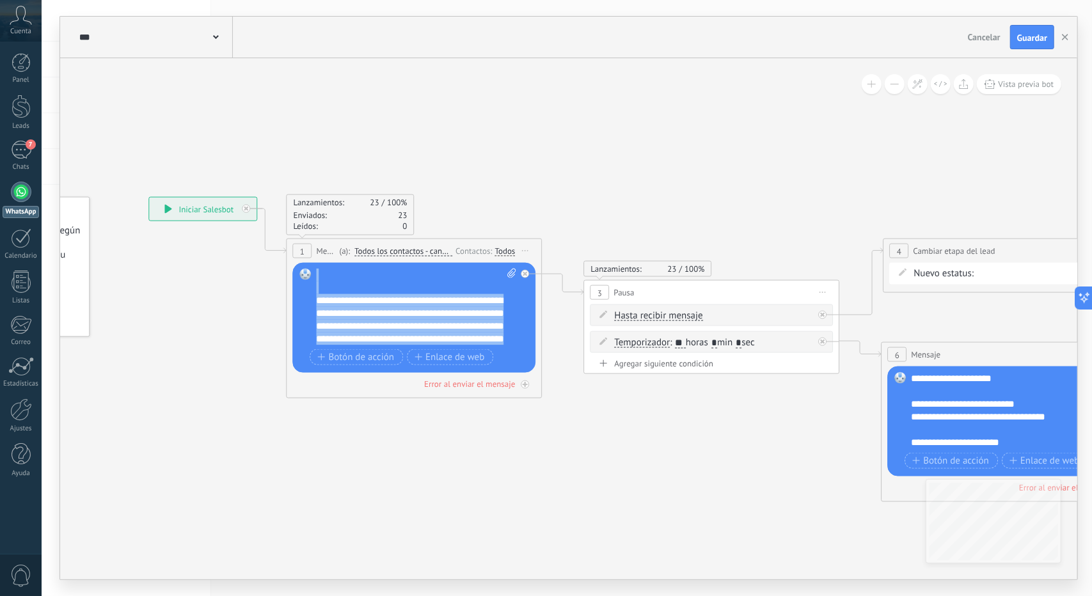
drag, startPoint x: 457, startPoint y: 335, endPoint x: 285, endPoint y: 245, distance: 194.0
click at [149, 197] on div "**********" at bounding box center [149, 197] width 0 height 0
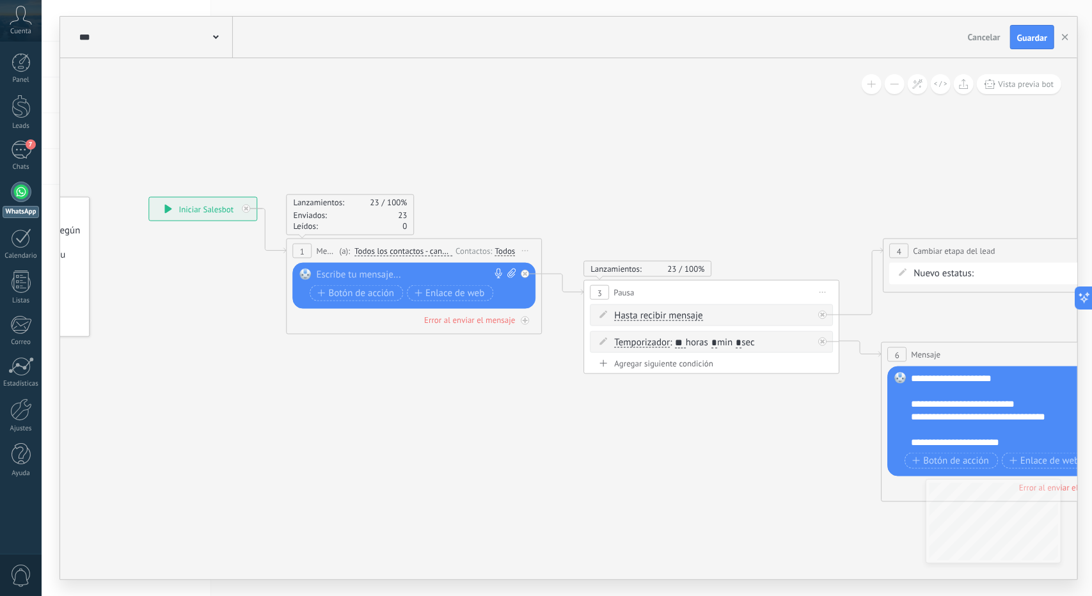
click at [507, 269] on span at bounding box center [510, 275] width 12 height 13
click input "Subir" at bounding box center [0, 0] width 0 height 0
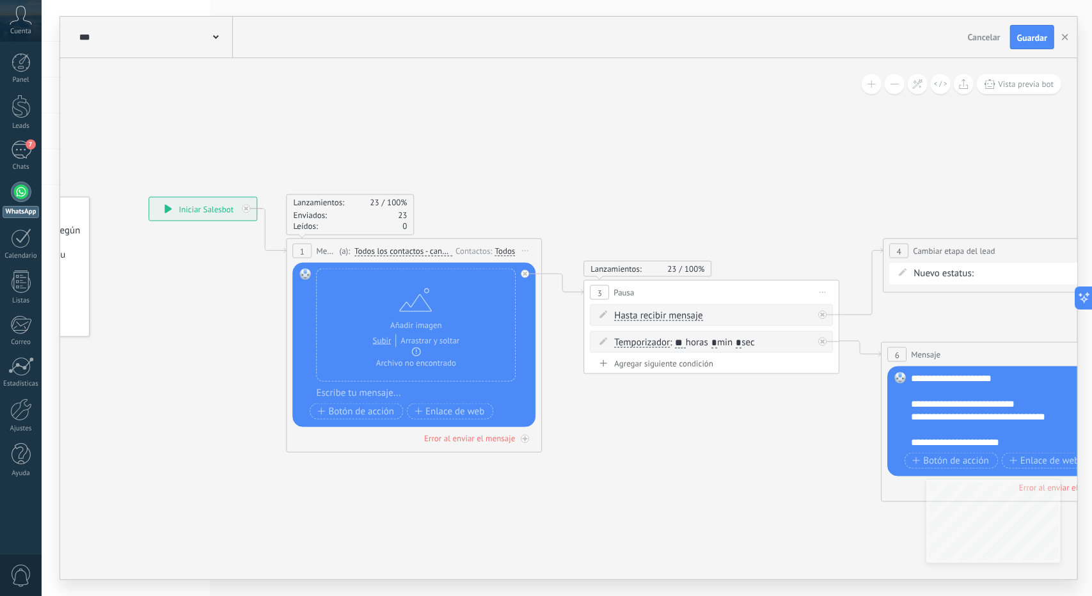
click at [383, 388] on div at bounding box center [423, 393] width 213 height 13
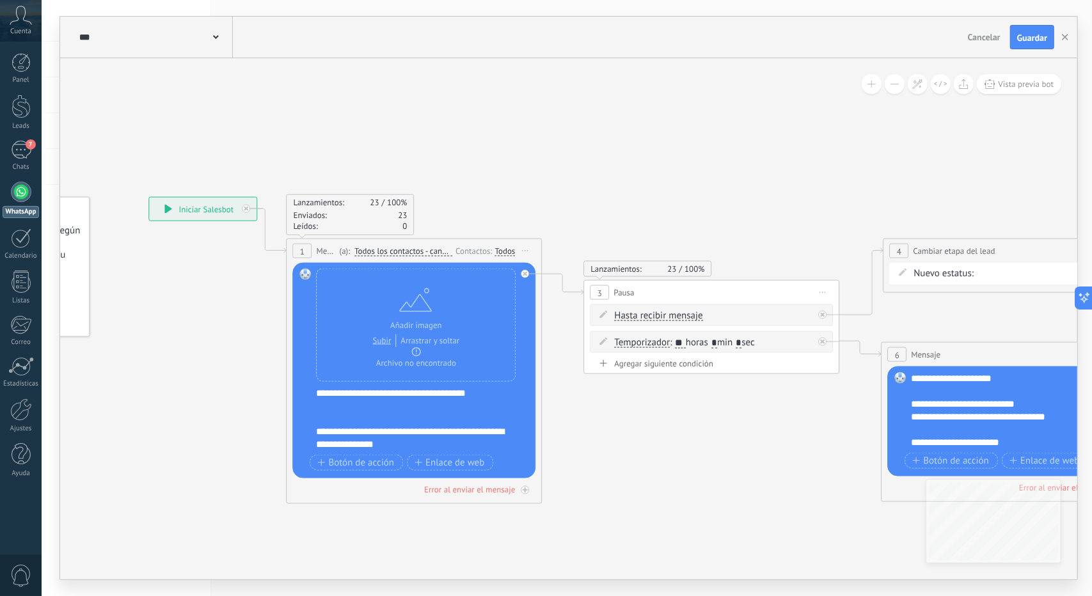
click at [330, 393] on div "**********" at bounding box center [423, 419] width 213 height 64
click at [505, 390] on div "**********" at bounding box center [423, 419] width 213 height 64
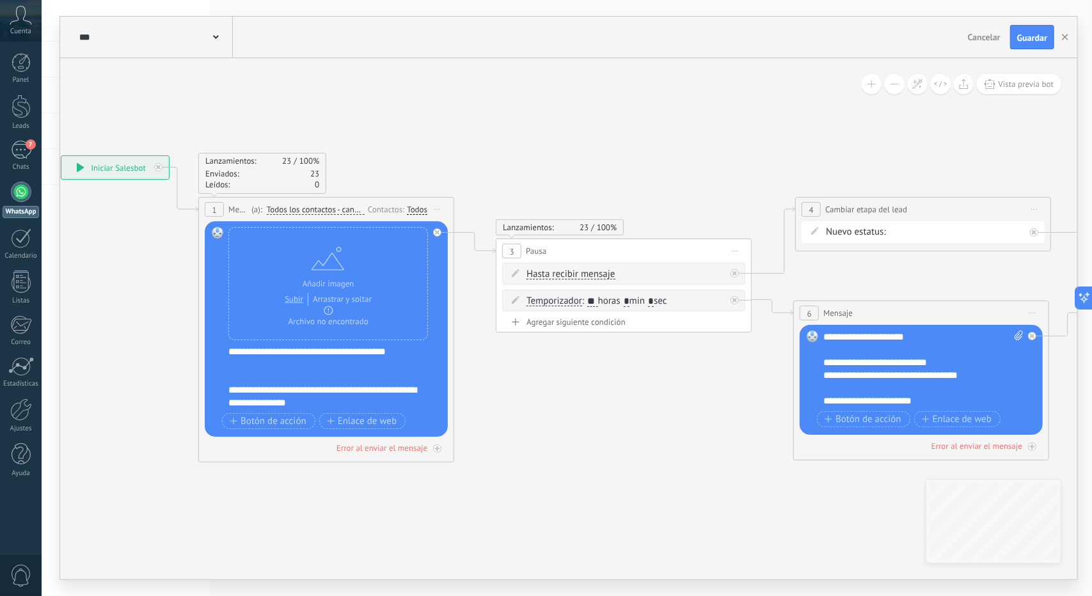
drag, startPoint x: 532, startPoint y: 433, endPoint x: 475, endPoint y: 409, distance: 62.3
click at [475, 409] on icon at bounding box center [702, 308] width 1923 height 944
click at [603, 433] on icon at bounding box center [702, 307] width 1923 height 944
click at [890, 84] on button at bounding box center [895, 84] width 20 height 20
click at [891, 84] on button at bounding box center [895, 84] width 20 height 20
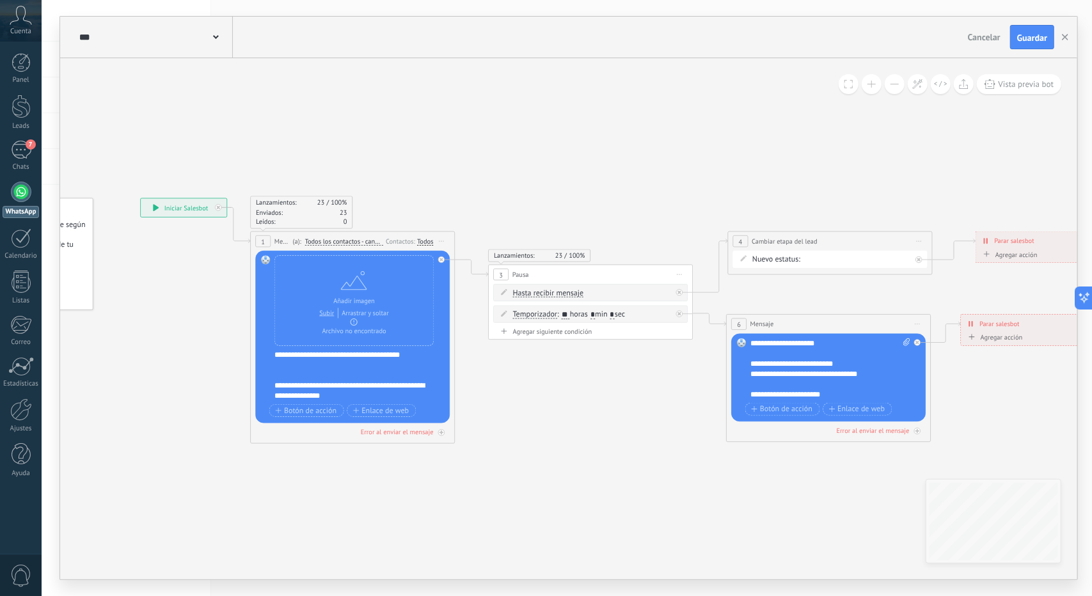
drag, startPoint x: 593, startPoint y: 464, endPoint x: 551, endPoint y: 466, distance: 42.3
click at [551, 466] on icon at bounding box center [653, 320] width 1539 height 756
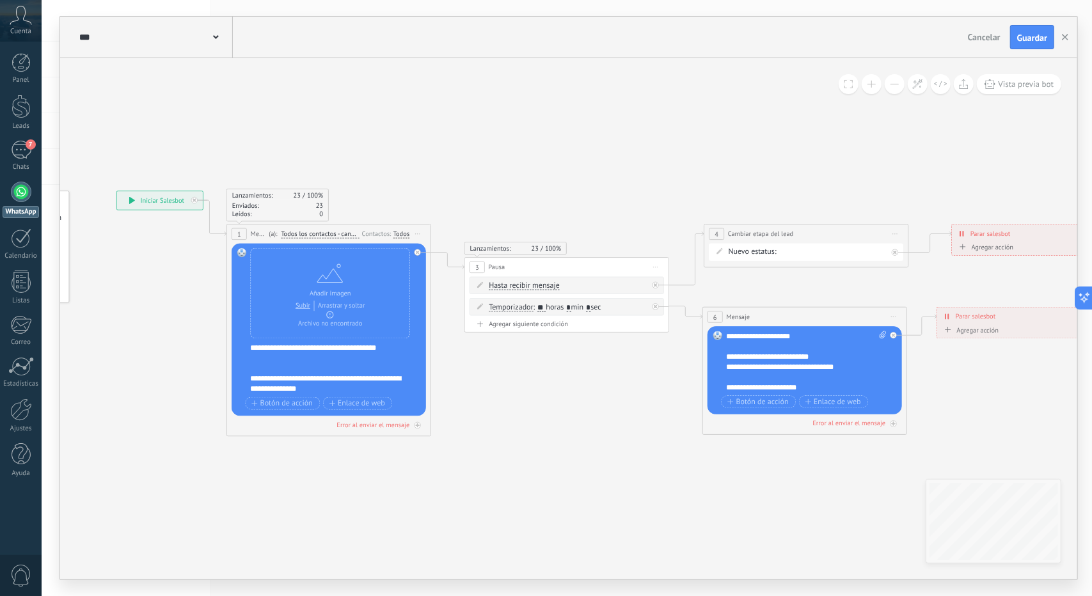
drag, startPoint x: 891, startPoint y: 142, endPoint x: 852, endPoint y: 141, distance: 39.0
click at [852, 140] on icon at bounding box center [630, 313] width 1539 height 756
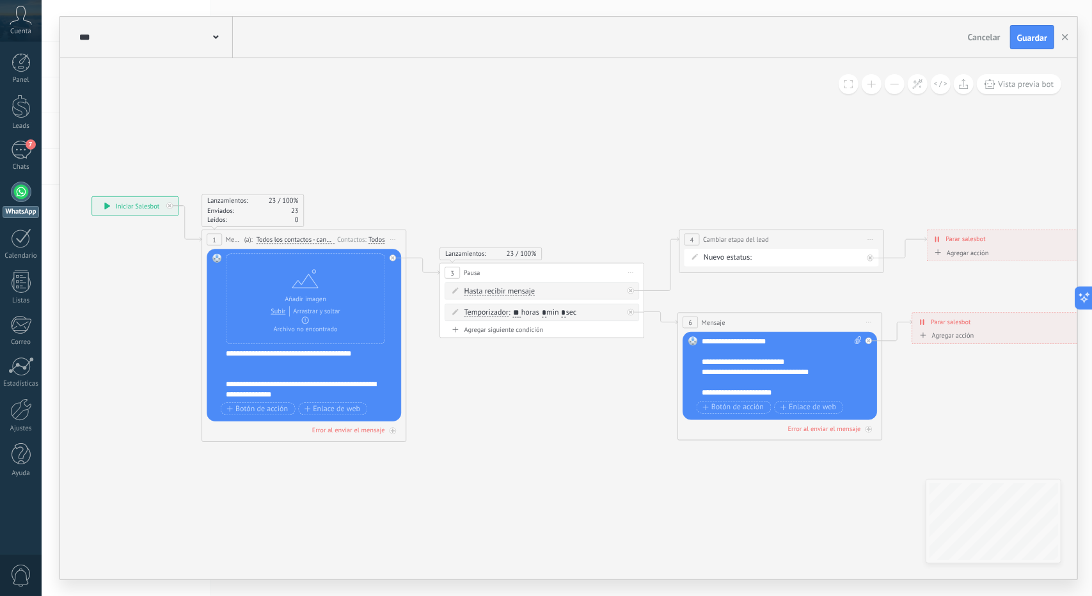
drag, startPoint x: 741, startPoint y: 139, endPoint x: 763, endPoint y: 150, distance: 24.9
click at [755, 147] on icon at bounding box center [605, 318] width 1539 height 756
click at [1033, 36] on span "Guardar" at bounding box center [1032, 37] width 30 height 9
click at [1064, 40] on icon "button" at bounding box center [1065, 37] width 6 height 6
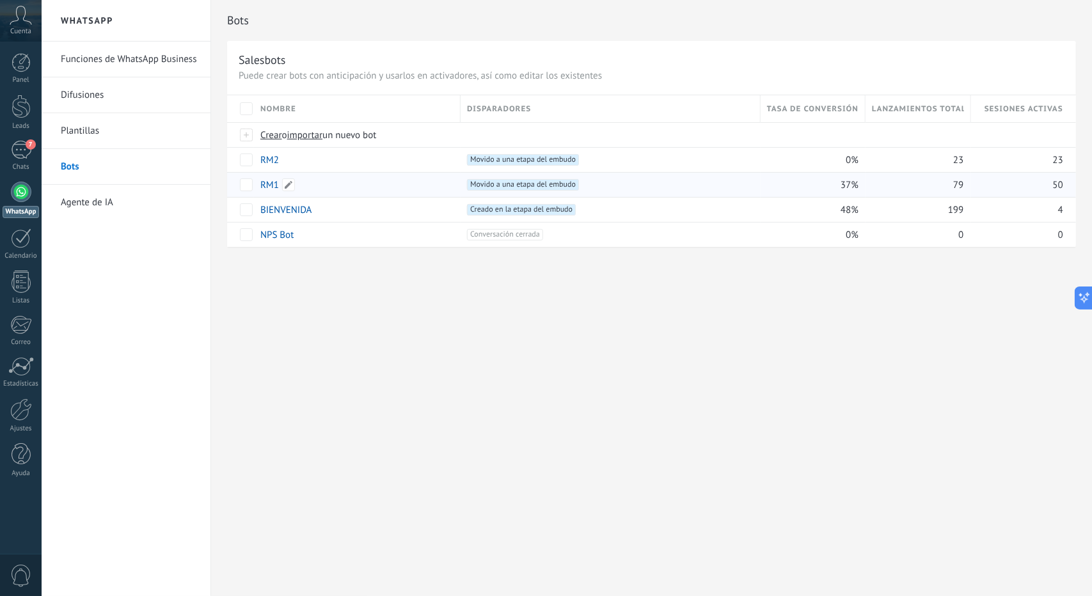
click at [269, 179] on link "RM1" at bounding box center [269, 185] width 19 height 12
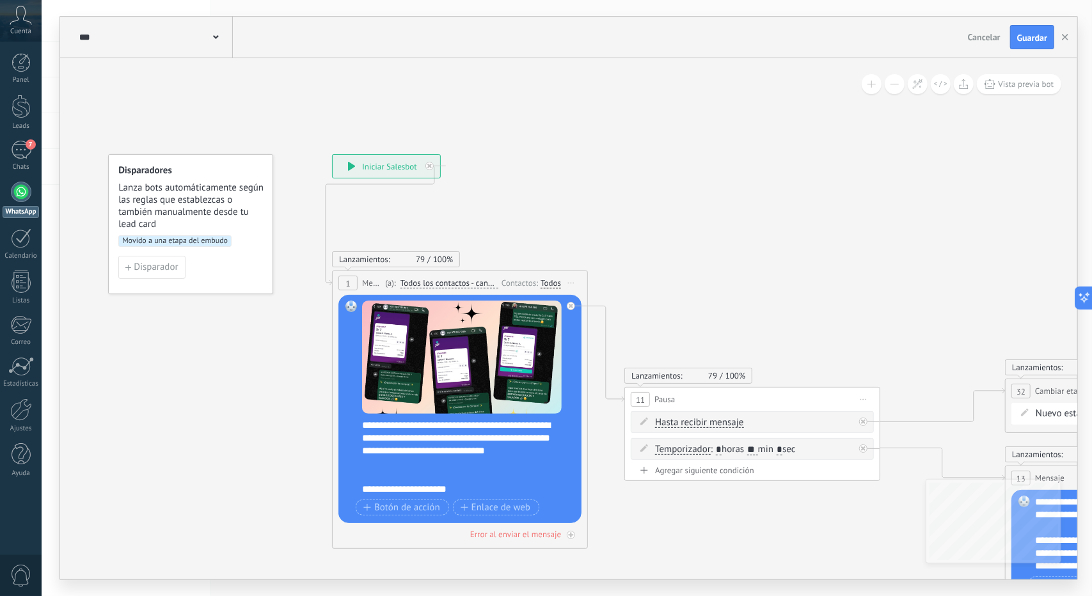
click at [897, 83] on button at bounding box center [895, 84] width 20 height 20
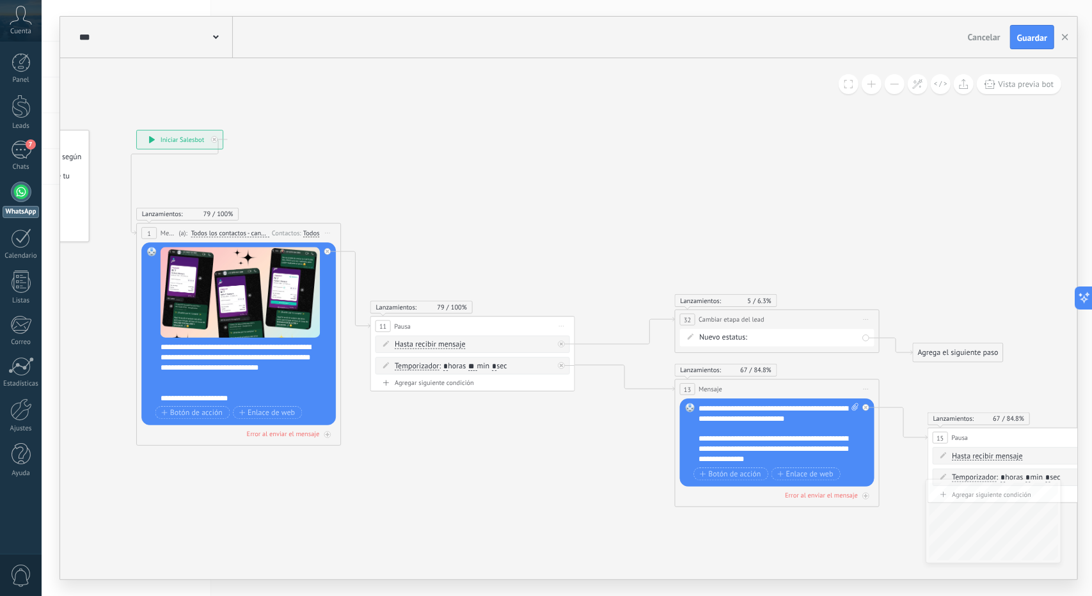
drag, startPoint x: 871, startPoint y: 184, endPoint x: 639, endPoint y: 133, distance: 237.8
click at [637, 131] on icon at bounding box center [803, 336] width 1846 height 924
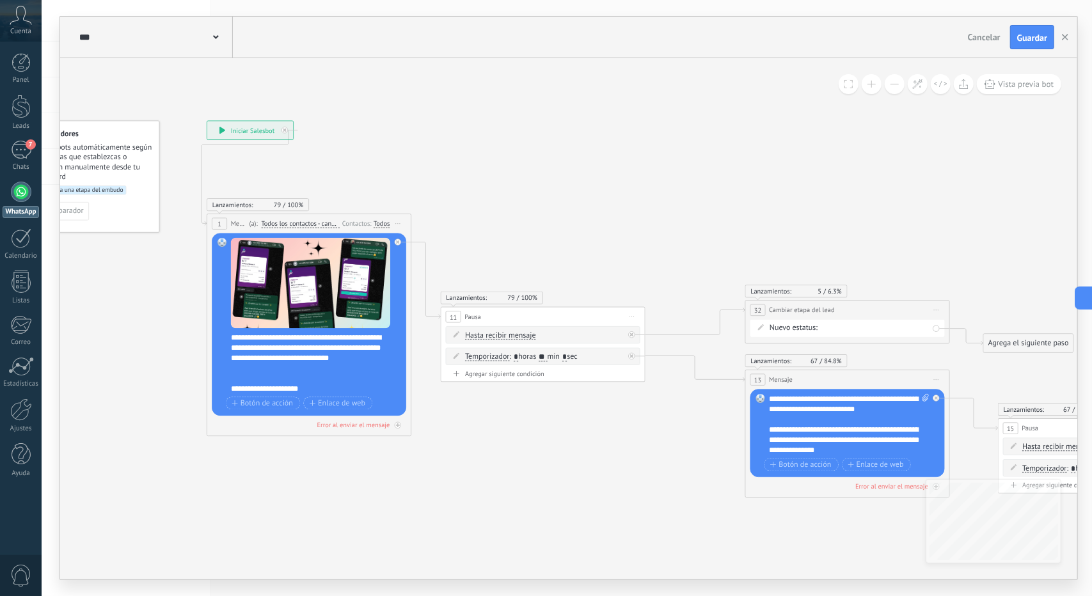
drag, startPoint x: 658, startPoint y: 164, endPoint x: 729, endPoint y: 161, distance: 71.7
click at [729, 161] on icon at bounding box center [874, 327] width 1846 height 924
click at [1019, 31] on button "Guardar" at bounding box center [1032, 37] width 44 height 24
click at [1063, 33] on button "button" at bounding box center [1065, 37] width 19 height 23
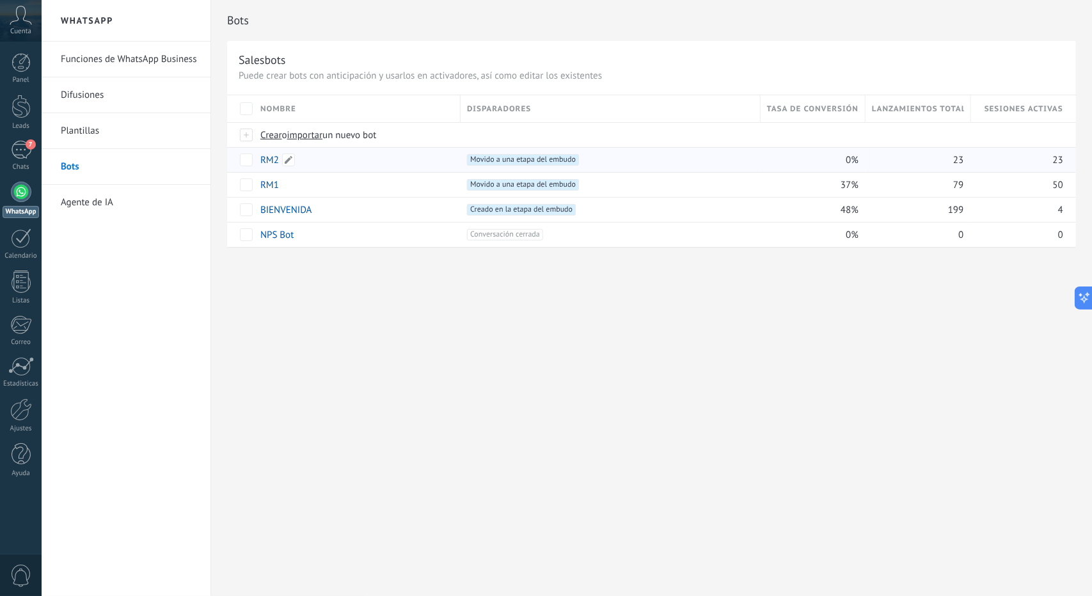
click at [267, 161] on link "RM2" at bounding box center [269, 160] width 19 height 12
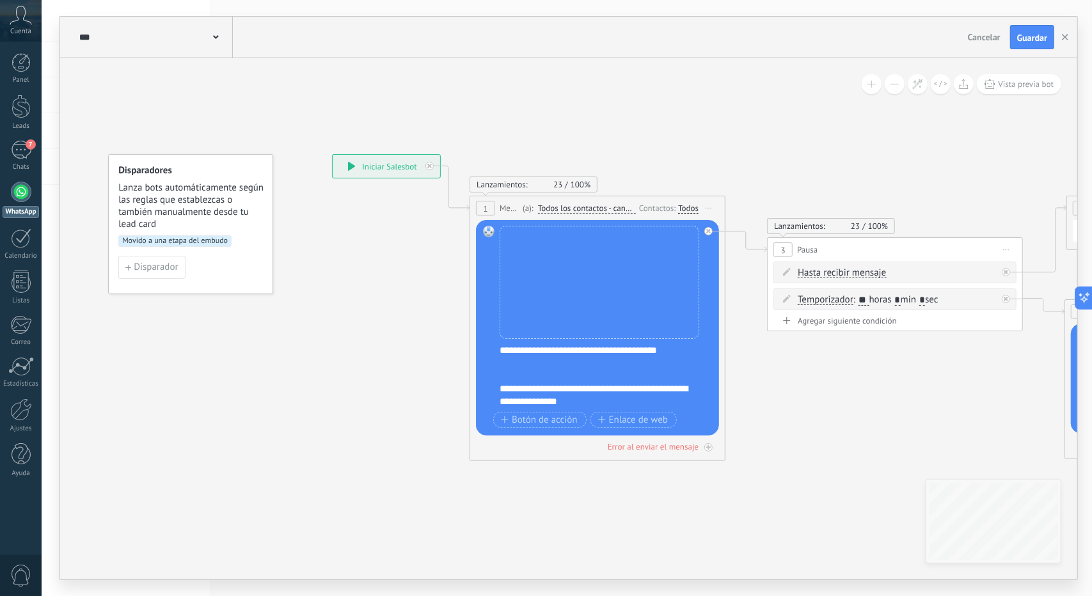
click at [890, 79] on button at bounding box center [895, 84] width 20 height 20
click at [890, 80] on button at bounding box center [895, 84] width 20 height 20
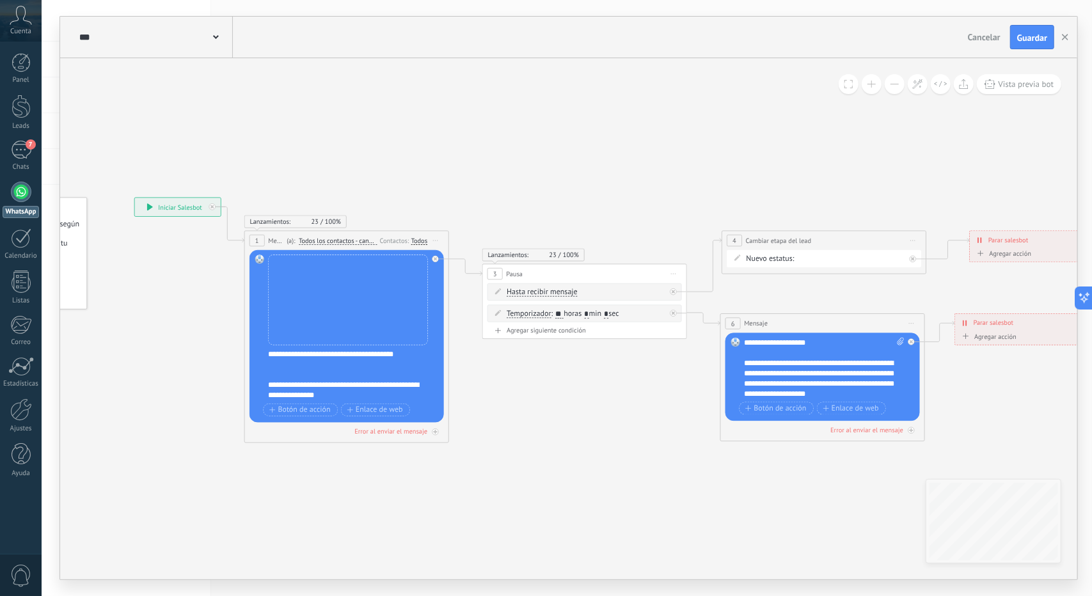
drag, startPoint x: 866, startPoint y: 109, endPoint x: 633, endPoint y: 122, distance: 233.9
click at [633, 121] on icon at bounding box center [647, 320] width 1539 height 757
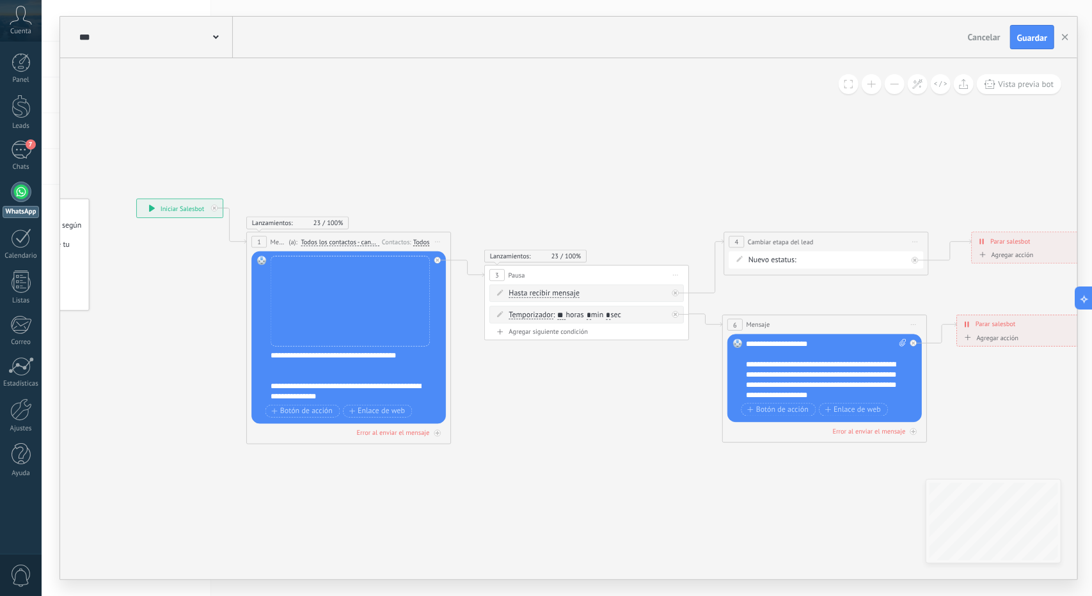
click at [1033, 40] on span "Guardar" at bounding box center [1032, 37] width 30 height 9
click at [1063, 38] on icon "button" at bounding box center [1065, 37] width 6 height 6
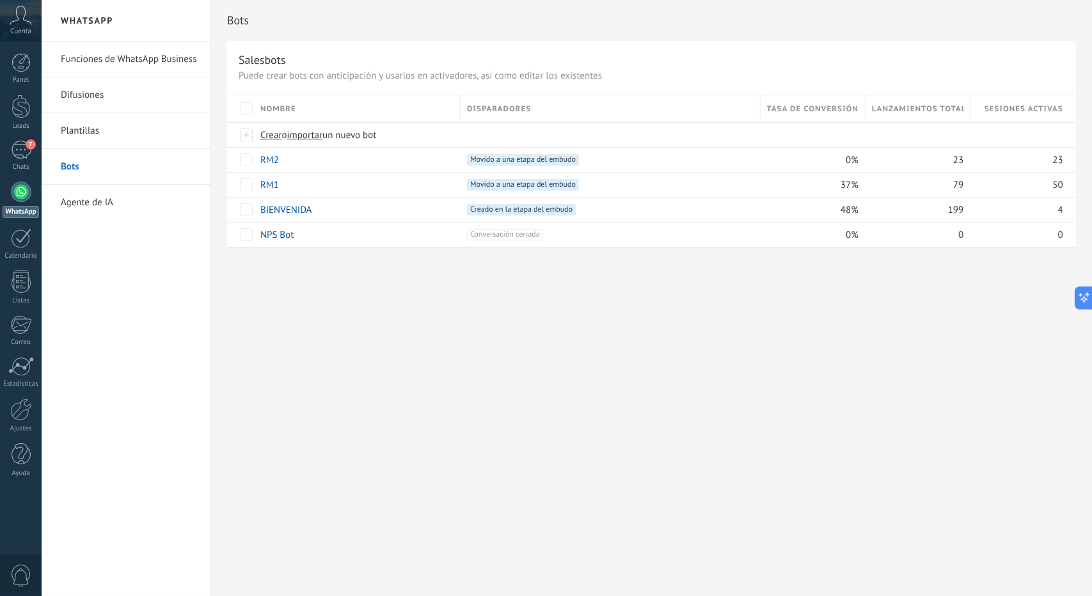
drag, startPoint x: 499, startPoint y: 353, endPoint x: 473, endPoint y: 331, distance: 33.2
click at [473, 331] on div "Bots Salesbots Puede crear bots con anticipación y usarlos en activadores, así …" at bounding box center [651, 298] width 881 height 596
drag, startPoint x: 472, startPoint y: 331, endPoint x: 459, endPoint y: 330, distance: 12.9
click at [459, 330] on div "Bots Salesbots Puede crear bots con anticipación y usarlos en activadores, así …" at bounding box center [651, 298] width 881 height 596
drag, startPoint x: 459, startPoint y: 330, endPoint x: 450, endPoint y: 328, distance: 9.0
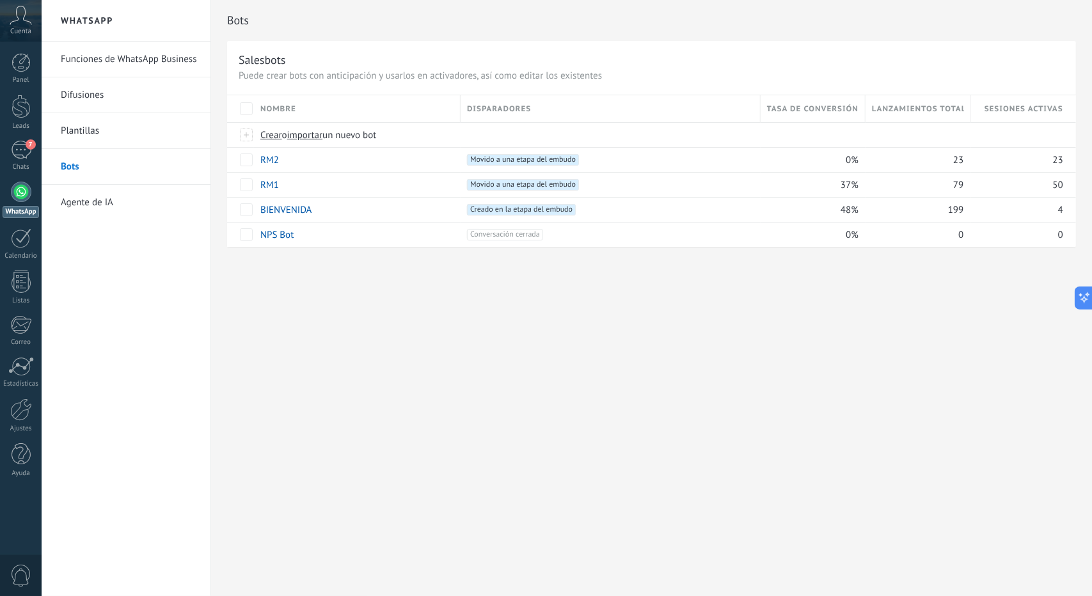
click at [450, 329] on div "Bots Salesbots Puede crear bots con anticipación y usarlos en activadores, así …" at bounding box center [651, 298] width 881 height 596
drag, startPoint x: 450, startPoint y: 329, endPoint x: 441, endPoint y: 328, distance: 8.3
click at [442, 328] on div "Bots Salesbots Puede crear bots con anticipación y usarlos en activadores, así …" at bounding box center [651, 298] width 881 height 596
click at [441, 328] on div "Bots Salesbots Puede crear bots con anticipación y usarlos en activadores, así …" at bounding box center [651, 298] width 881 height 596
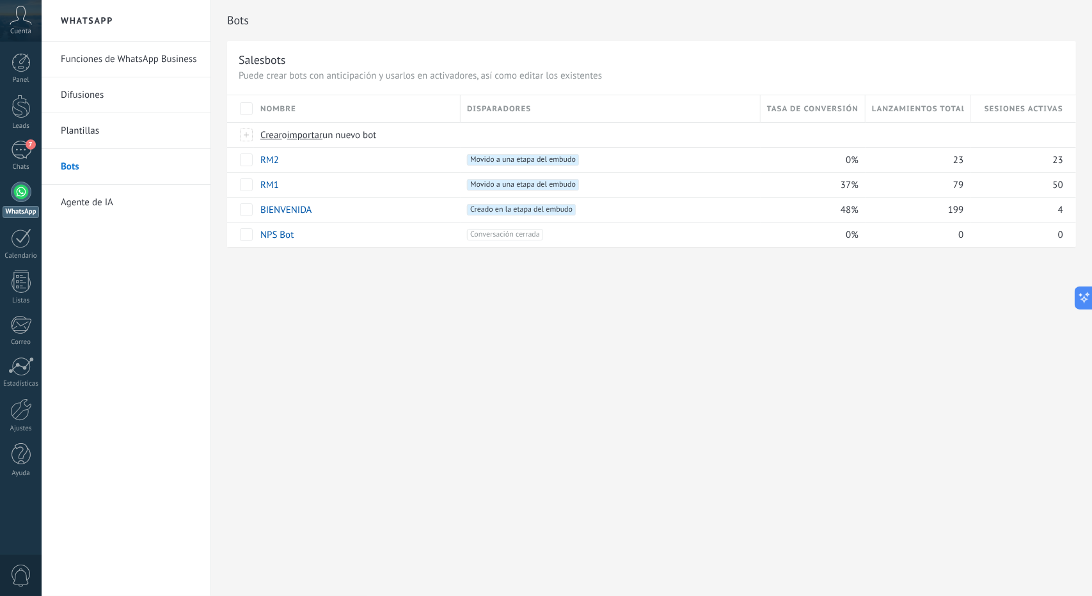
click at [441, 328] on div "Bots Salesbots Puede crear bots con anticipación y usarlos en activadores, así …" at bounding box center [651, 298] width 881 height 596
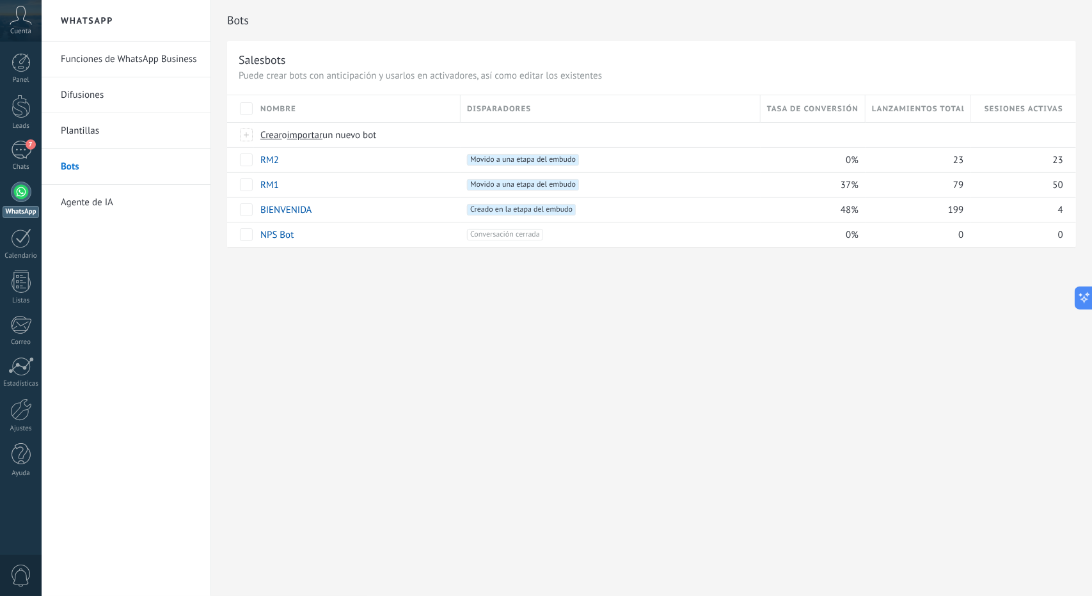
click at [441, 328] on div "Bots Salesbots Puede crear bots con anticipación y usarlos en activadores, así …" at bounding box center [651, 298] width 881 height 596
click at [31, 142] on span "7" at bounding box center [31, 144] width 10 height 10
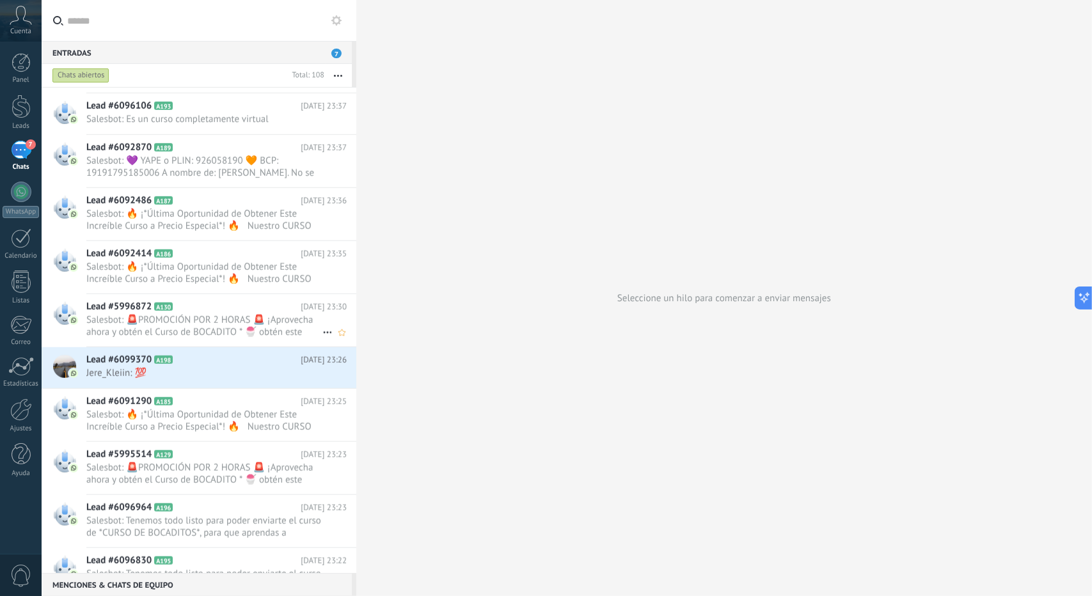
scroll to position [576, 0]
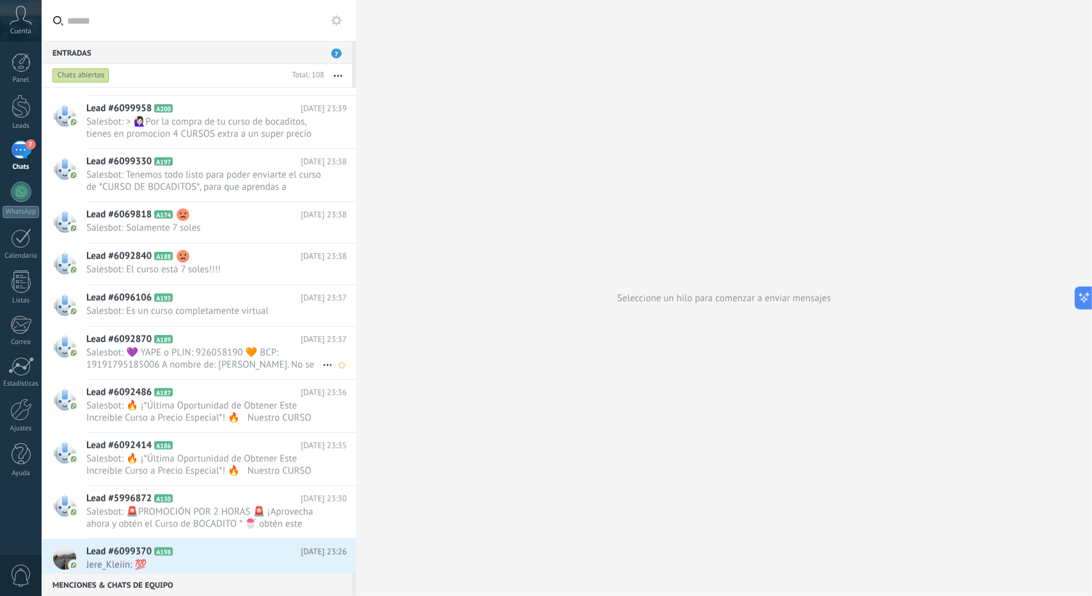
click at [198, 356] on span "Salesbot: 💜 YAPE o PLIN: 926058190 🧡 BCP: 19191795185006 A nombre de: Carlos Ed…" at bounding box center [204, 359] width 236 height 24
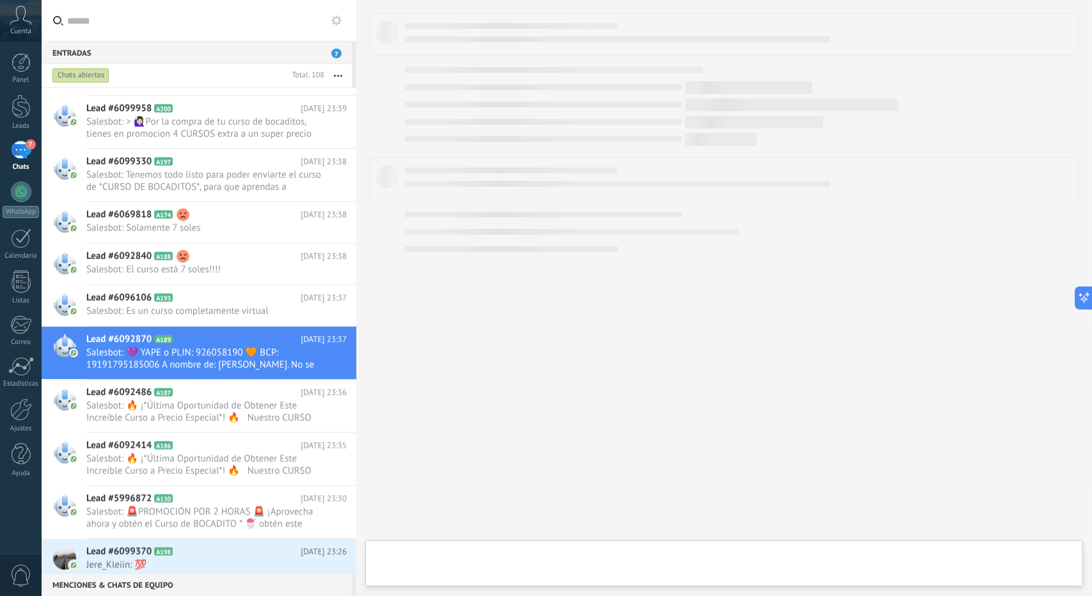
type textarea "**********"
